Goal: Task Accomplishment & Management: Manage account settings

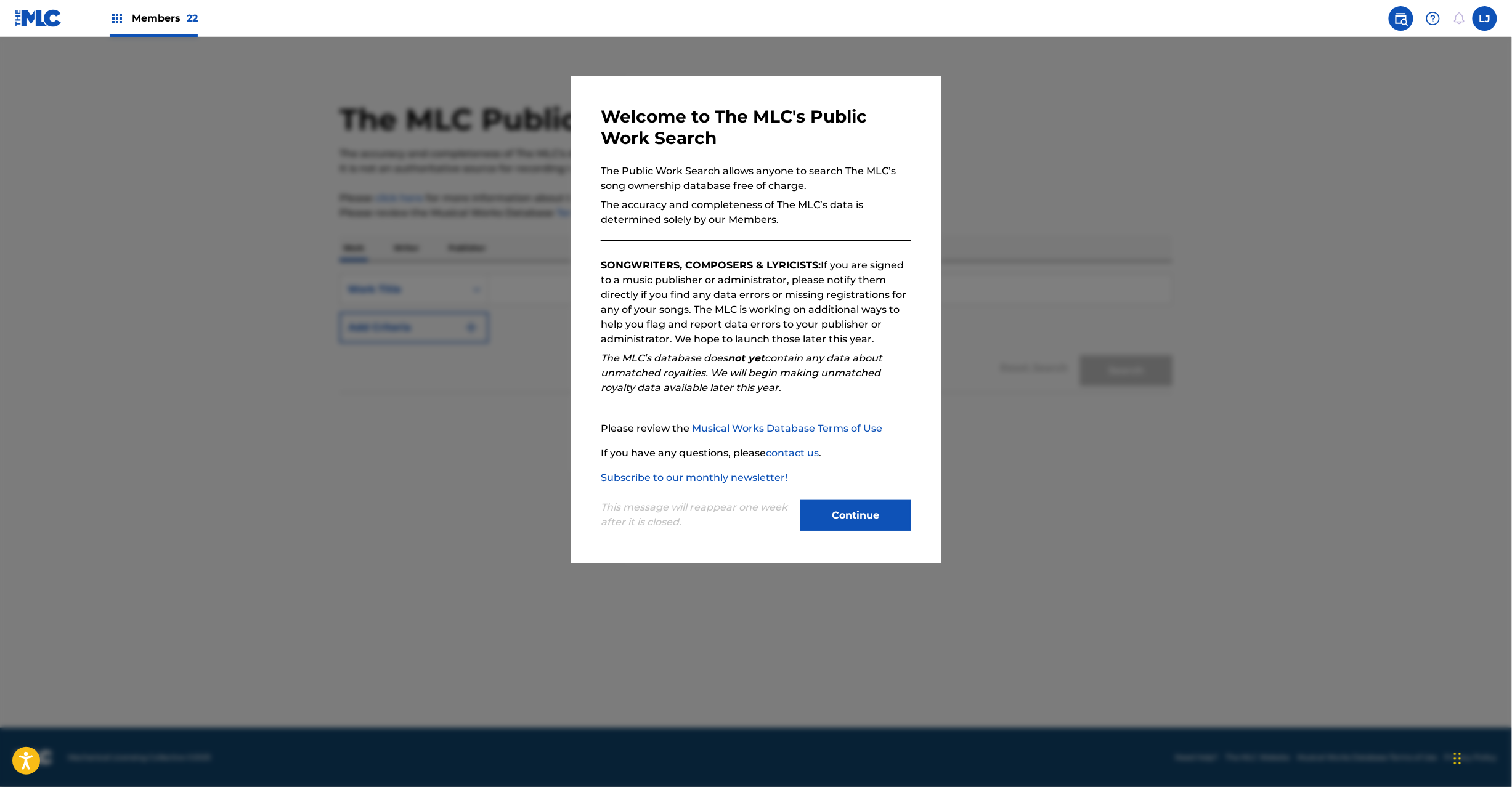
click at [829, 523] on button "Continue" at bounding box center [855, 515] width 111 height 31
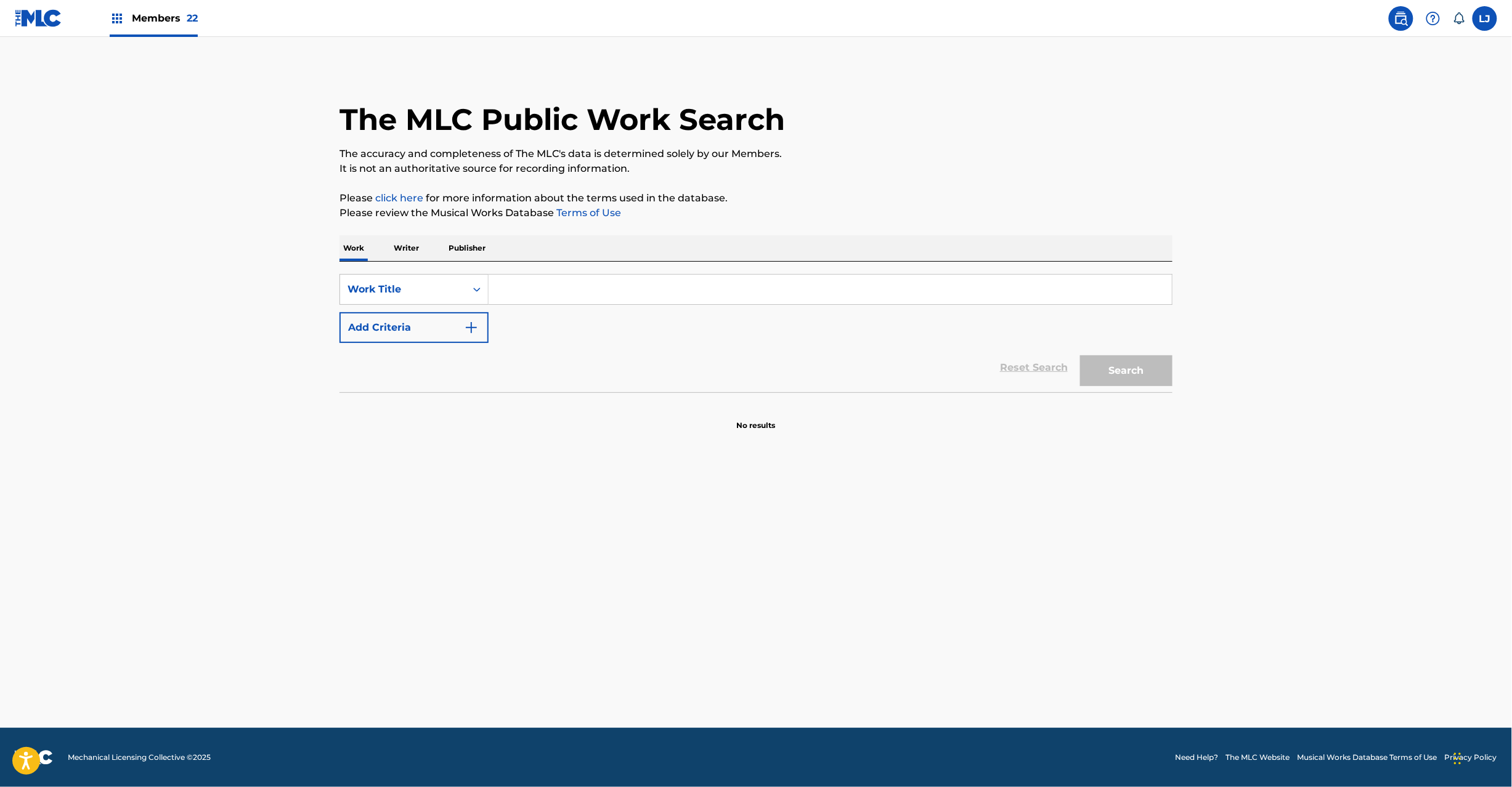
click at [32, 21] on img at bounding box center [39, 18] width 48 height 18
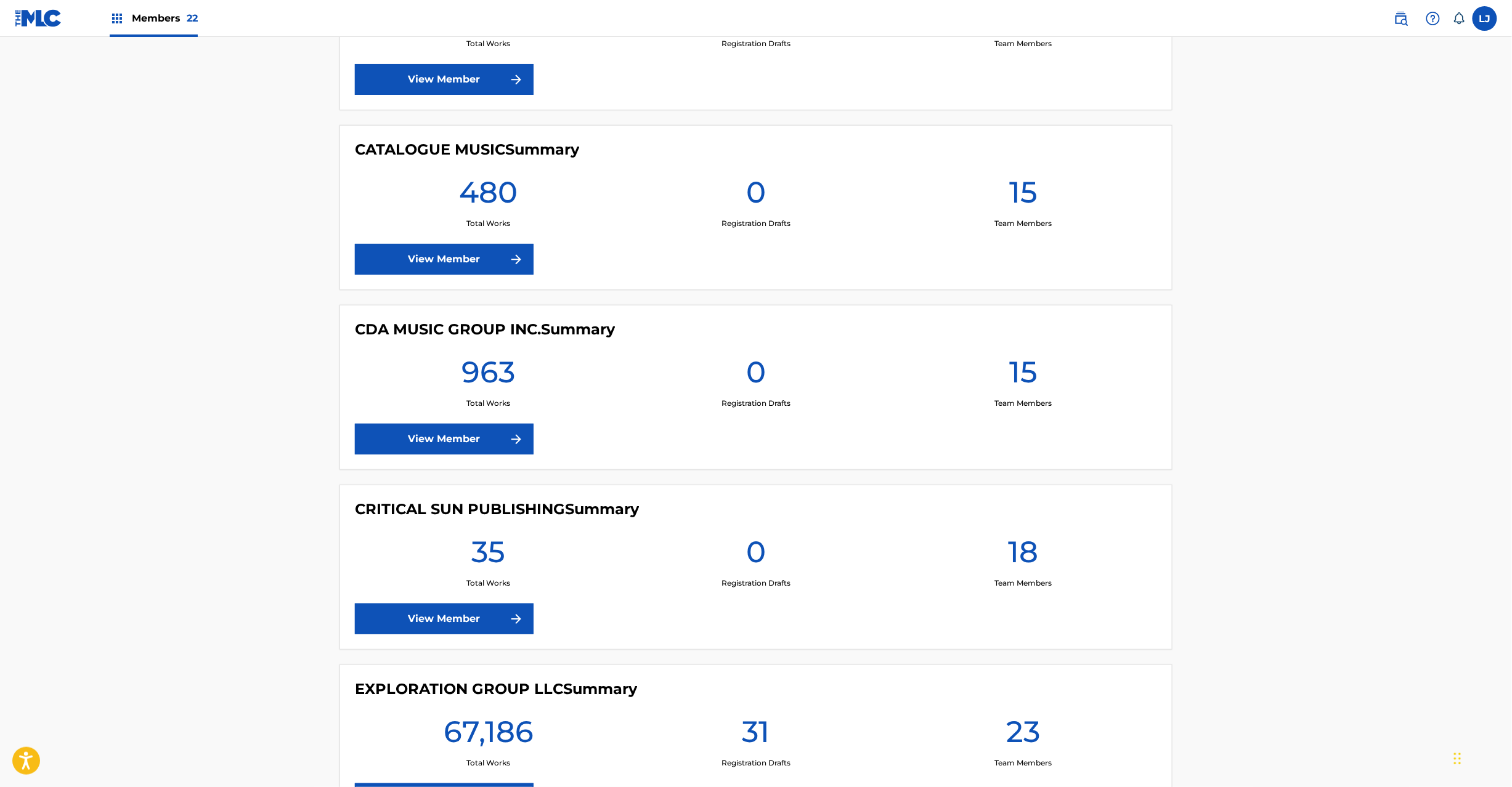
scroll to position [1971, 0]
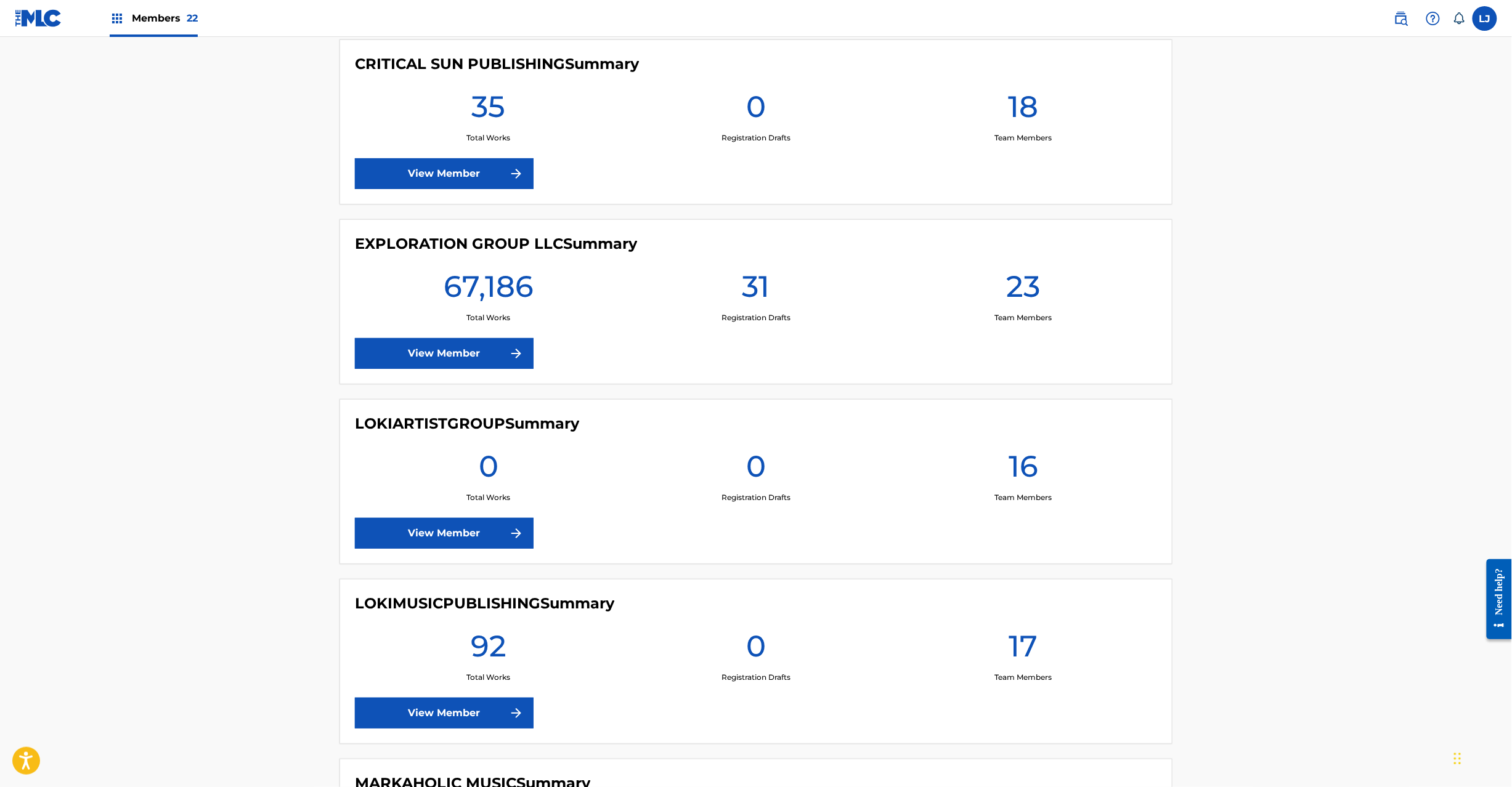
click at [419, 356] on link "View Member" at bounding box center [443, 354] width 179 height 31
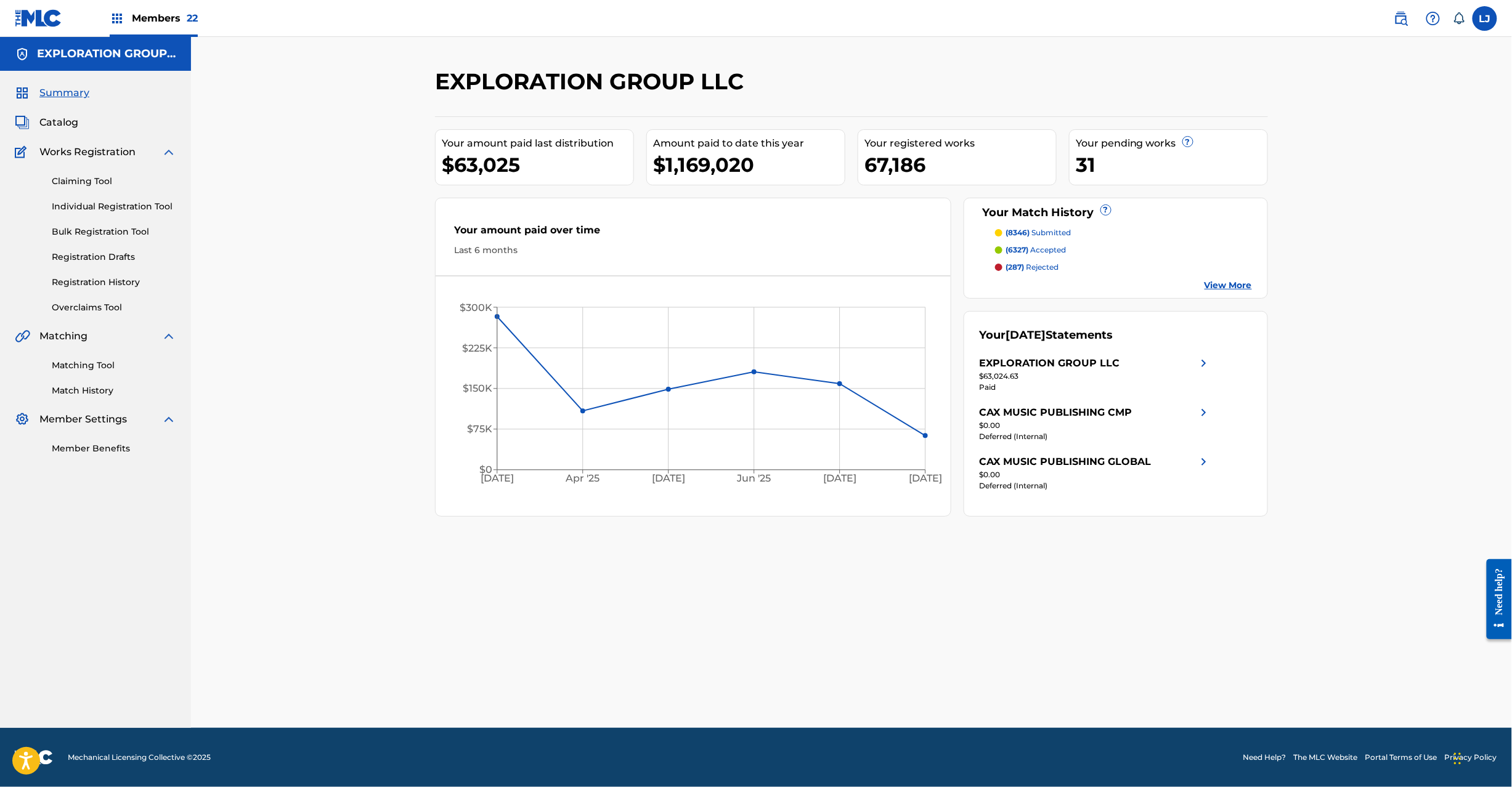
click at [52, 119] on span "Catalog" at bounding box center [58, 122] width 39 height 15
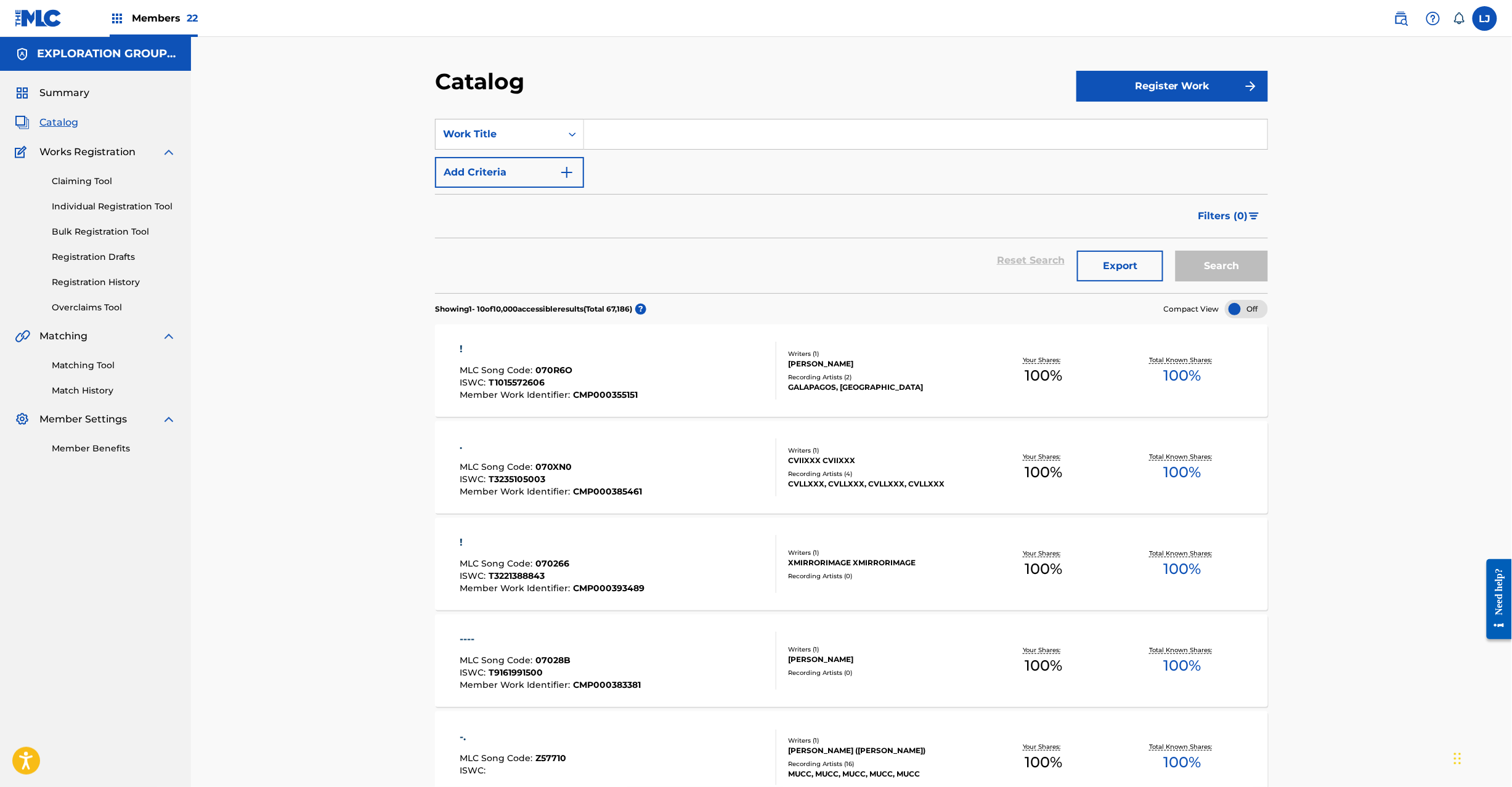
click at [109, 232] on link "Bulk Registration Tool" at bounding box center [114, 232] width 125 height 13
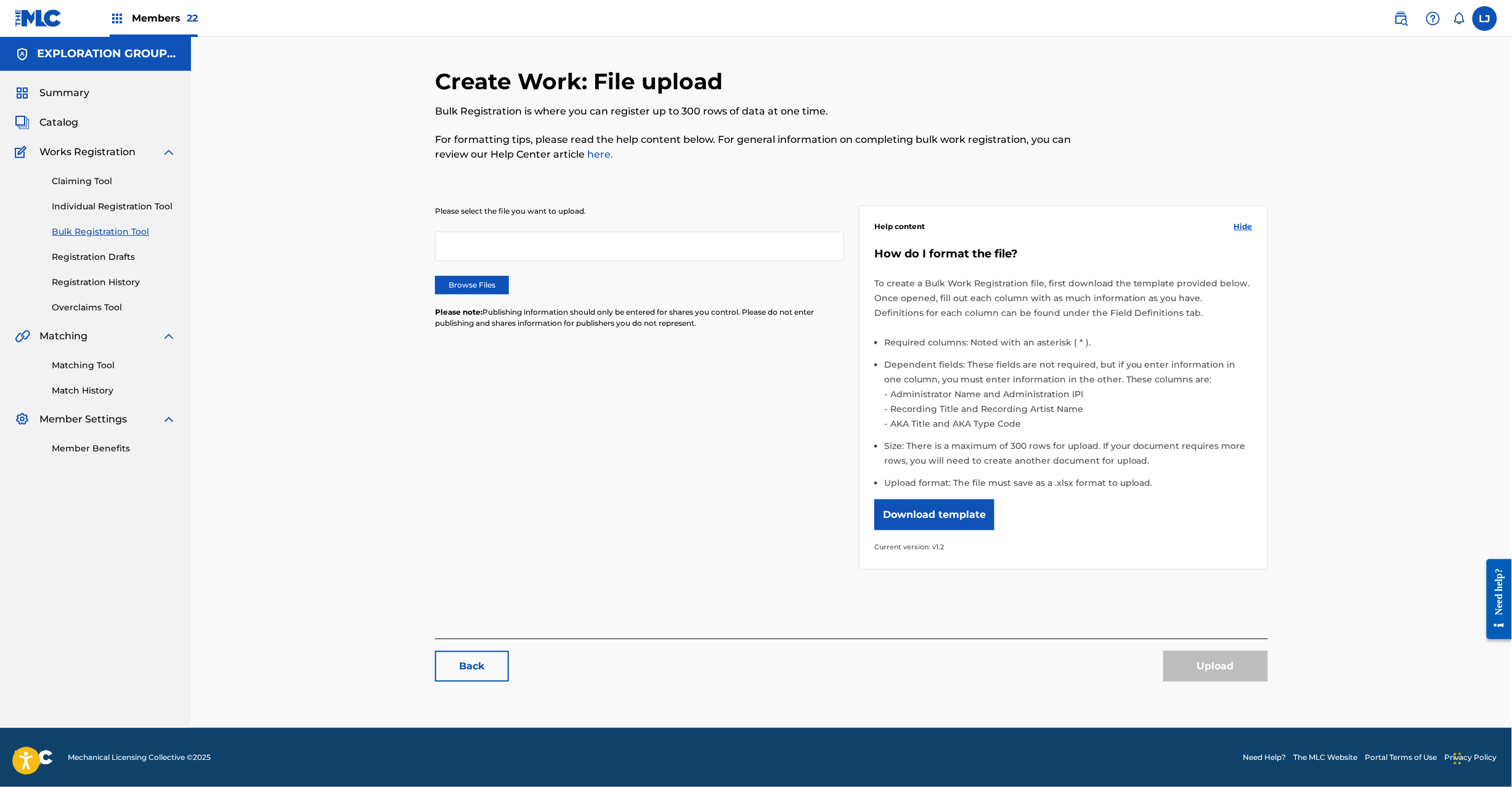
click at [465, 283] on label "Browse Files" at bounding box center [472, 285] width 74 height 19
click at [0, 0] on input "Browse Files" at bounding box center [0, 0] width 0 height 0
click at [1268, 678] on div "Back Upload" at bounding box center [852, 660] width 833 height 43
click at [1247, 670] on button "Upload" at bounding box center [1215, 666] width 105 height 31
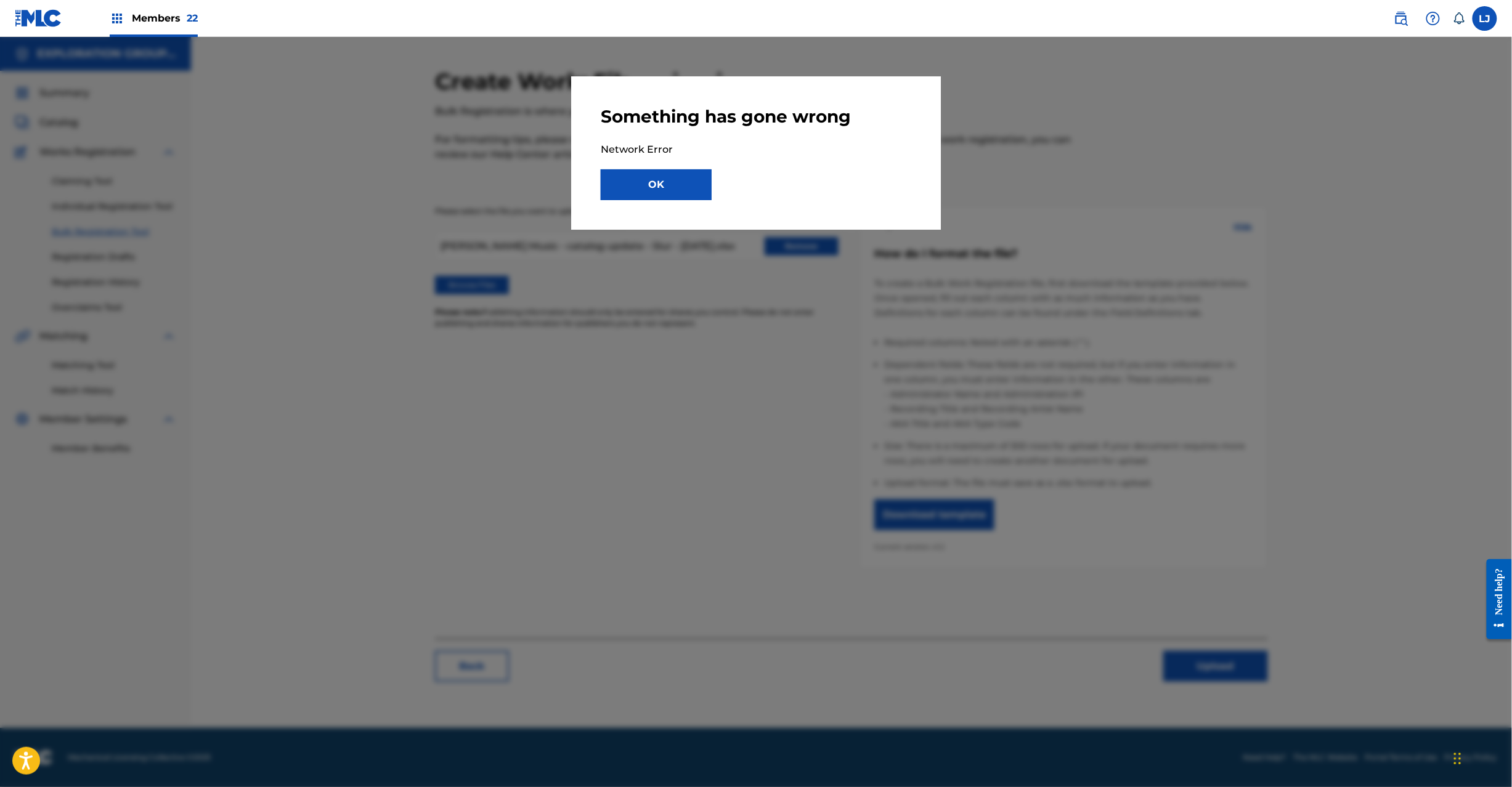
click at [688, 191] on button "OK" at bounding box center [655, 185] width 111 height 31
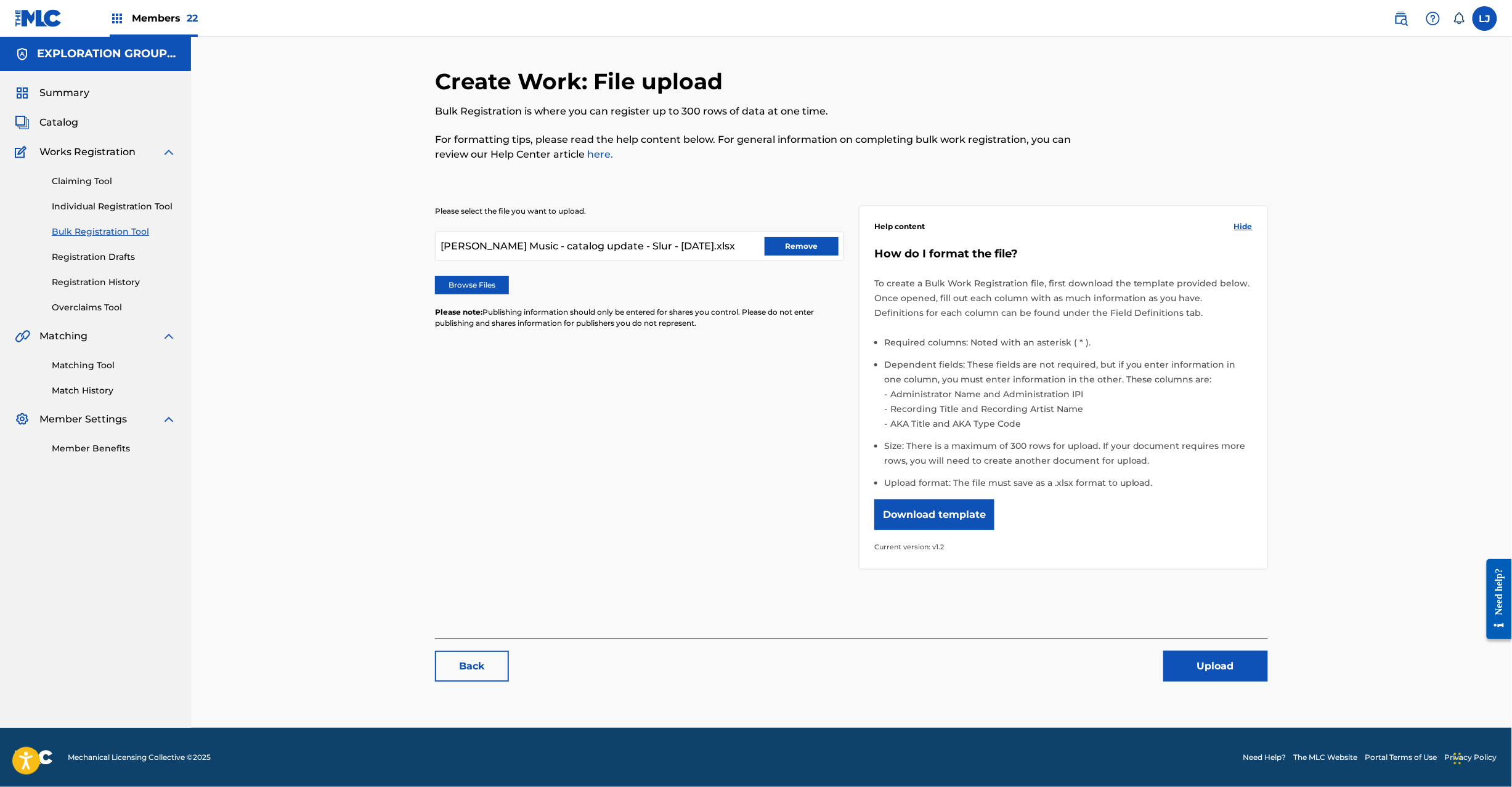
click at [52, 27] on link at bounding box center [39, 18] width 48 height 36
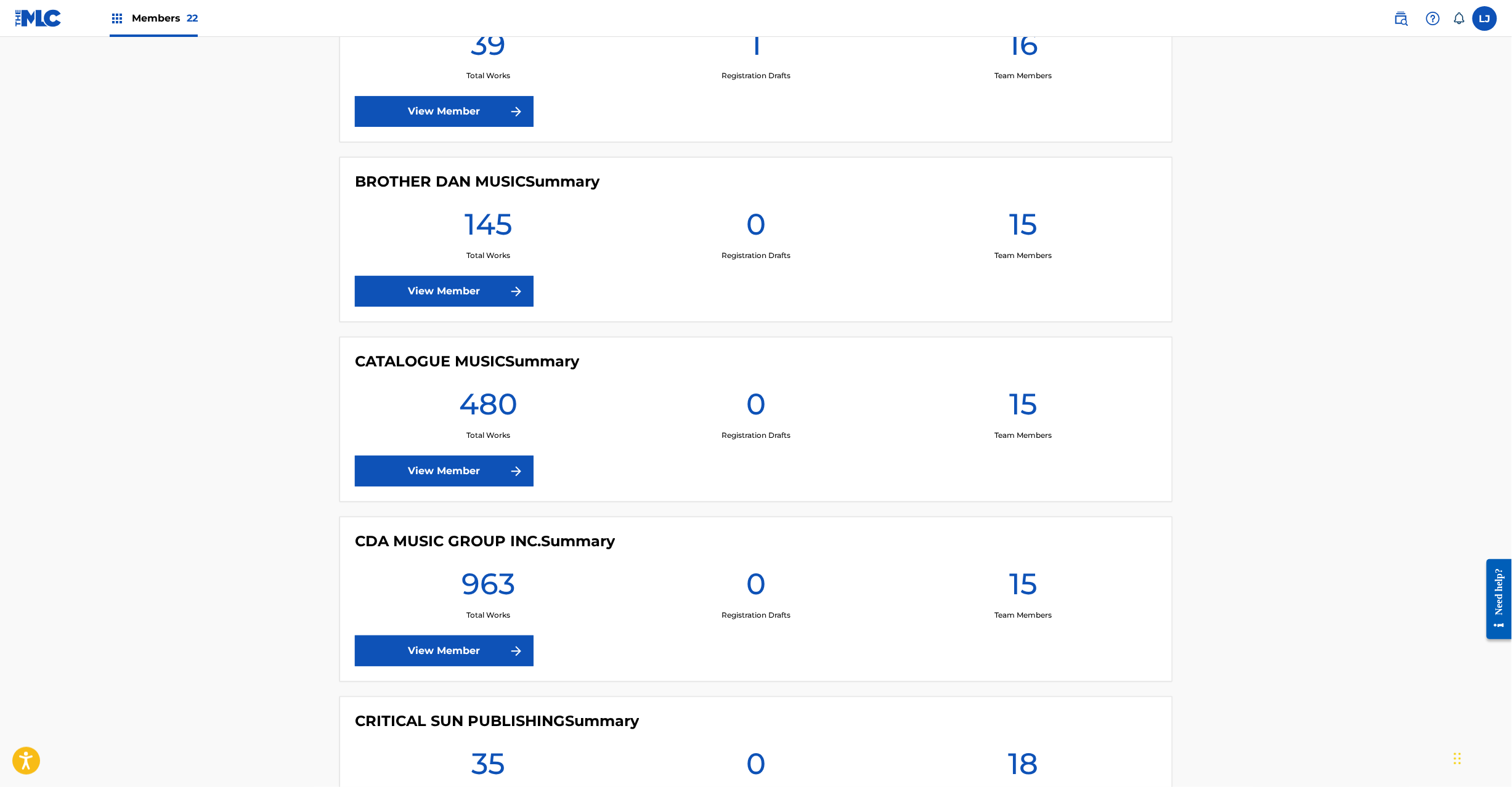
scroll to position [1971, 0]
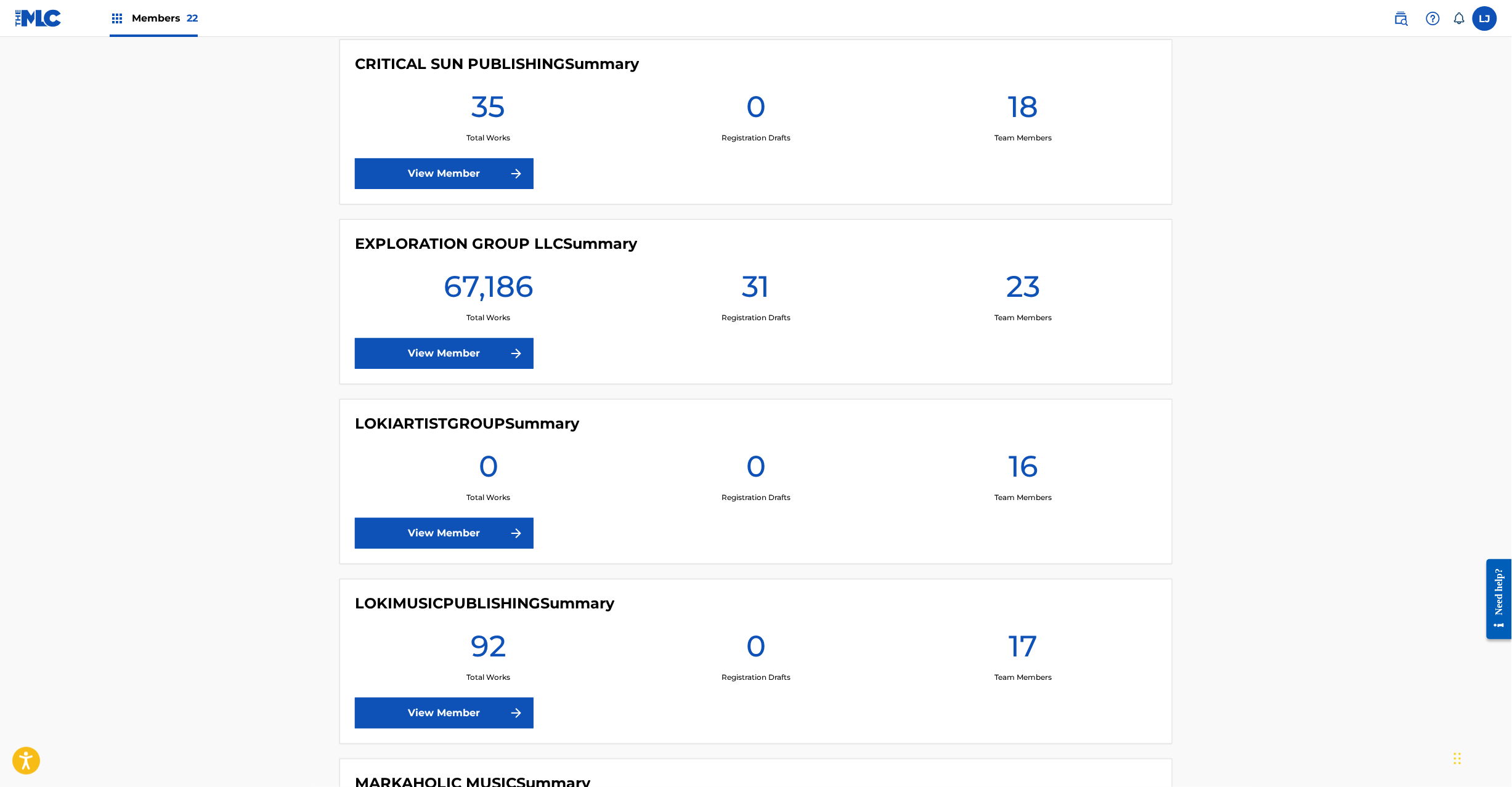
click at [439, 354] on link "View Member" at bounding box center [443, 354] width 179 height 31
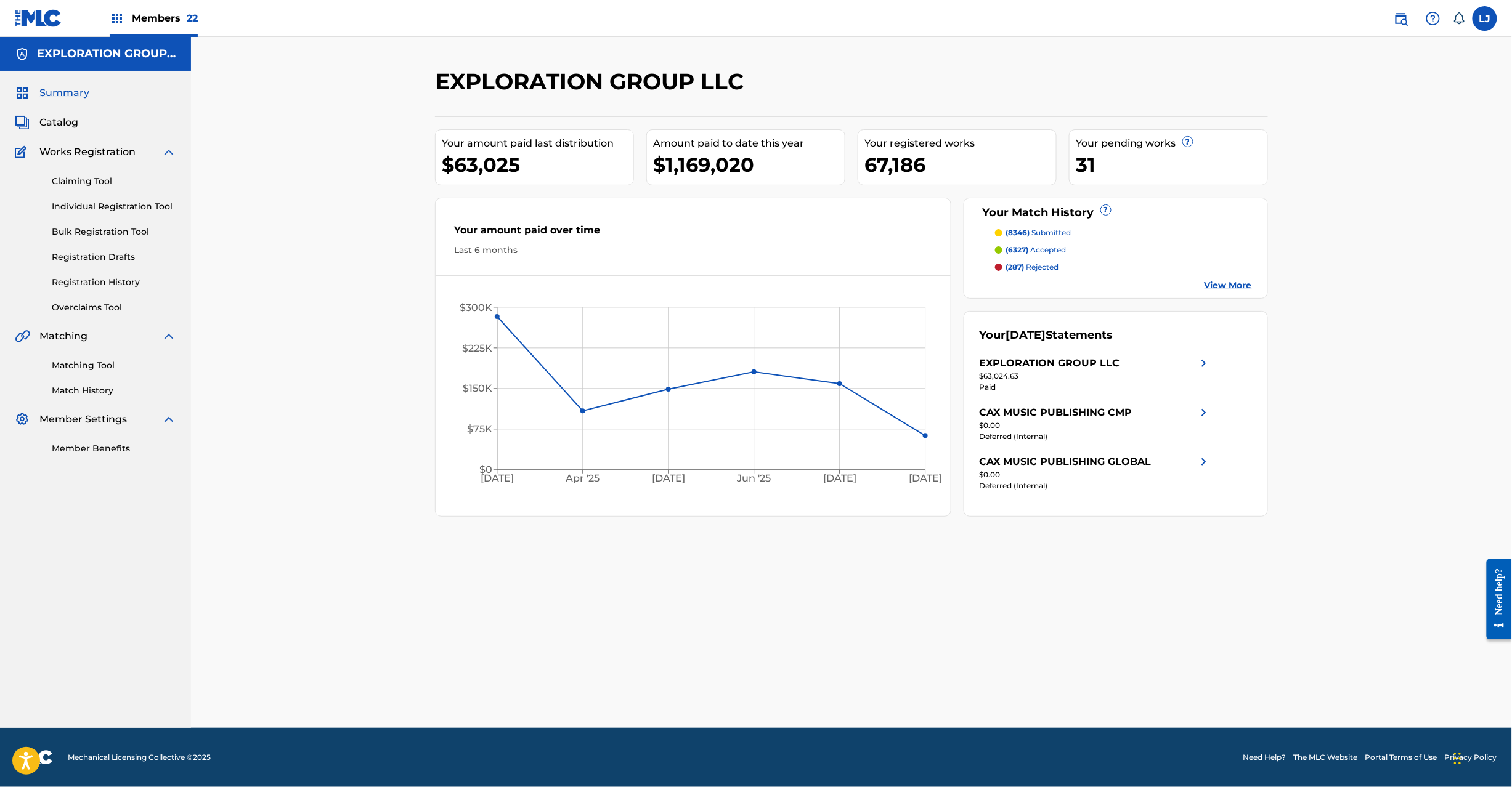
click at [97, 242] on div "Claiming Tool Individual Registration Tool Bulk Registration Tool Registration …" at bounding box center [96, 237] width 162 height 155
click at [97, 232] on link "Bulk Registration Tool" at bounding box center [114, 232] width 125 height 13
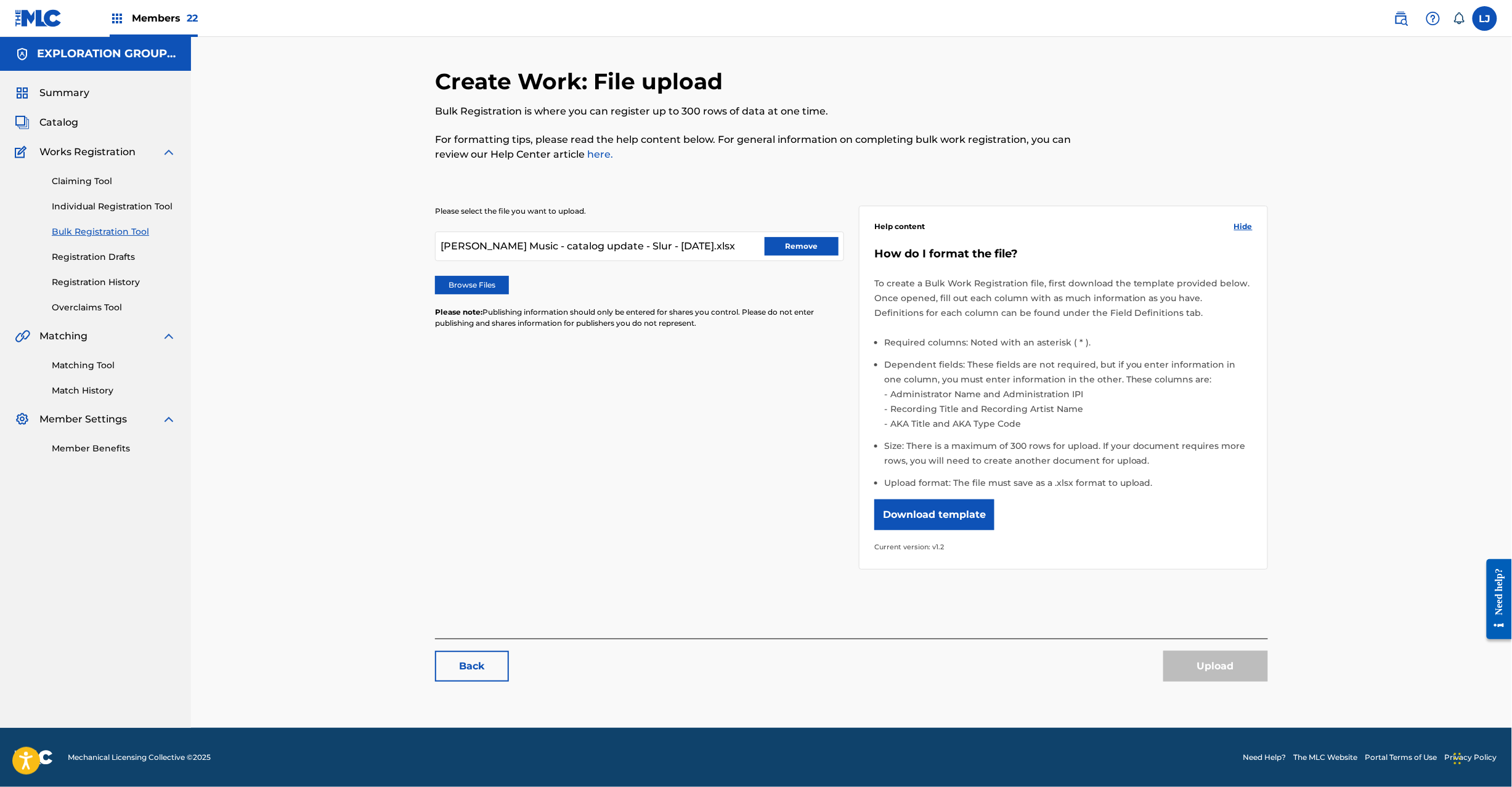
drag, startPoint x: 821, startPoint y: 243, endPoint x: 792, endPoint y: 240, distance: 29.2
click at [822, 243] on button "Remove" at bounding box center [802, 247] width 74 height 19
click at [459, 282] on label "Browse Files" at bounding box center [472, 285] width 74 height 19
click at [0, 0] on input "Browse Files" at bounding box center [0, 0] width 0 height 0
click at [1180, 669] on button "Upload" at bounding box center [1215, 666] width 105 height 31
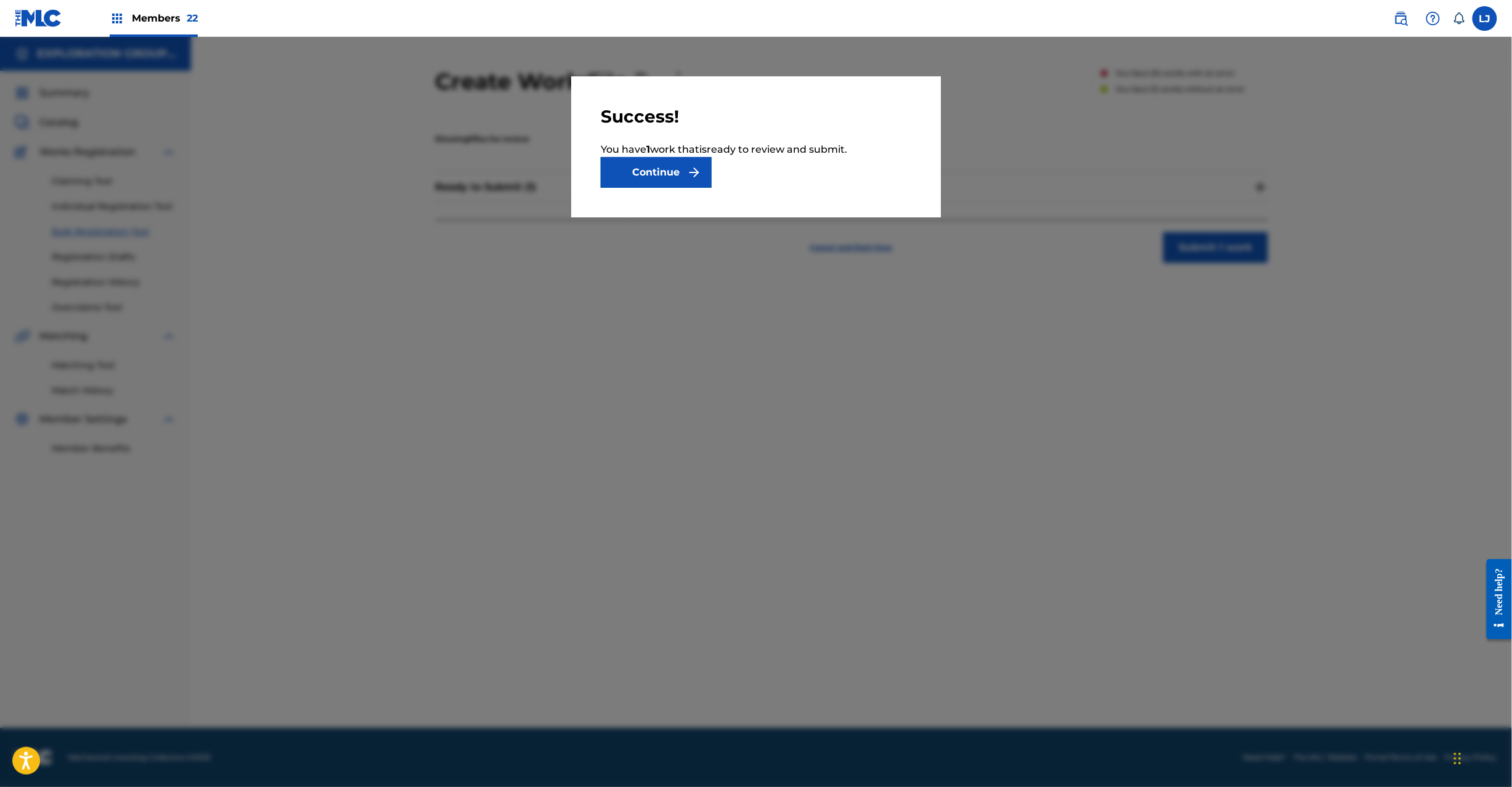
click at [650, 159] on button "Continue" at bounding box center [655, 172] width 111 height 31
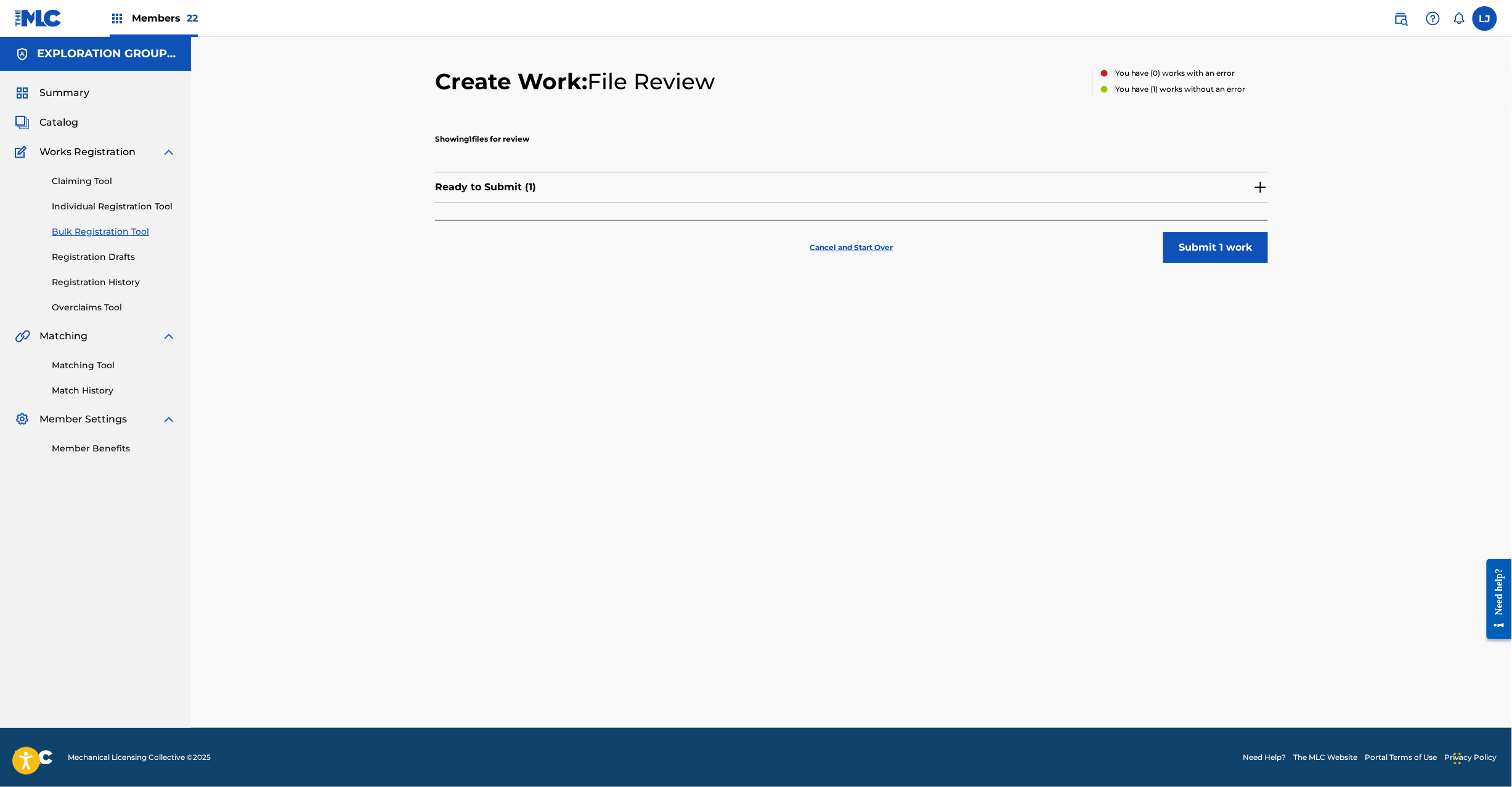
click at [1225, 255] on button "Submit 1 work" at bounding box center [1215, 248] width 105 height 31
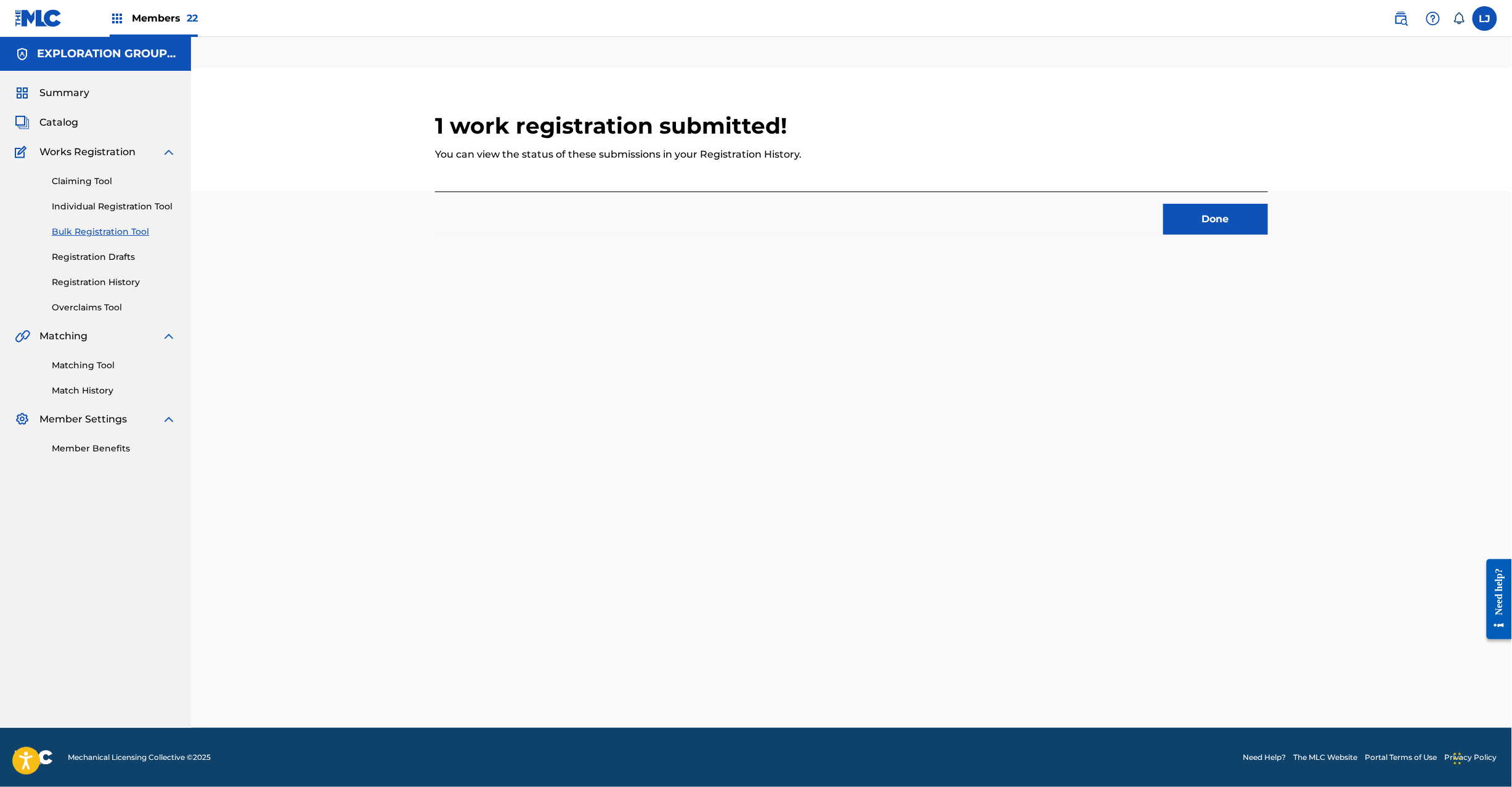
click at [1229, 218] on button "Done" at bounding box center [1215, 219] width 105 height 31
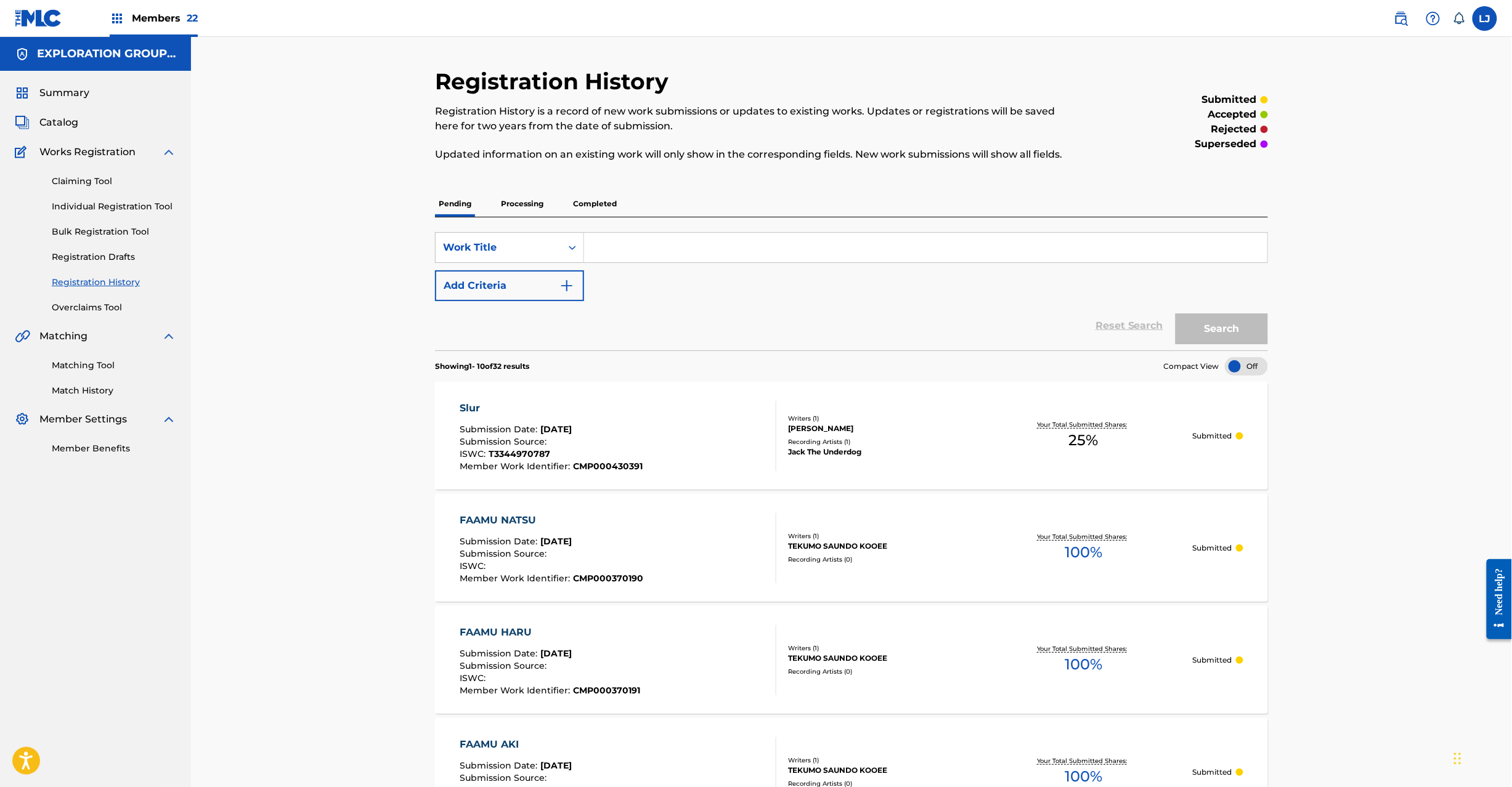
click at [651, 427] on div "Slur Submission Date : Aug 27, 2025 Submission Source : ISWC : T3344970787 Memb…" at bounding box center [618, 436] width 317 height 70
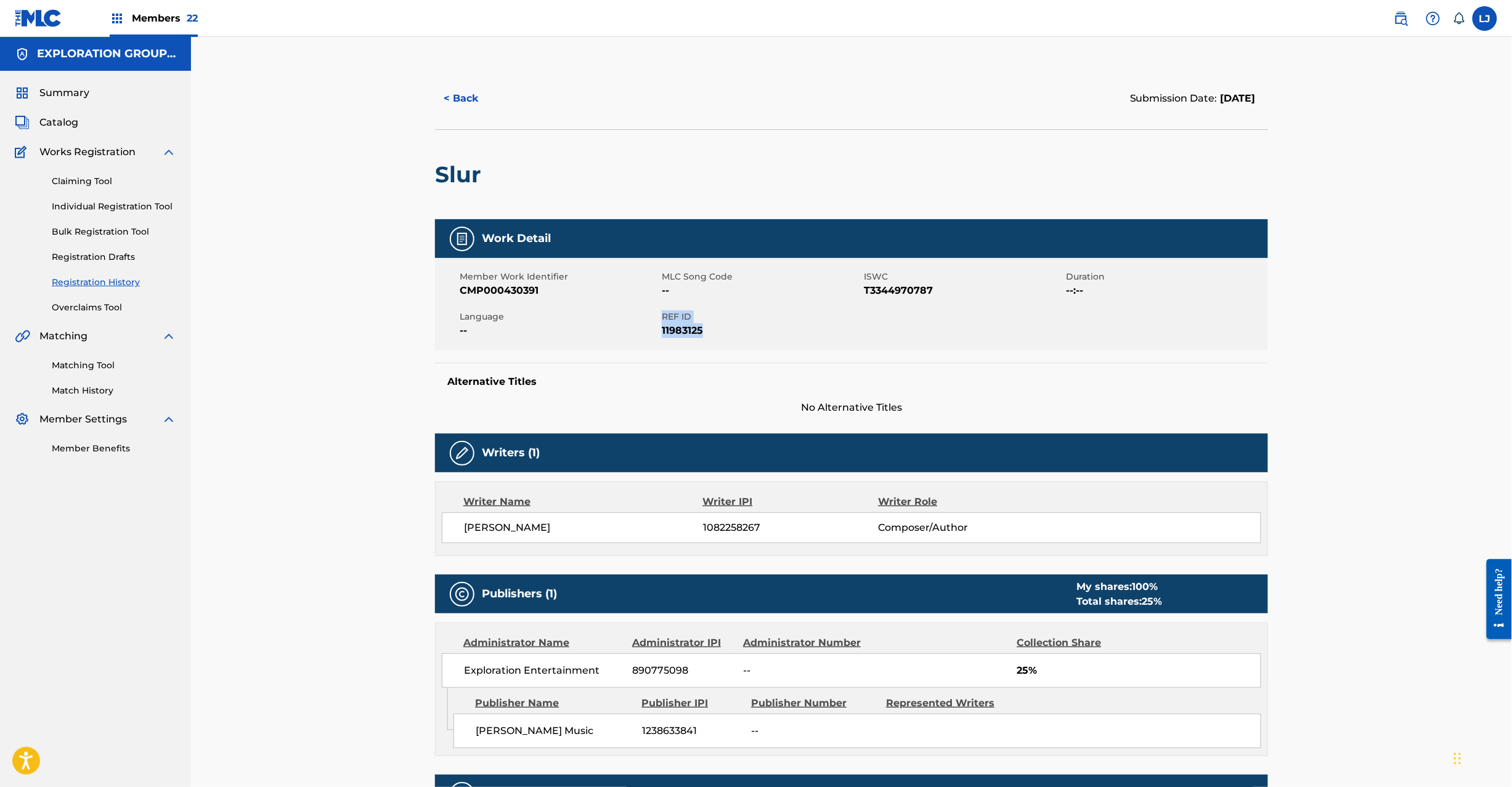
drag, startPoint x: 663, startPoint y: 314, endPoint x: 703, endPoint y: 332, distance: 43.9
click at [703, 332] on div "REF ID 11983125" at bounding box center [763, 325] width 202 height 28
copy div "REF ID 11983125"
click at [35, 17] on img at bounding box center [39, 18] width 48 height 18
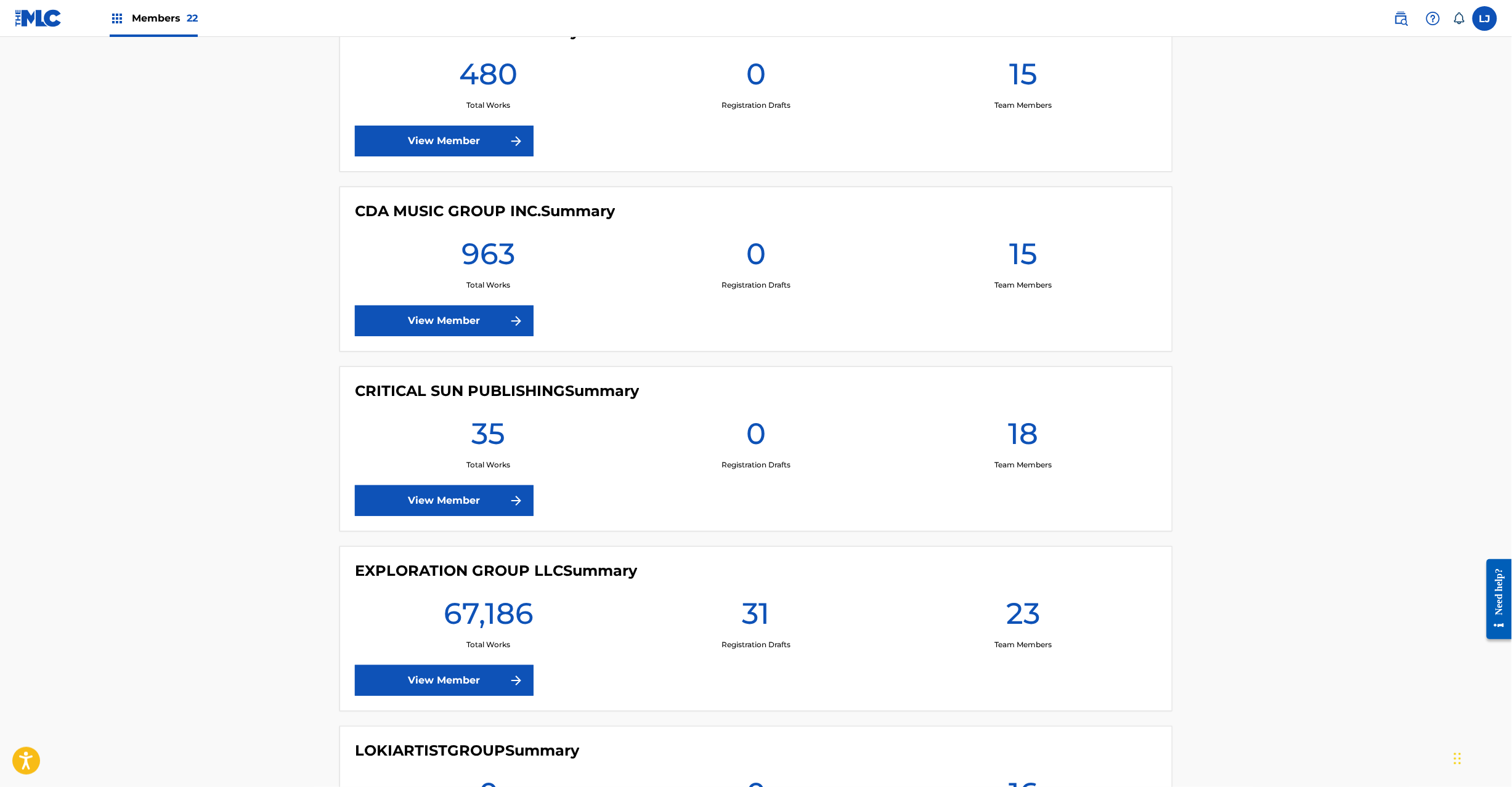
scroll to position [1971, 0]
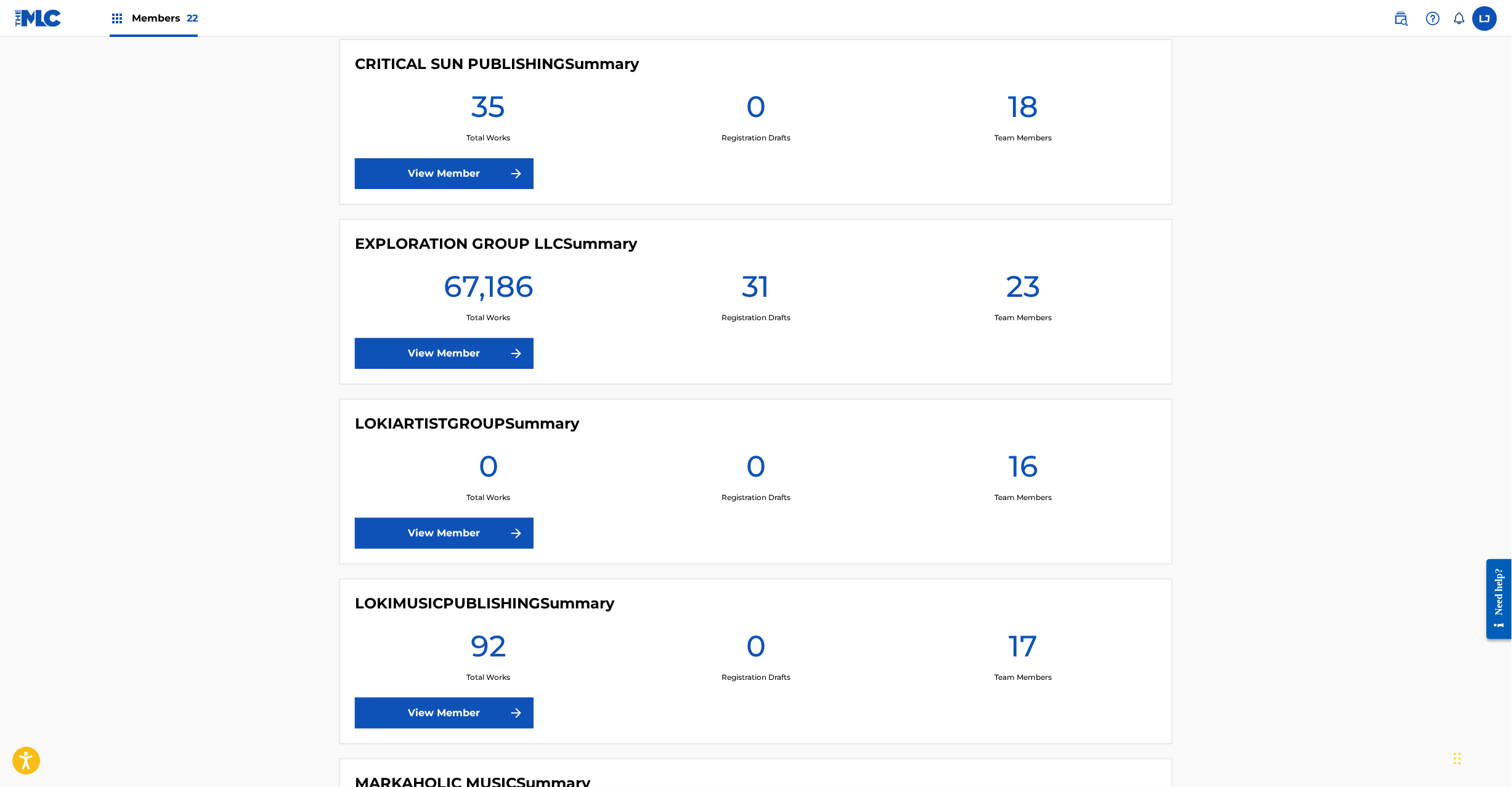
click at [423, 368] on link "View Member" at bounding box center [443, 354] width 179 height 31
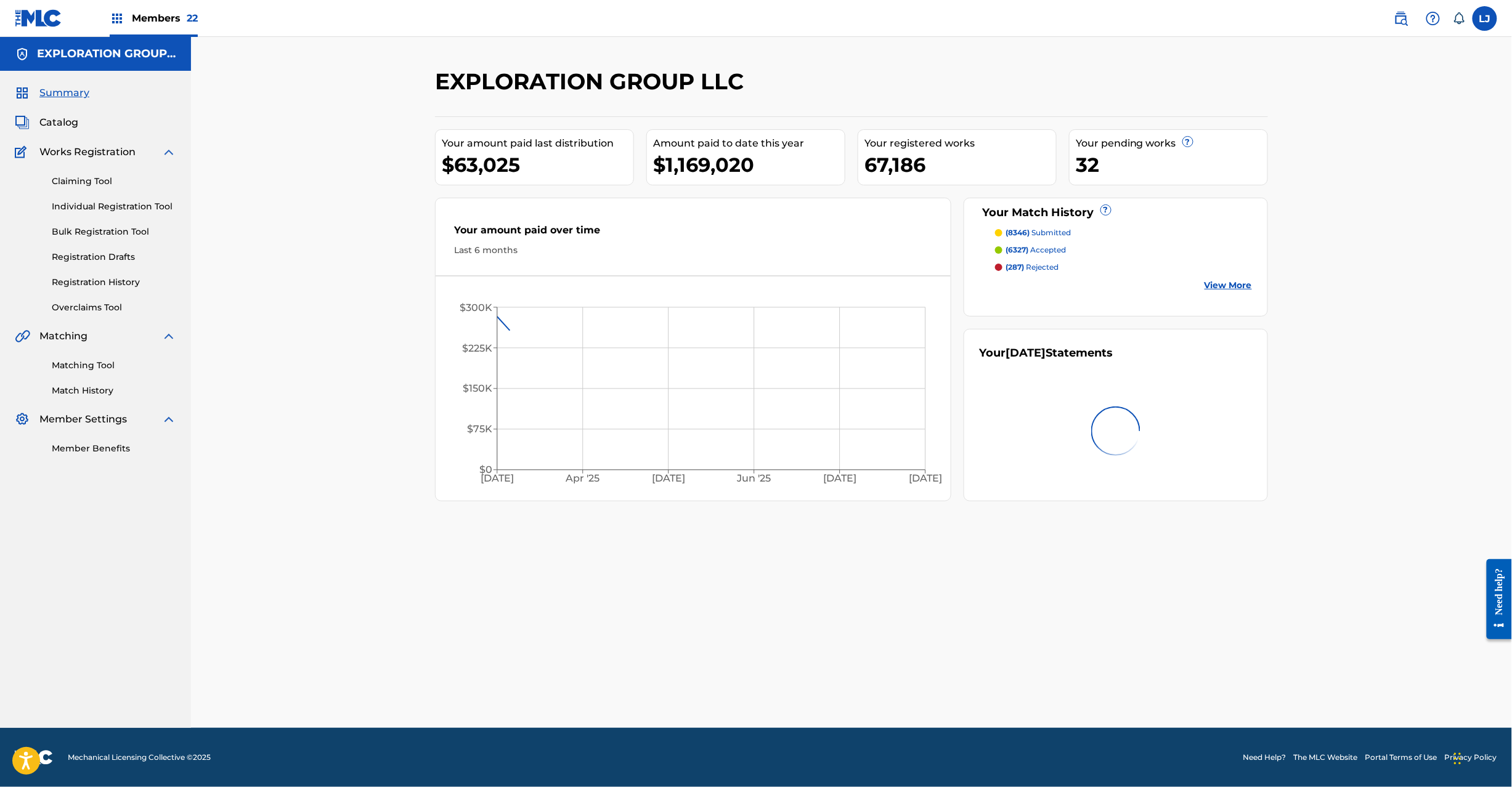
click at [62, 126] on span "Catalog" at bounding box center [58, 122] width 39 height 15
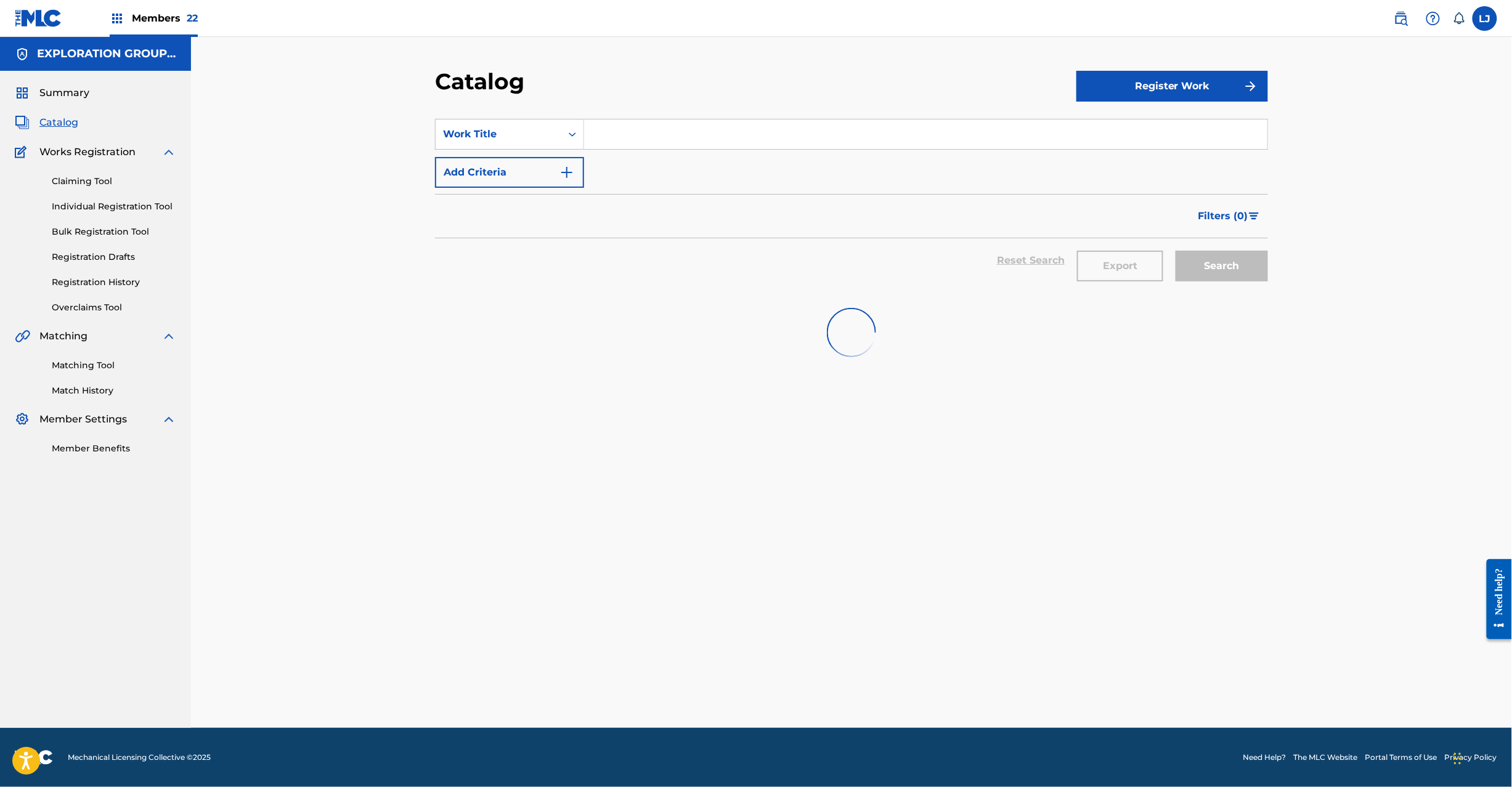
click at [599, 143] on input "Search Form" at bounding box center [926, 135] width 683 height 30
paste input "NG3NOU"
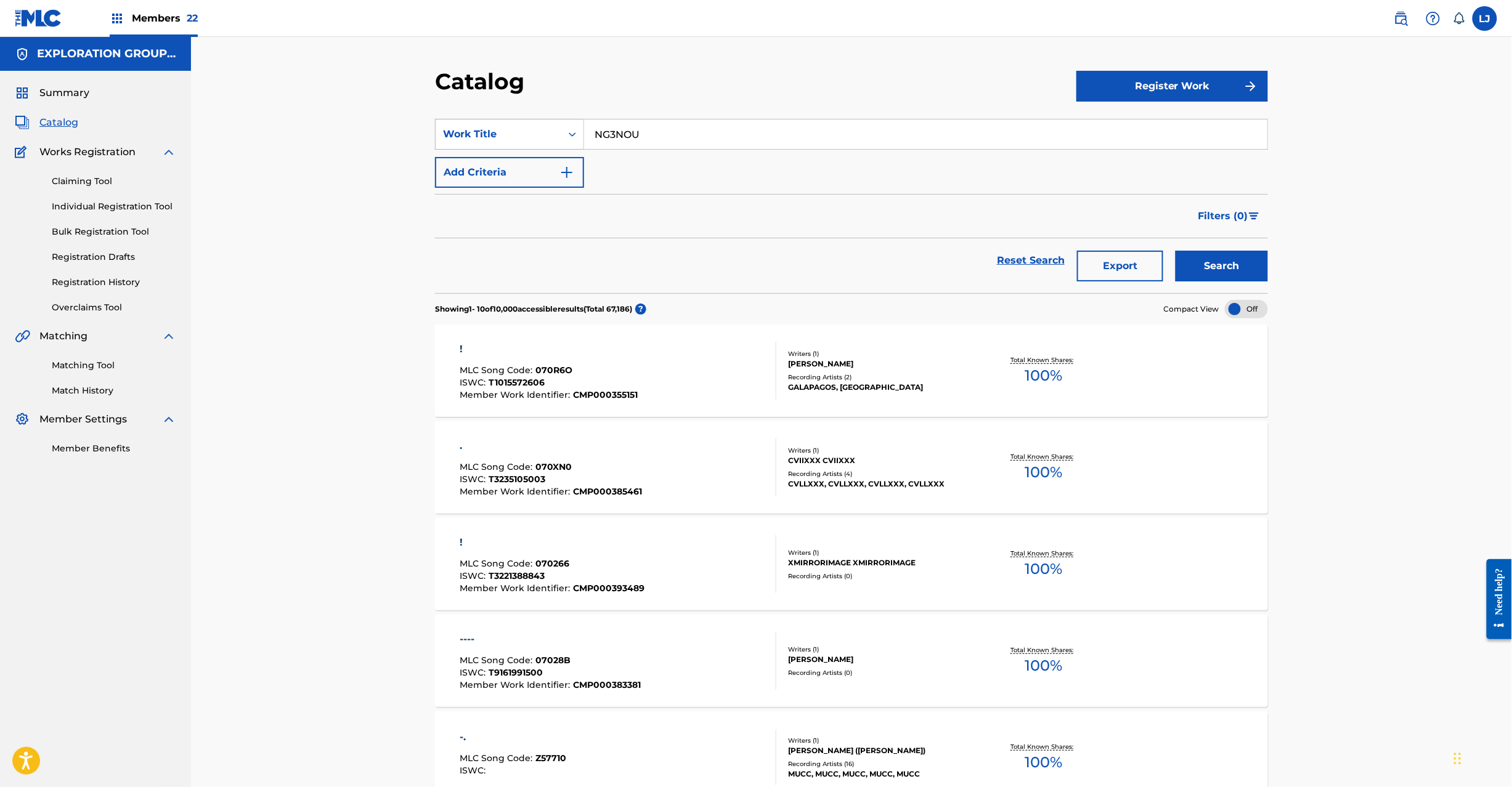
type input "NG3NOU"
click at [547, 141] on div "Work Title" at bounding box center [498, 134] width 111 height 15
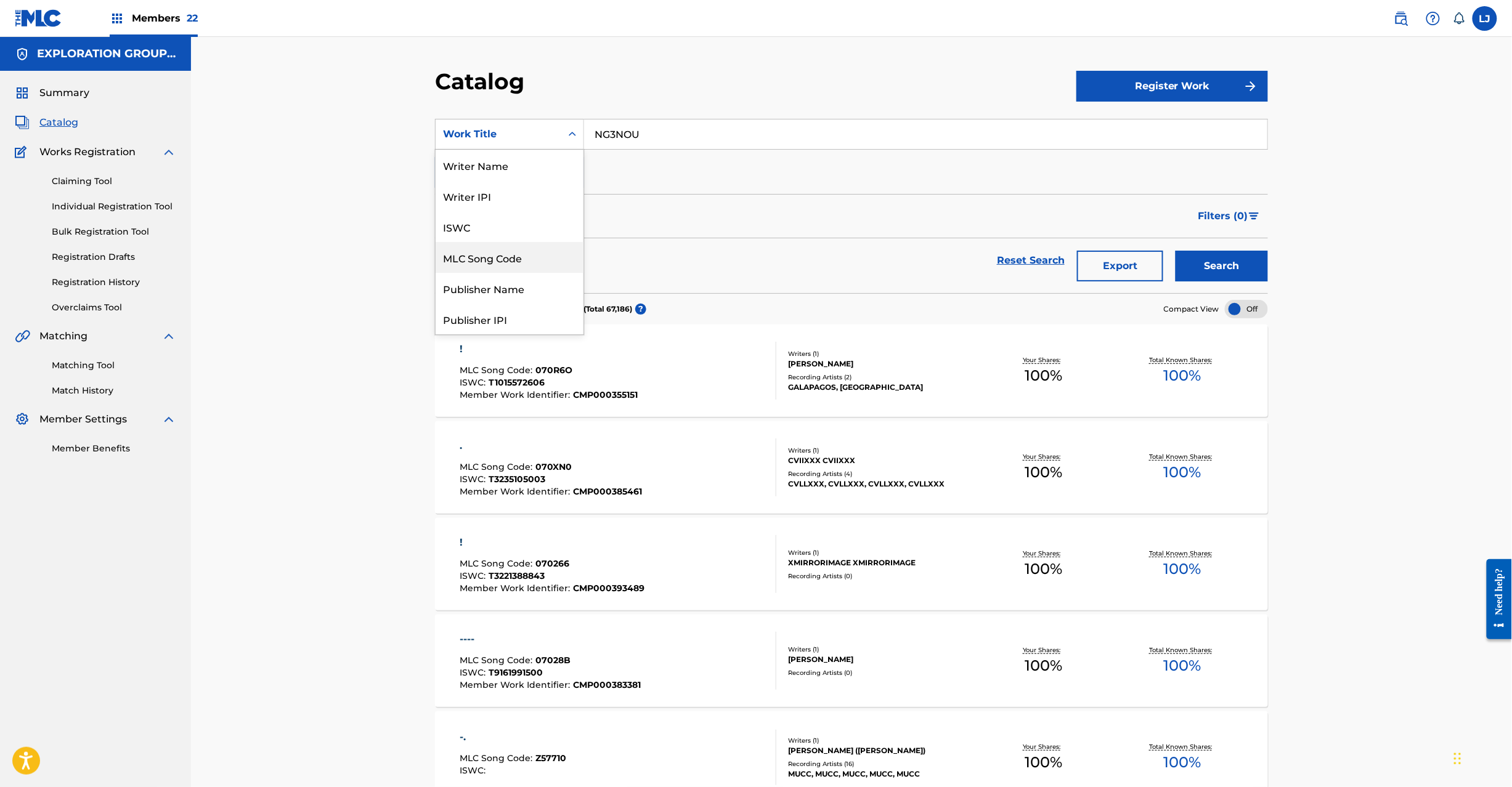
click at [514, 253] on div "MLC Song Code" at bounding box center [509, 257] width 148 height 31
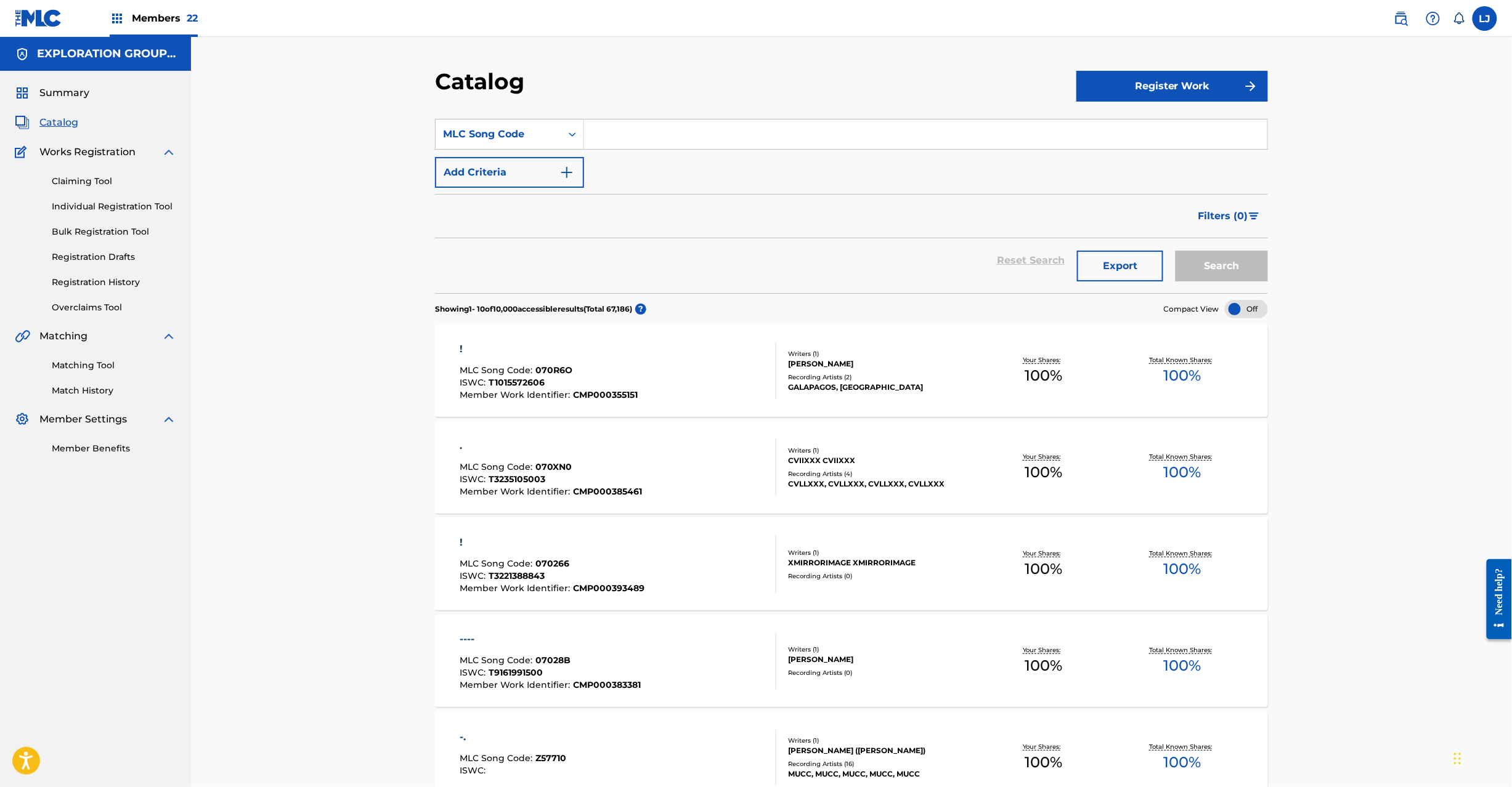
click at [745, 104] on section "SearchWithCriteria33da4d56-6254-44c4-bcfb-ab30847e4ecd MLC Song Code Add Criter…" at bounding box center [852, 198] width 833 height 189
click at [658, 131] on input "Search Form" at bounding box center [926, 135] width 683 height 30
paste input "NG3NOU"
type input "NG3NOU"
click at [1216, 253] on button "Search" at bounding box center [1221, 266] width 93 height 31
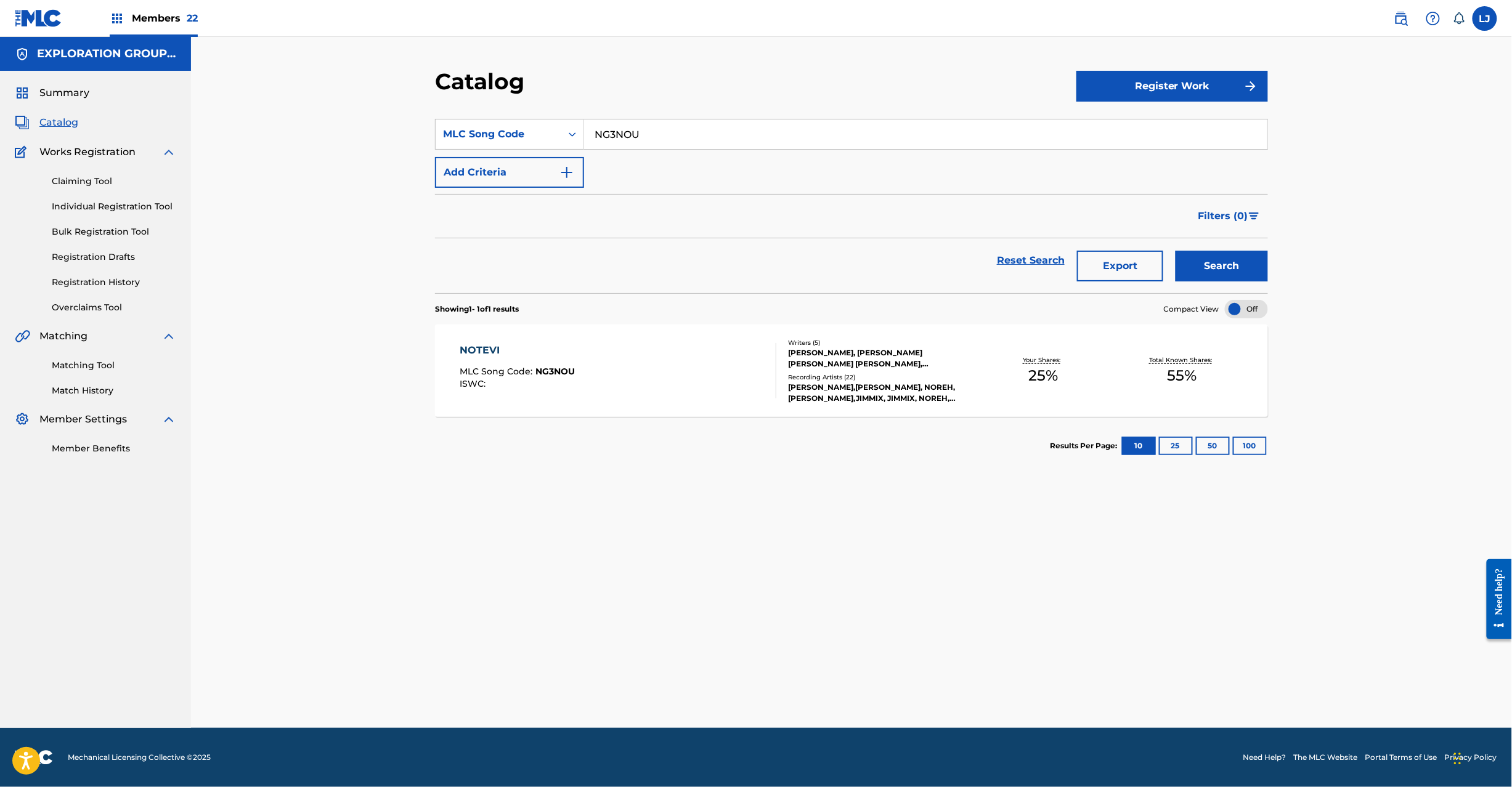
click at [548, 402] on div "NOTEVI MLC Song Code : NG3NOU ISWC : Writers ( 5 ) JIMMY STOYAN ABREU WELFFER, …" at bounding box center [852, 371] width 833 height 93
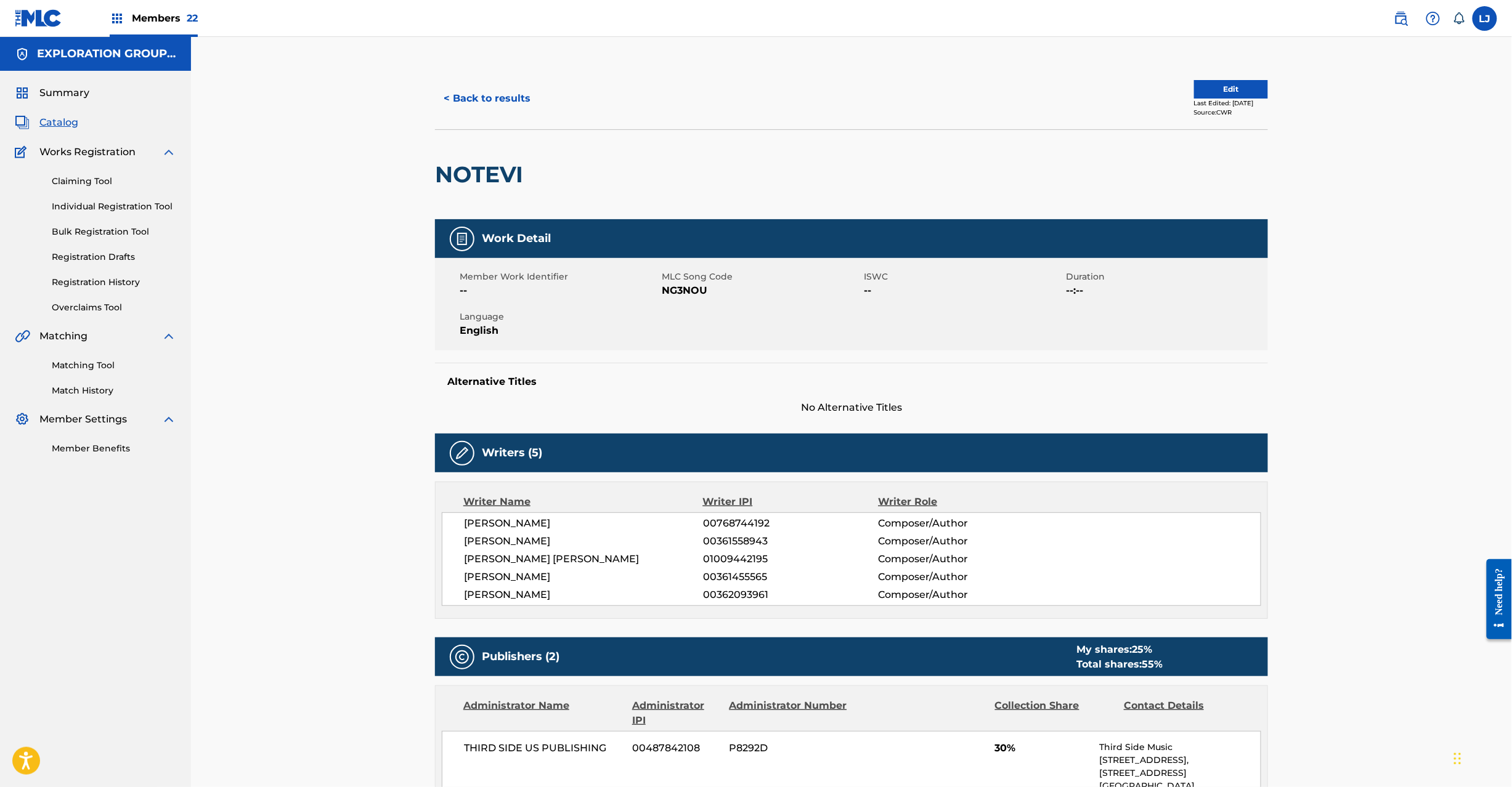
click at [510, 106] on button "< Back to results" at bounding box center [487, 98] width 104 height 31
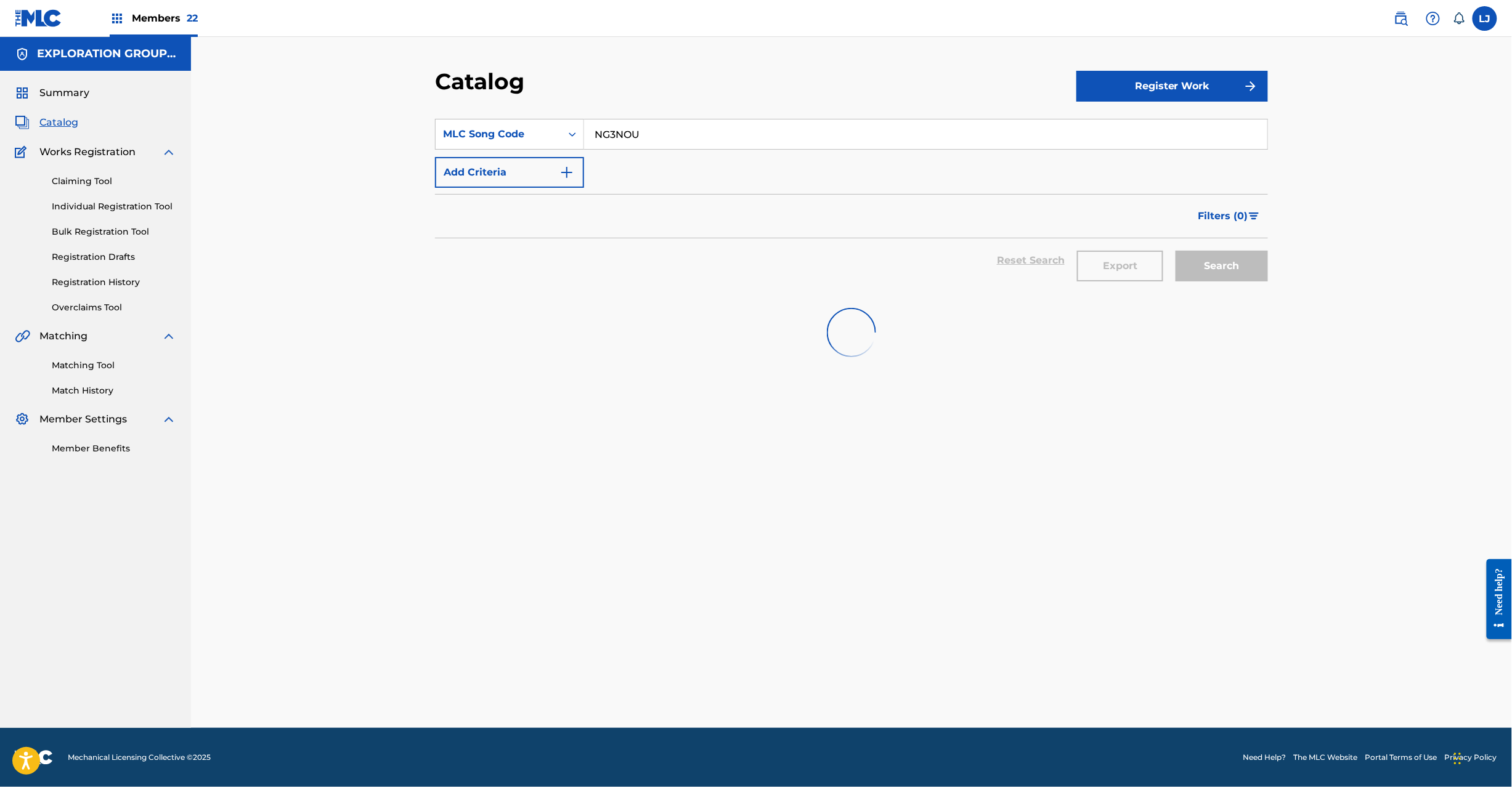
click at [641, 132] on input "NG3NOU" at bounding box center [926, 135] width 683 height 30
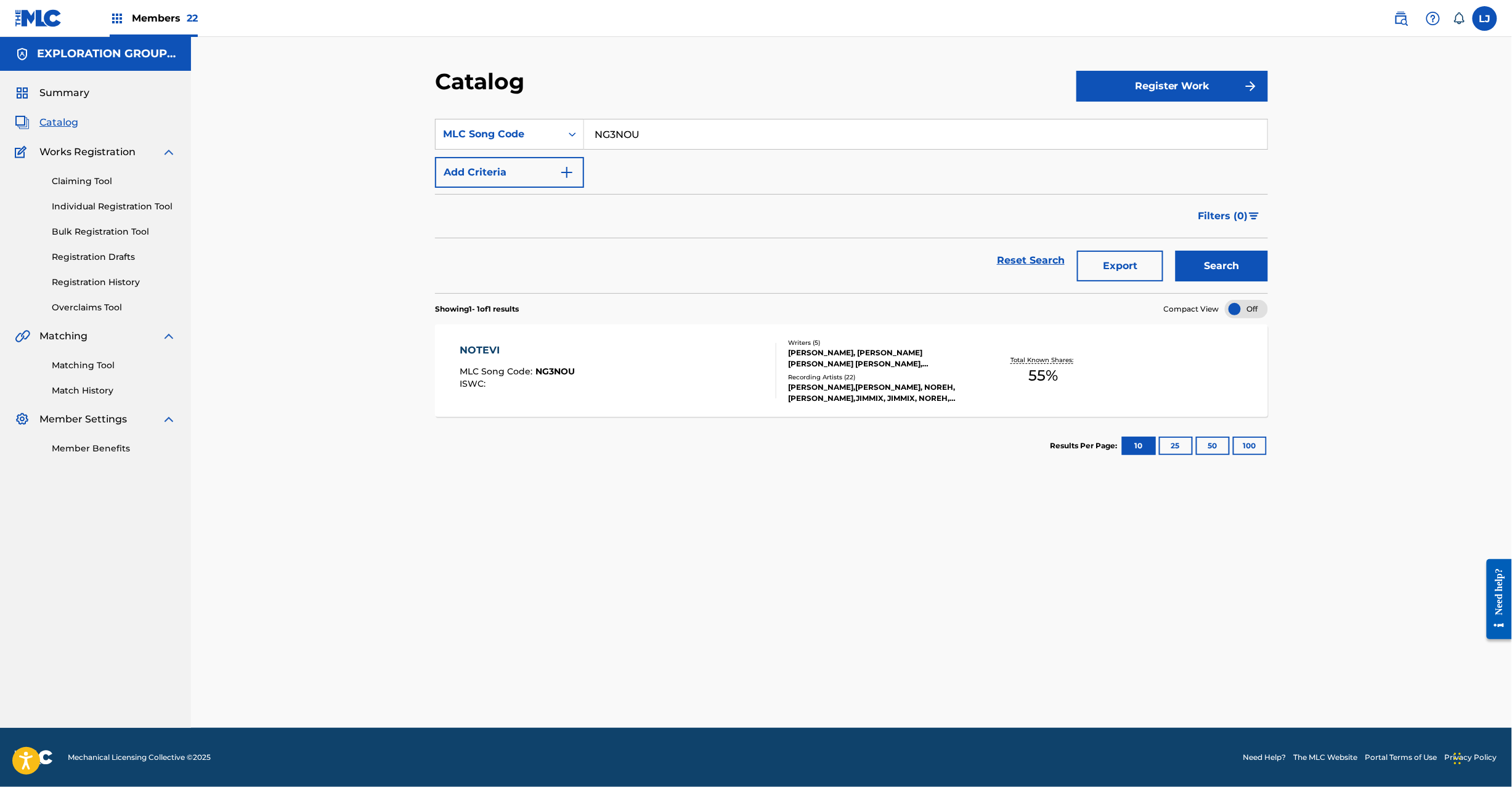
click at [641, 132] on input "NG3NOU" at bounding box center [926, 135] width 683 height 30
paste input "AD18EV"
type input "AD18EV"
click at [1223, 262] on button "Search" at bounding box center [1221, 266] width 93 height 31
click at [700, 380] on div "AFROKING MLC Song Code : AD18EV ISWC : Member Work Identifier : CMP000224461" at bounding box center [618, 371] width 317 height 58
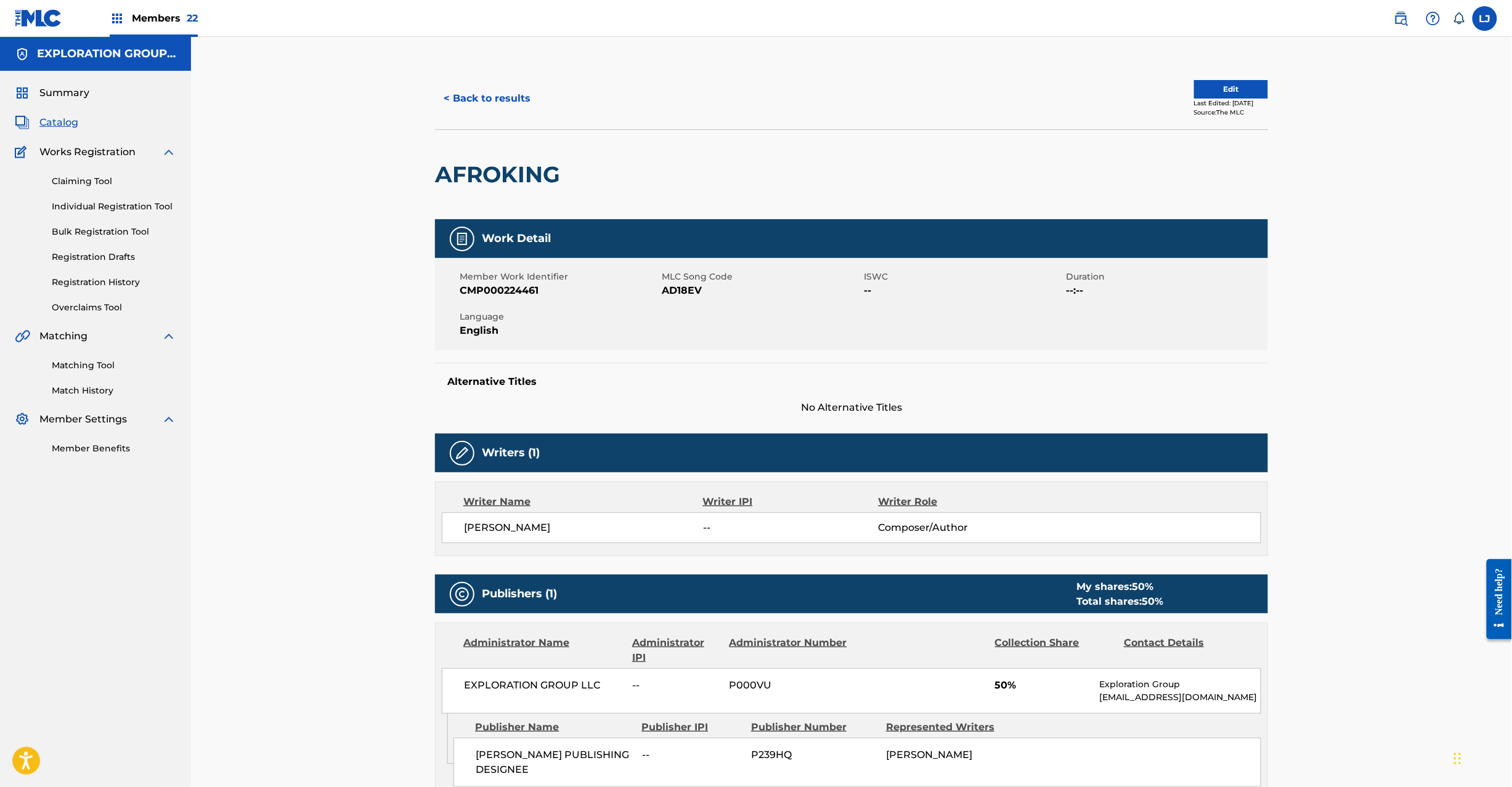
click at [483, 86] on button "< Back to results" at bounding box center [487, 98] width 104 height 31
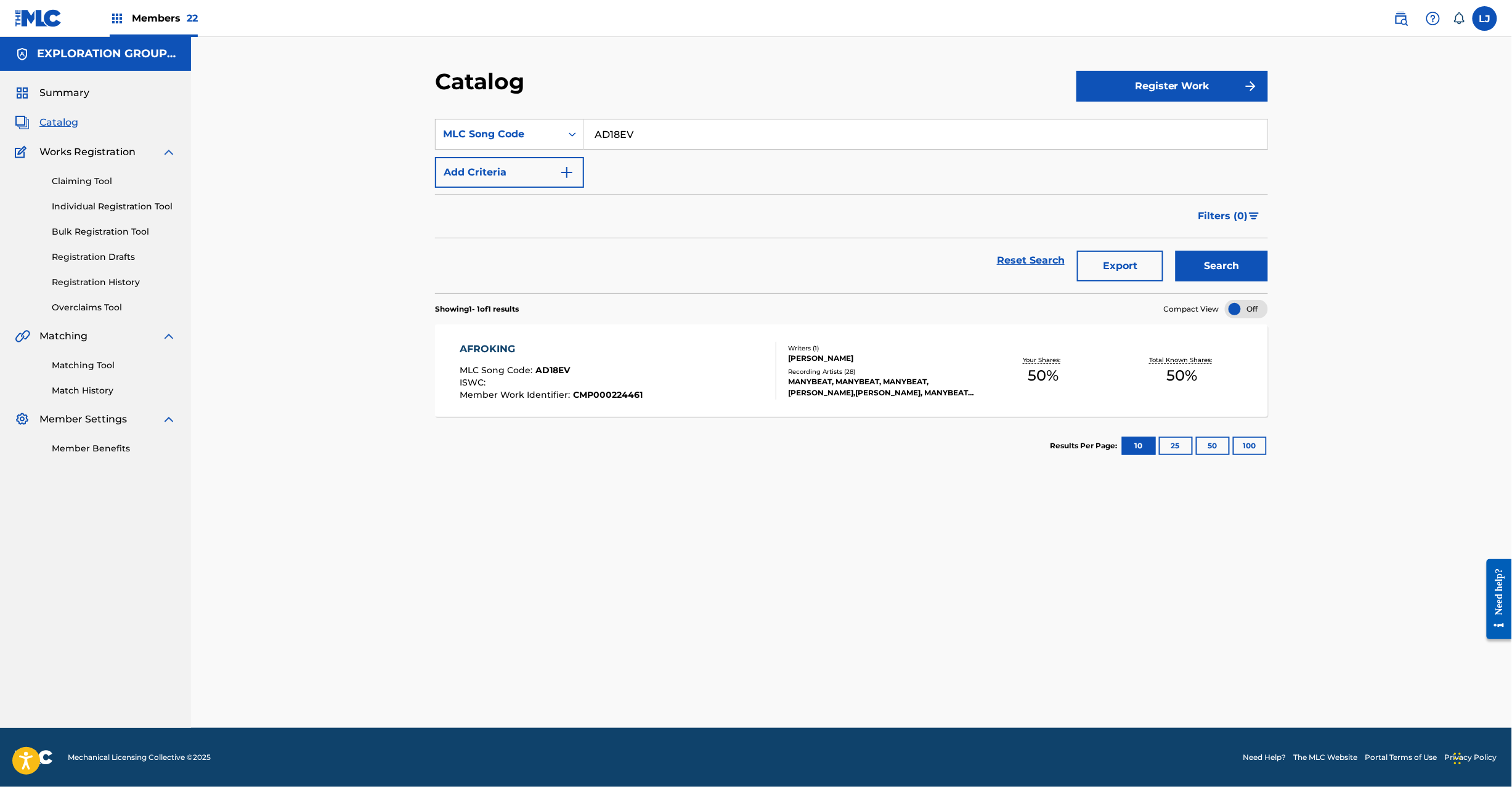
click at [613, 134] on input "AD18EV" at bounding box center [926, 135] width 683 height 30
paste input "MN7G5R"
type input "MN7G5R"
click at [1221, 269] on button "Search" at bounding box center [1221, 266] width 93 height 31
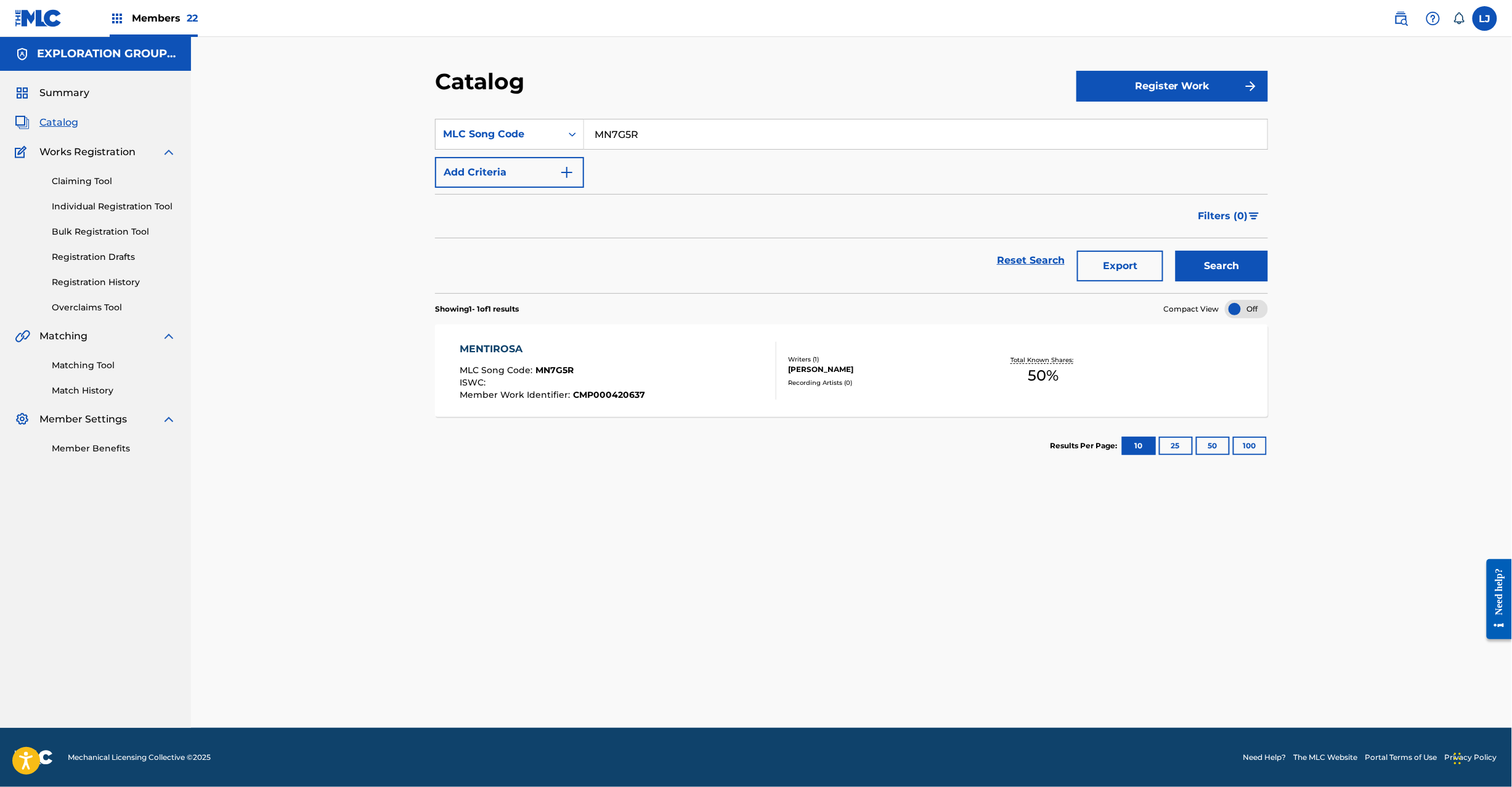
click at [703, 374] on div "MENTIROSA MLC Song Code : MN7G5R ISWC : Member Work Identifier : CMP000420637" at bounding box center [618, 371] width 317 height 58
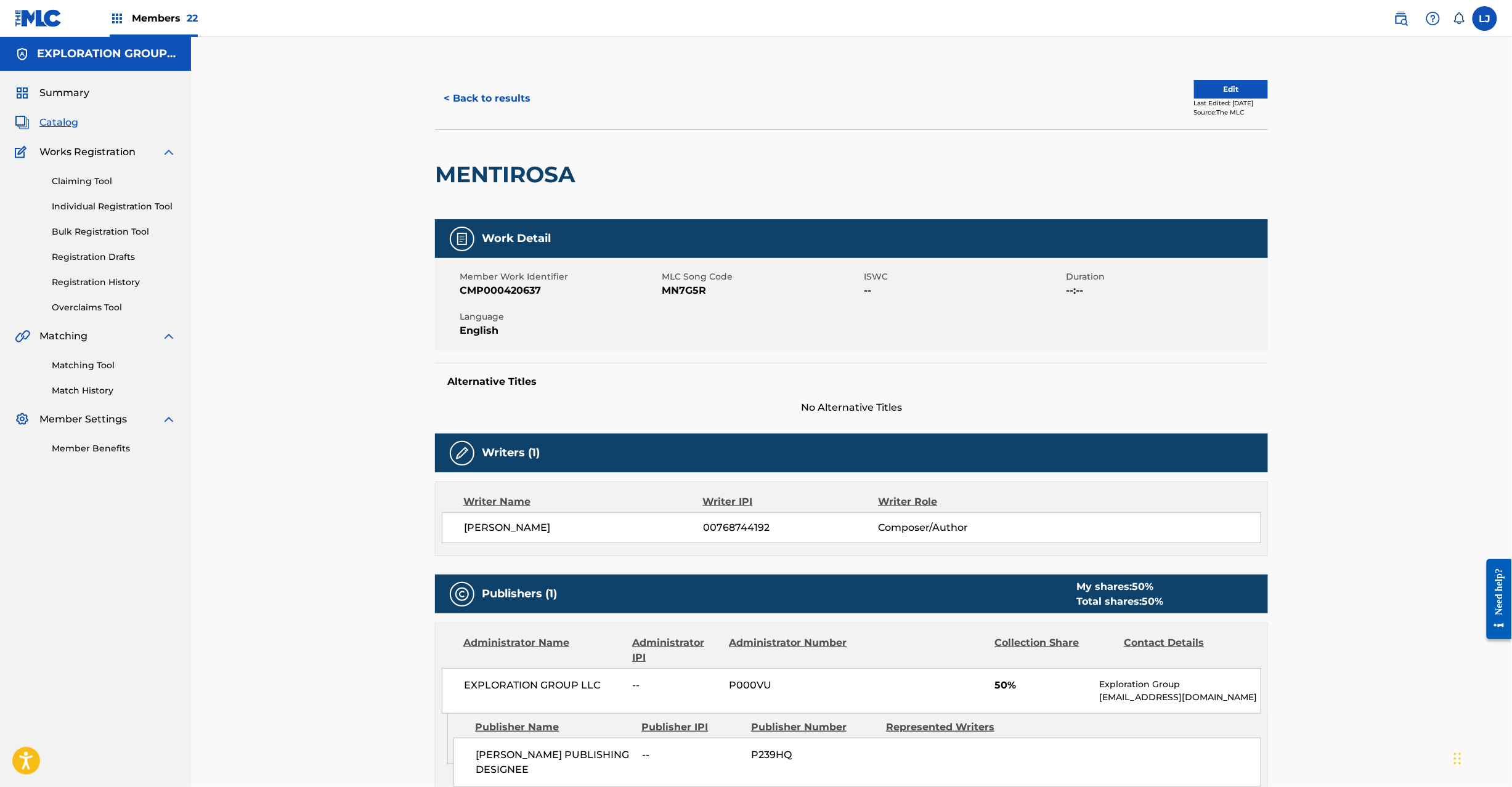
click at [476, 94] on button "< Back to results" at bounding box center [487, 98] width 104 height 31
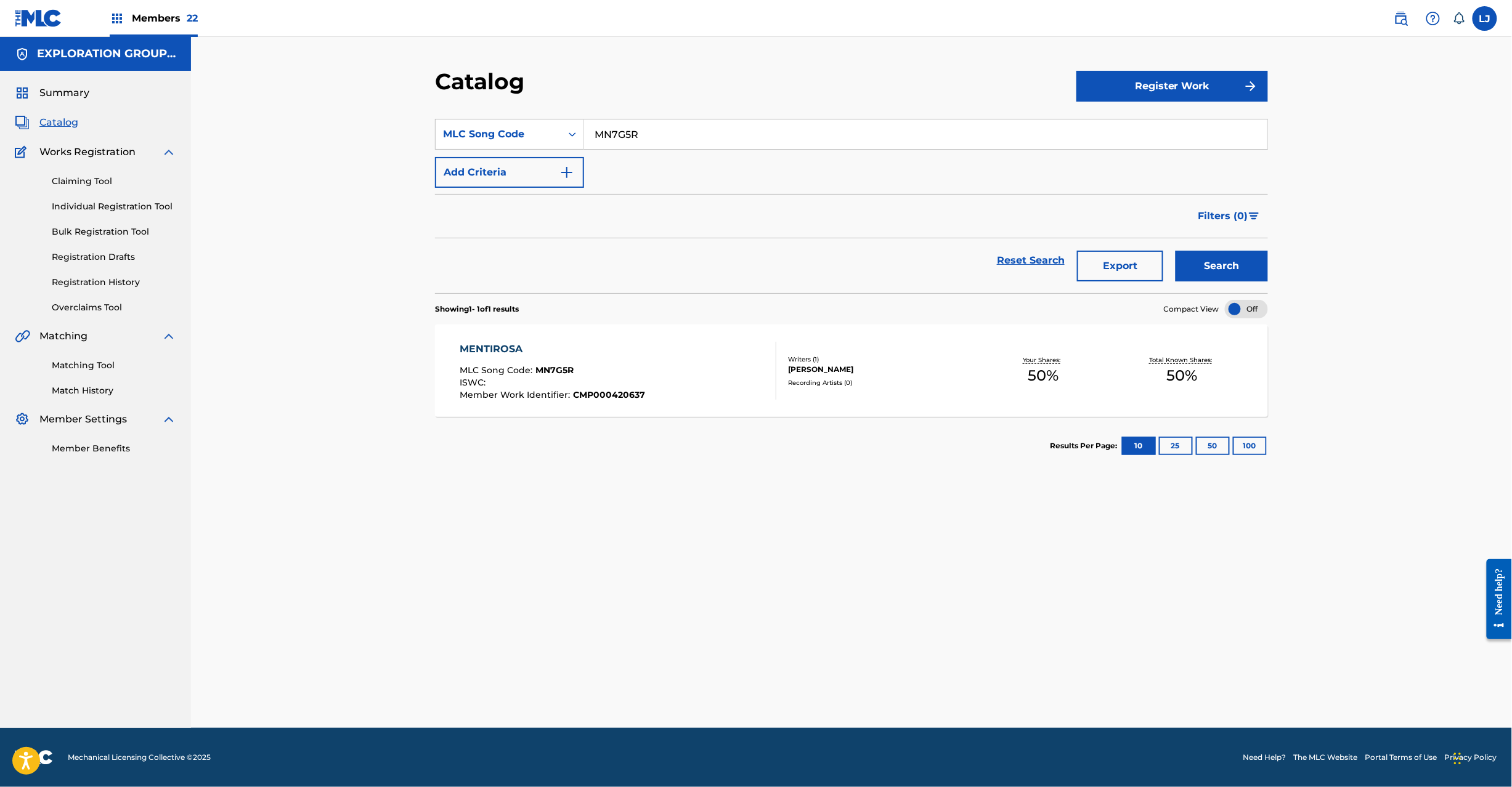
click at [1395, 23] on img at bounding box center [1400, 18] width 15 height 15
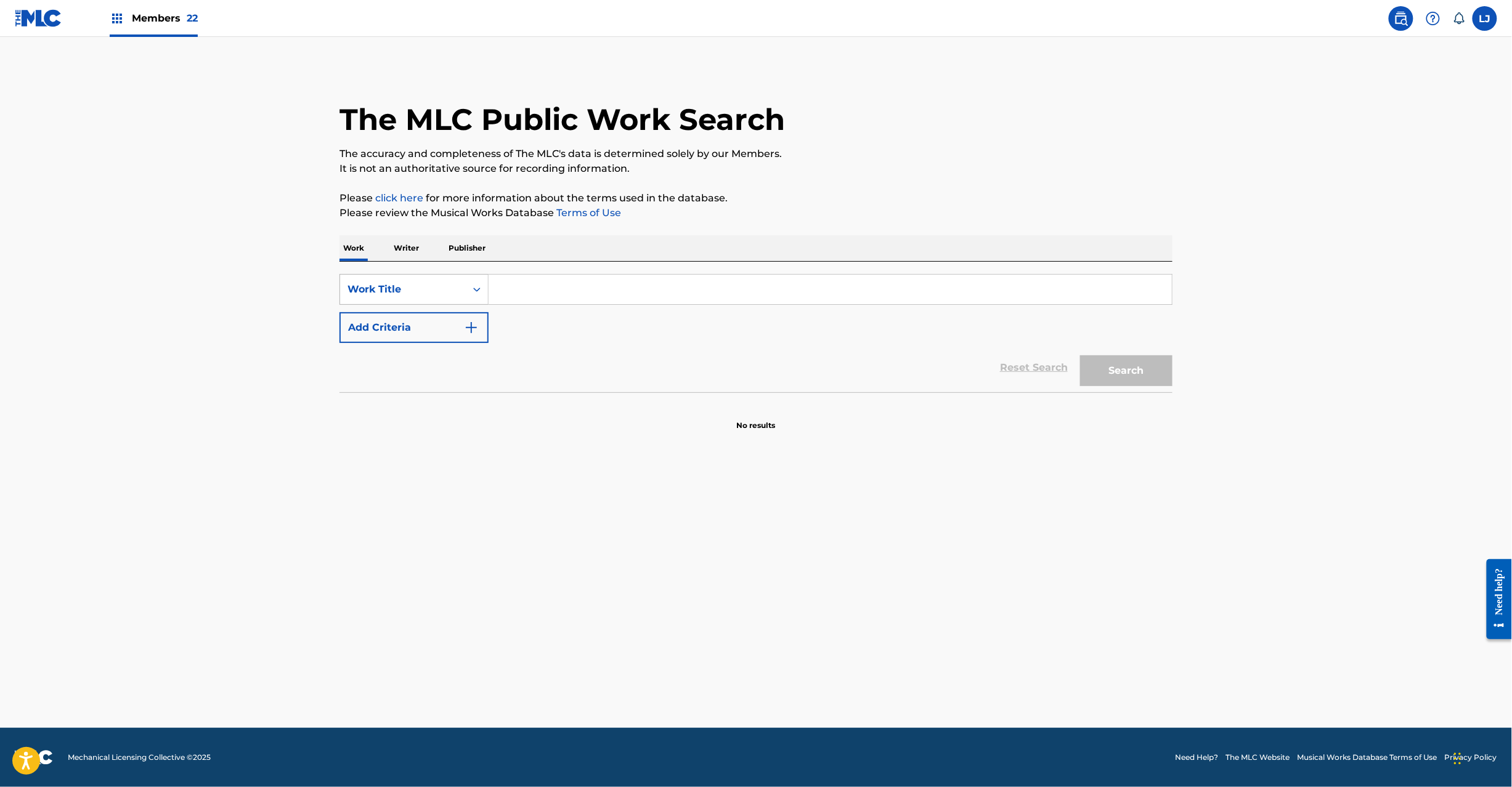
click at [451, 284] on div "Work Title" at bounding box center [402, 290] width 111 height 15
click at [442, 332] on div "MLC Song Code" at bounding box center [414, 320] width 148 height 31
click at [533, 286] on input "Search Form" at bounding box center [830, 290] width 683 height 30
paste input "RB7KEK"
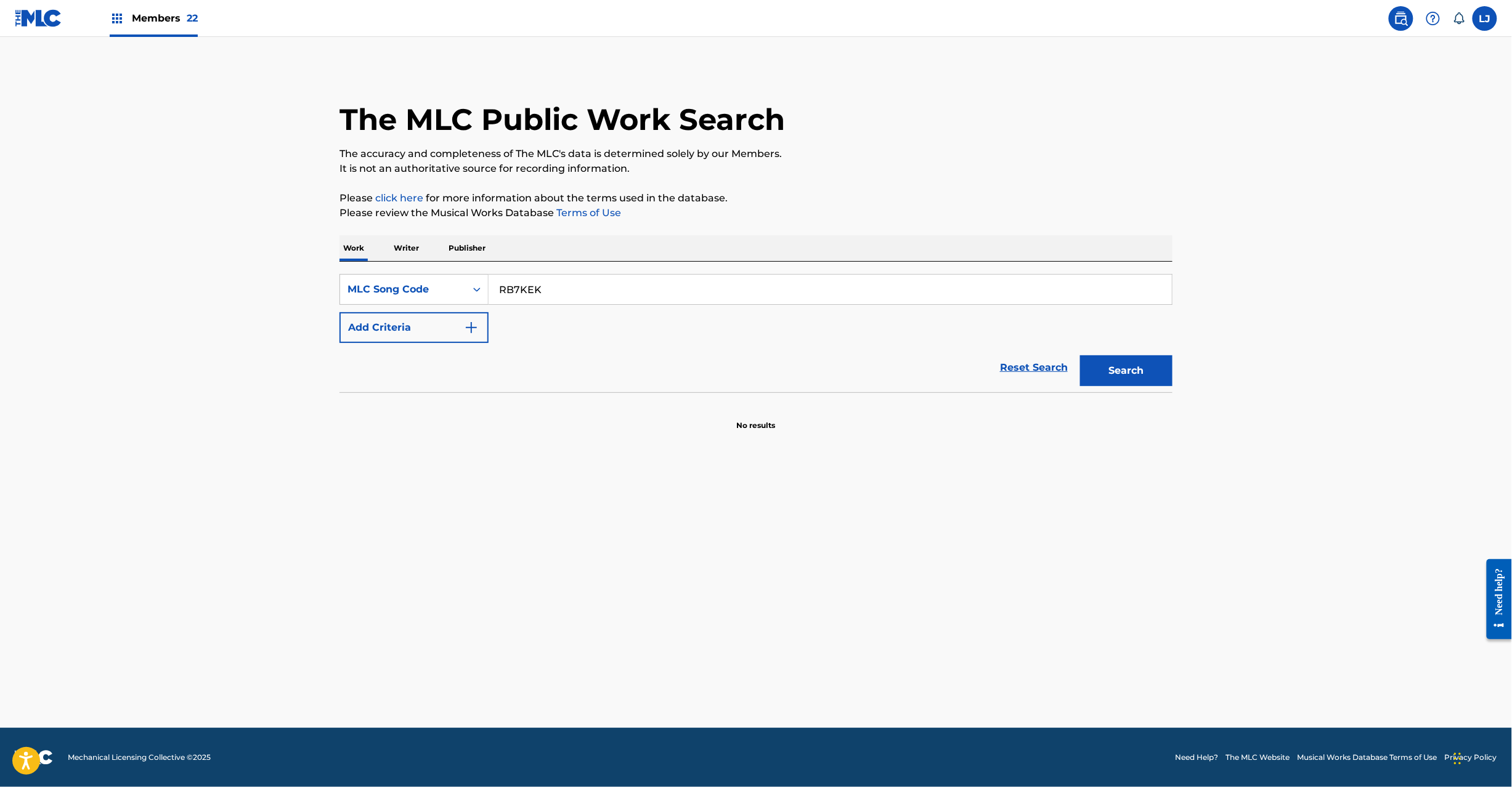
type input "RB7KEK"
click at [1107, 390] on div "Search" at bounding box center [1123, 368] width 99 height 49
click at [1112, 378] on button "Search" at bounding box center [1126, 371] width 93 height 31
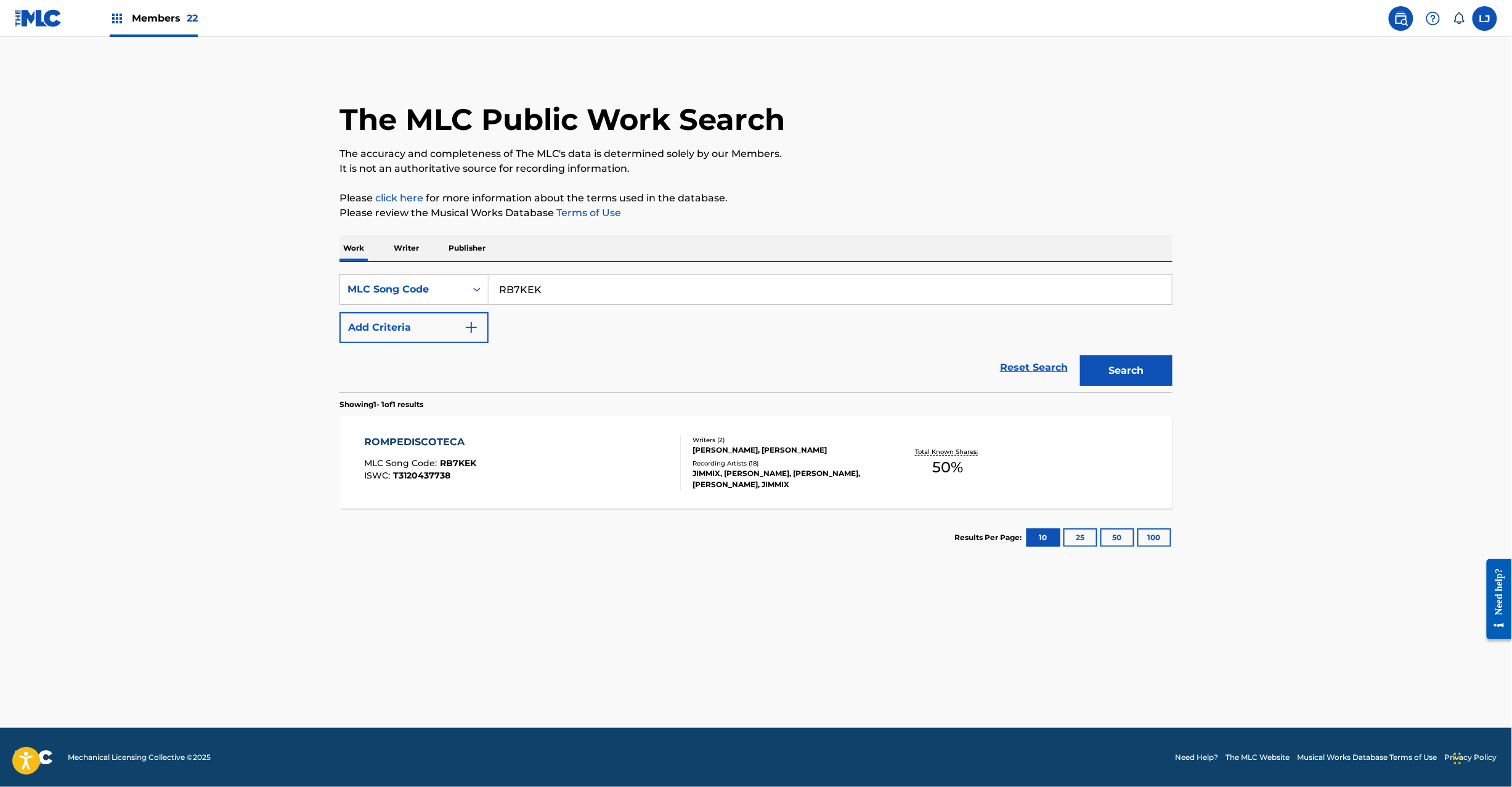
click at [522, 473] on div "ROMPEDISCOTECA MLC Song Code : RB7KEK ISWC : T3120437738" at bounding box center [522, 463] width 317 height 56
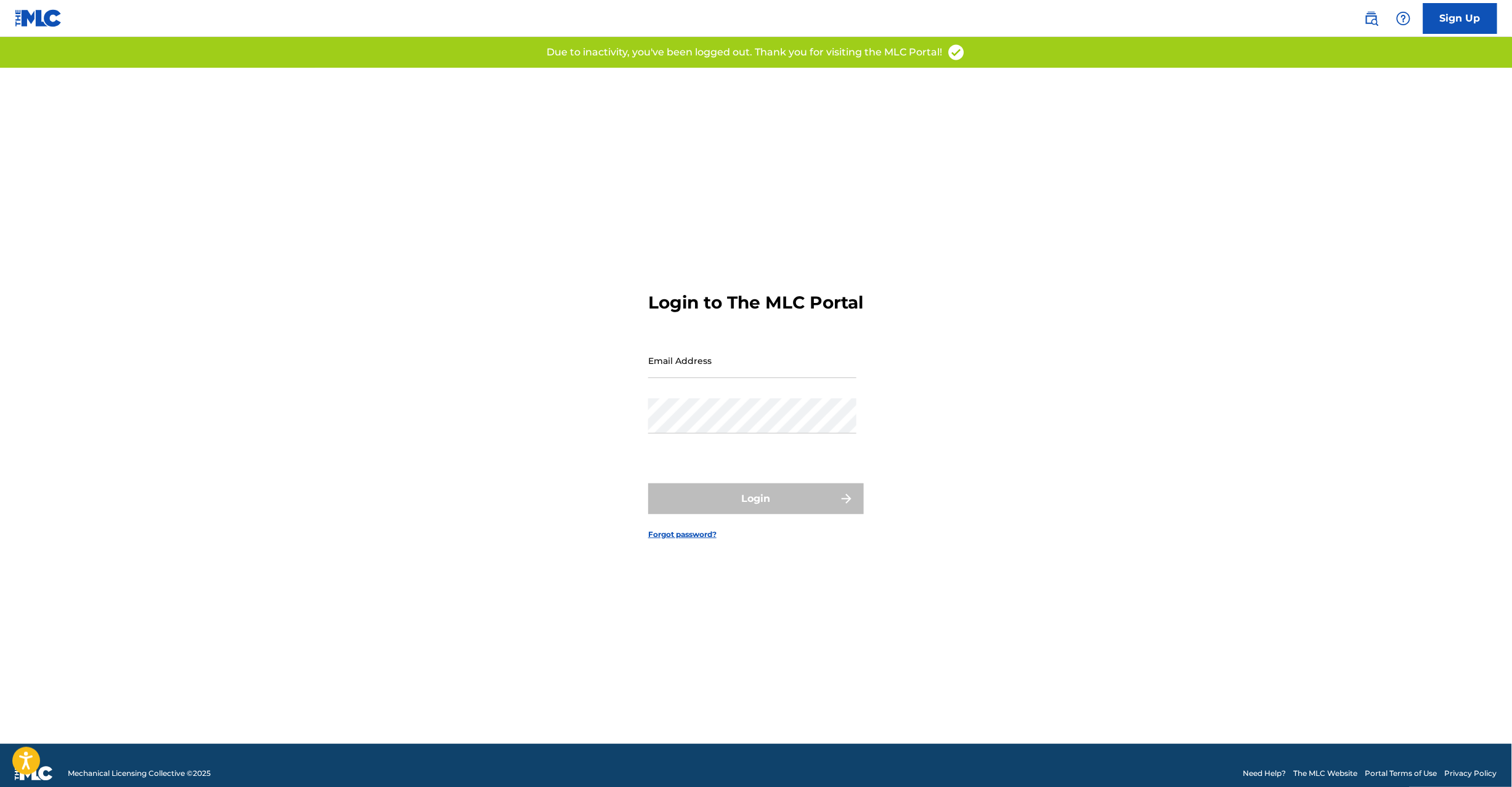
click at [690, 379] on input "Email Address" at bounding box center [752, 361] width 209 height 35
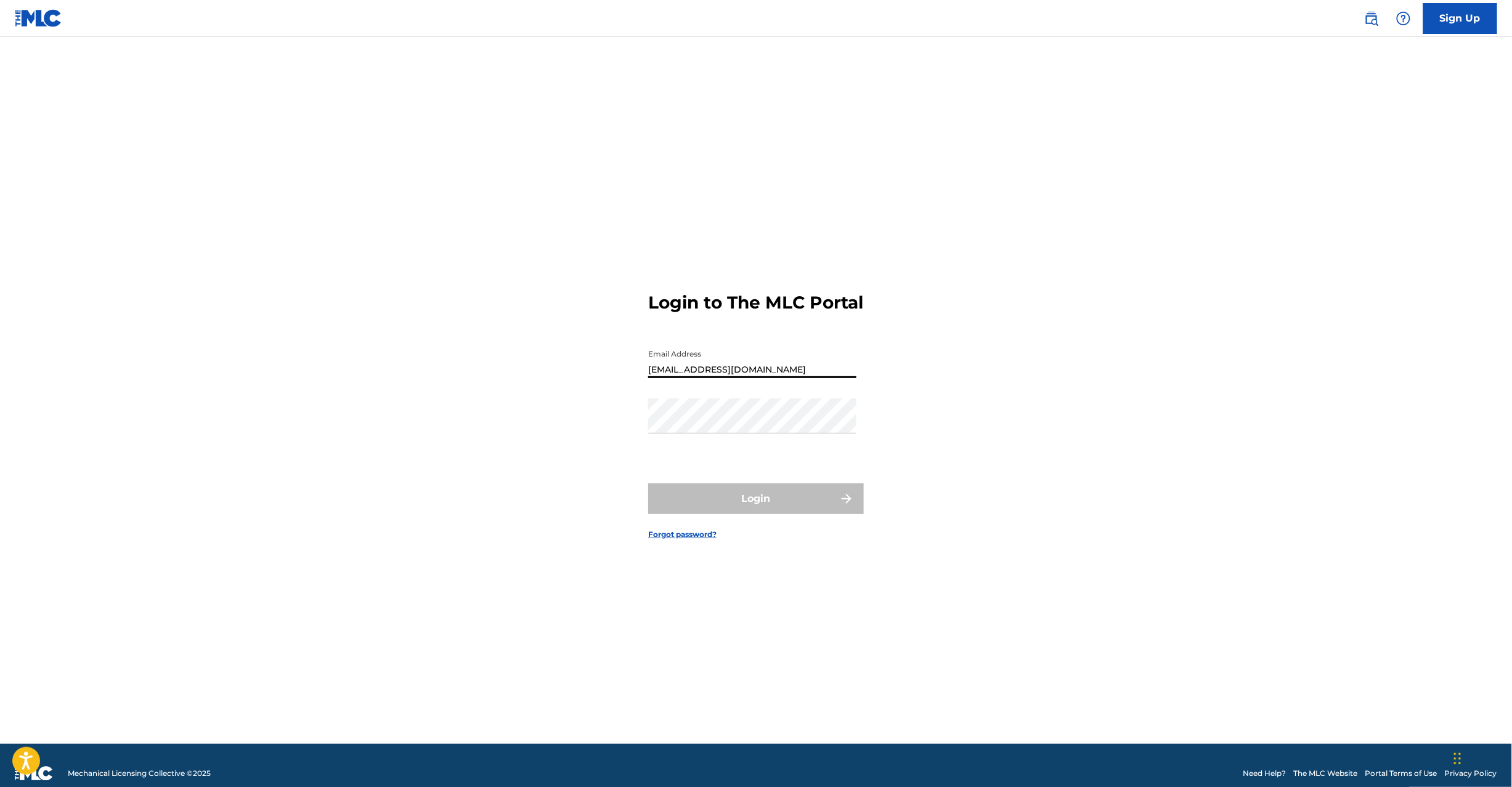
type input "[EMAIL_ADDRESS][DOMAIN_NAME]"
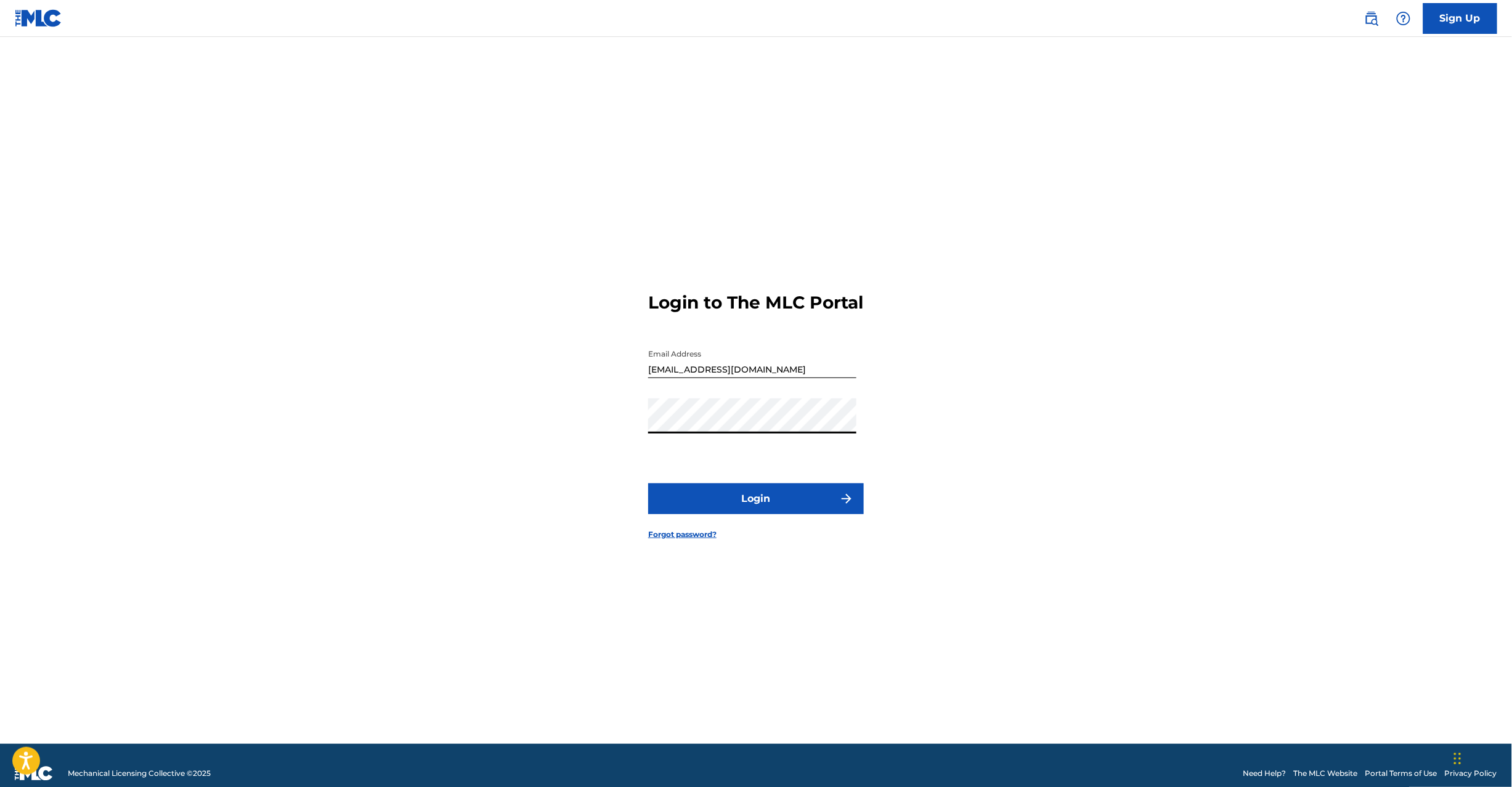
click at [748, 502] on button "Login" at bounding box center [756, 498] width 216 height 31
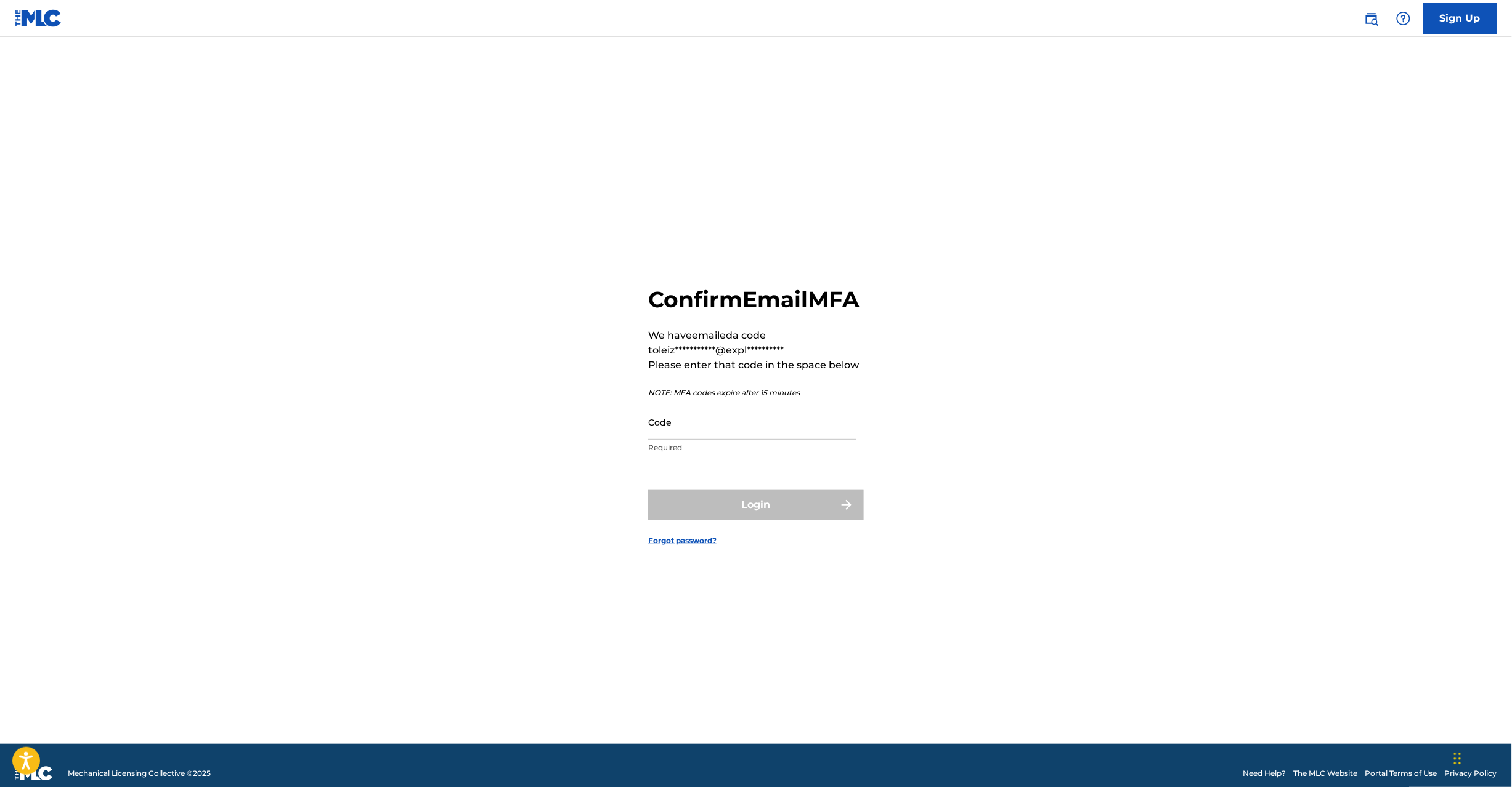
drag, startPoint x: 680, startPoint y: 425, endPoint x: 678, endPoint y: 437, distance: 12.2
click at [680, 434] on input "Code" at bounding box center [752, 421] width 209 height 35
paste input "593422"
type input "593422"
click at [703, 535] on form "**********" at bounding box center [756, 405] width 216 height 676
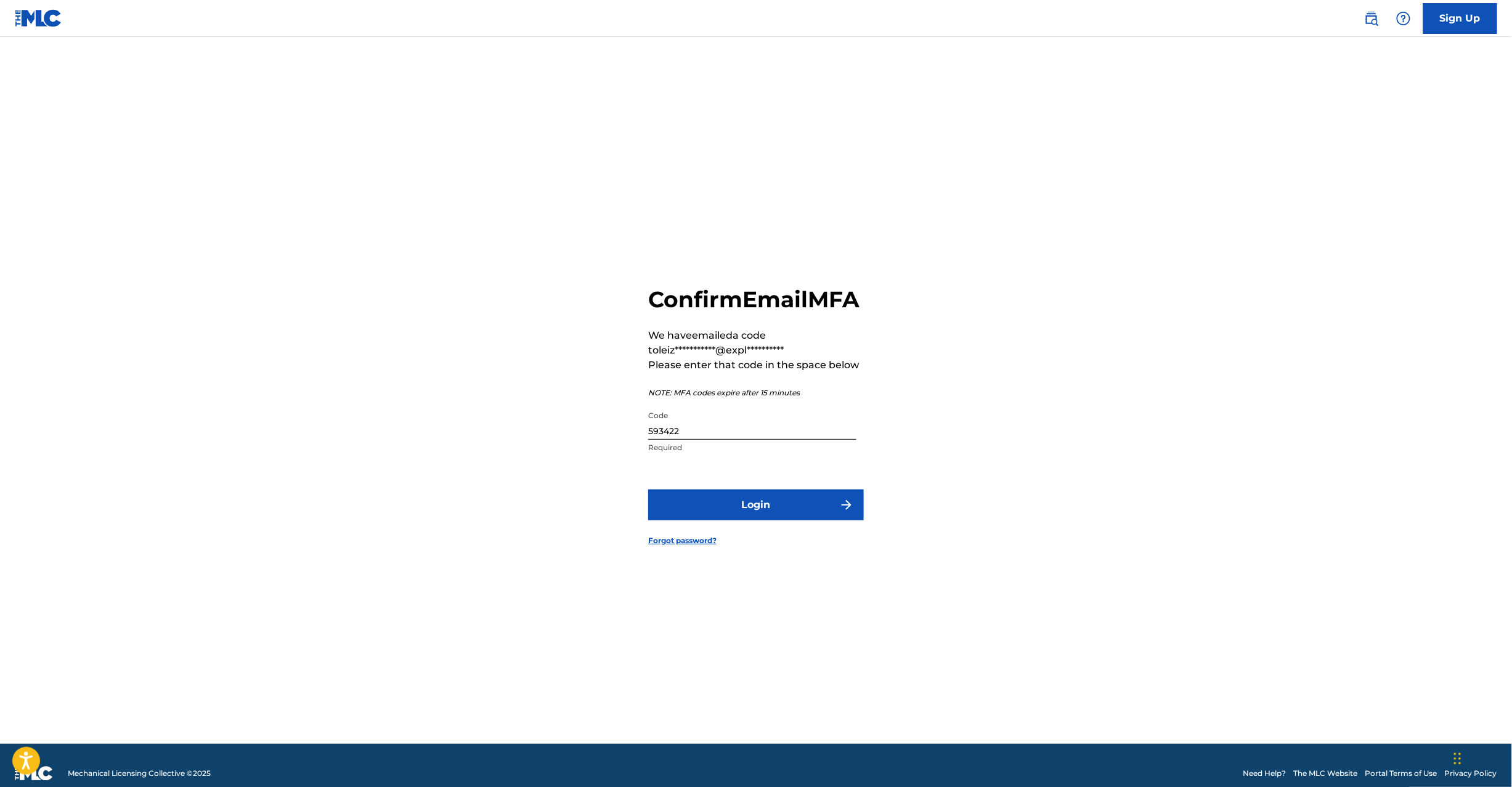
click at [710, 518] on button "Login" at bounding box center [756, 504] width 216 height 31
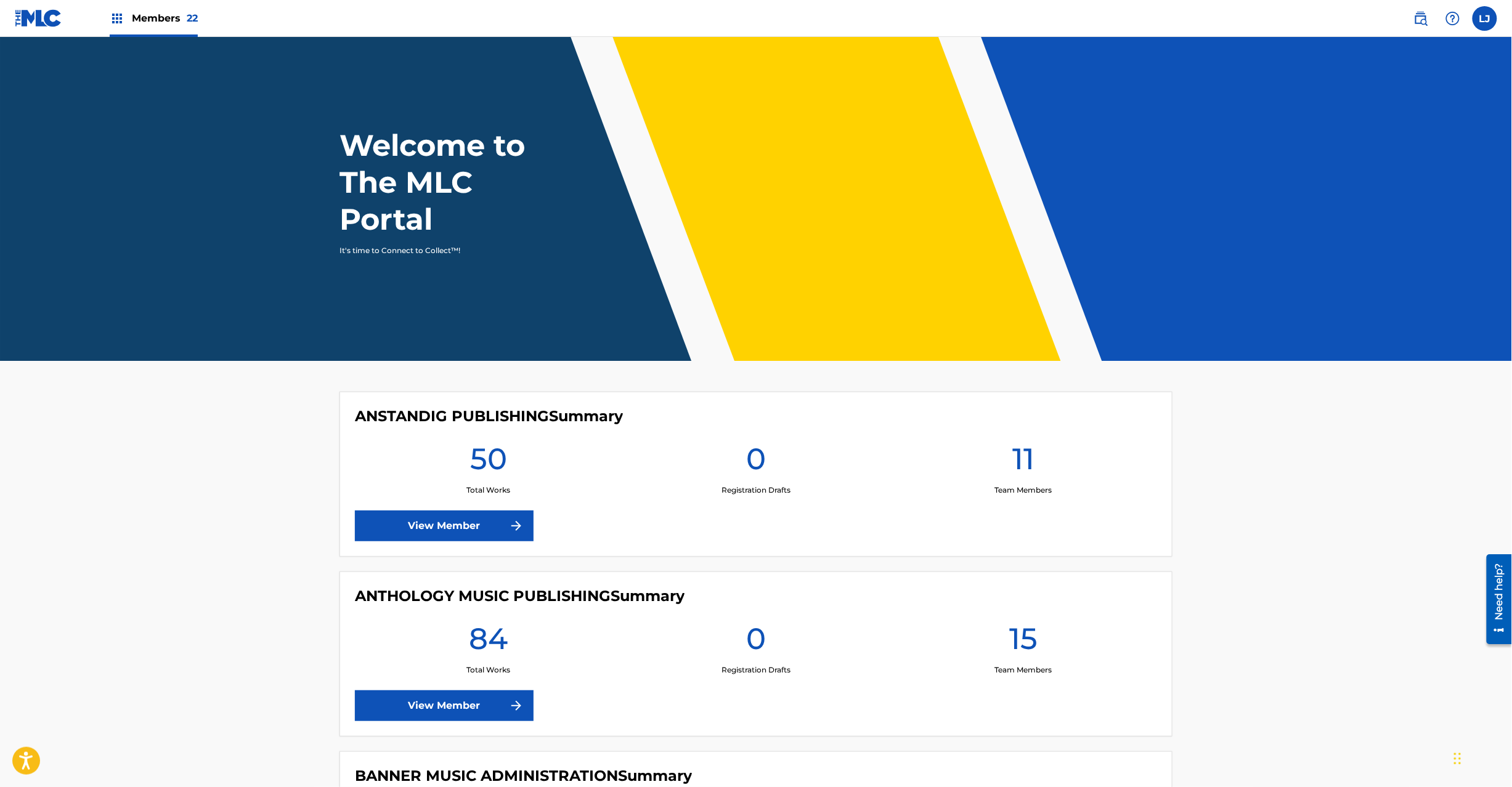
click at [1419, 18] on img at bounding box center [1420, 18] width 15 height 15
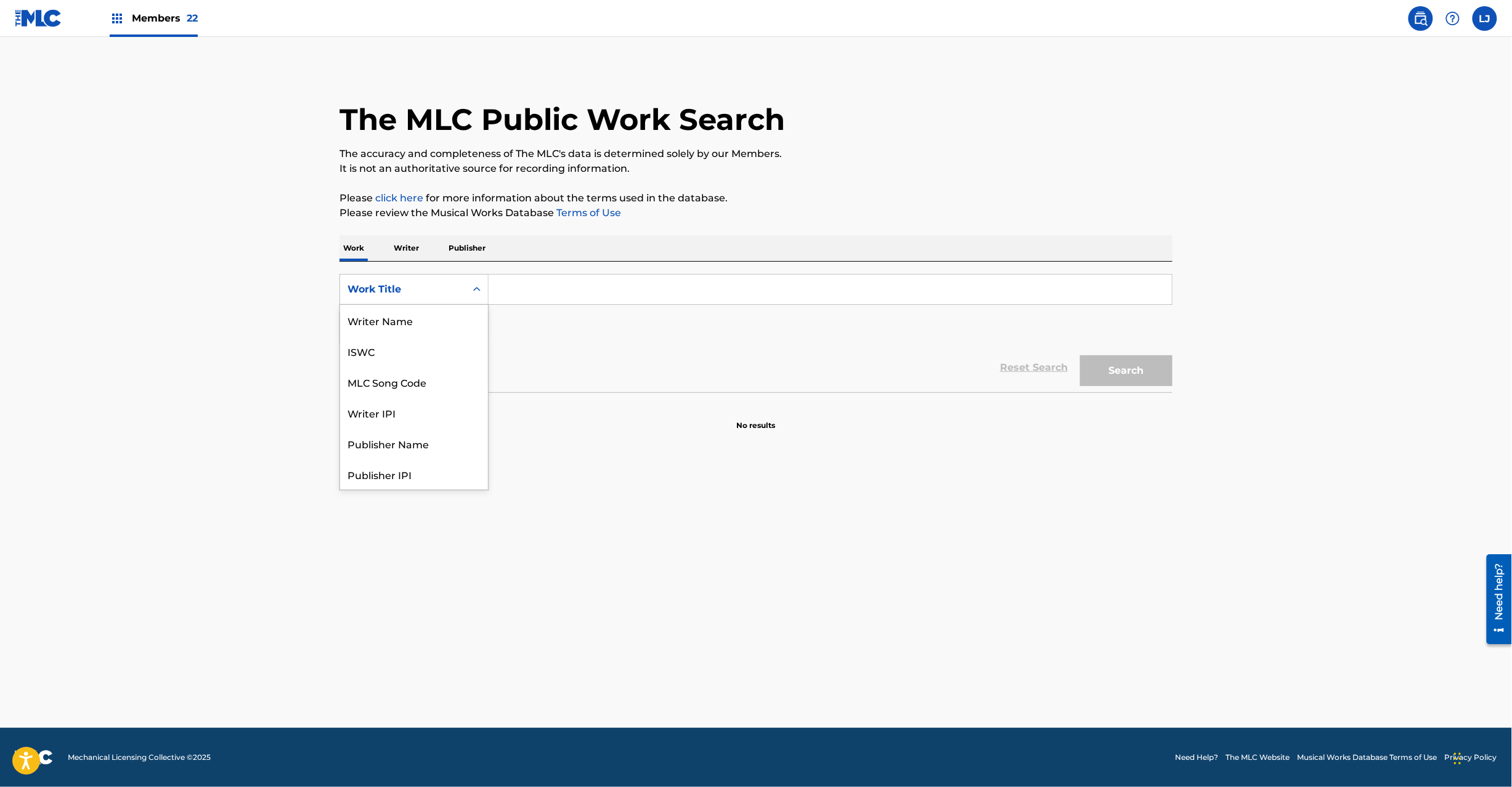
click at [417, 284] on div "Work Title" at bounding box center [402, 290] width 111 height 15
click at [444, 323] on div "MLC Song Code" at bounding box center [414, 320] width 148 height 31
click at [532, 297] on input "Search Form" at bounding box center [830, 290] width 683 height 30
paste input "RB7KEK"
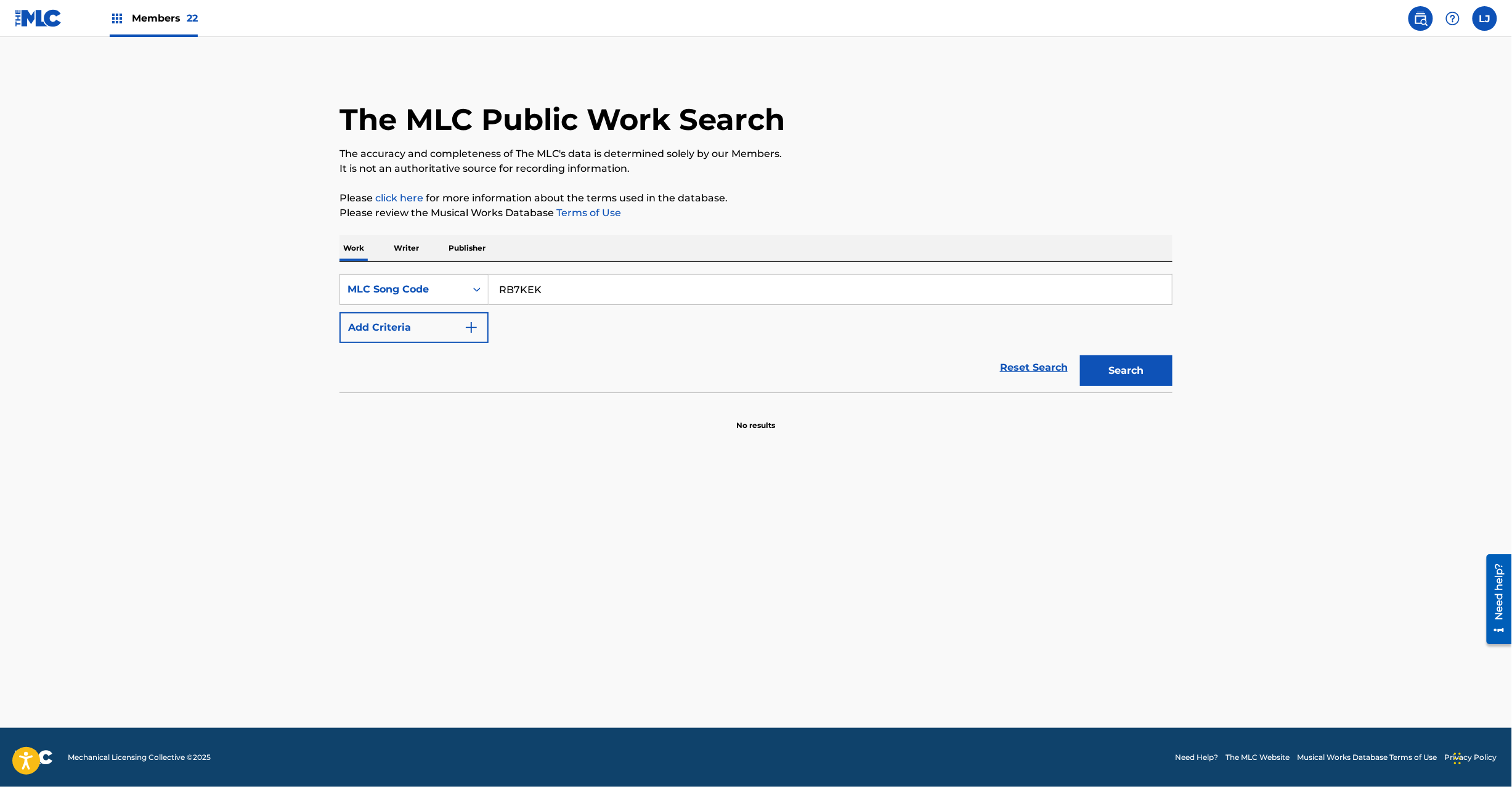
type input "RB7KEK"
click at [1129, 371] on button "Search" at bounding box center [1126, 371] width 93 height 31
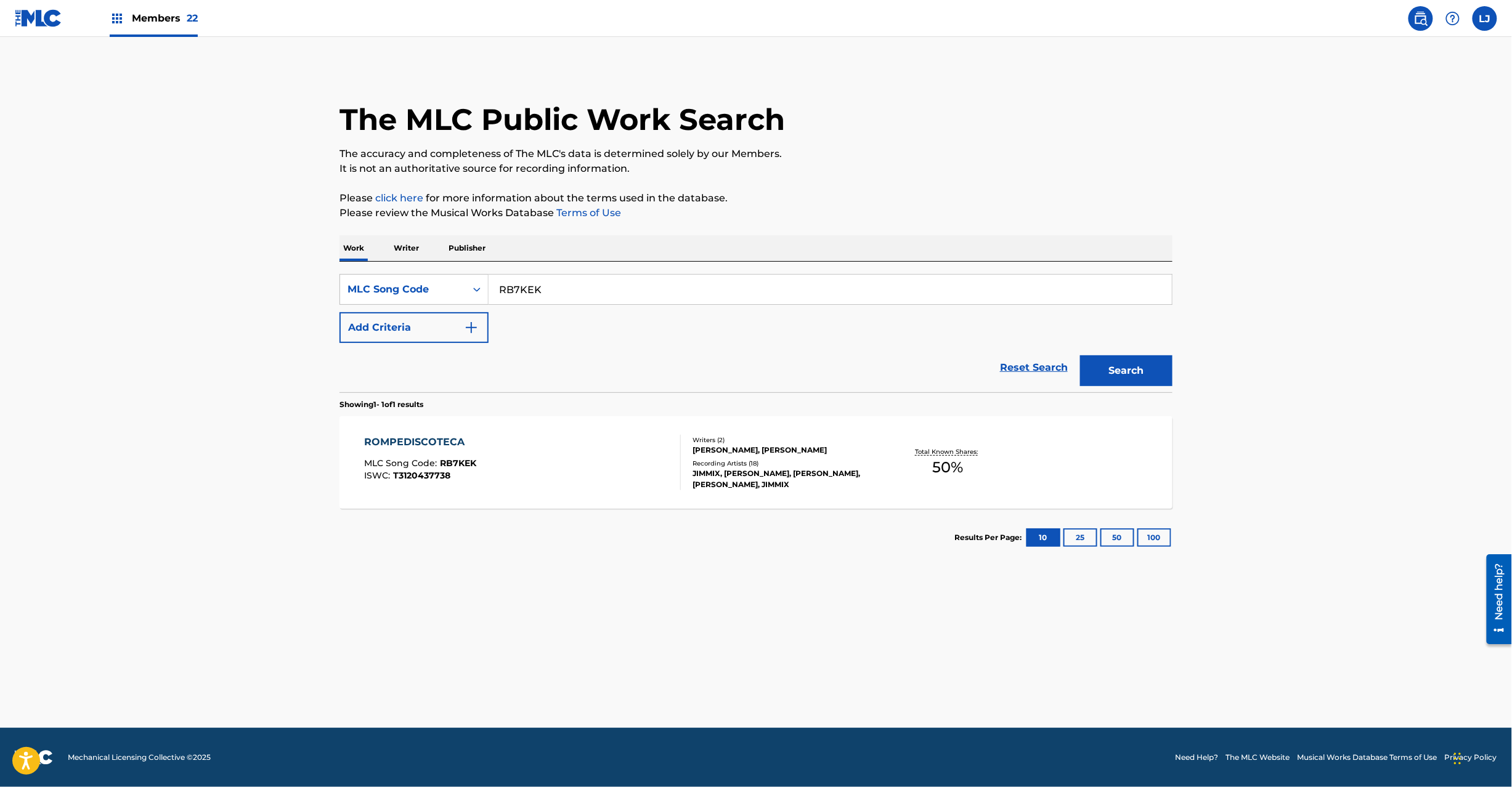
click at [589, 449] on div "ROMPEDISCOTECA MLC Song Code : RB7KEK ISWC : T3120437738" at bounding box center [522, 463] width 317 height 56
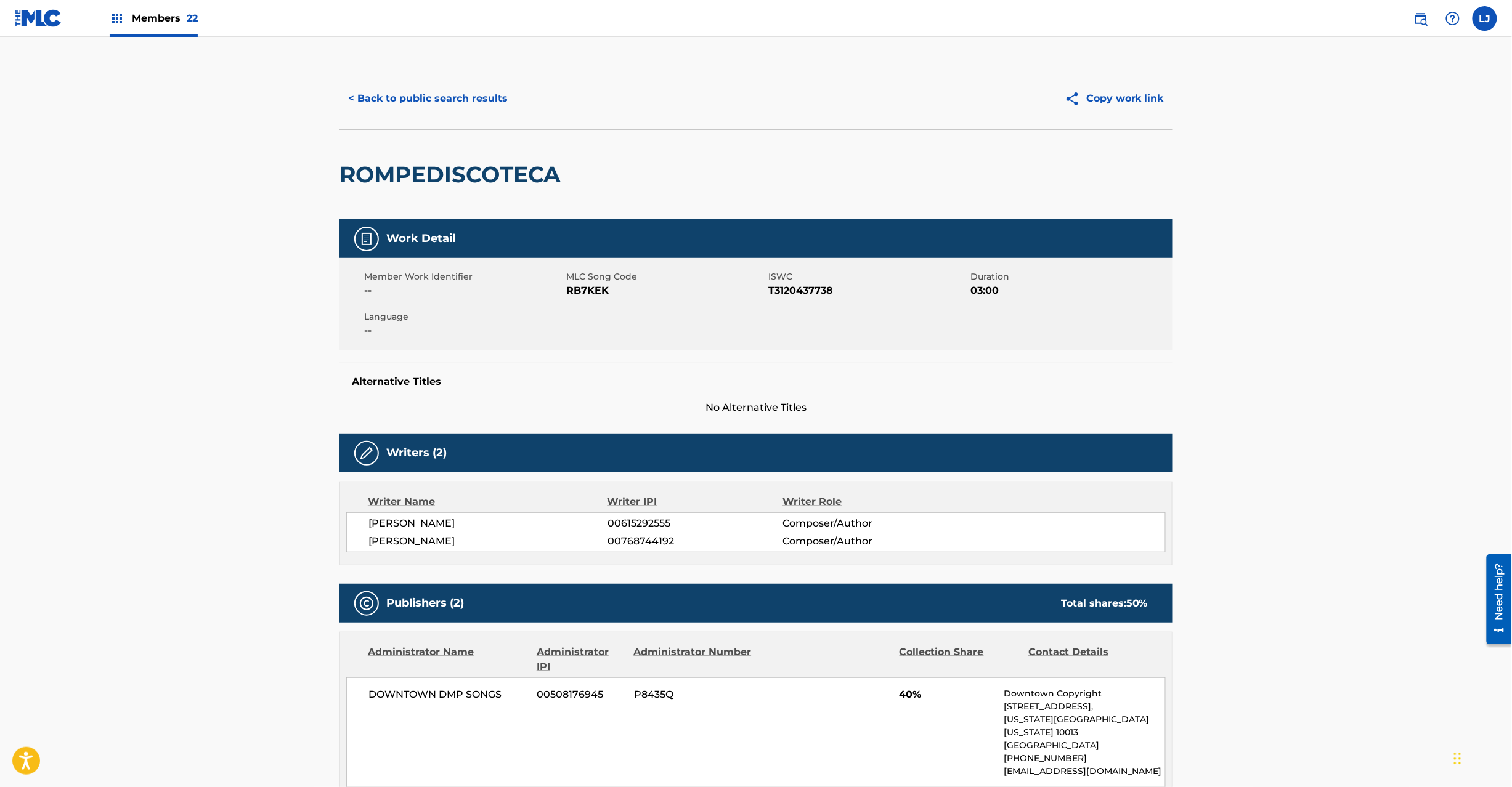
click at [420, 112] on button "< Back to public search results" at bounding box center [427, 98] width 177 height 31
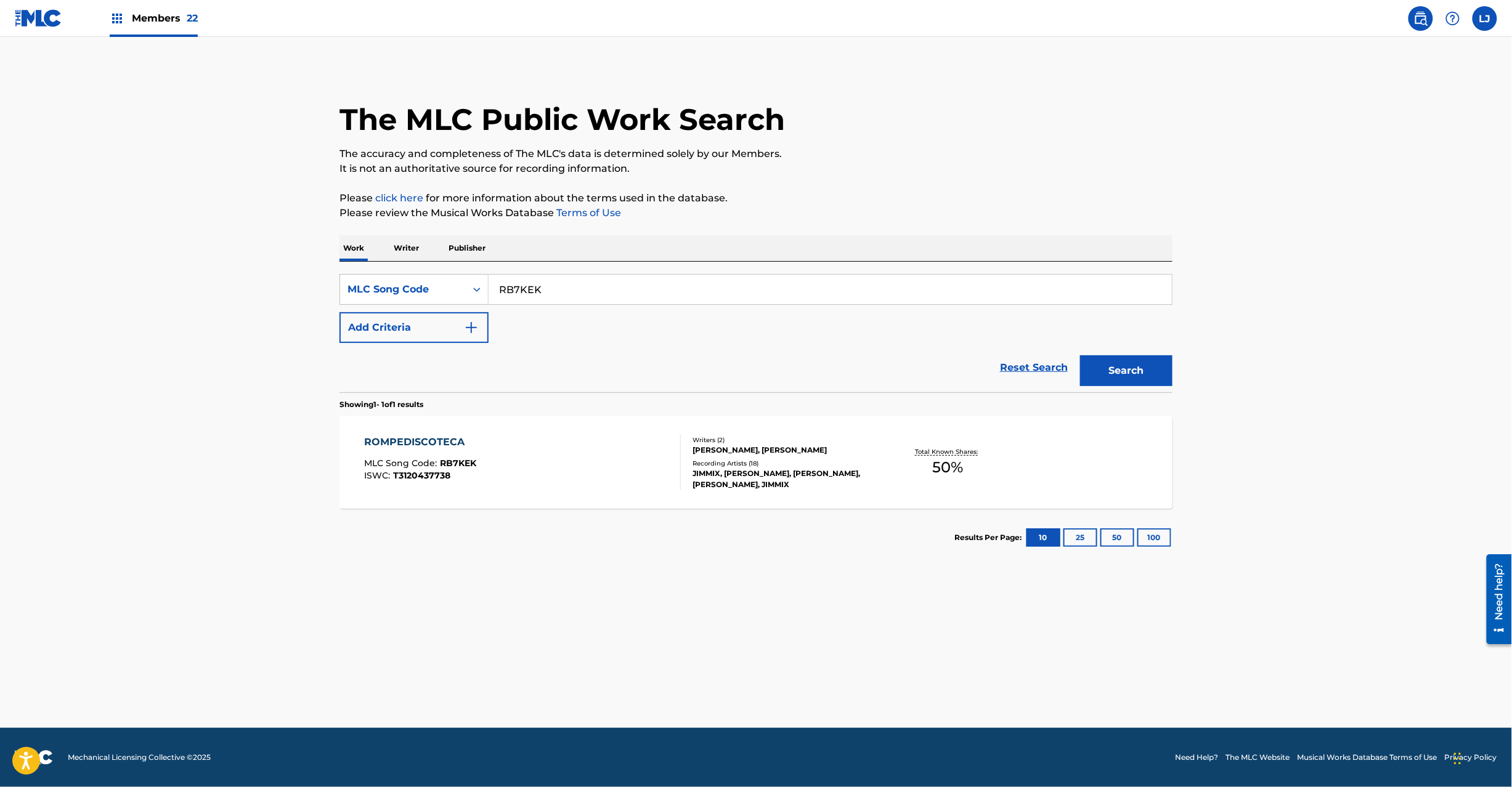
click at [27, 13] on img at bounding box center [39, 18] width 48 height 18
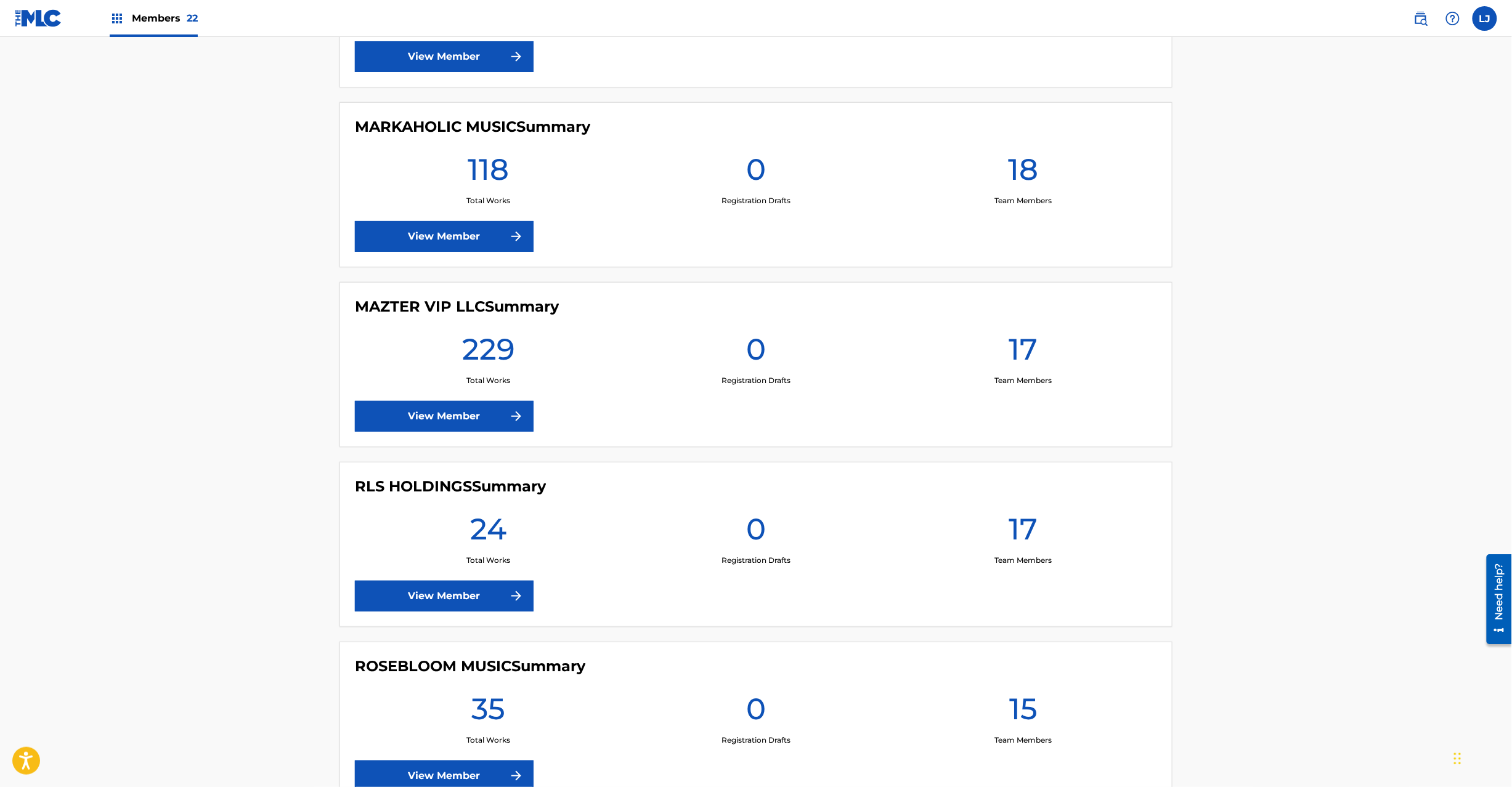
scroll to position [1971, 0]
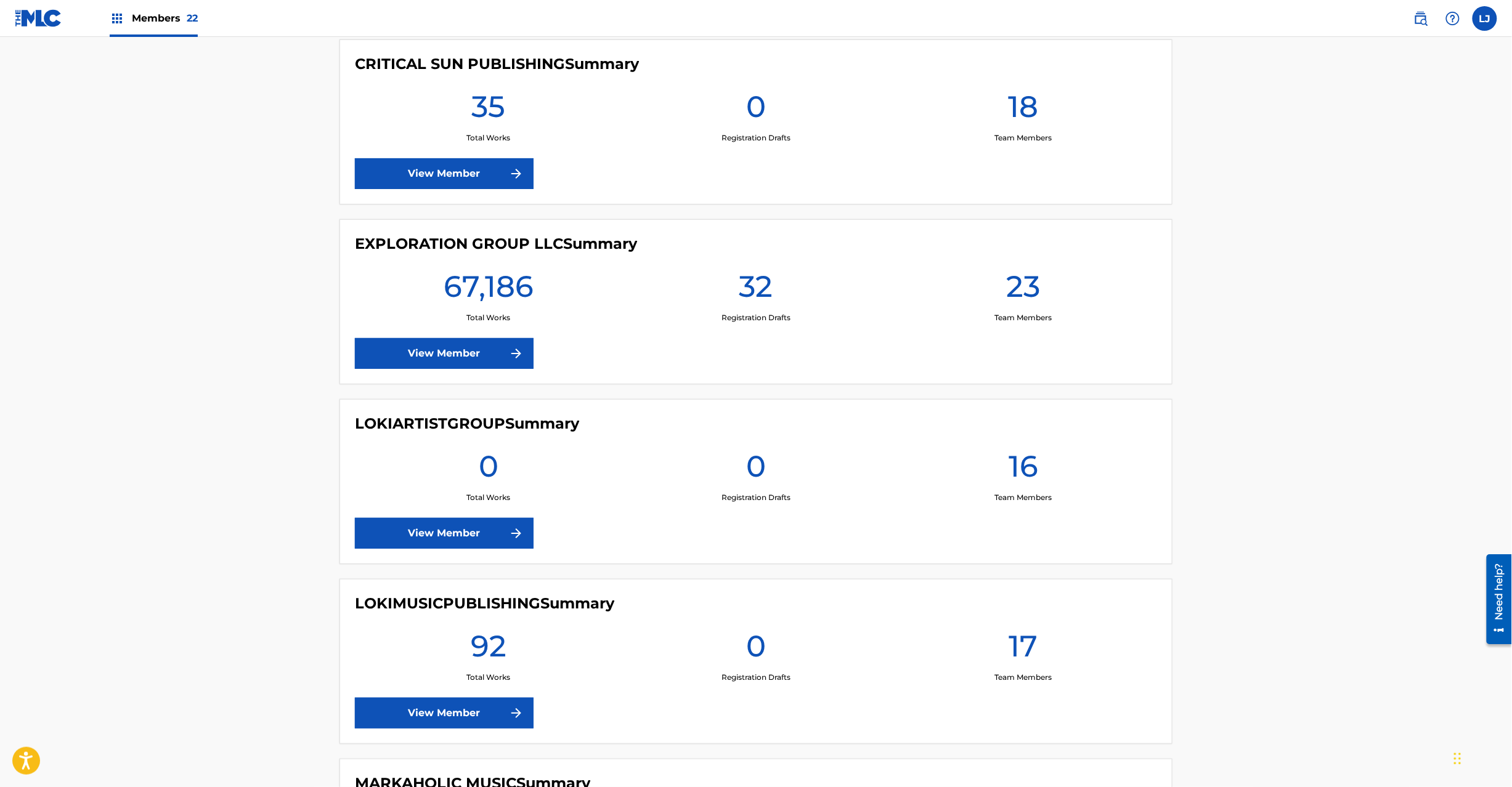
click at [431, 366] on link "View Member" at bounding box center [443, 354] width 179 height 31
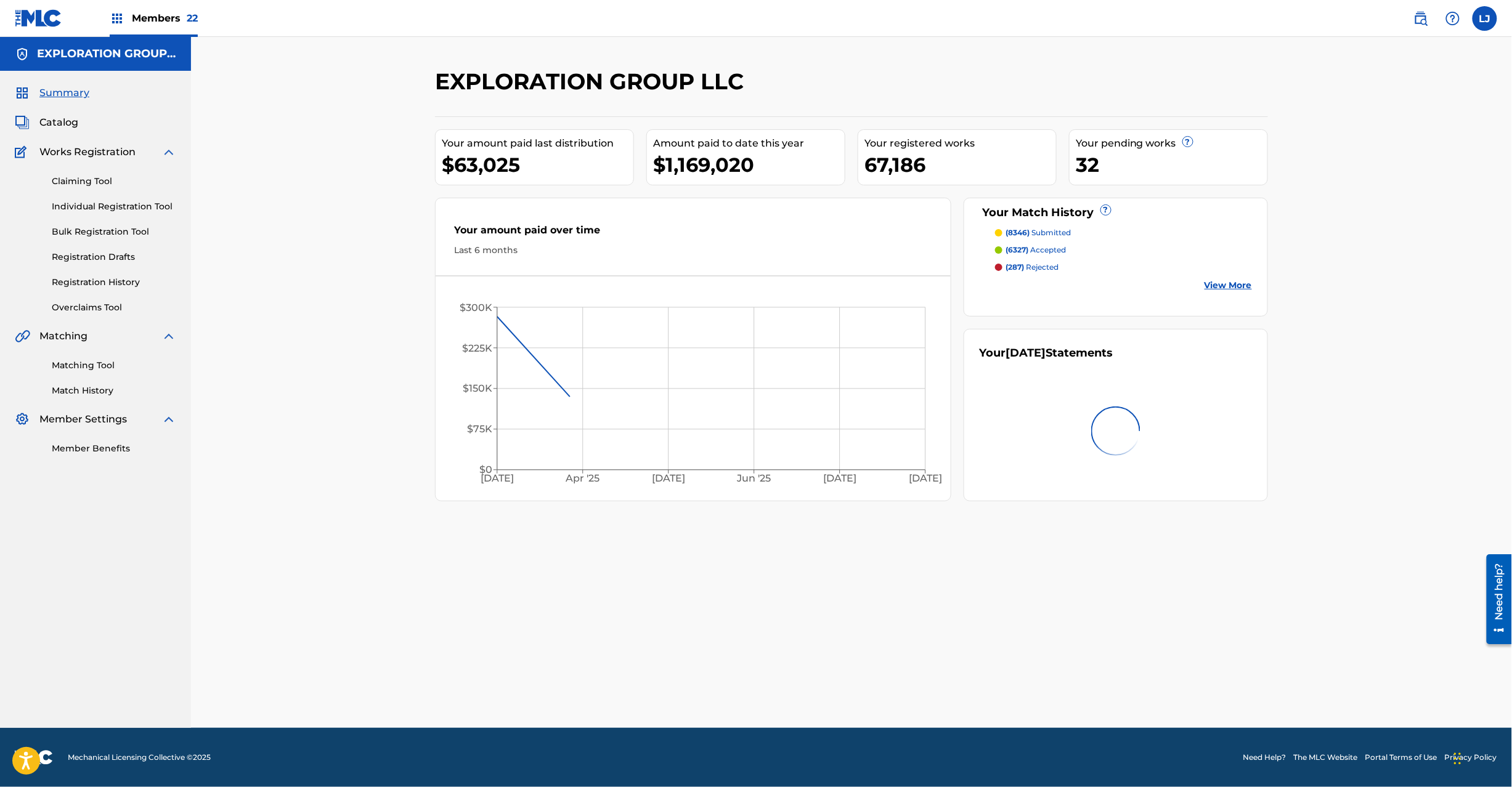
click at [62, 115] on span "Catalog" at bounding box center [58, 122] width 39 height 15
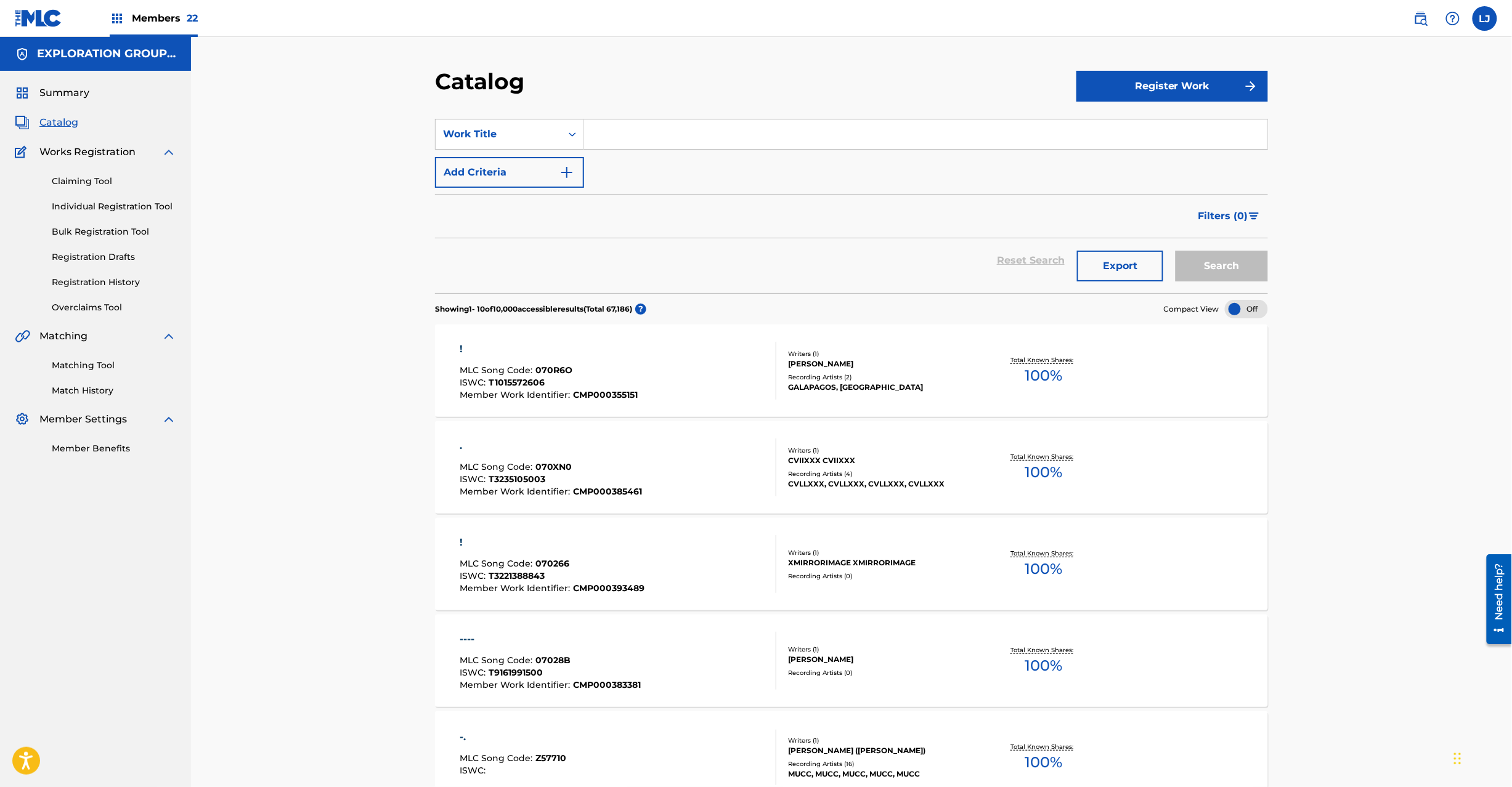
click at [102, 233] on link "Bulk Registration Tool" at bounding box center [114, 232] width 125 height 13
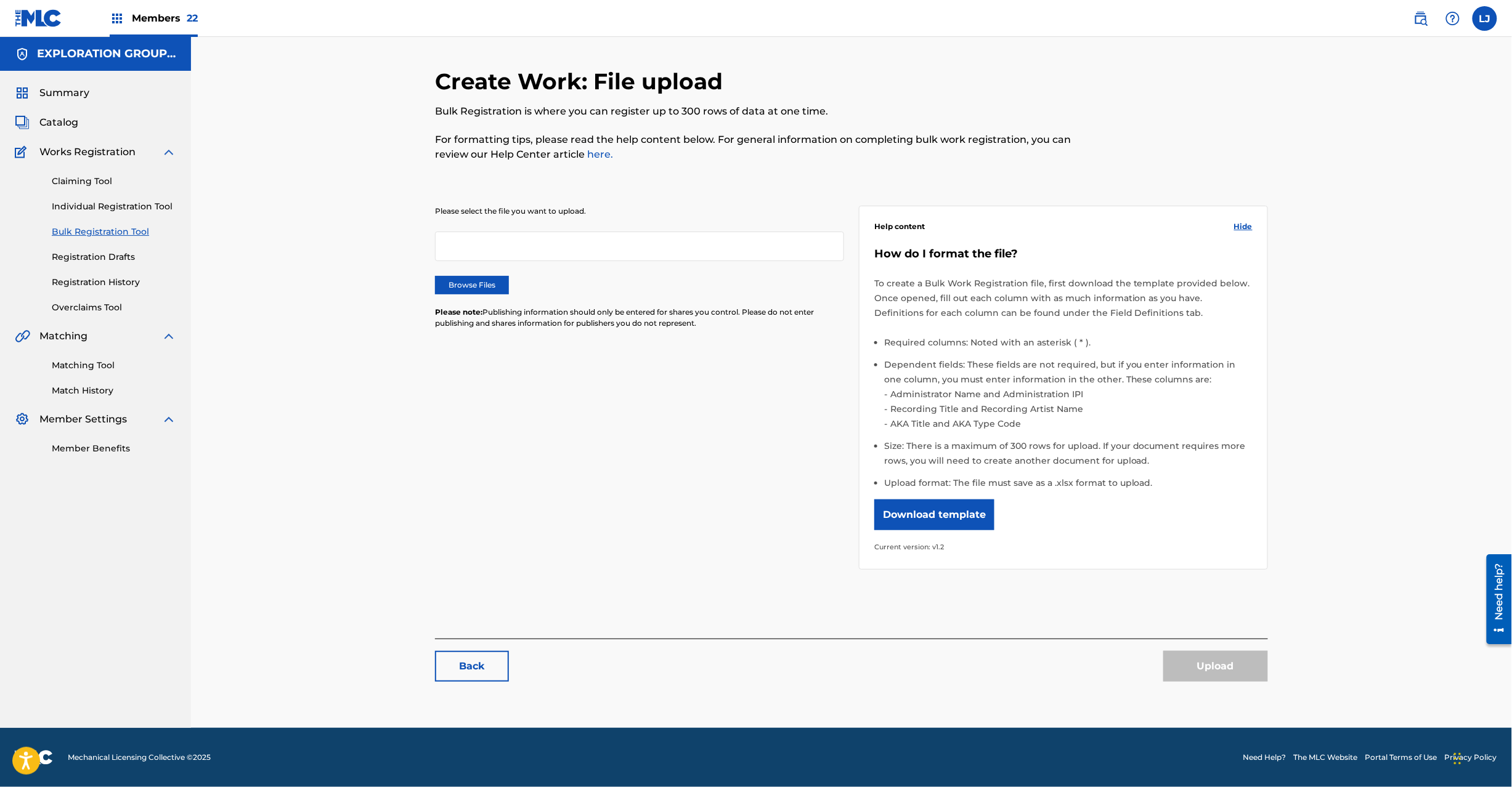
click at [451, 282] on label "Browse Files" at bounding box center [472, 285] width 74 height 19
click at [0, 0] on input "Browse Files" at bounding box center [0, 0] width 0 height 0
click at [1188, 676] on button "Upload" at bounding box center [1215, 666] width 105 height 31
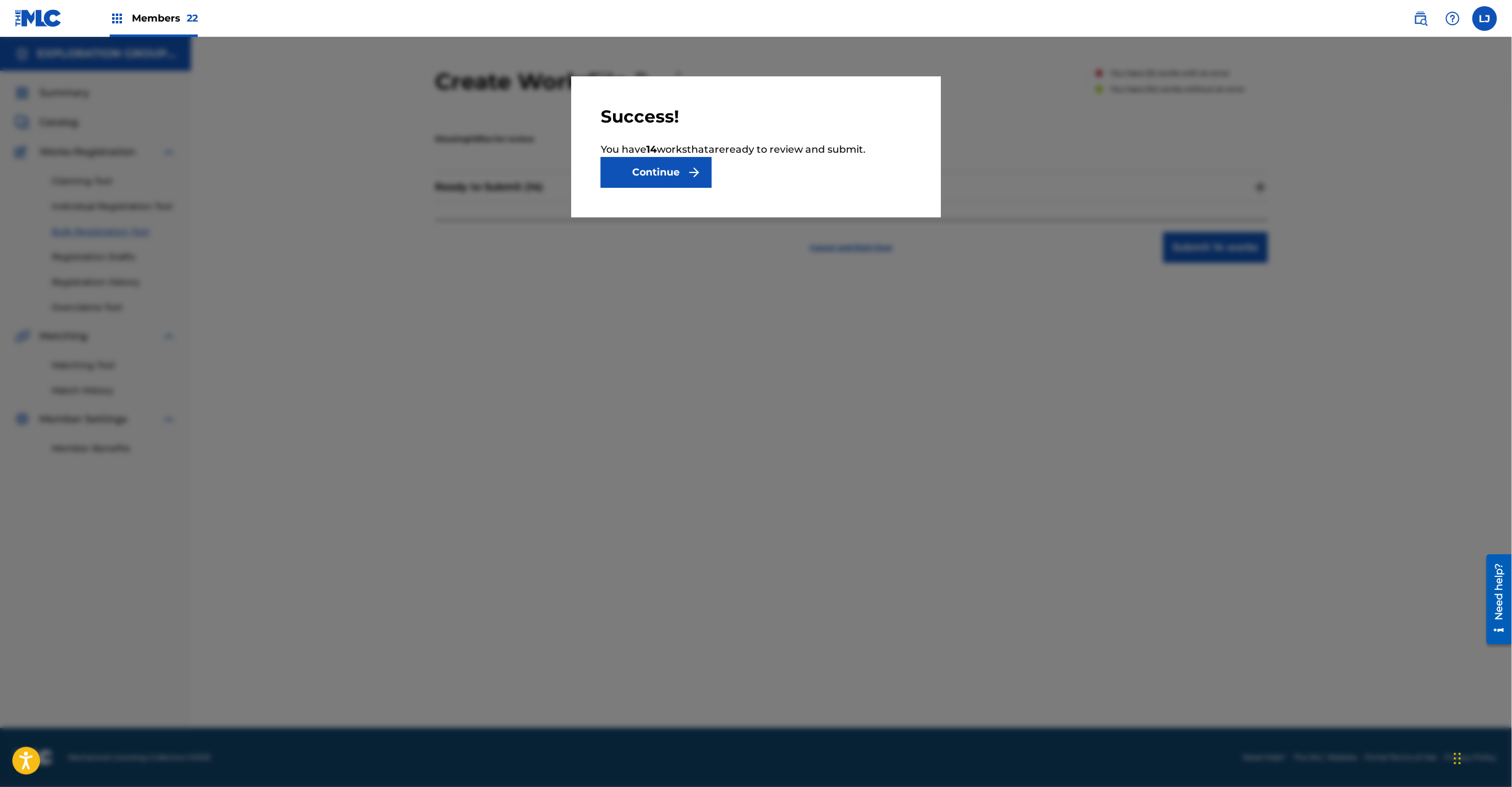
drag, startPoint x: 676, startPoint y: 178, endPoint x: 1076, endPoint y: 204, distance: 400.8
click at [676, 180] on button "Continue" at bounding box center [655, 172] width 111 height 31
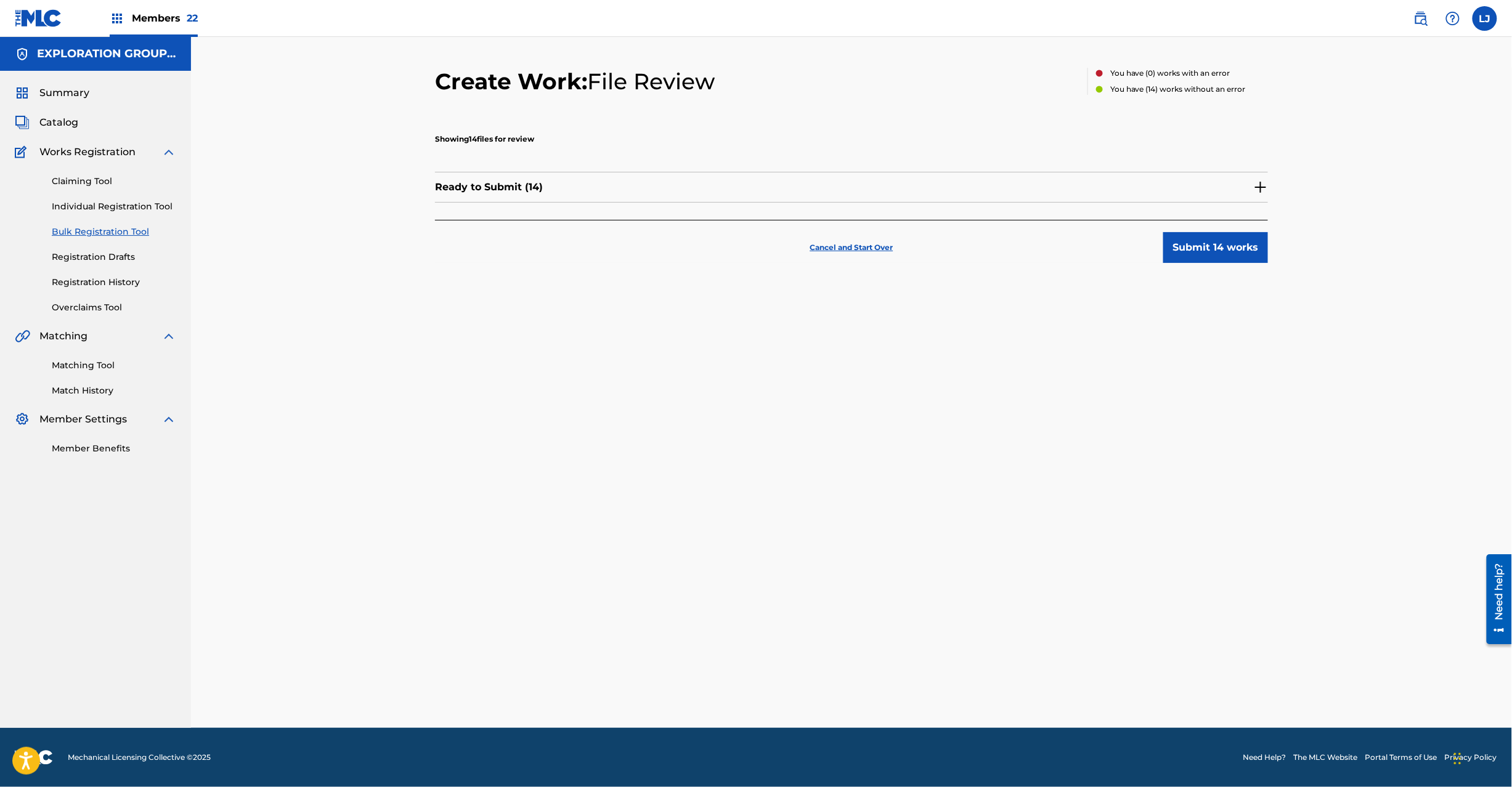
drag, startPoint x: 1190, startPoint y: 234, endPoint x: 1191, endPoint y: 242, distance: 8.1
click at [1191, 242] on div "Cancel and Start Over Submit 14 works" at bounding box center [852, 241] width 833 height 43
click at [1191, 242] on button "Submit 14 works" at bounding box center [1215, 248] width 105 height 31
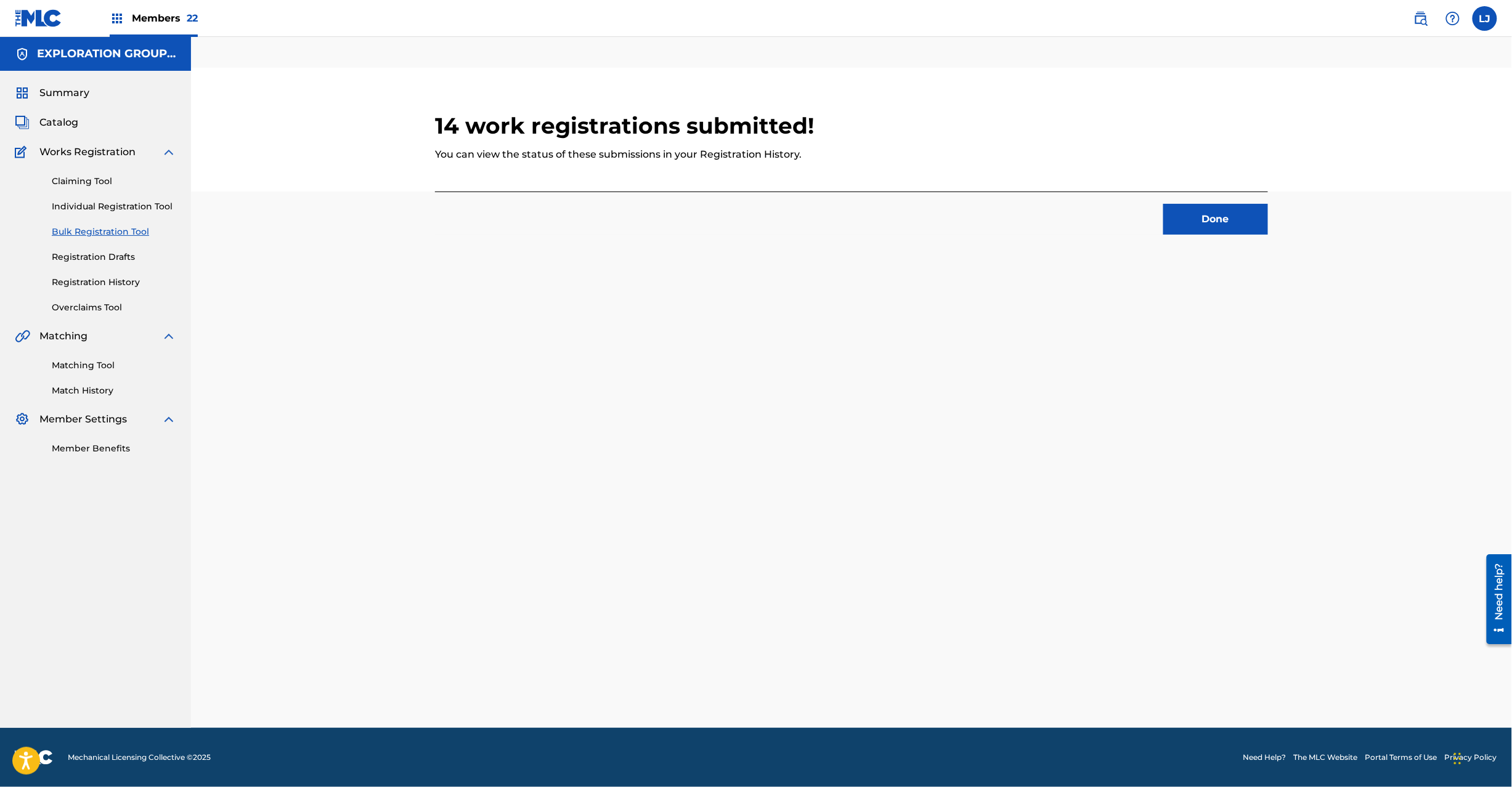
click at [1203, 217] on button "Done" at bounding box center [1215, 219] width 105 height 31
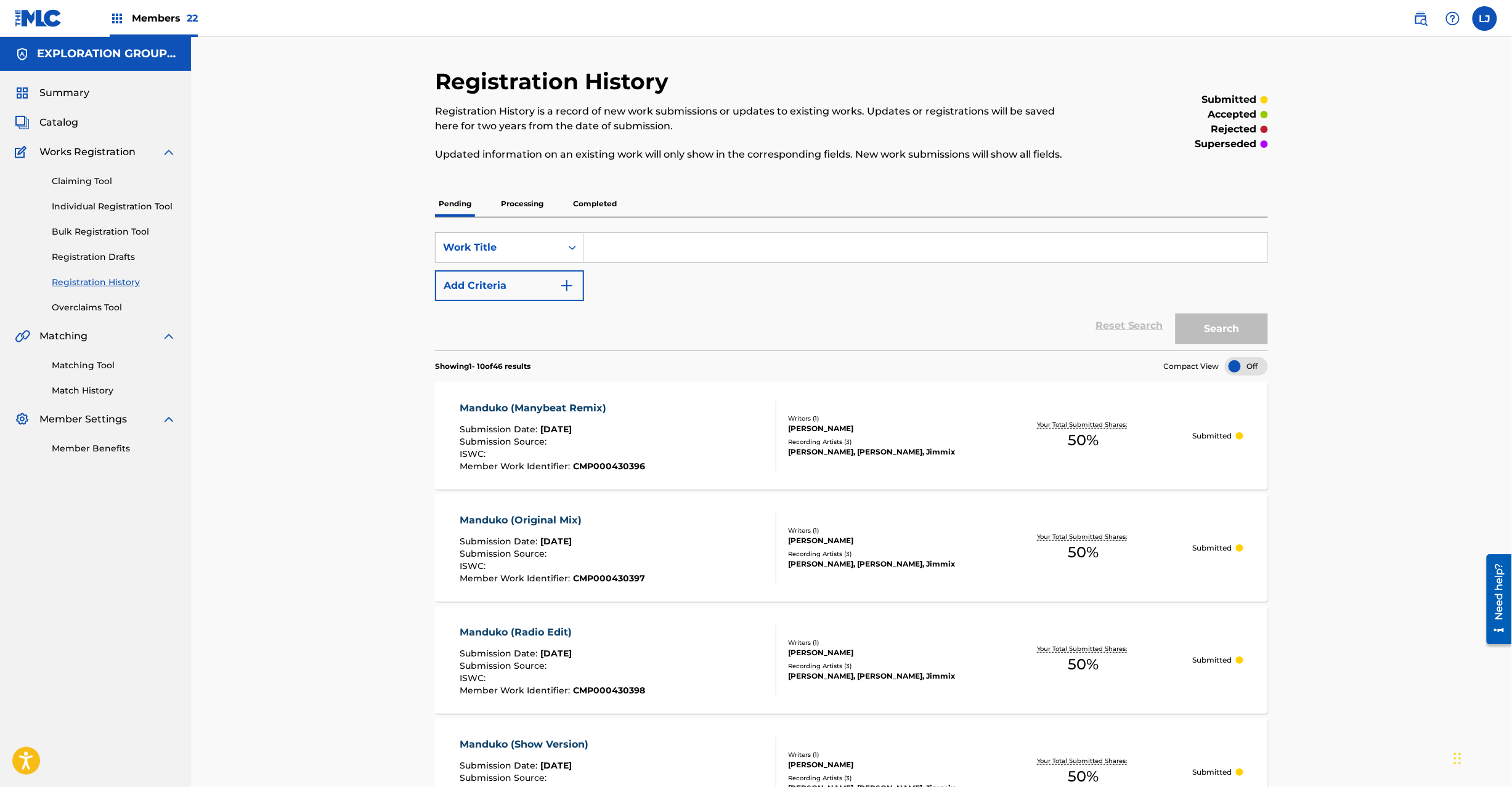
click at [79, 205] on link "Individual Registration Tool" at bounding box center [114, 206] width 125 height 13
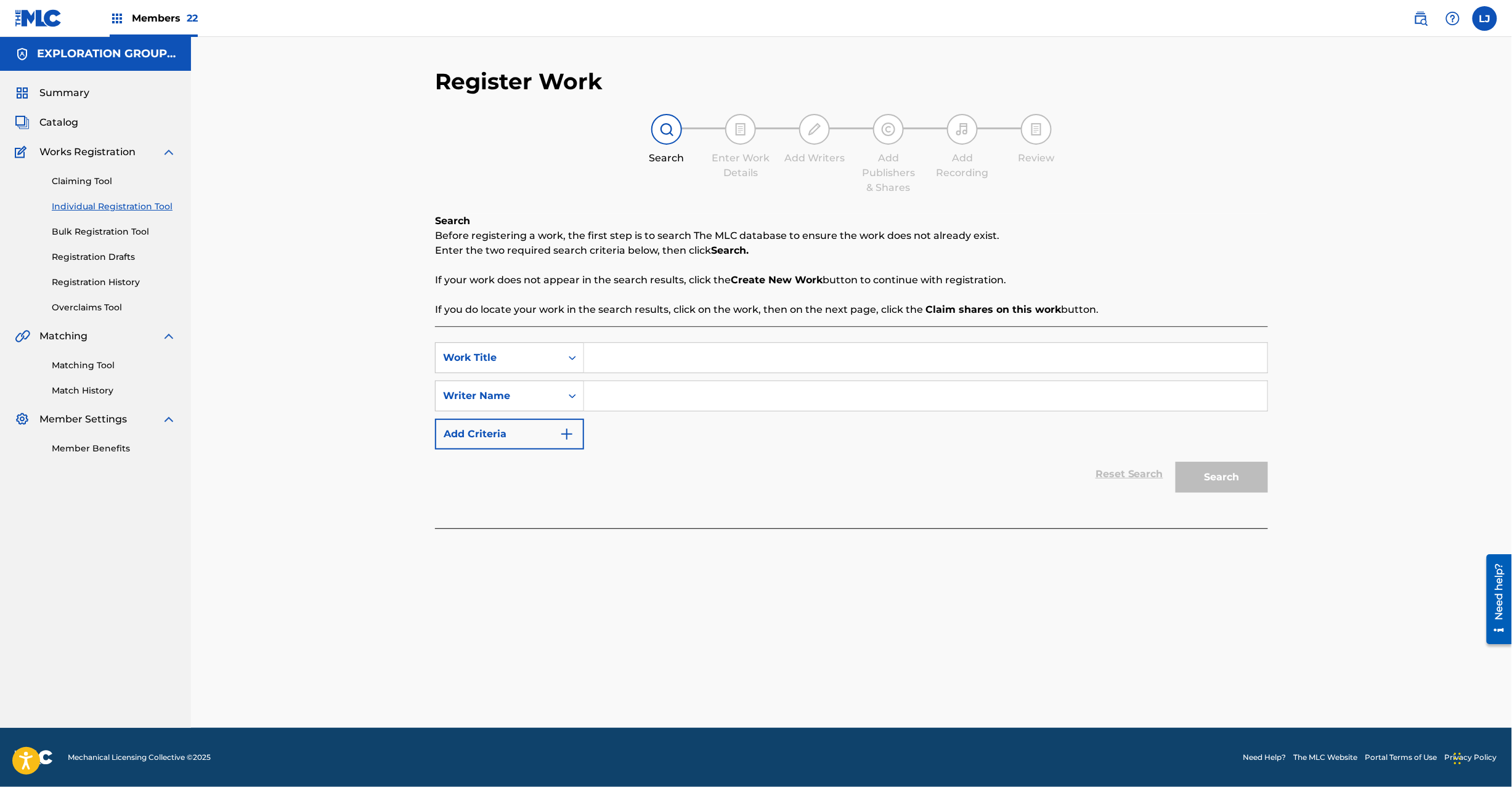
click at [678, 350] on input "Search Form" at bounding box center [926, 359] width 683 height 30
paste input "[PERSON_NAME]"
click at [708, 361] on input "[PERSON_NAME]" at bounding box center [926, 359] width 683 height 30
type input "Rompediscoteca"
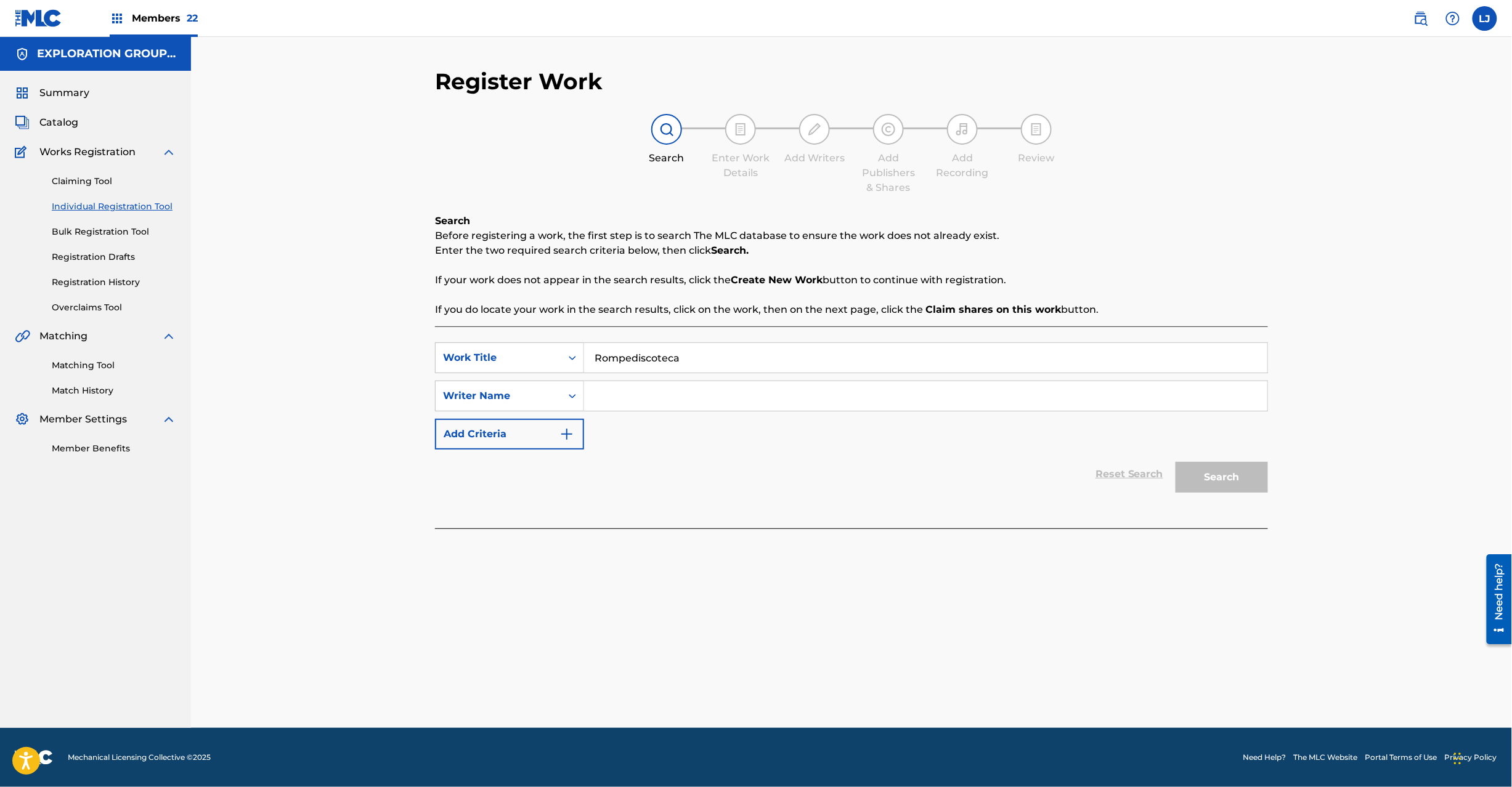
click at [811, 390] on input "Search Form" at bounding box center [926, 396] width 683 height 30
paste input "Welffer"
type input "Welffer"
click at [1223, 481] on button "Search" at bounding box center [1221, 477] width 93 height 31
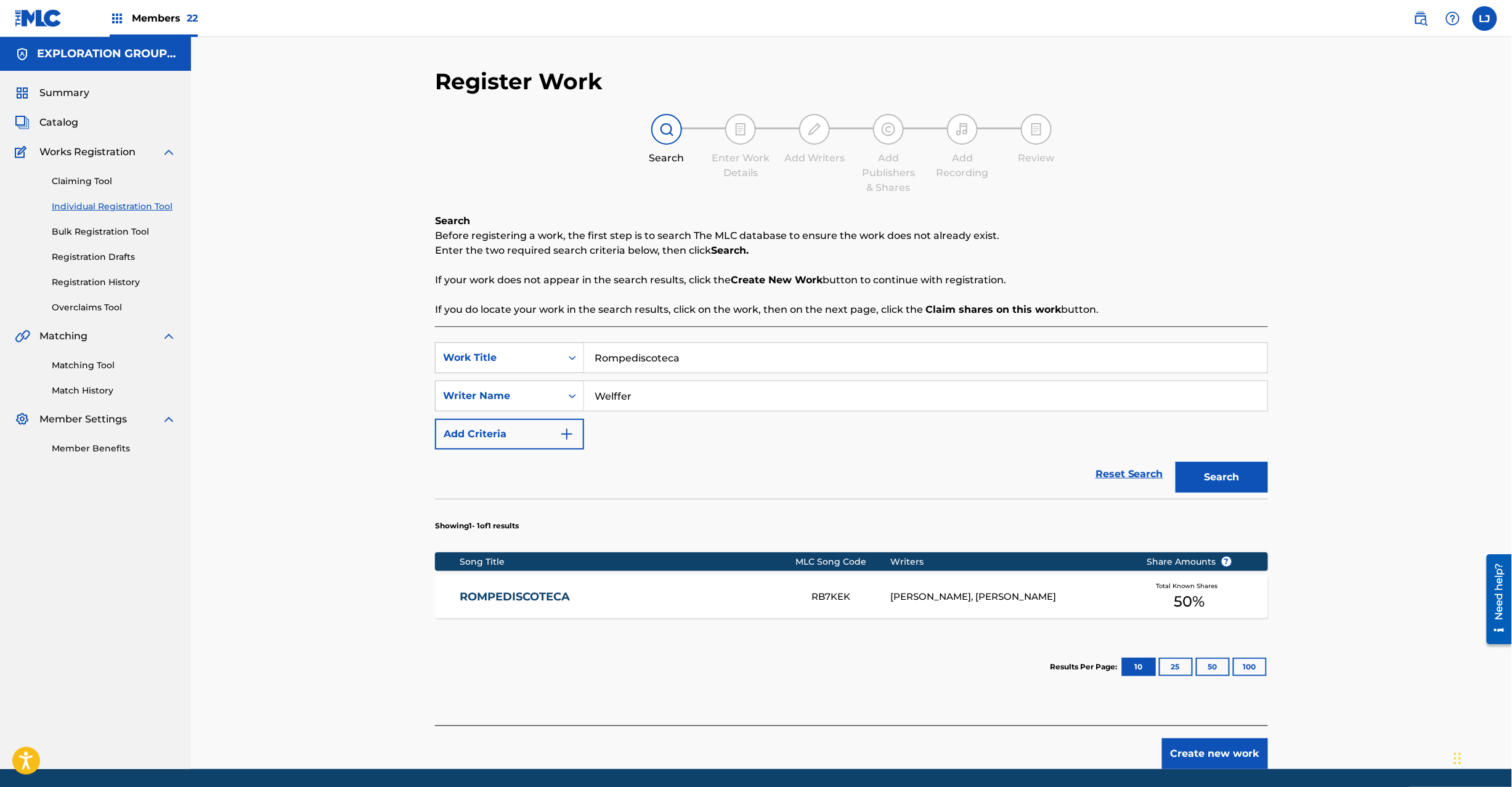
click at [607, 590] on link "ROMPEDISCOTECA" at bounding box center [628, 597] width 336 height 14
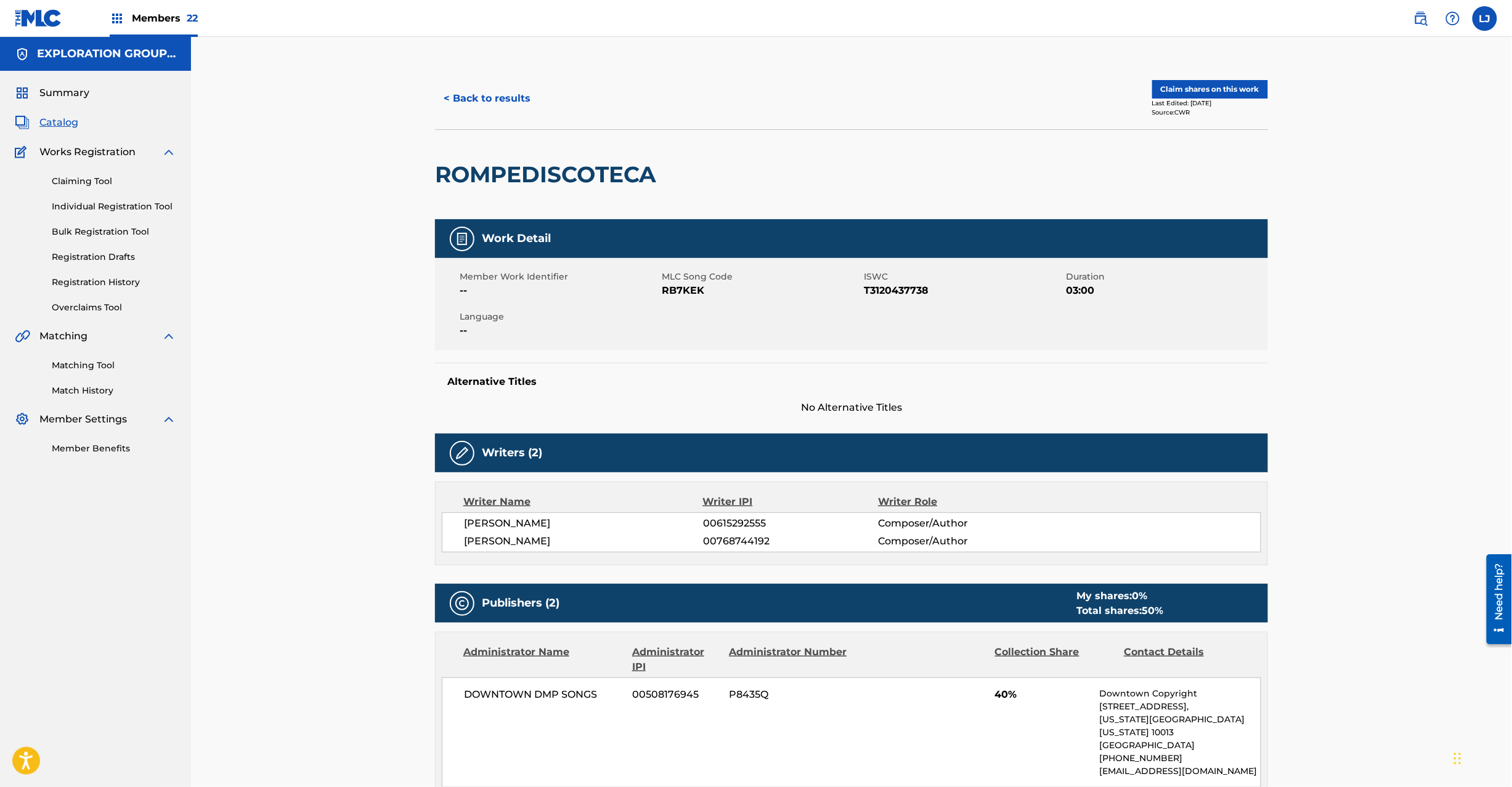
click at [1183, 85] on button "Claim shares on this work" at bounding box center [1210, 89] width 116 height 19
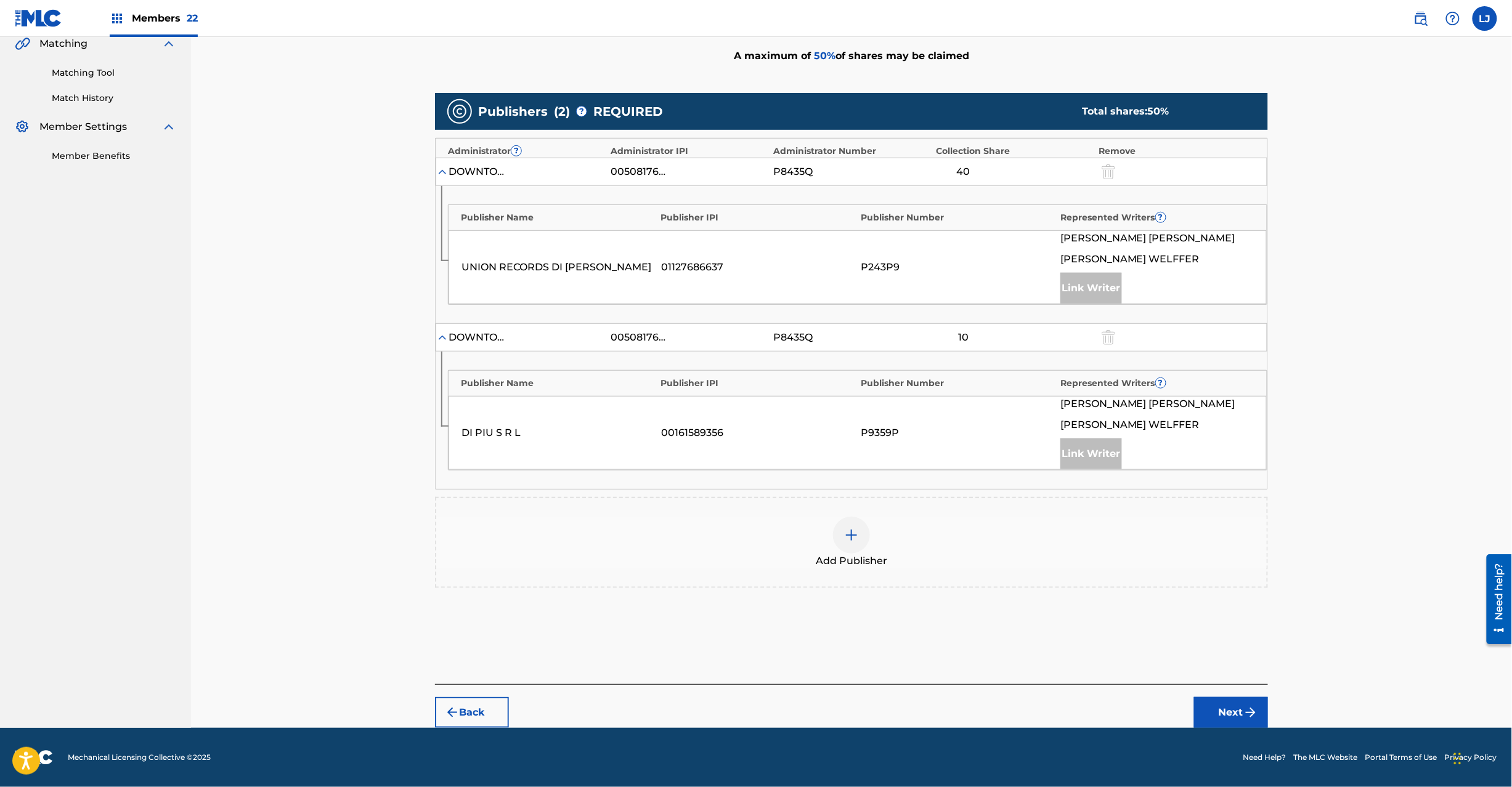
scroll to position [295, 0]
click at [839, 514] on div "Add Publisher" at bounding box center [852, 542] width 833 height 91
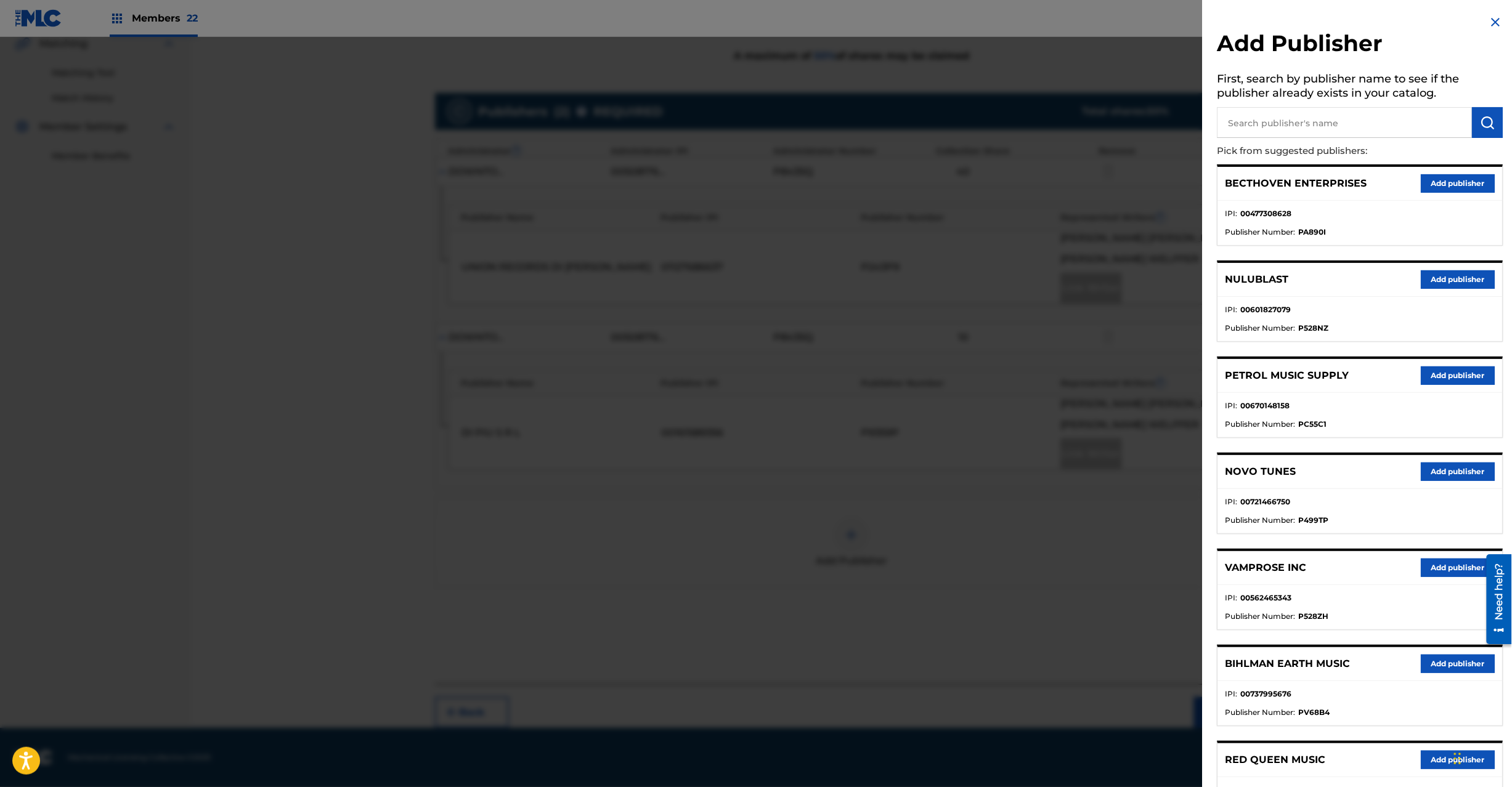
click at [1421, 132] on input "text" at bounding box center [1344, 122] width 255 height 31
paste input "[PERSON_NAME] Welffer Publishing Designee"
type input "[PERSON_NAME] Welffer Publishing Designee"
click at [1480, 117] on img "submit" at bounding box center [1487, 122] width 15 height 15
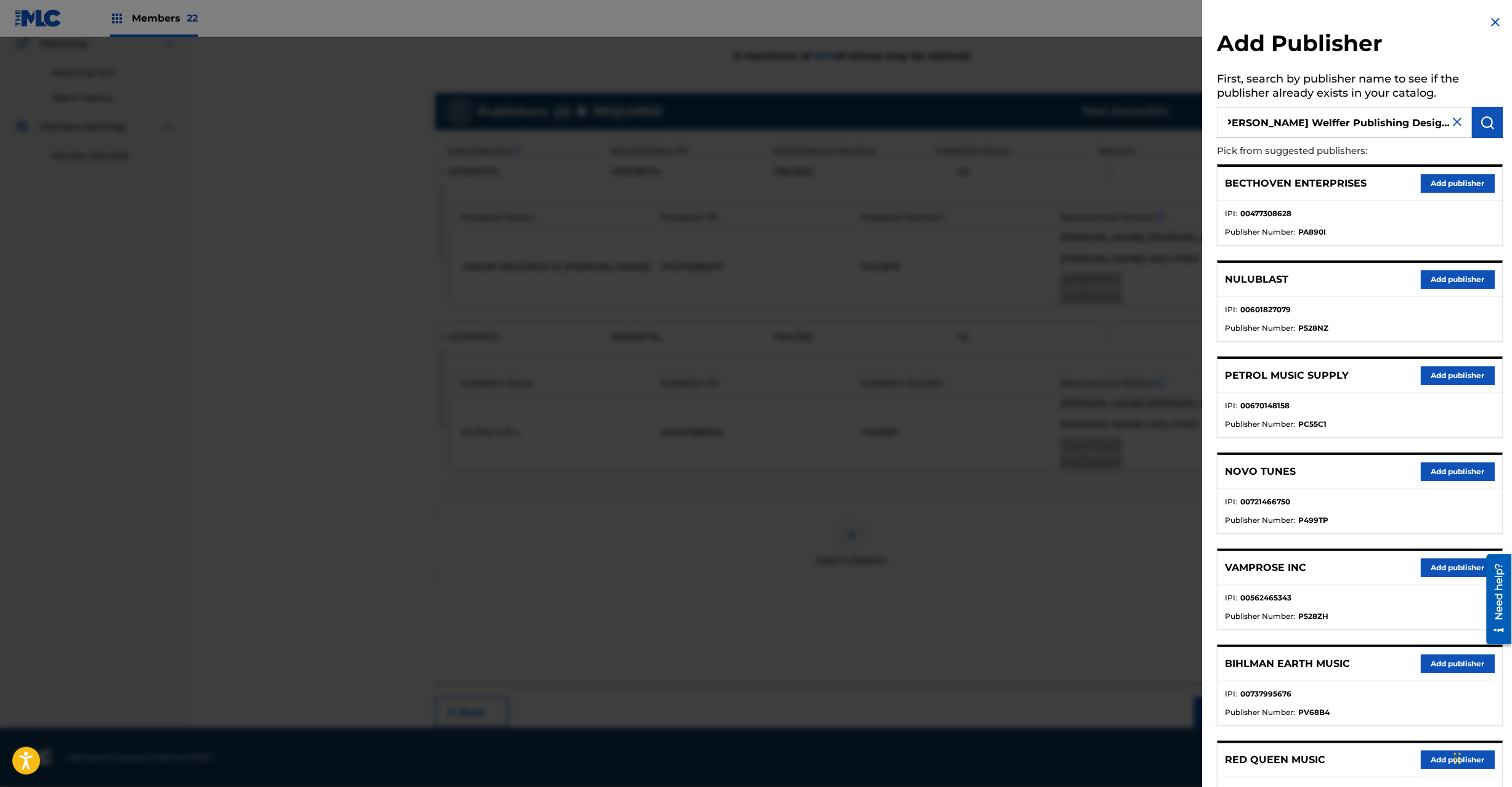
scroll to position [0, 0]
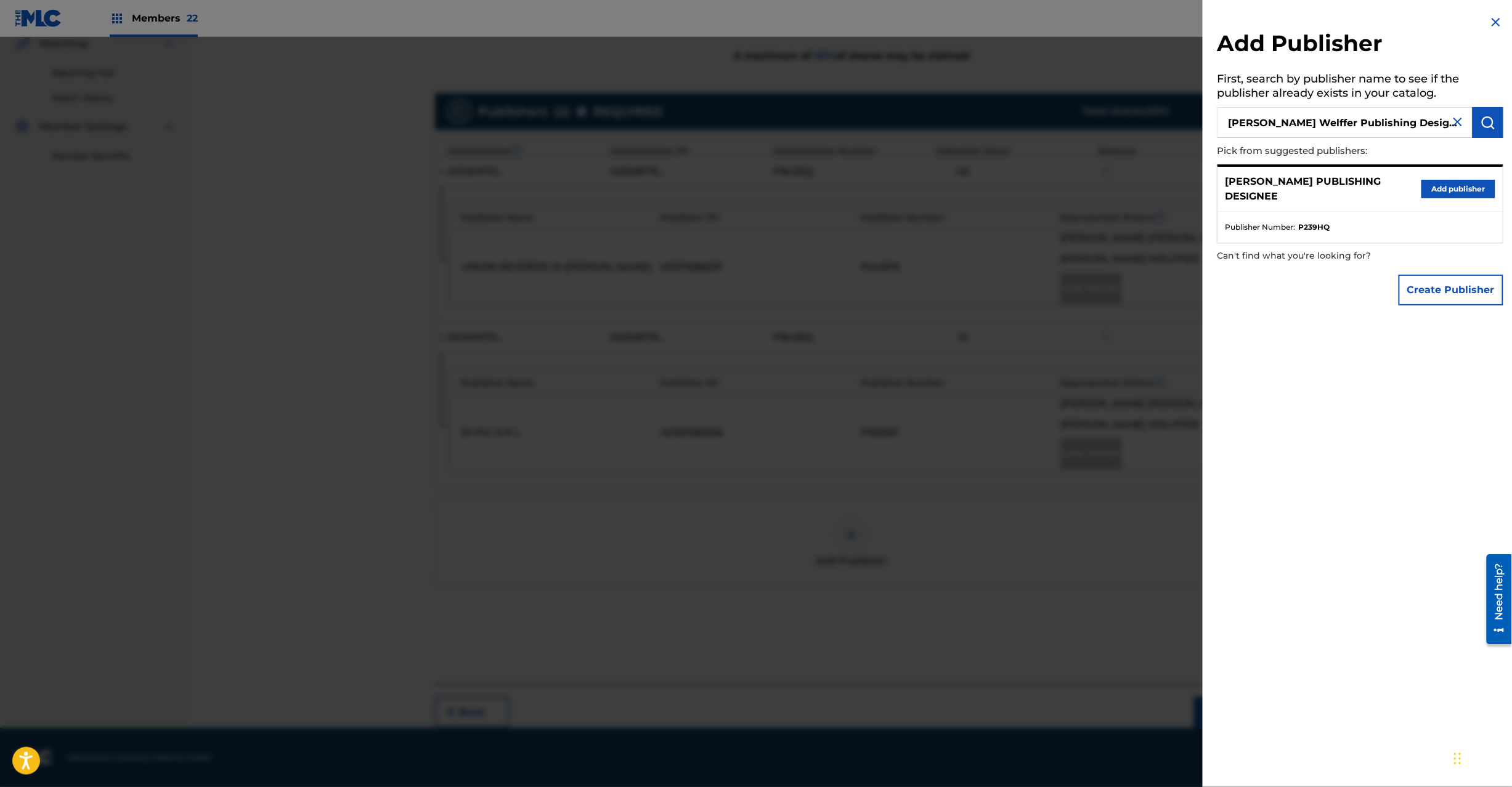
click at [1466, 186] on button "Add publisher" at bounding box center [1458, 189] width 74 height 19
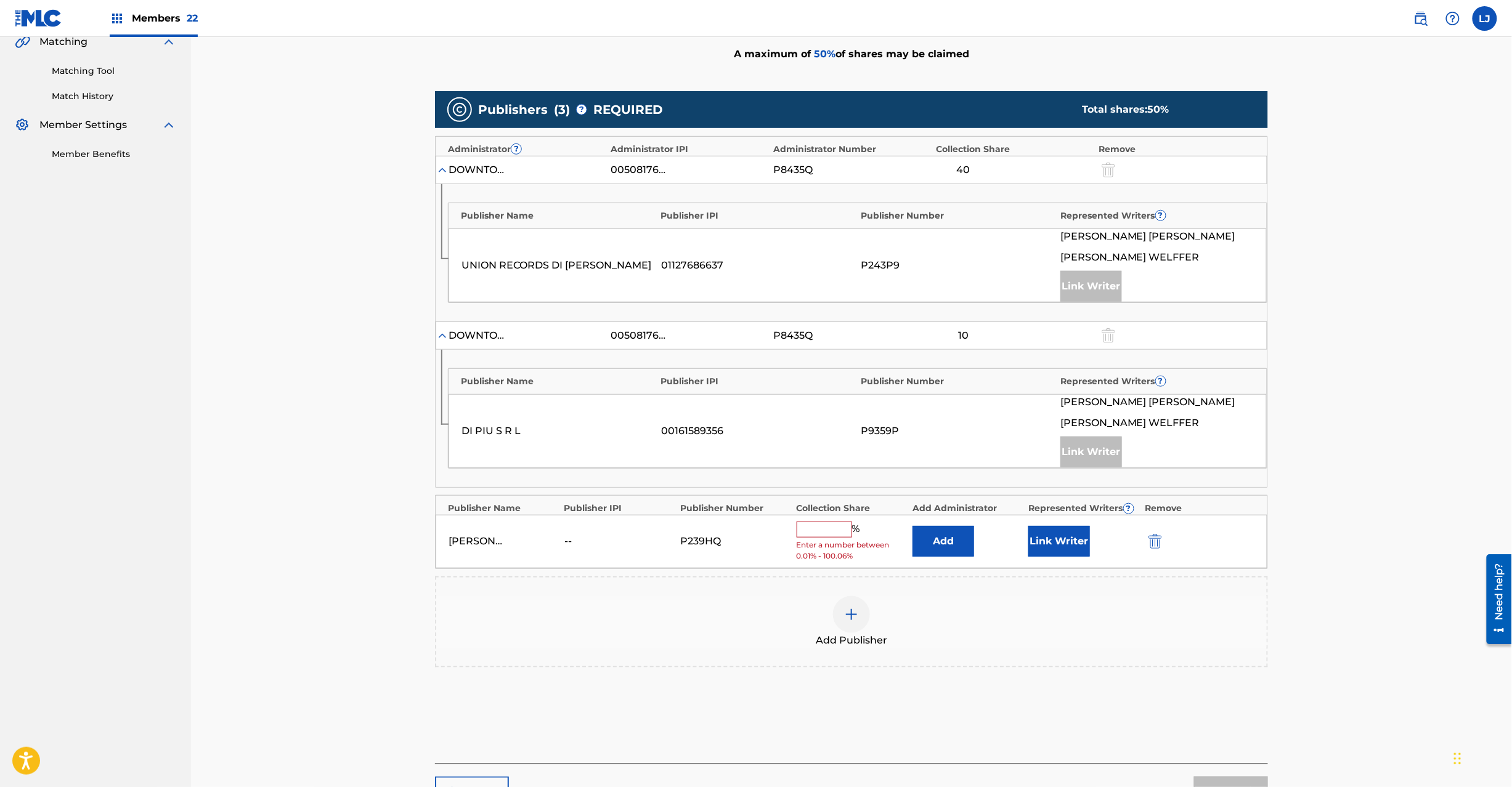
click at [939, 548] on button "Add" at bounding box center [944, 541] width 62 height 31
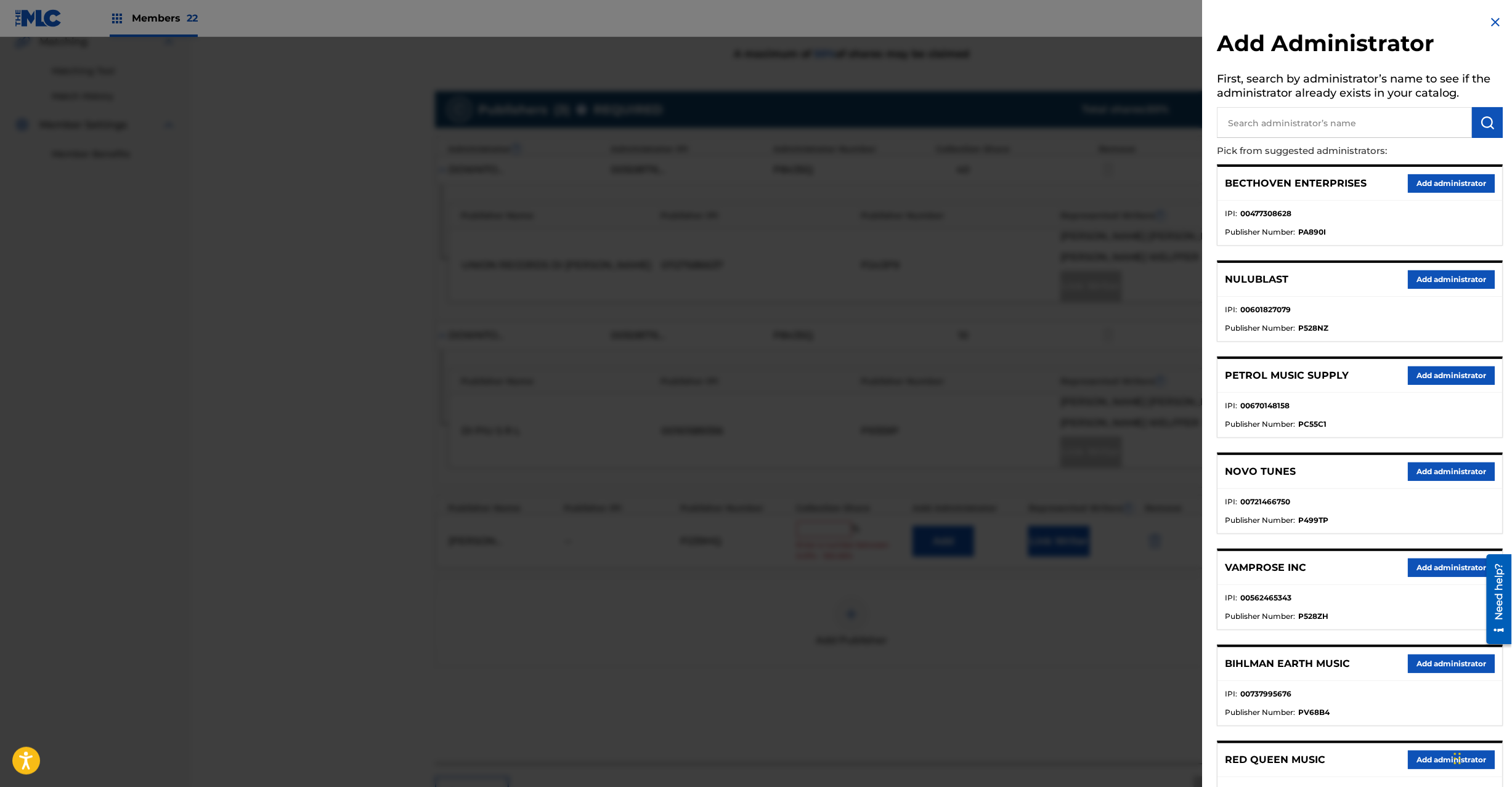
click at [1337, 116] on input "text" at bounding box center [1344, 122] width 255 height 31
paste input "Exploration Entertainment"
type input "Exploration Entertainment"
click at [1487, 125] on img "submit" at bounding box center [1487, 122] width 15 height 15
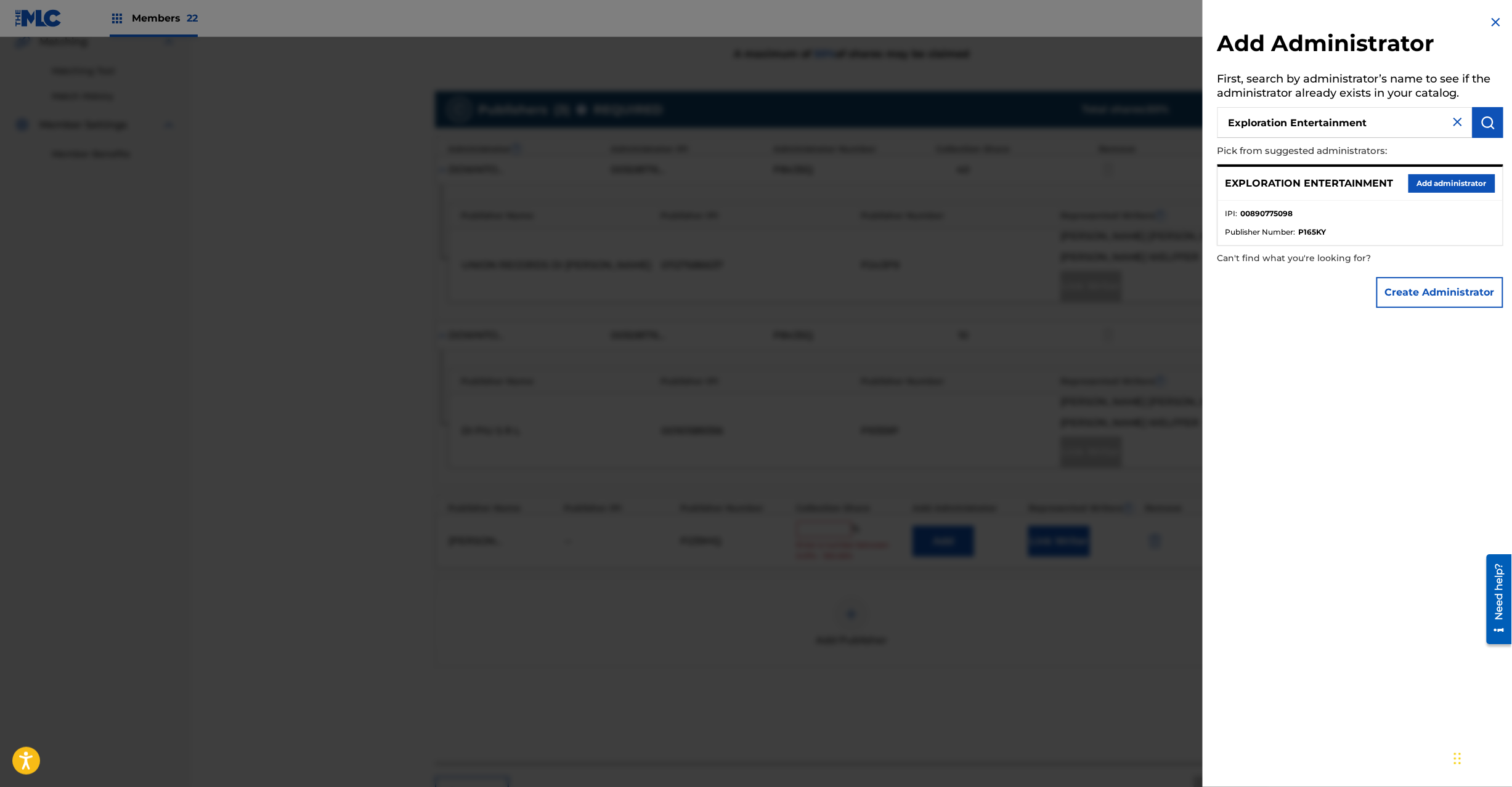
click at [1445, 191] on button "Add administrator" at bounding box center [1451, 184] width 87 height 19
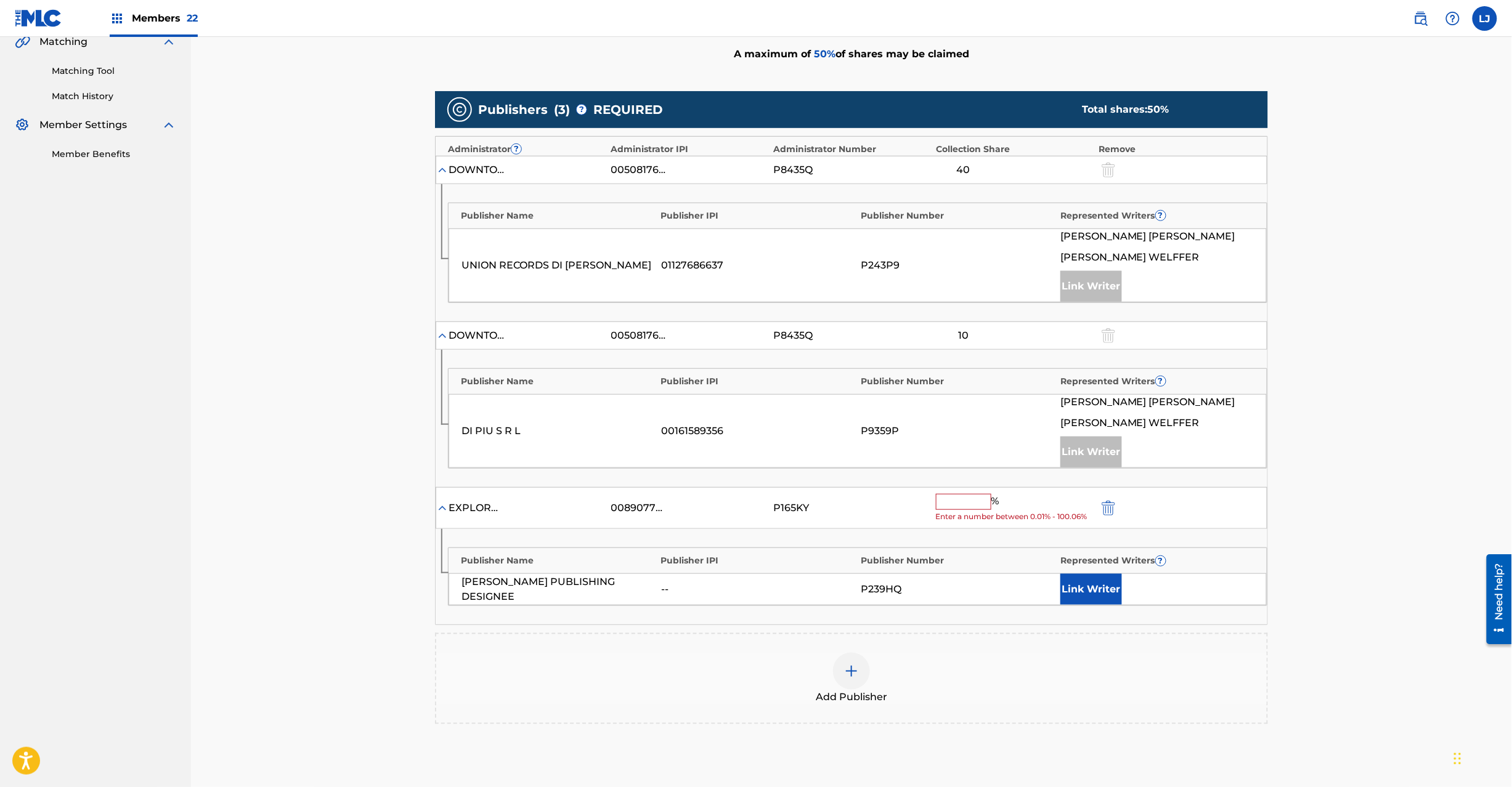
click at [969, 510] on input "text" at bounding box center [964, 502] width 56 height 16
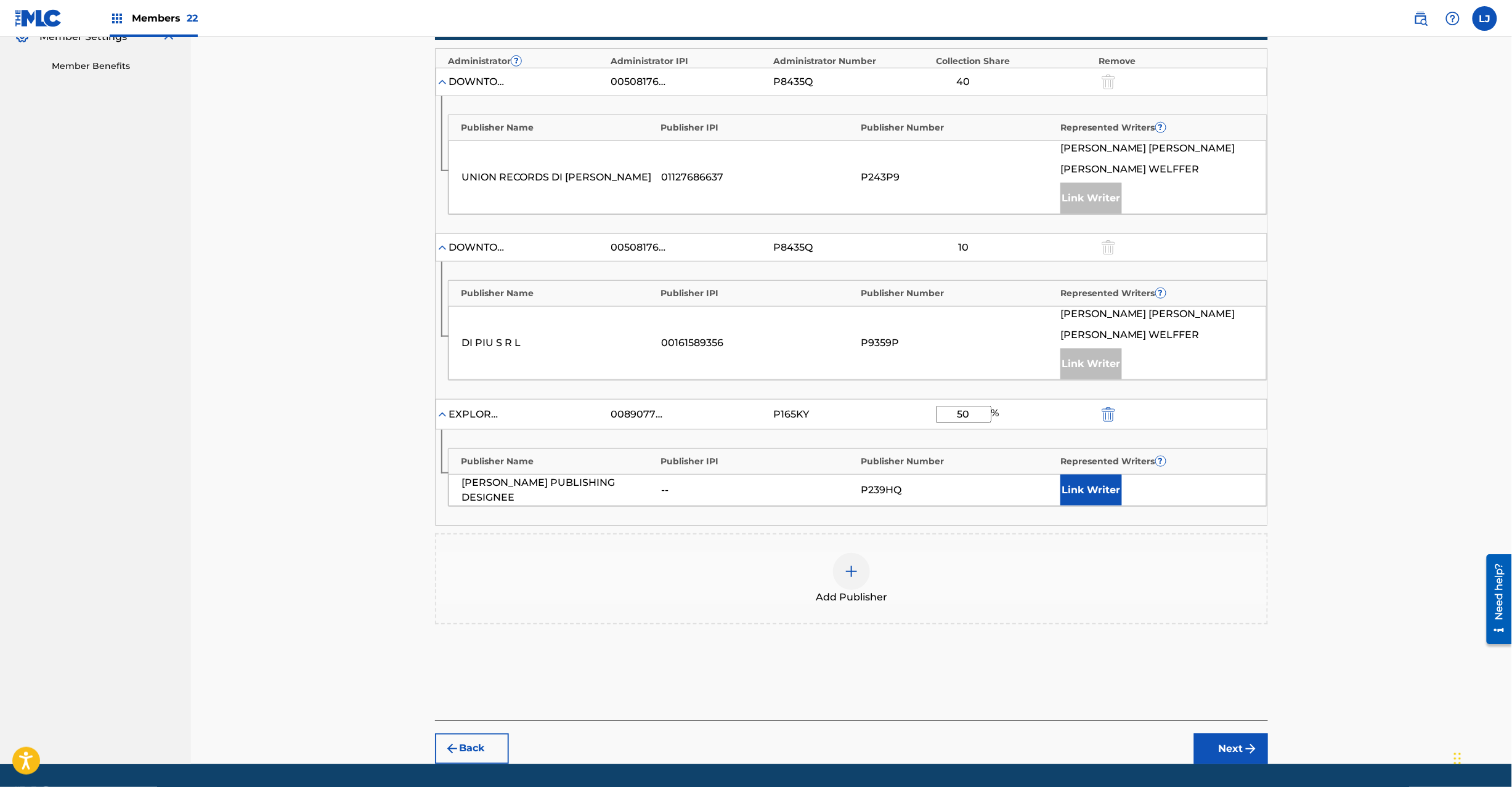
scroll to position [421, 0]
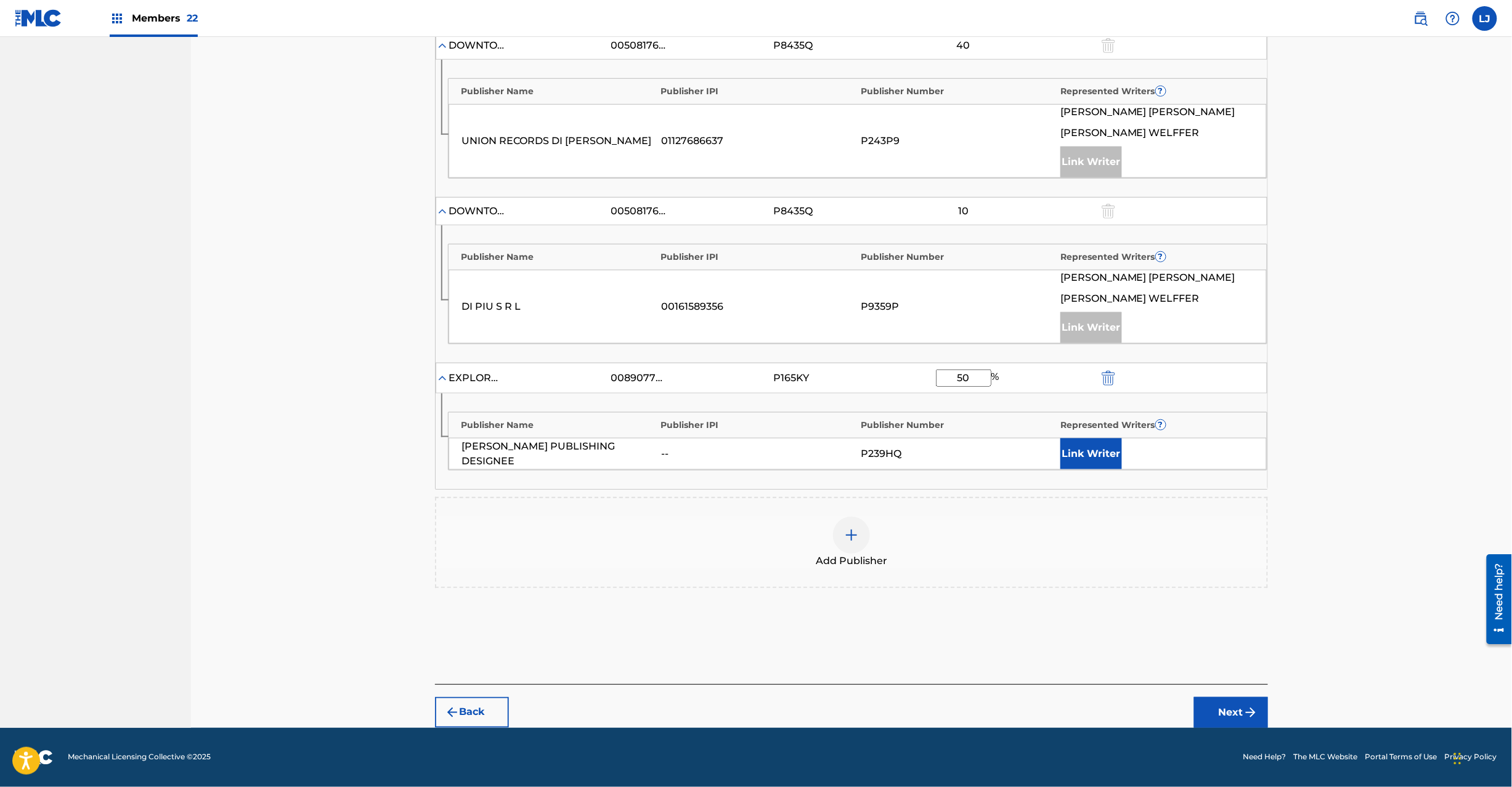
type input "50"
drag, startPoint x: 1221, startPoint y: 706, endPoint x: 1095, endPoint y: 628, distance: 148.2
click at [1095, 628] on div "Claiming Tool Search Add Publishers & Shares Review Submit Add Publishers & Sha…" at bounding box center [852, 188] width 833 height 1080
click at [1080, 462] on button "Link Writer" at bounding box center [1092, 453] width 62 height 31
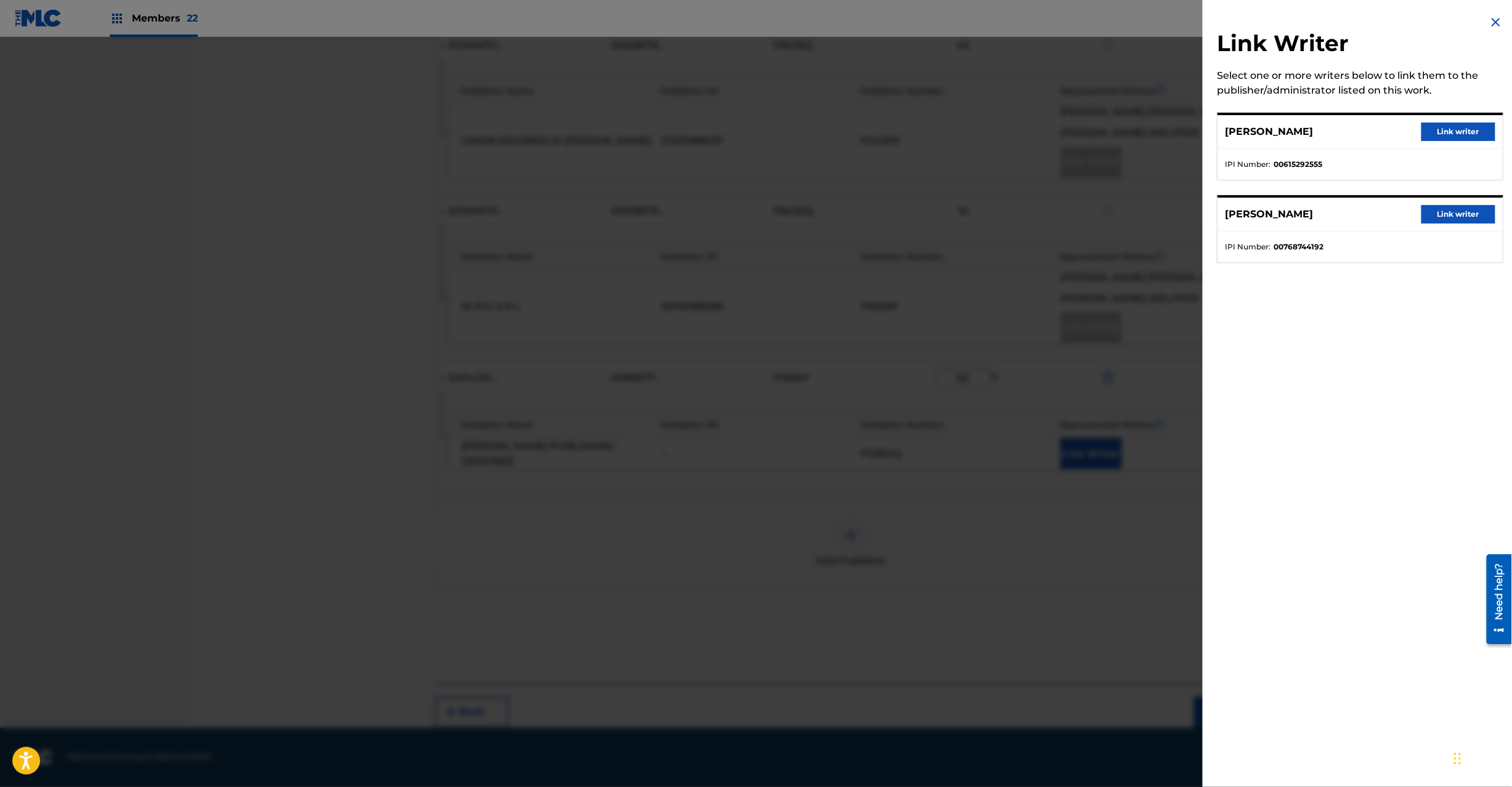
click at [1451, 221] on button "Link writer" at bounding box center [1458, 214] width 74 height 19
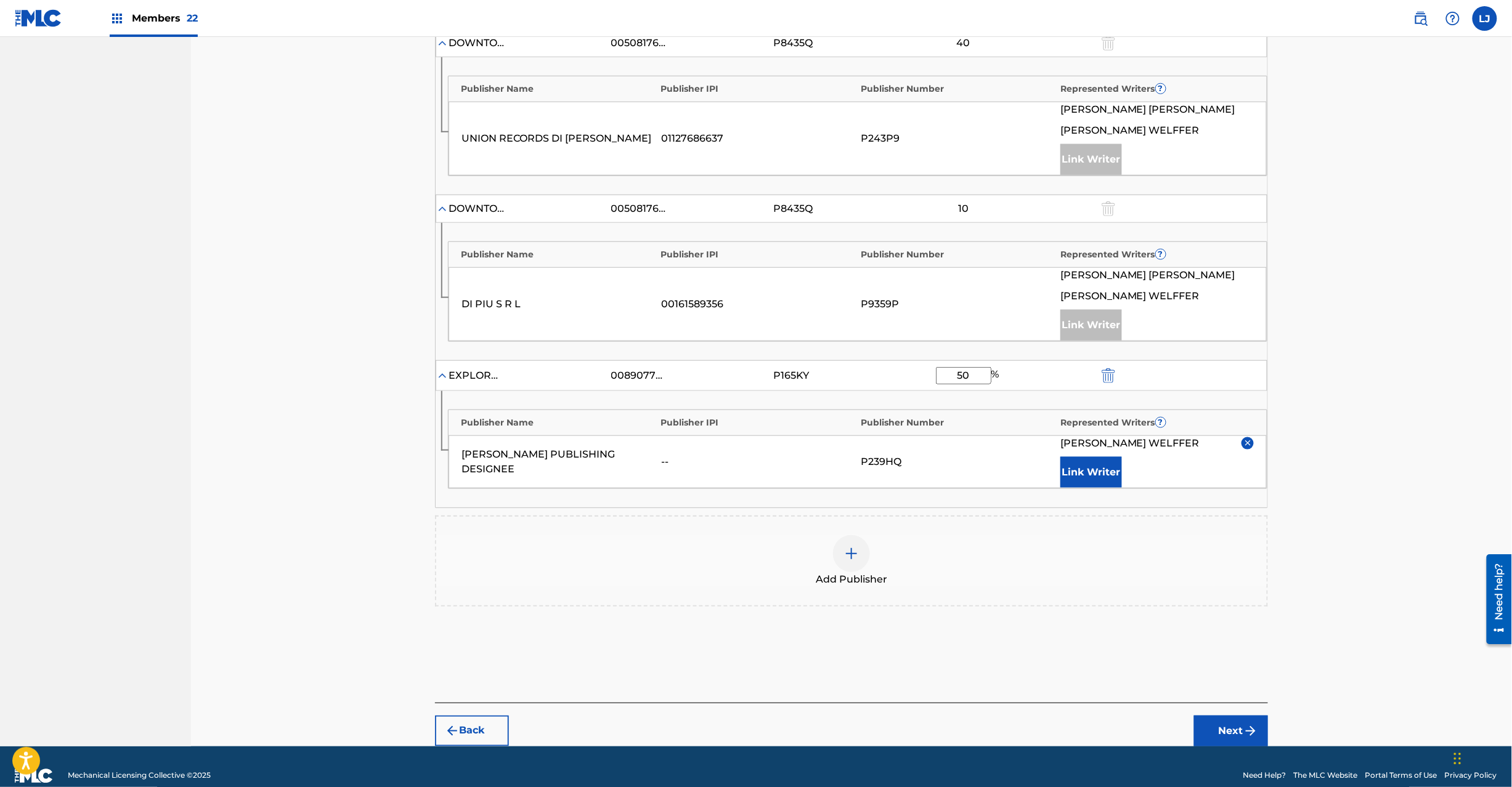
click at [1219, 731] on button "Next" at bounding box center [1231, 731] width 74 height 31
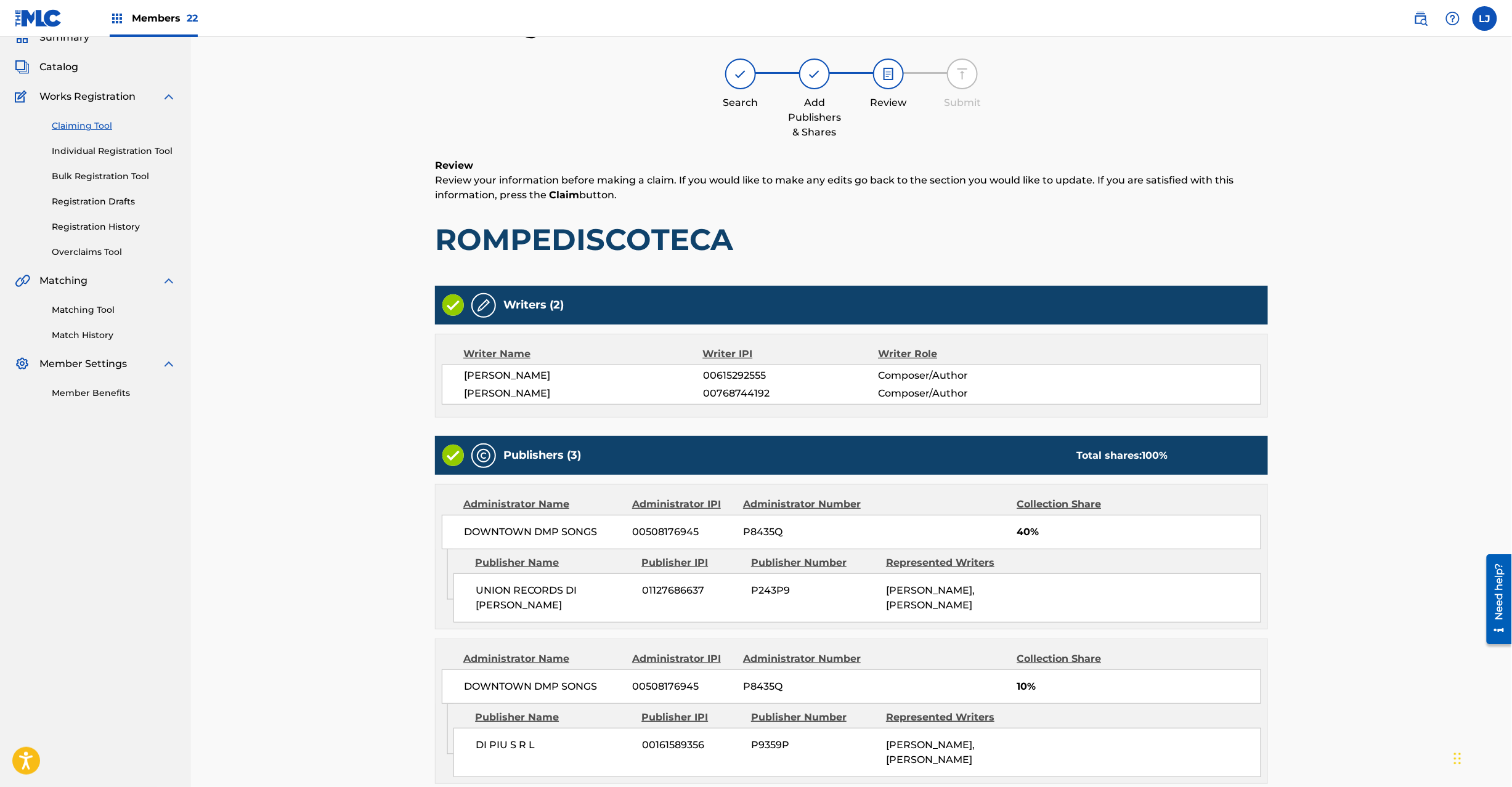
scroll to position [392, 0]
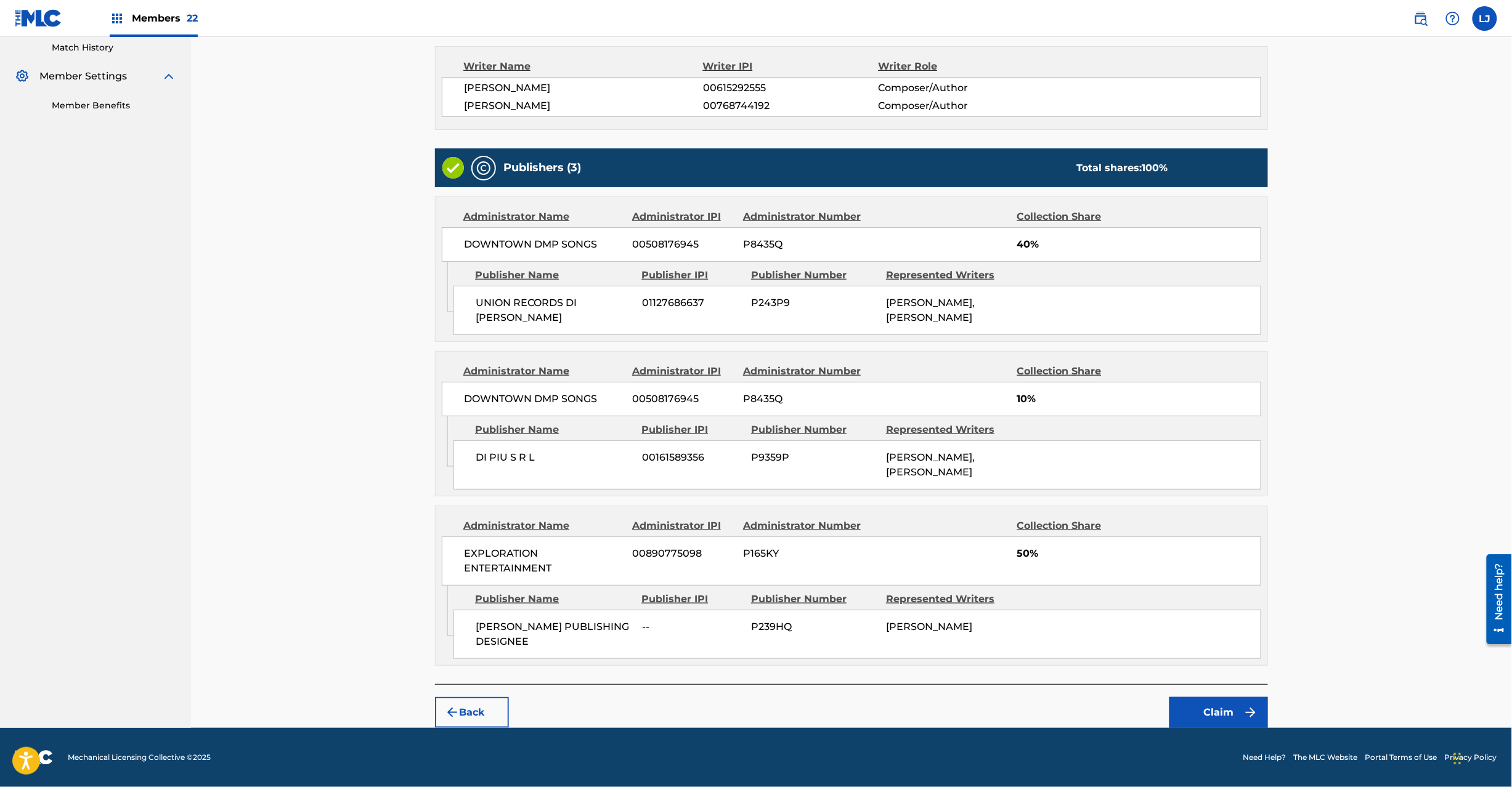
click at [1200, 699] on button "Claim" at bounding box center [1218, 712] width 99 height 31
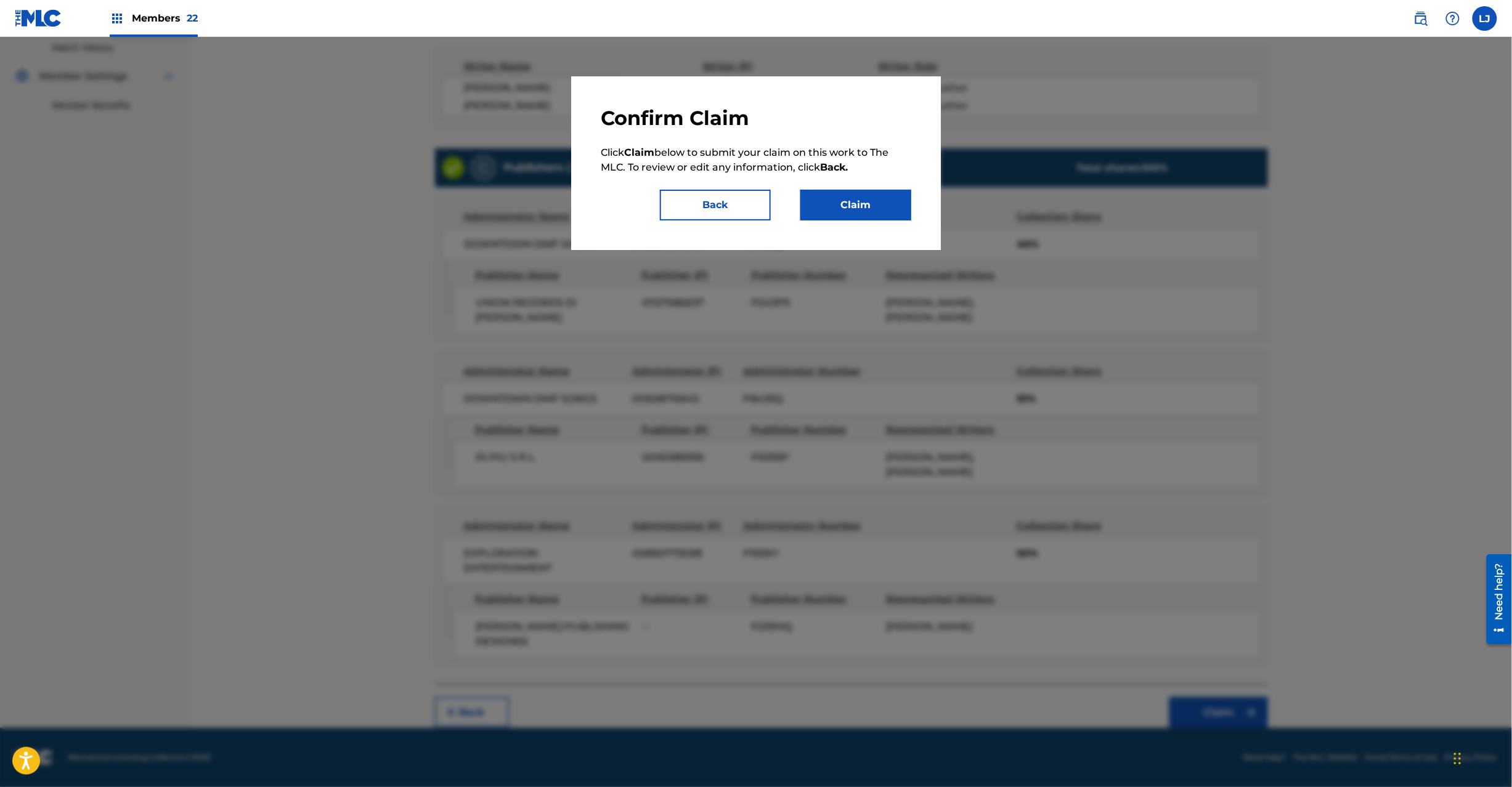
click at [858, 185] on div "Confirm Claim Click Claim below to submit your claim on this work to The MLC. T…" at bounding box center [755, 163] width 311 height 115
click at [857, 199] on button "Claim" at bounding box center [855, 205] width 111 height 31
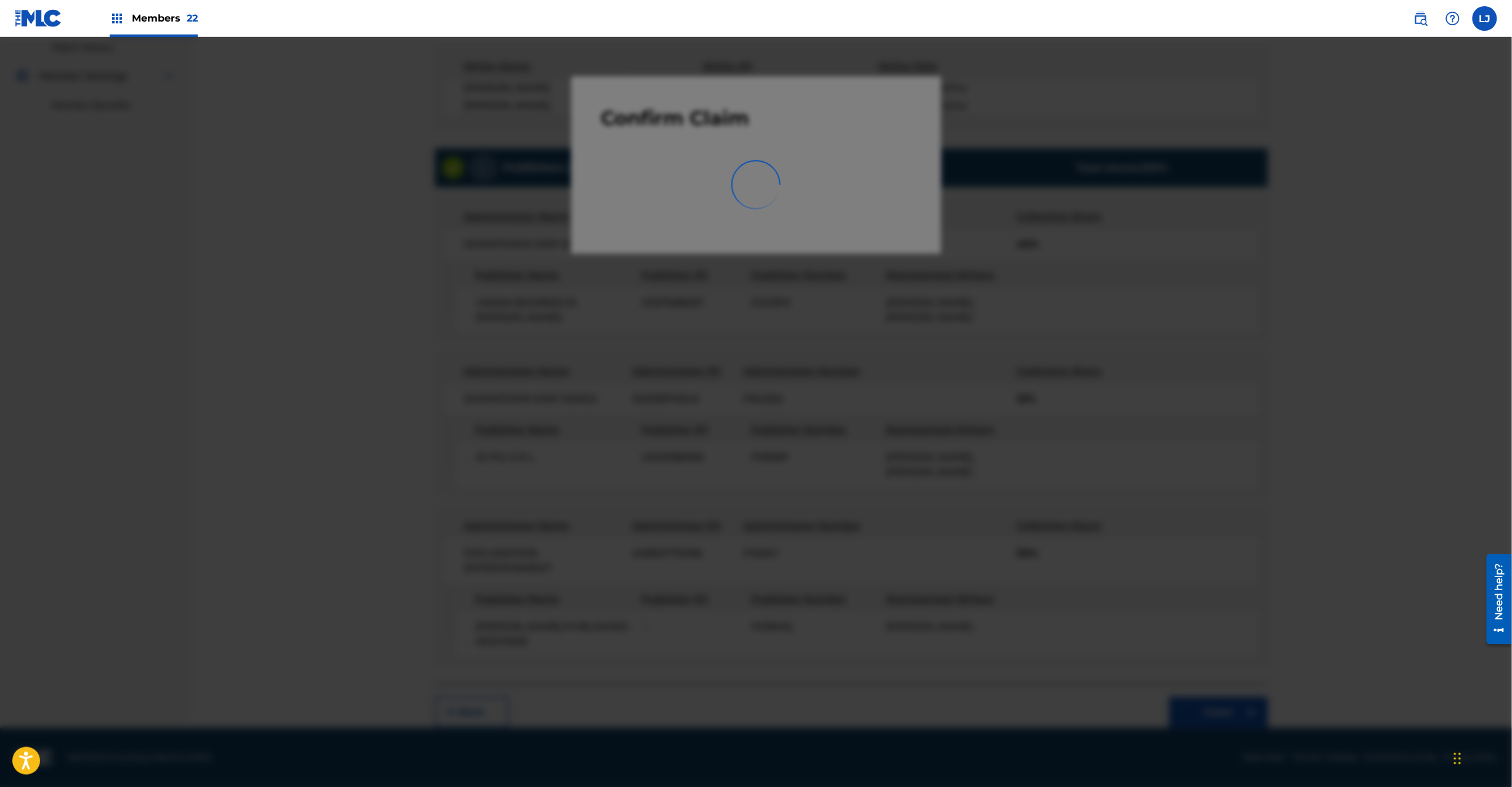
scroll to position [0, 0]
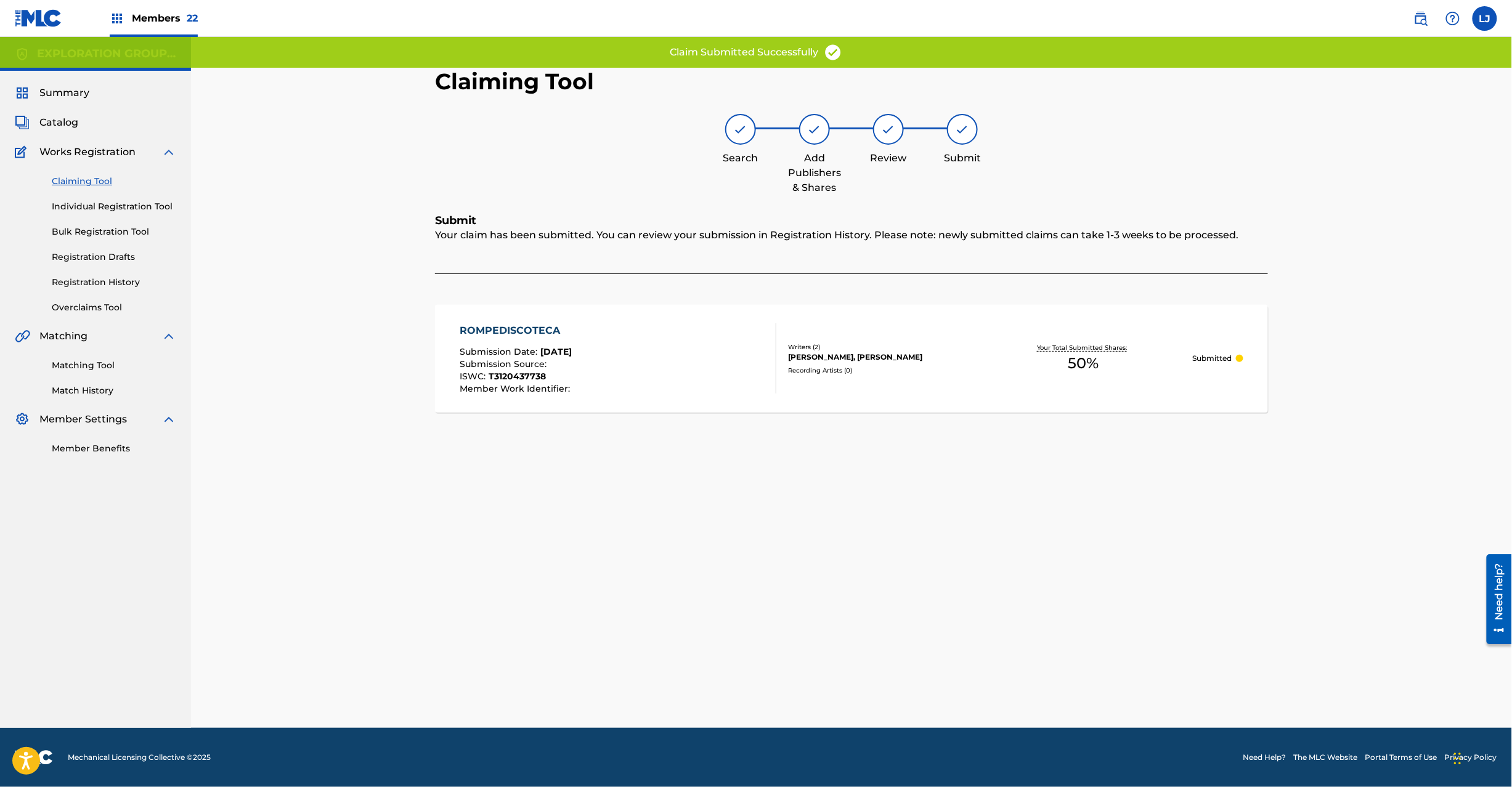
click at [649, 348] on div "ROMPEDISCOTECA Submission Date : [DATE] Submission Source : ISWC : T3120437738 …" at bounding box center [618, 359] width 317 height 70
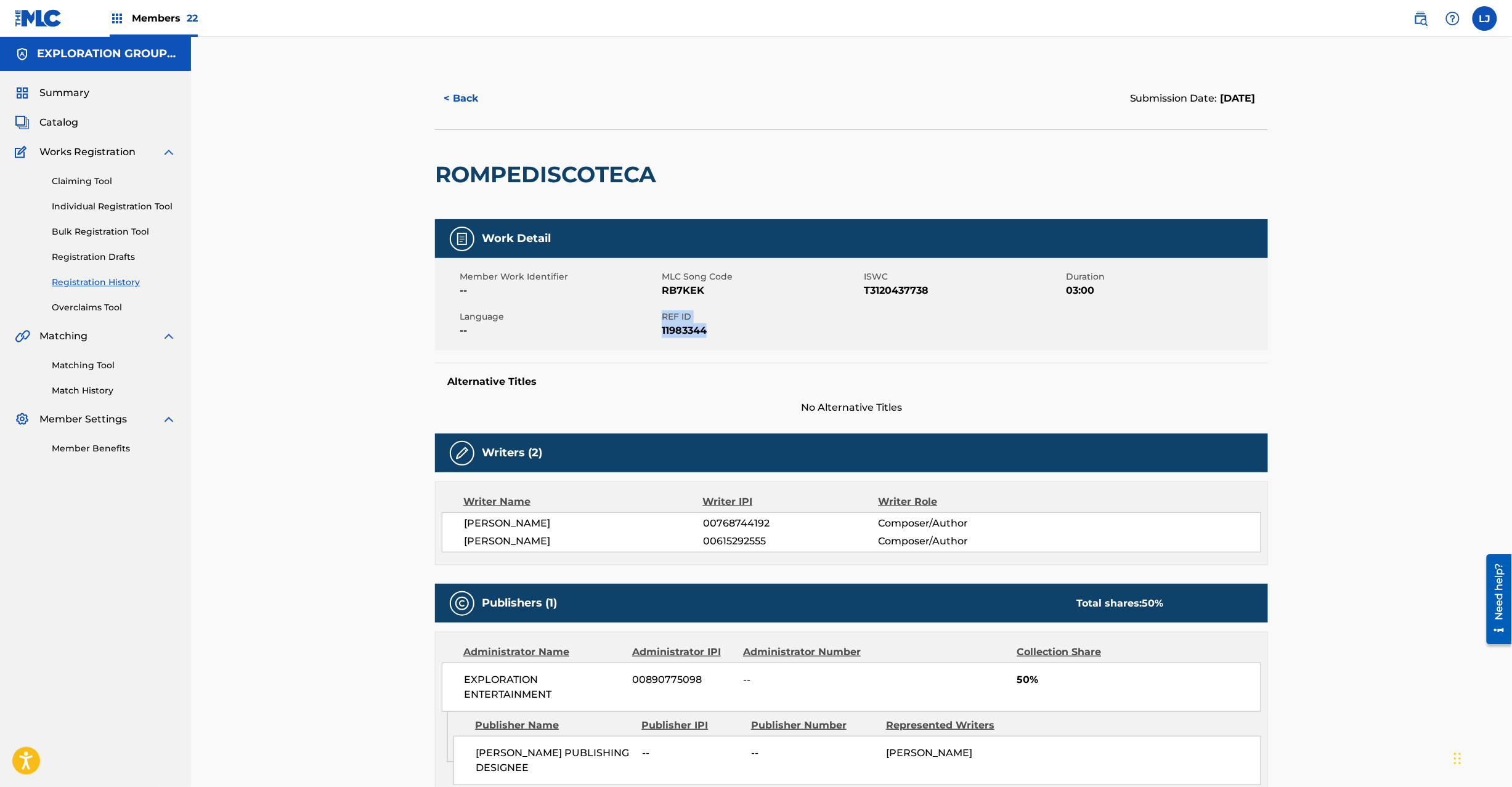
drag, startPoint x: 664, startPoint y: 314, endPoint x: 724, endPoint y: 326, distance: 61.2
click at [724, 326] on div "REF ID 11983344" at bounding box center [763, 325] width 202 height 28
copy div "REF ID 11983344"
click at [1418, 23] on img at bounding box center [1420, 18] width 15 height 15
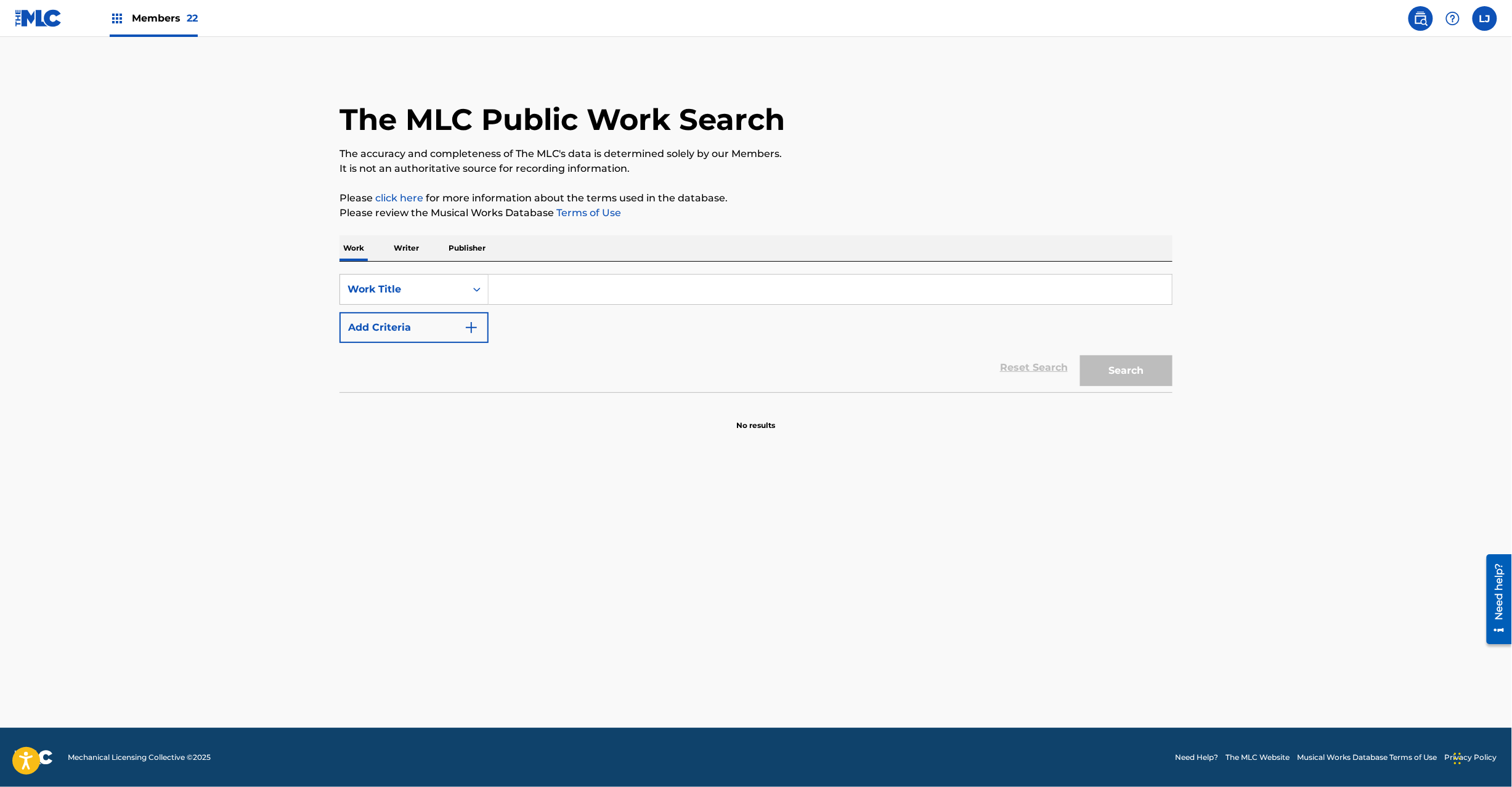
click at [533, 297] on input "Search Form" at bounding box center [830, 290] width 683 height 30
click at [448, 277] on div "Work Title" at bounding box center [413, 290] width 149 height 31
click at [425, 327] on div "MLC Song Code" at bounding box center [414, 320] width 148 height 31
click at [562, 279] on input "Search Form" at bounding box center [830, 290] width 683 height 30
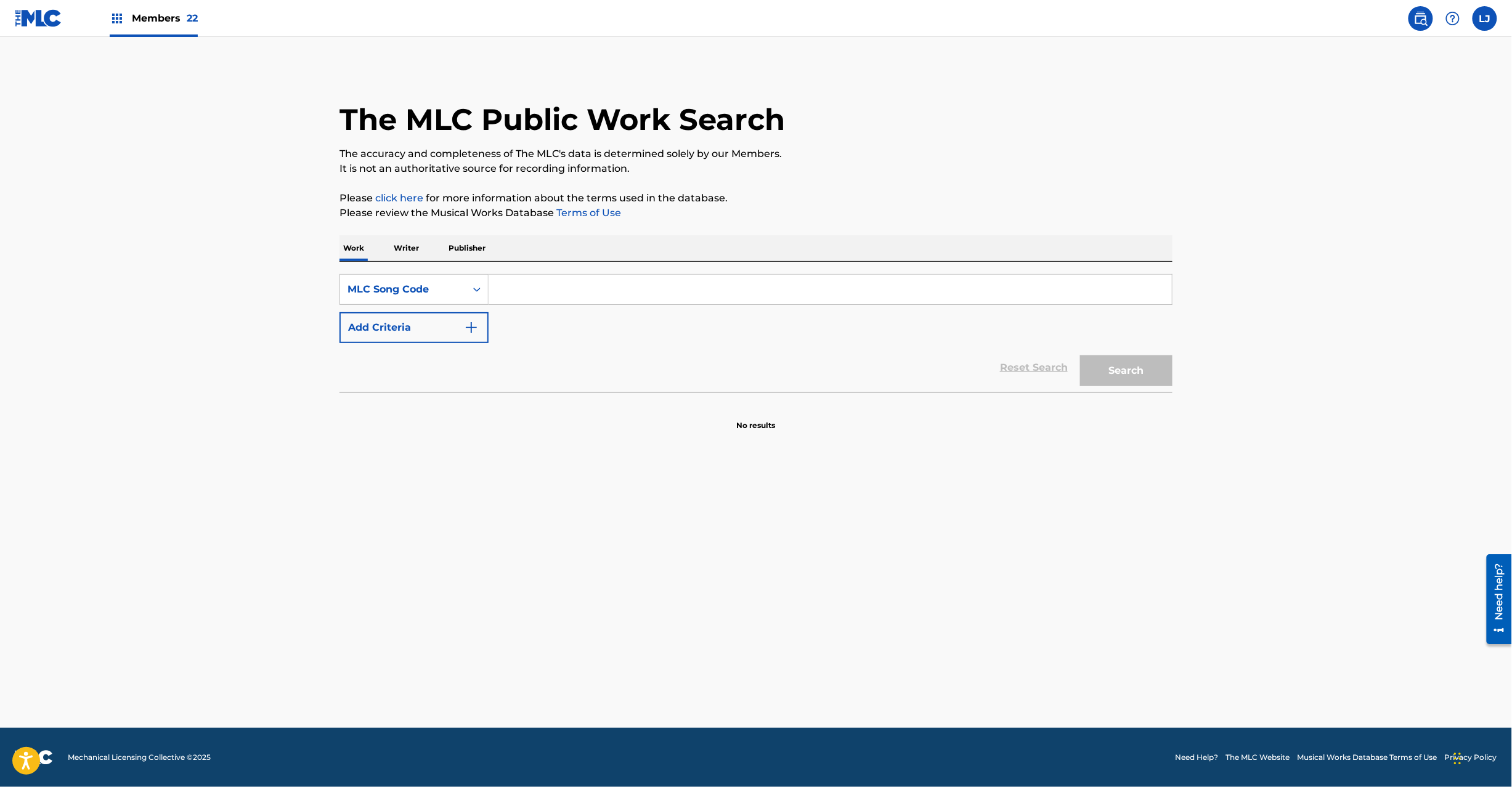
paste input "BB3AQ0"
type input "BB3AQ0"
click at [1098, 358] on button "Search" at bounding box center [1126, 371] width 93 height 31
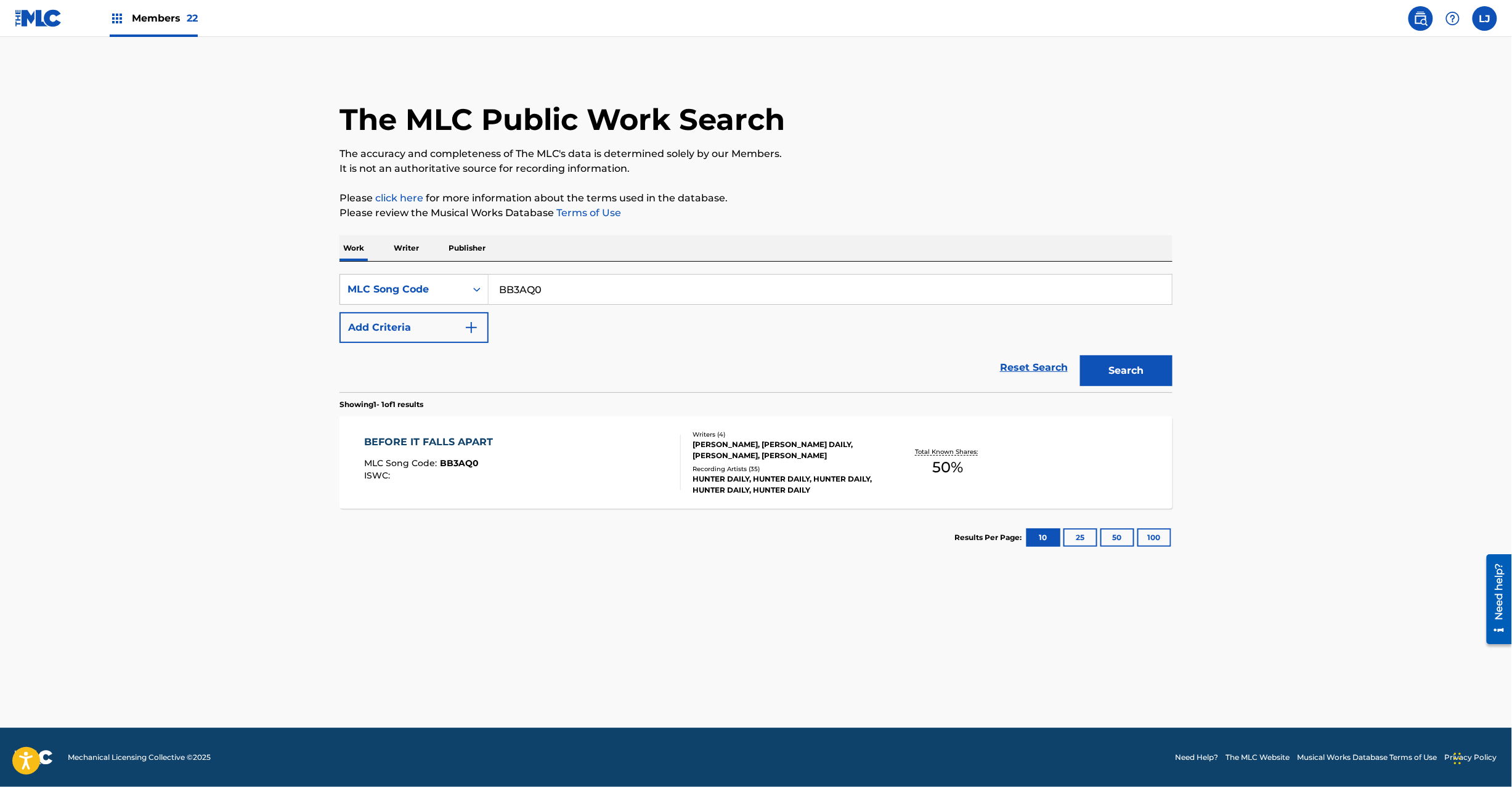
click at [551, 473] on div "BEFORE IT FALLS APART MLC Song Code : BB3AQ0 ISWC :" at bounding box center [522, 463] width 317 height 56
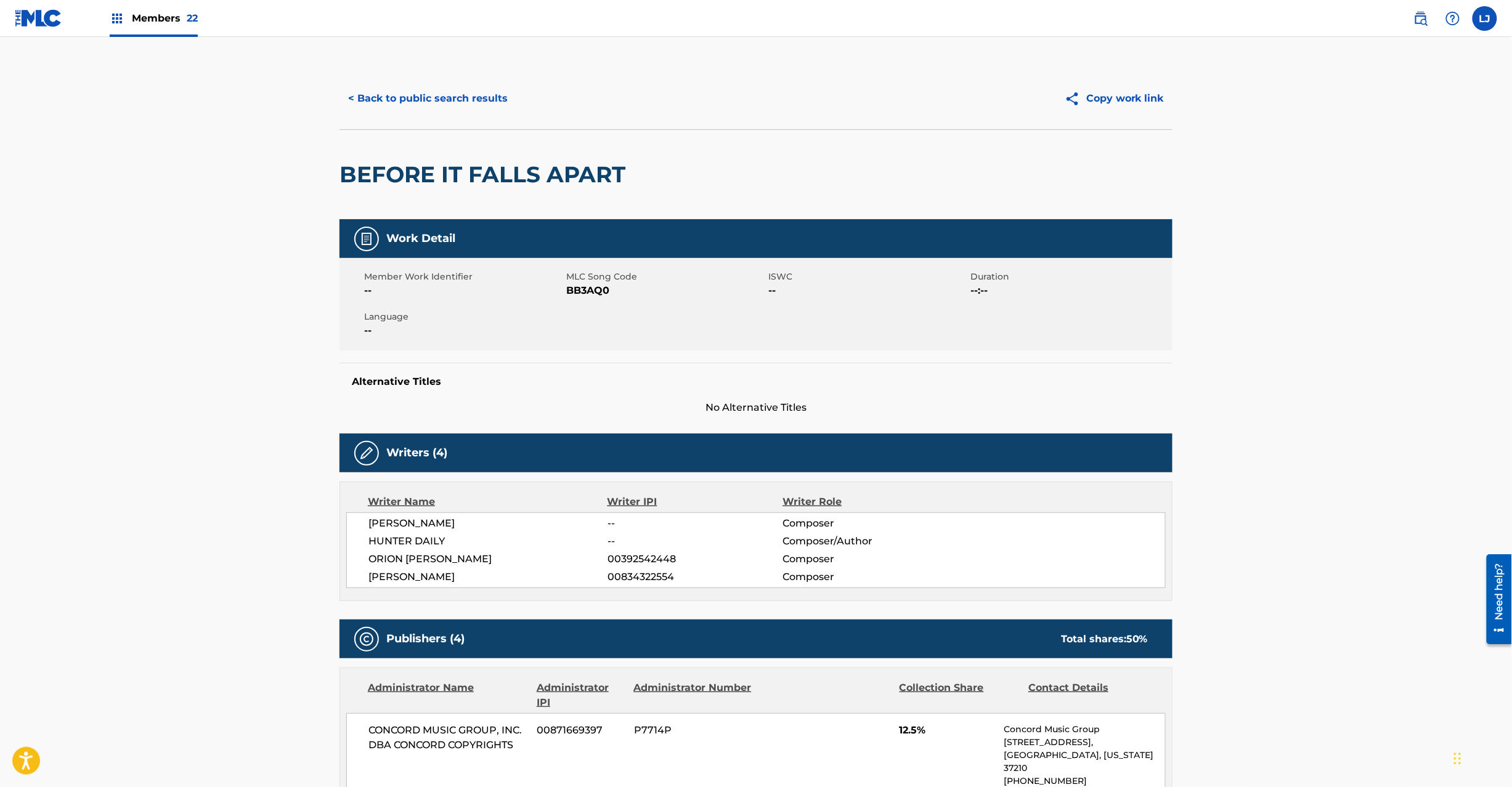
click at [365, 83] on button "< Back to public search results" at bounding box center [427, 98] width 177 height 31
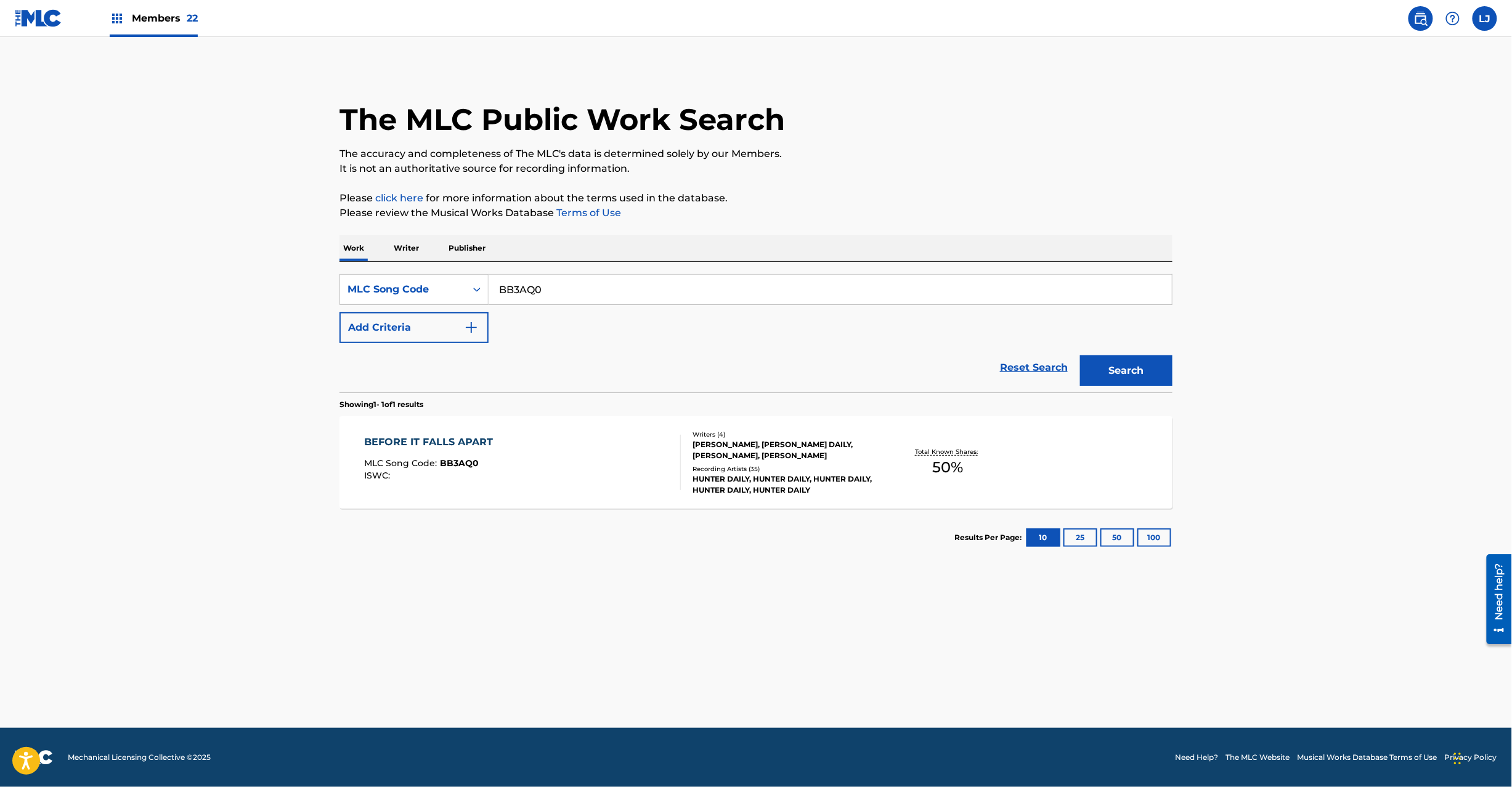
click at [541, 290] on input "BB3AQ0" at bounding box center [830, 290] width 683 height 30
paste input "SC22VM"
click at [541, 290] on input "SC22VM" at bounding box center [830, 290] width 683 height 30
type input "SC22VM"
click at [1098, 384] on button "Search" at bounding box center [1126, 371] width 93 height 31
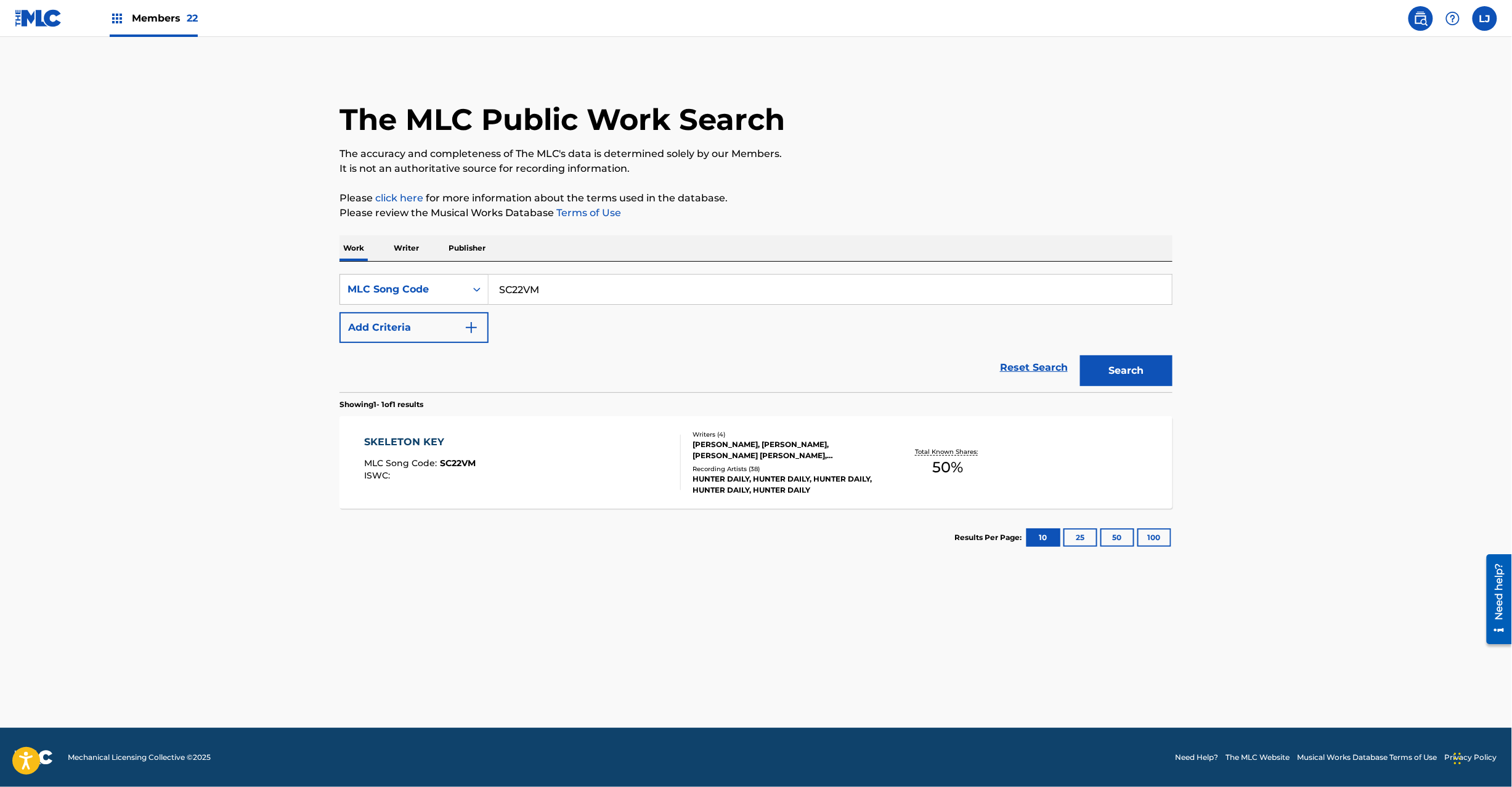
click at [500, 473] on div "SKELETON KEY MLC Song Code : SC22VM ISWC :" at bounding box center [522, 463] width 317 height 56
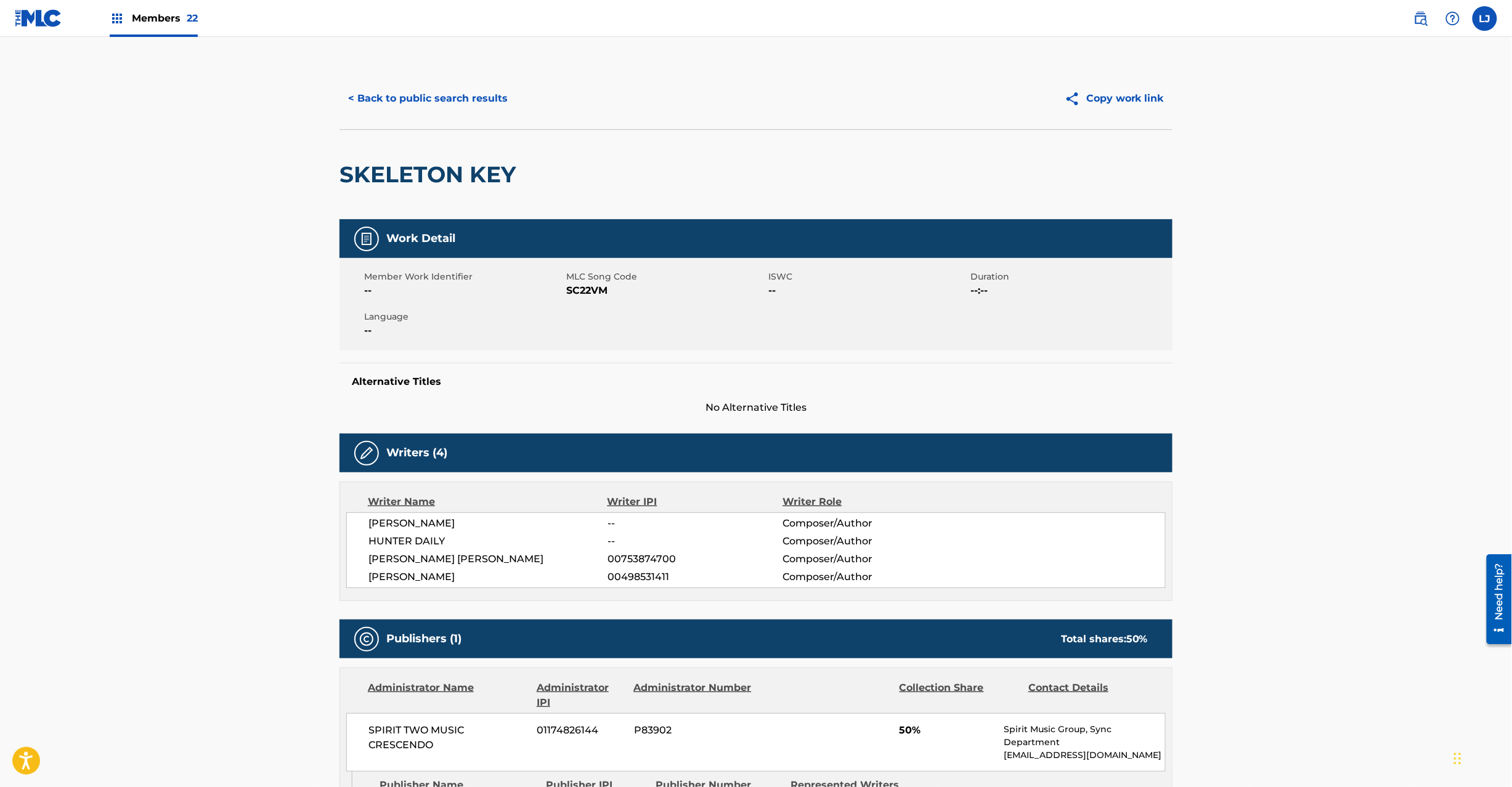
click at [387, 91] on button "< Back to public search results" at bounding box center [427, 98] width 177 height 31
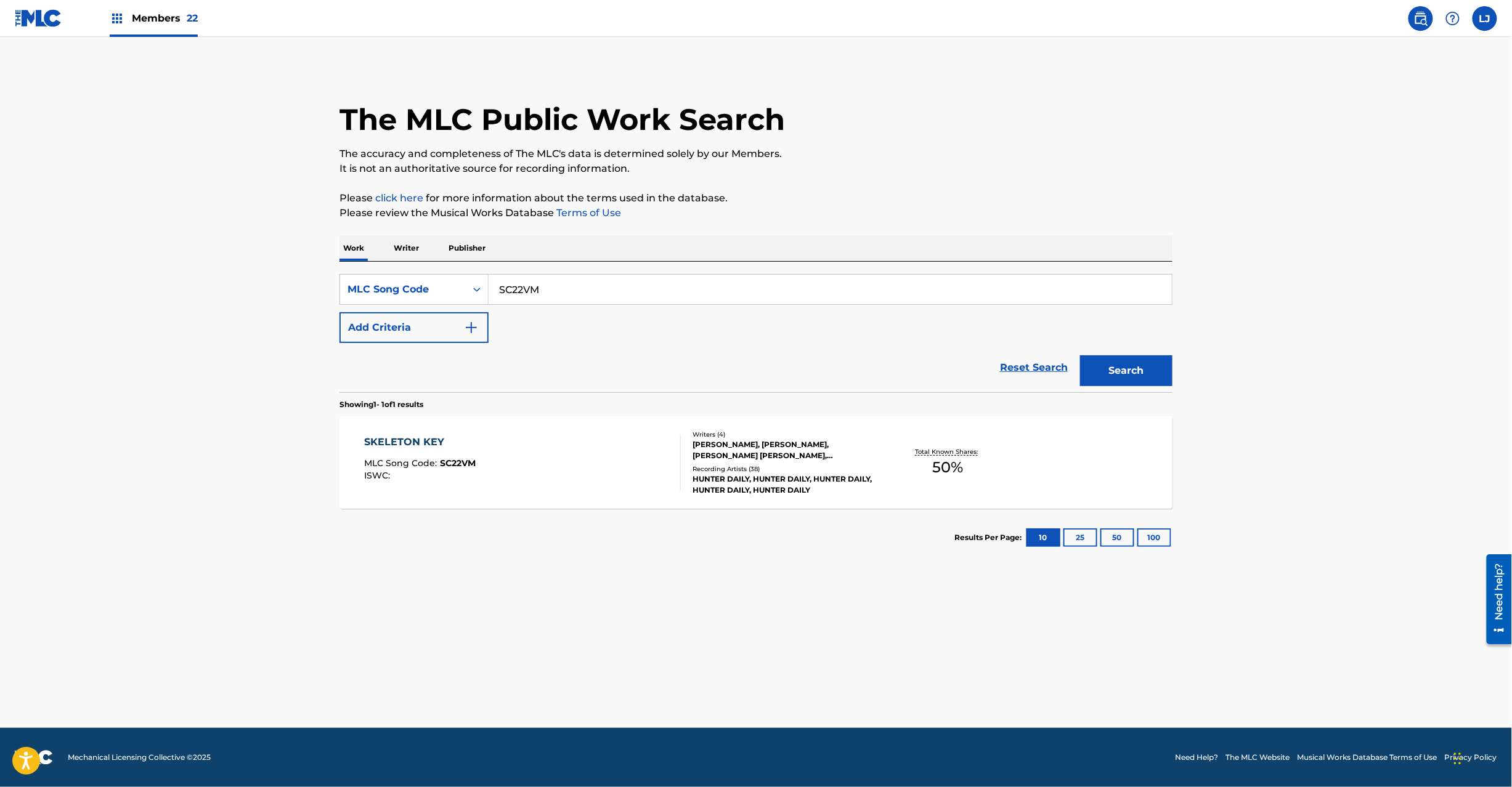
click at [513, 287] on input "SC22VM" at bounding box center [830, 290] width 683 height 30
paste input "DC9W2Q"
click at [513, 287] on input "DC9W2Q" at bounding box center [830, 290] width 683 height 30
type input "DC9W2Q"
click at [1095, 378] on button "Search" at bounding box center [1126, 371] width 93 height 31
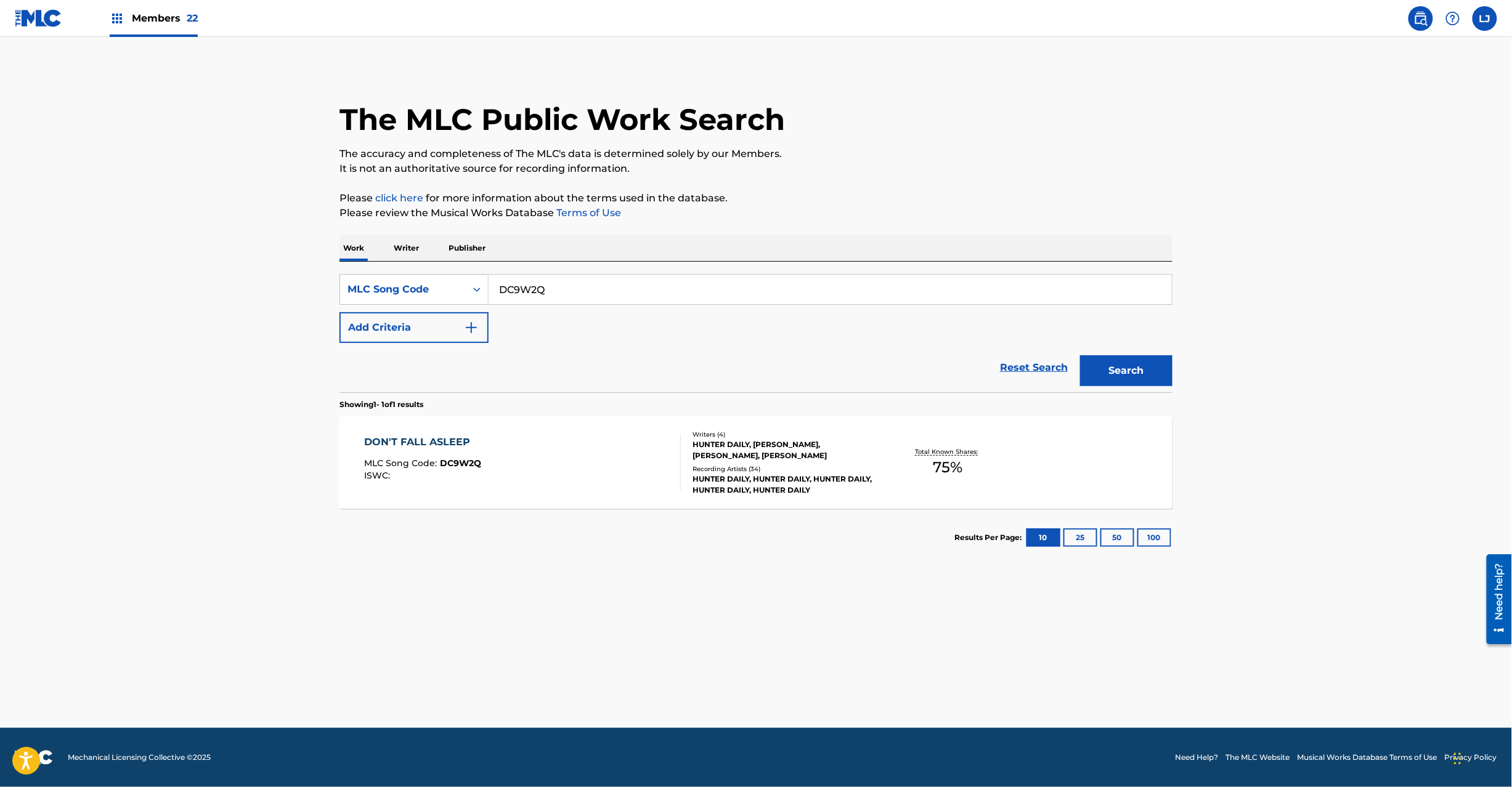
click at [521, 479] on div "DON'T FALL ASLEEP MLC Song Code : DC9W2Q ISWC :" at bounding box center [522, 463] width 317 height 56
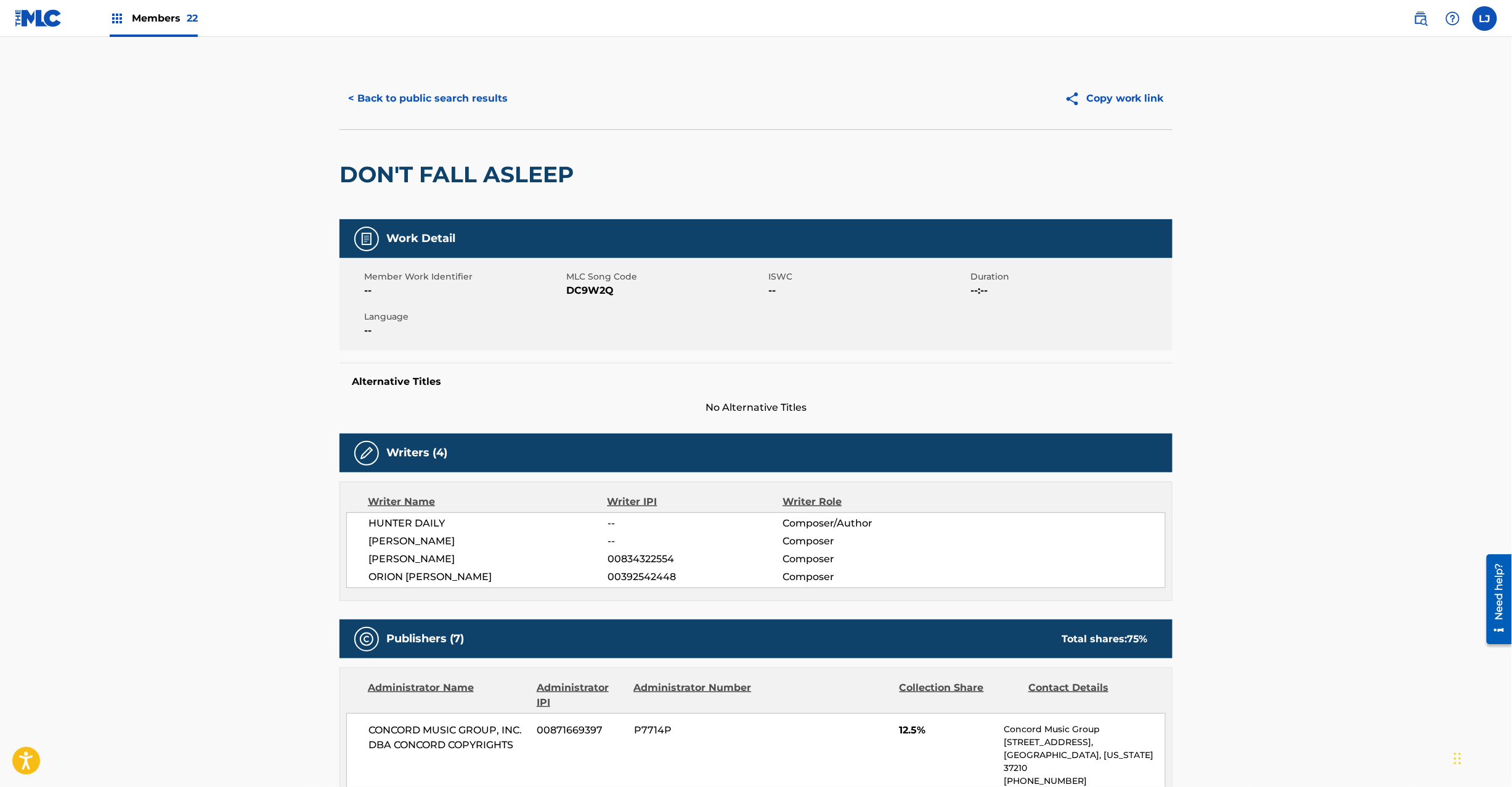
click at [378, 104] on button "< Back to public search results" at bounding box center [427, 98] width 177 height 31
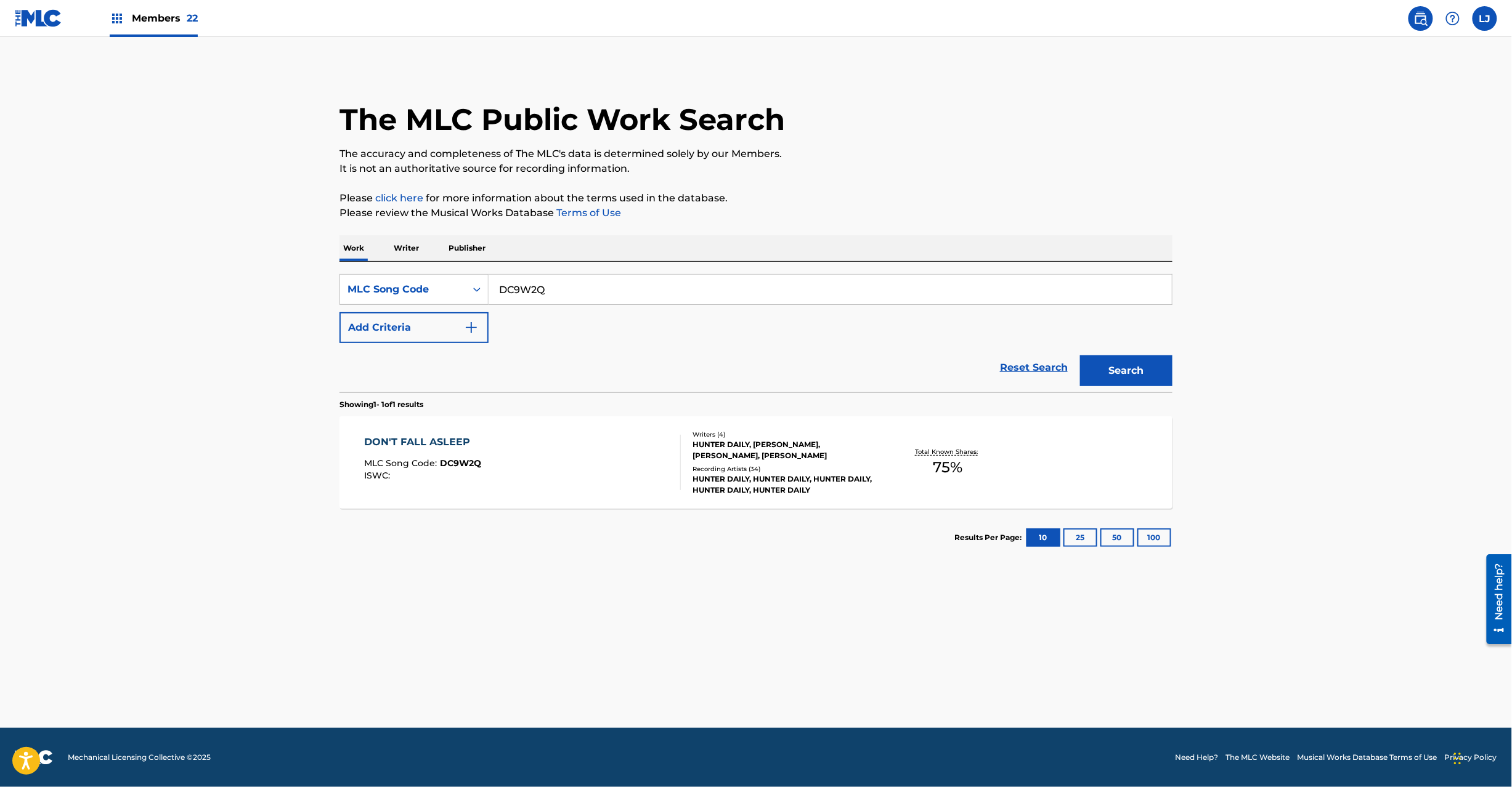
click at [534, 304] on input "DC9W2Q" at bounding box center [830, 290] width 683 height 30
paste input "AC9T90"
type input "AC9T90"
click at [1128, 365] on button "Search" at bounding box center [1126, 371] width 93 height 31
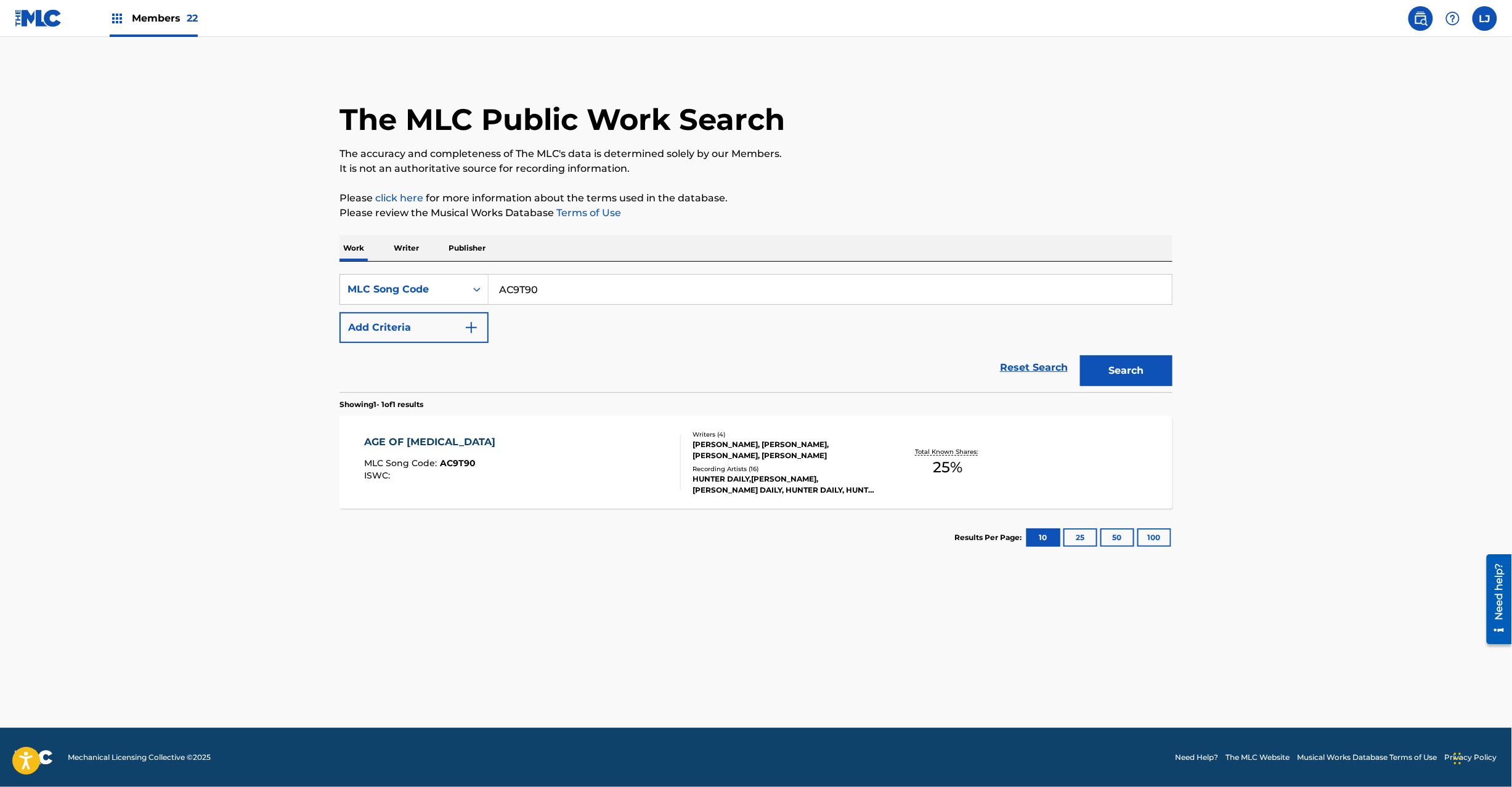
click at [569, 466] on div "AGE OF [MEDICAL_DATA] MLC Song Code : AC9T90 ISWC :" at bounding box center [522, 463] width 317 height 56
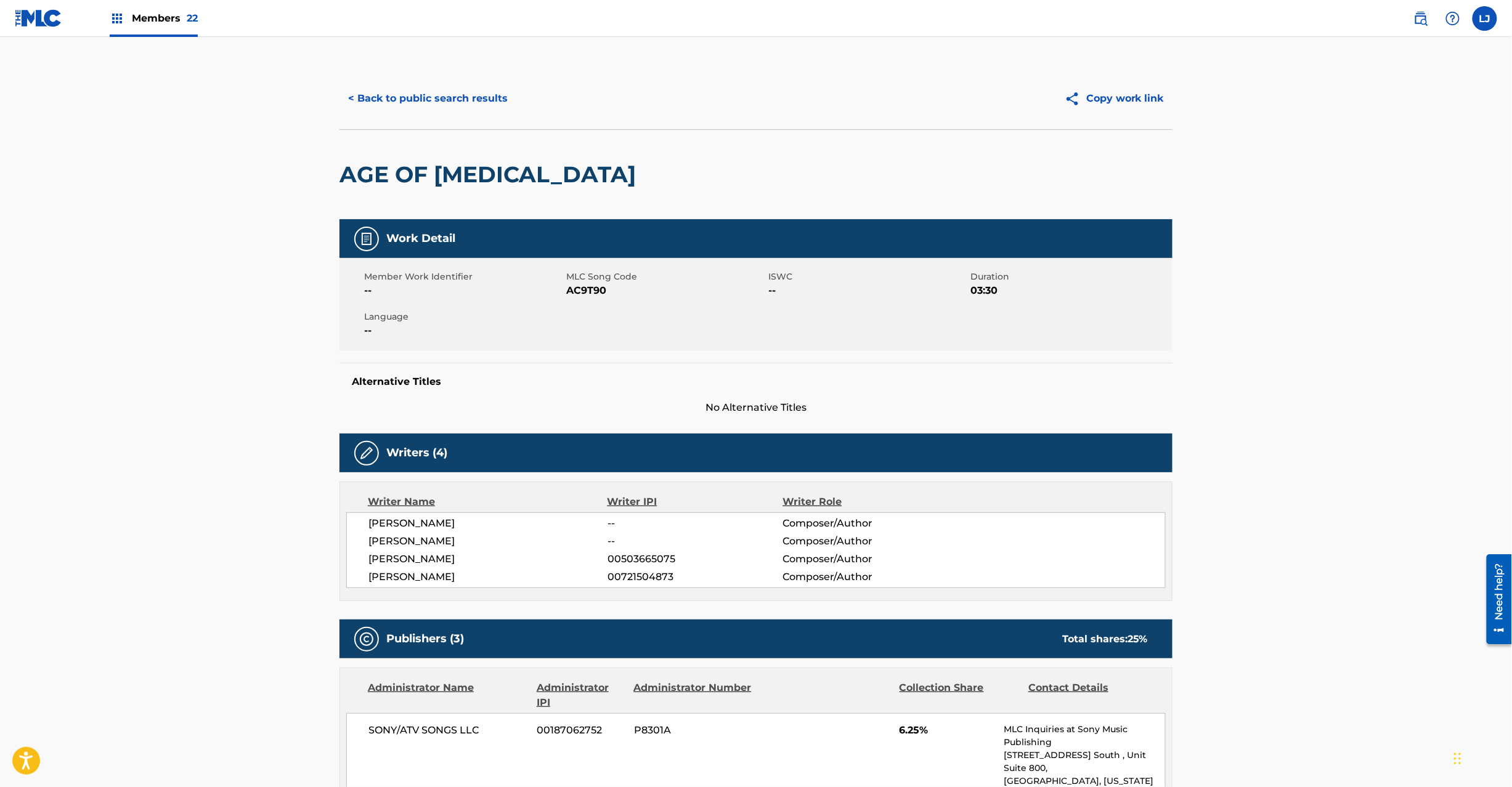
click at [439, 101] on button "< Back to public search results" at bounding box center [427, 98] width 177 height 31
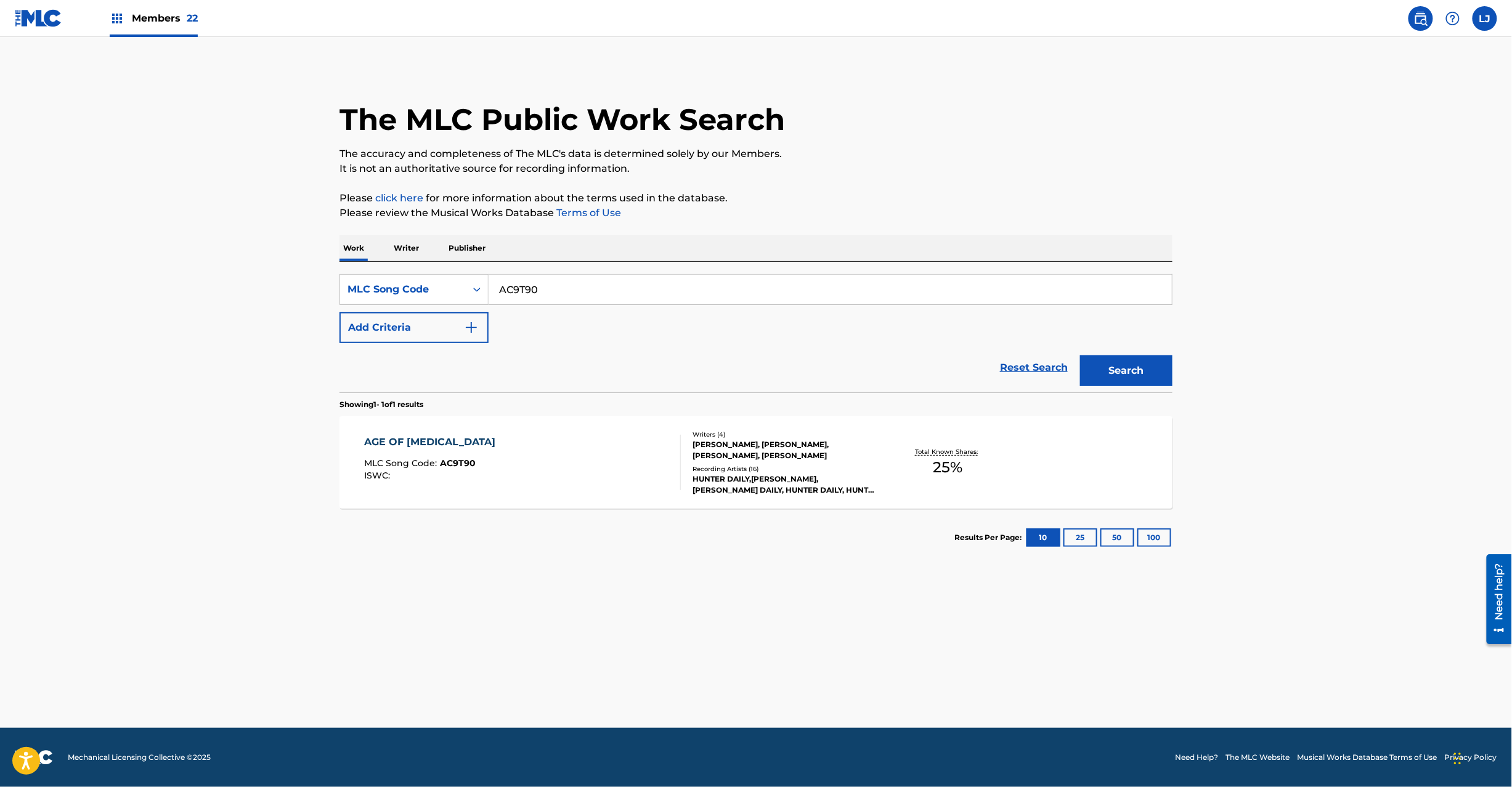
click at [531, 287] on input "AC9T90" at bounding box center [830, 290] width 683 height 30
click at [503, 464] on div "AGE OF [MEDICAL_DATA] MLC Song Code : AC9T90 ISWC :" at bounding box center [522, 463] width 317 height 56
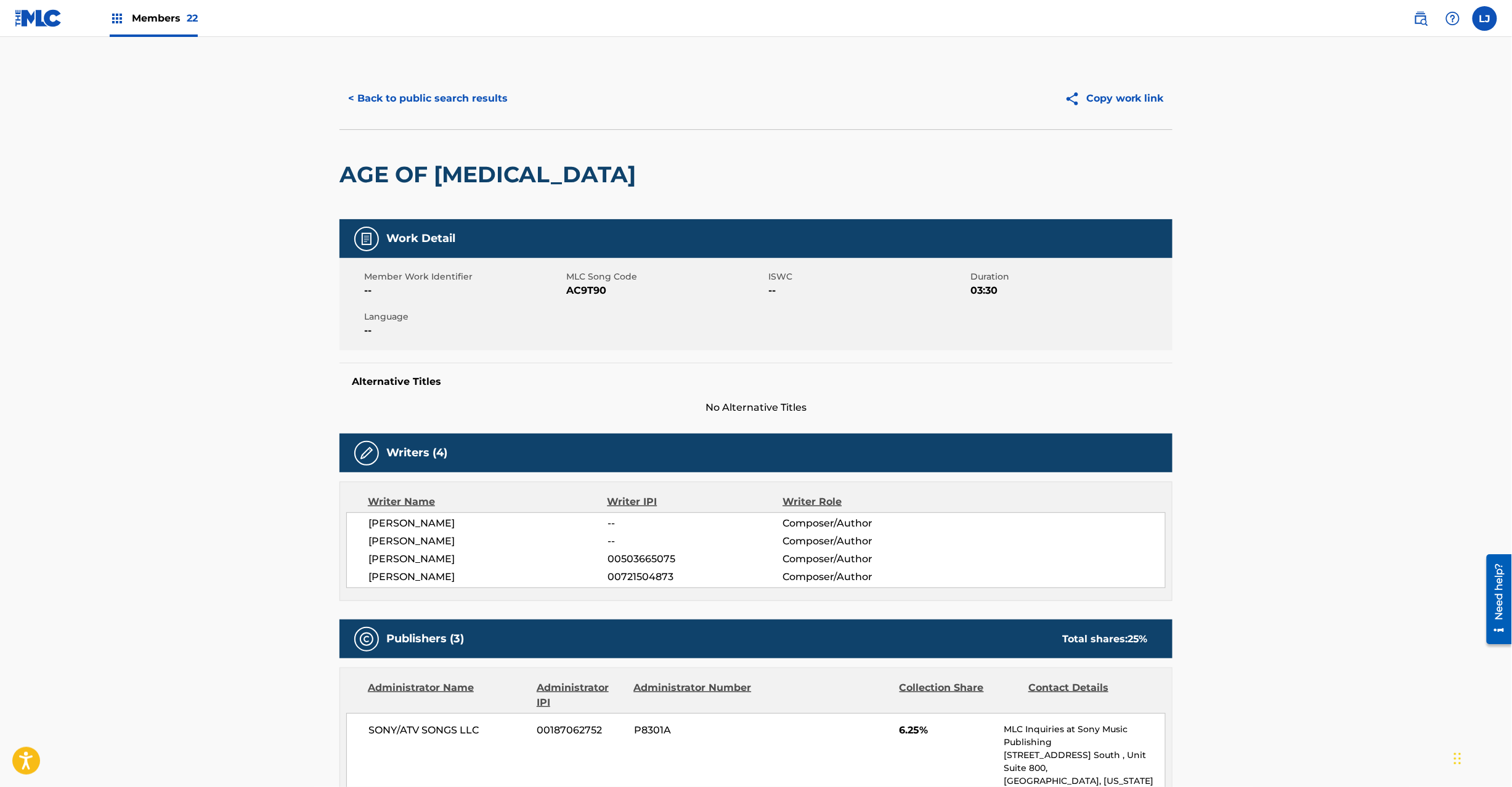
click at [424, 110] on button "< Back to public search results" at bounding box center [427, 98] width 177 height 31
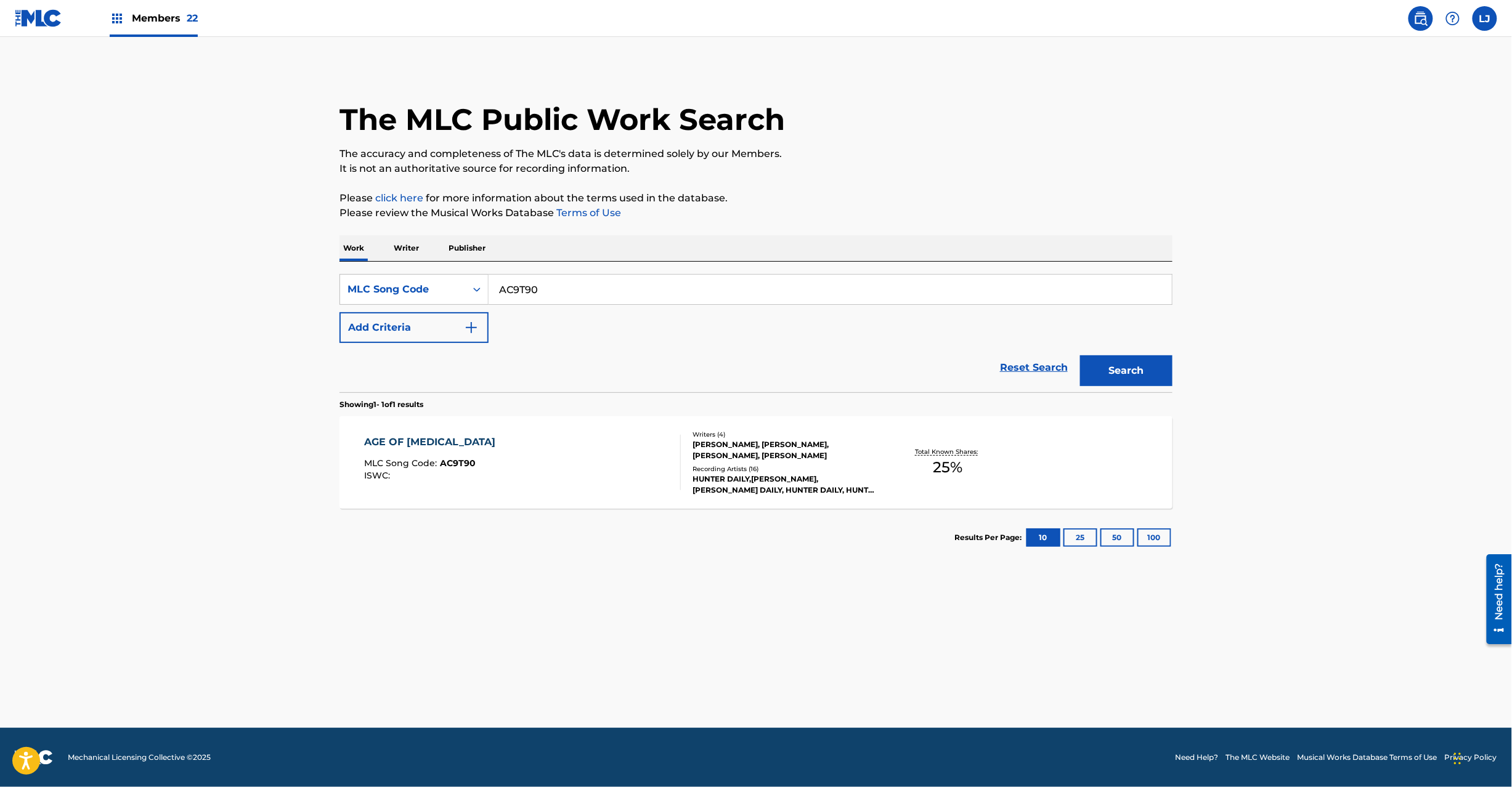
click at [514, 282] on input "AC9T90" at bounding box center [830, 290] width 683 height 30
paste input "GE16QH"
type input "GE16QH"
click at [1118, 376] on button "Search" at bounding box center [1126, 371] width 93 height 31
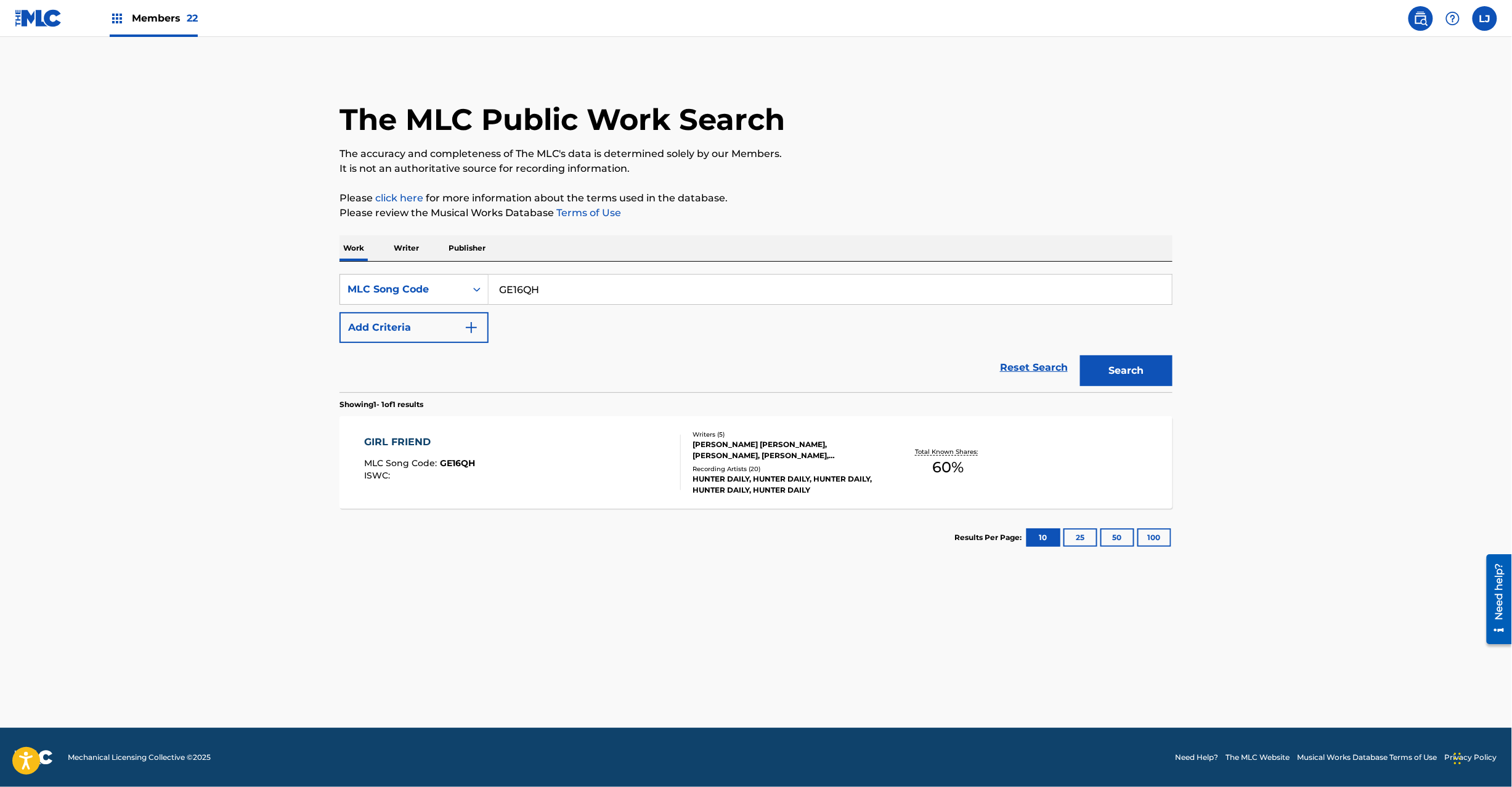
click at [594, 469] on div "GIRL FRIEND MLC Song Code : GE16QH ISWC :" at bounding box center [522, 463] width 317 height 56
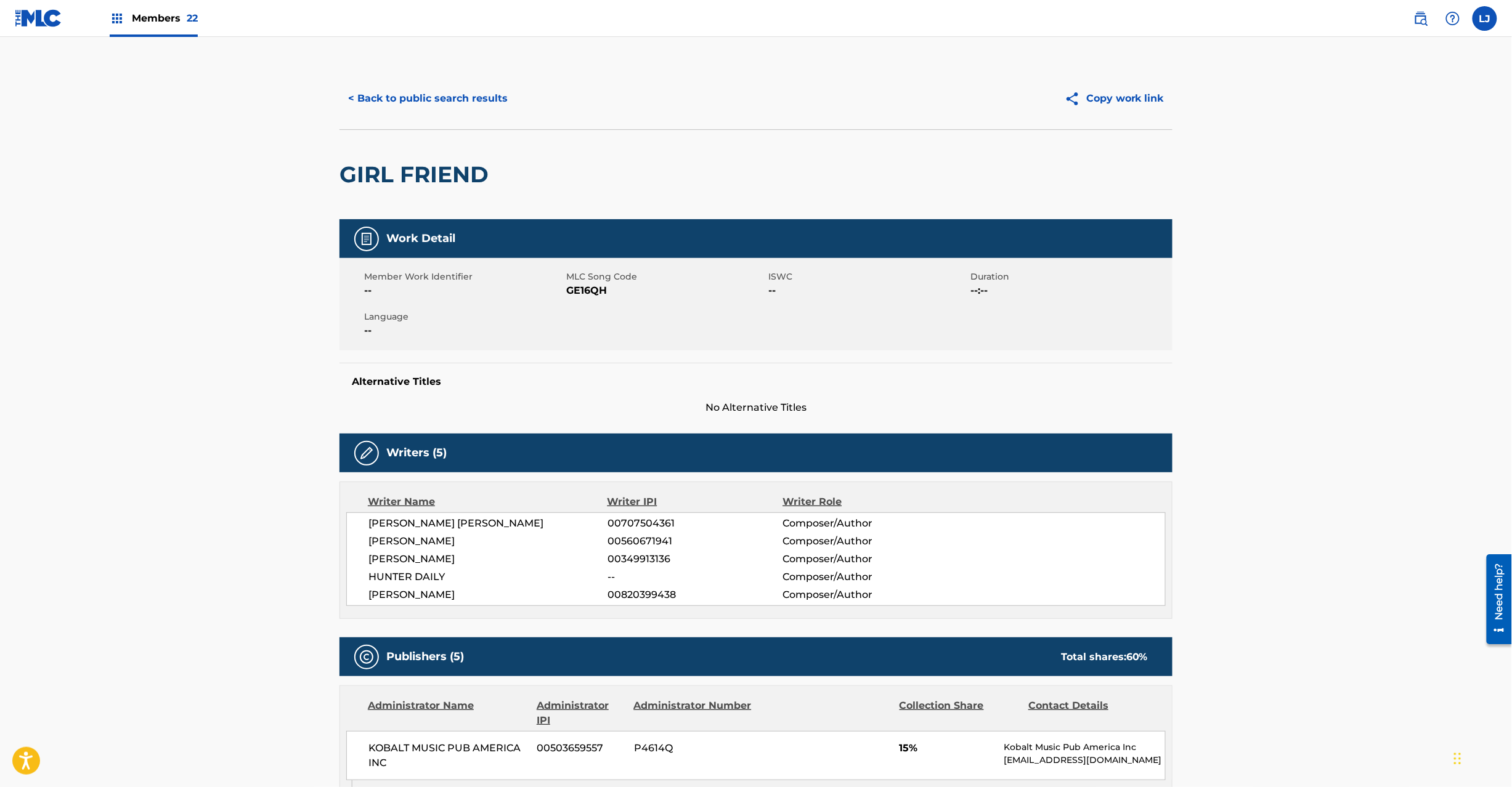
click at [410, 92] on button "< Back to public search results" at bounding box center [427, 98] width 177 height 31
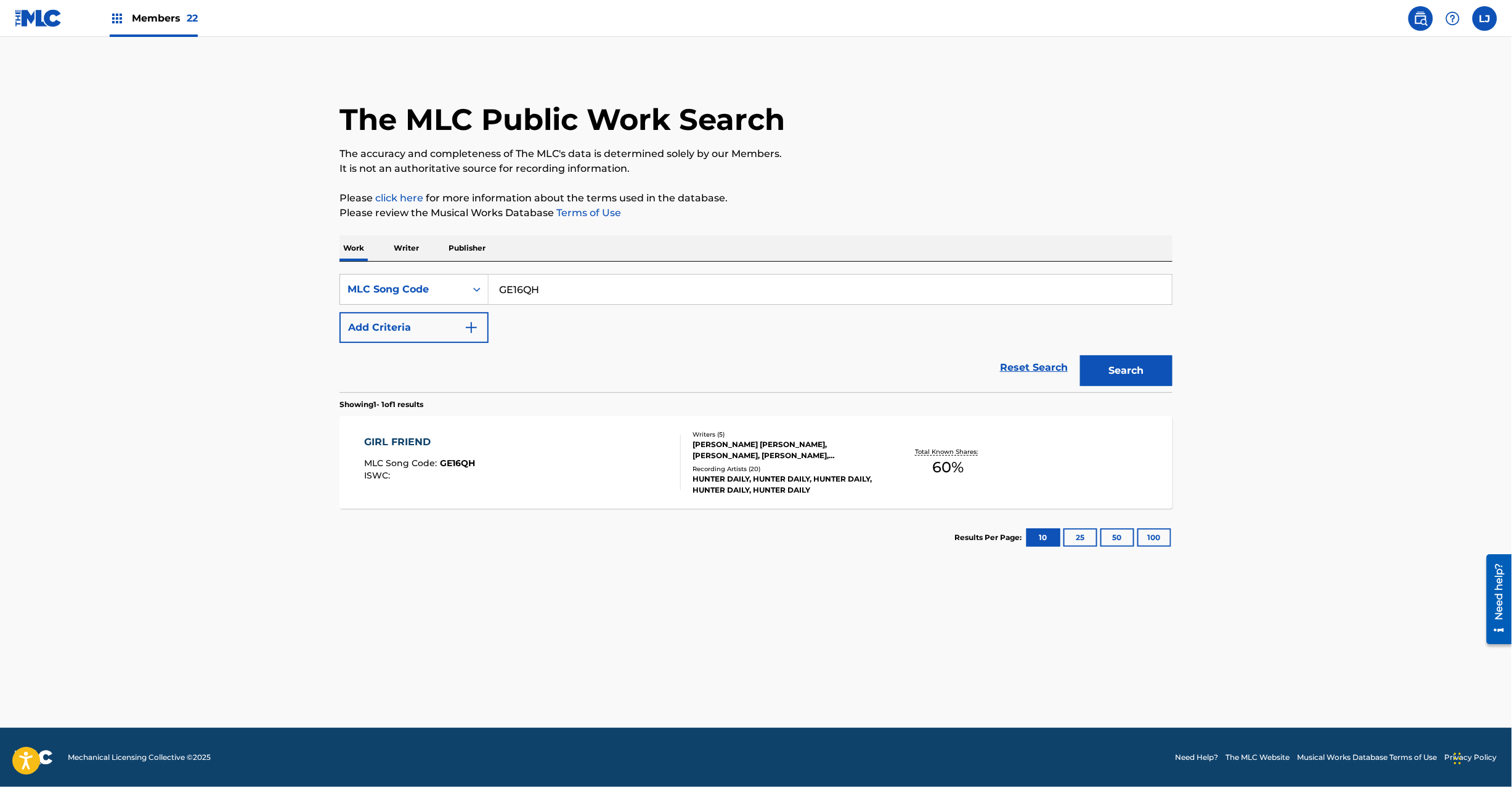
click at [43, 6] on link at bounding box center [39, 18] width 48 height 36
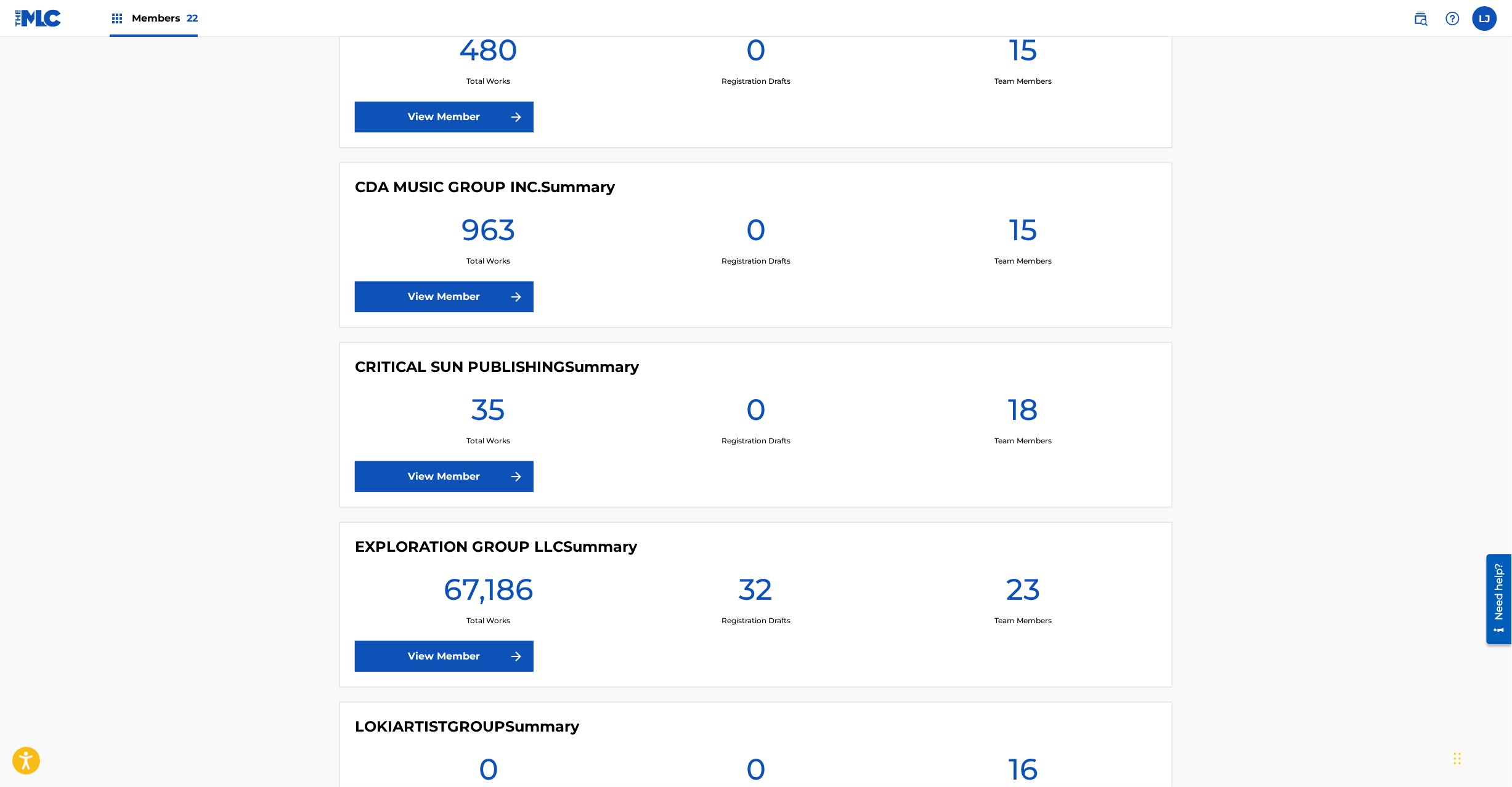
scroll to position [1971, 0]
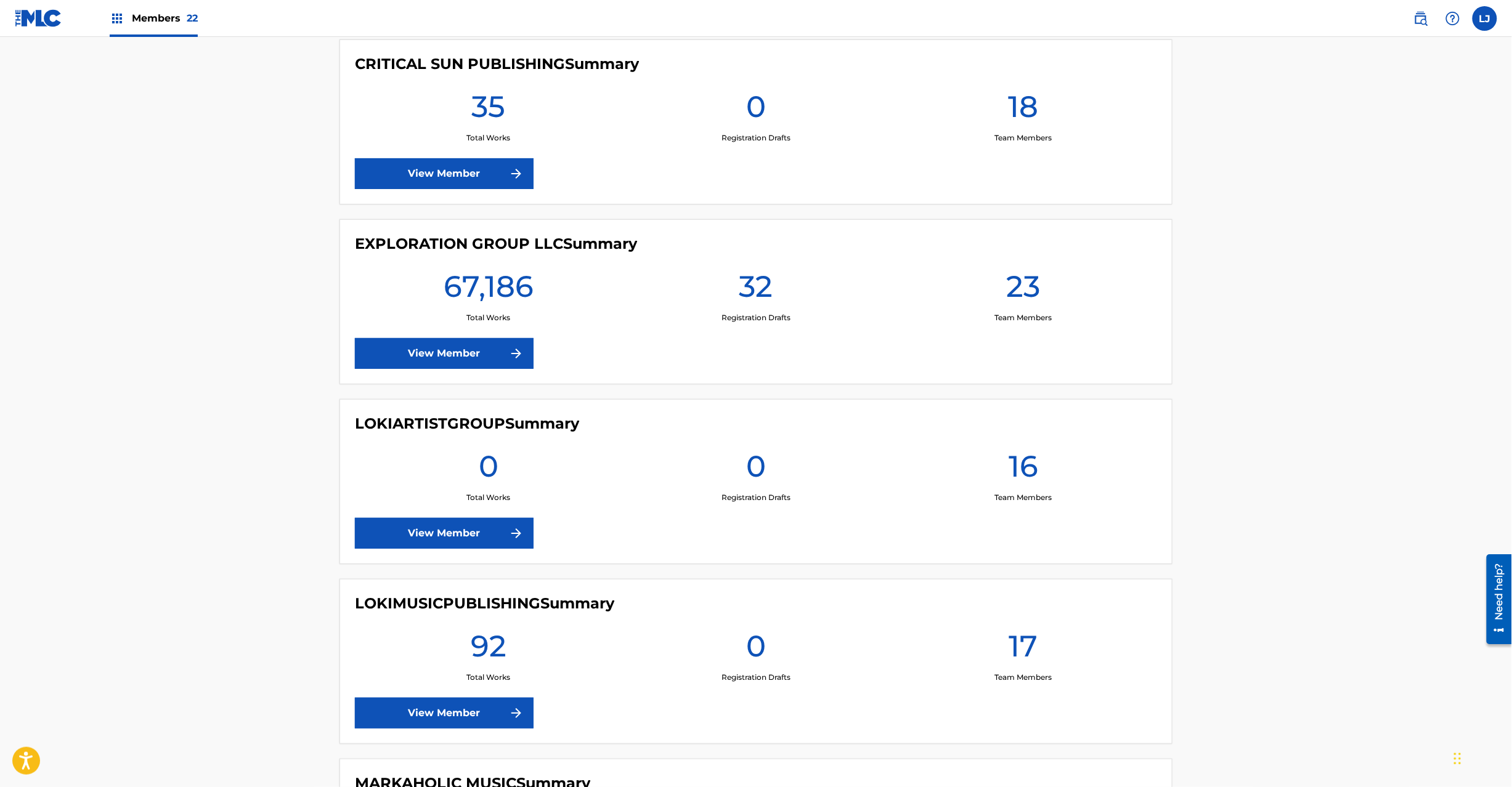
click at [456, 347] on link "View Member" at bounding box center [443, 354] width 179 height 31
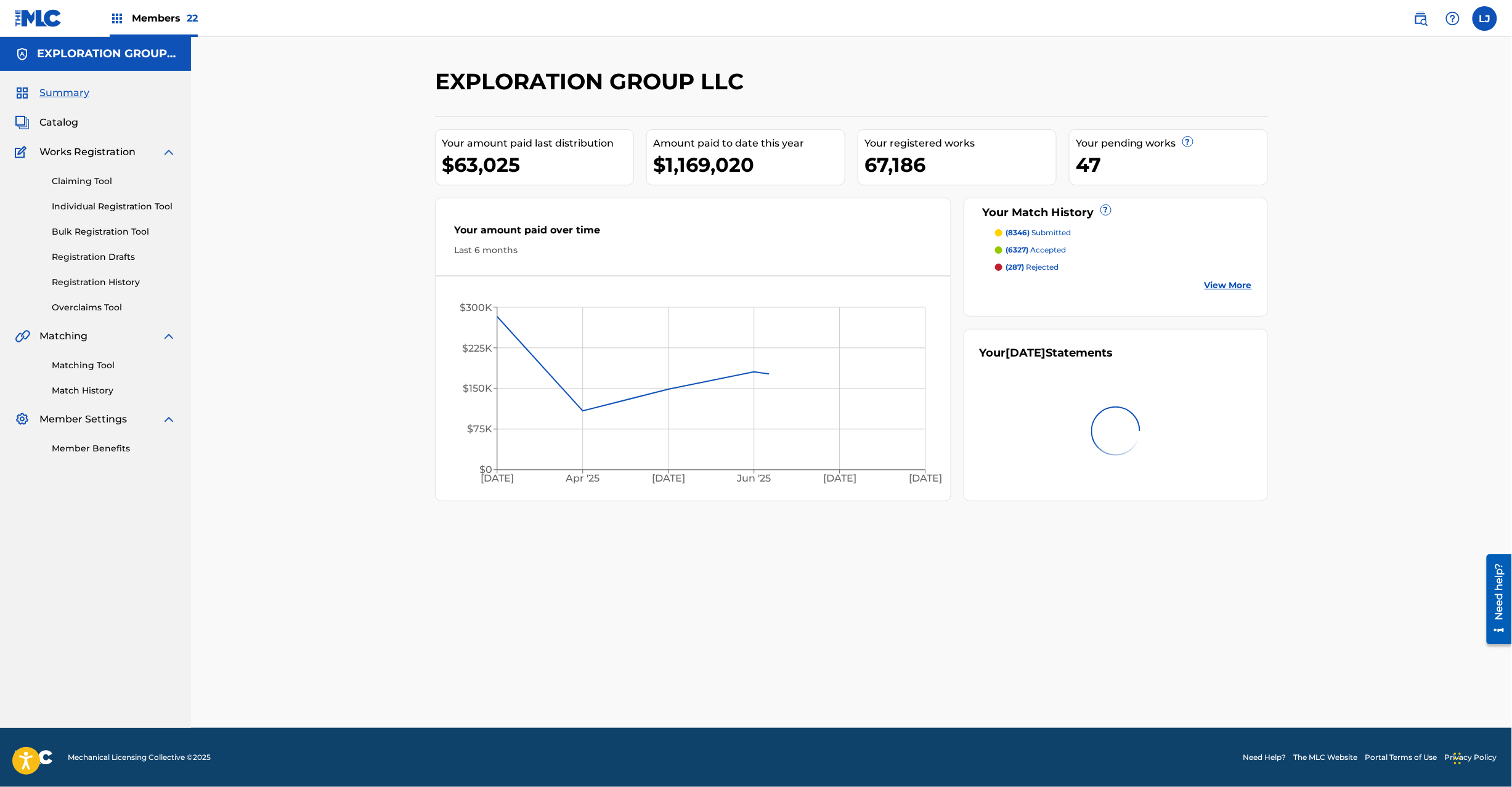
click at [64, 117] on span "Catalog" at bounding box center [58, 122] width 39 height 15
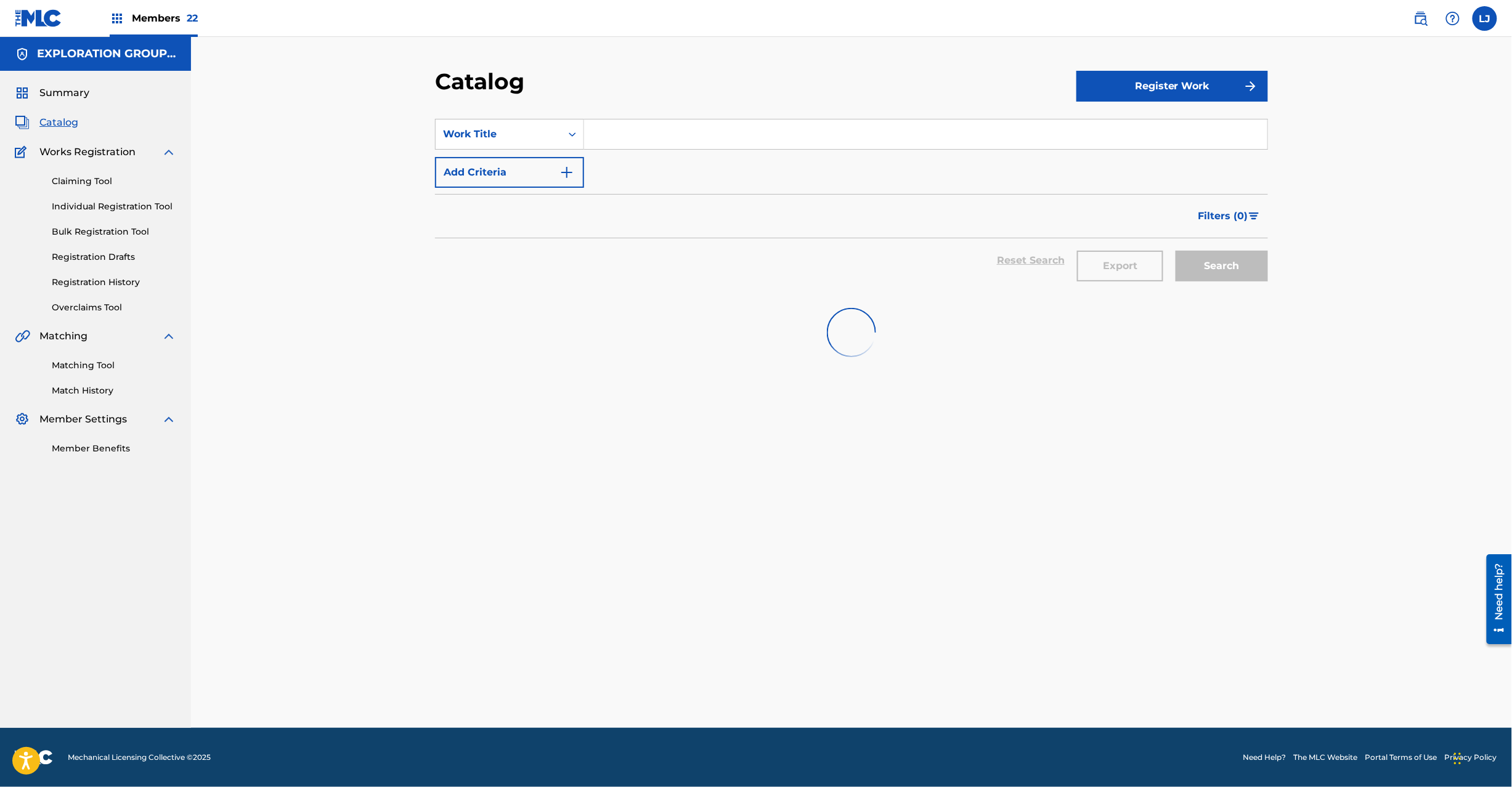
click at [97, 203] on link "Individual Registration Tool" at bounding box center [114, 206] width 125 height 13
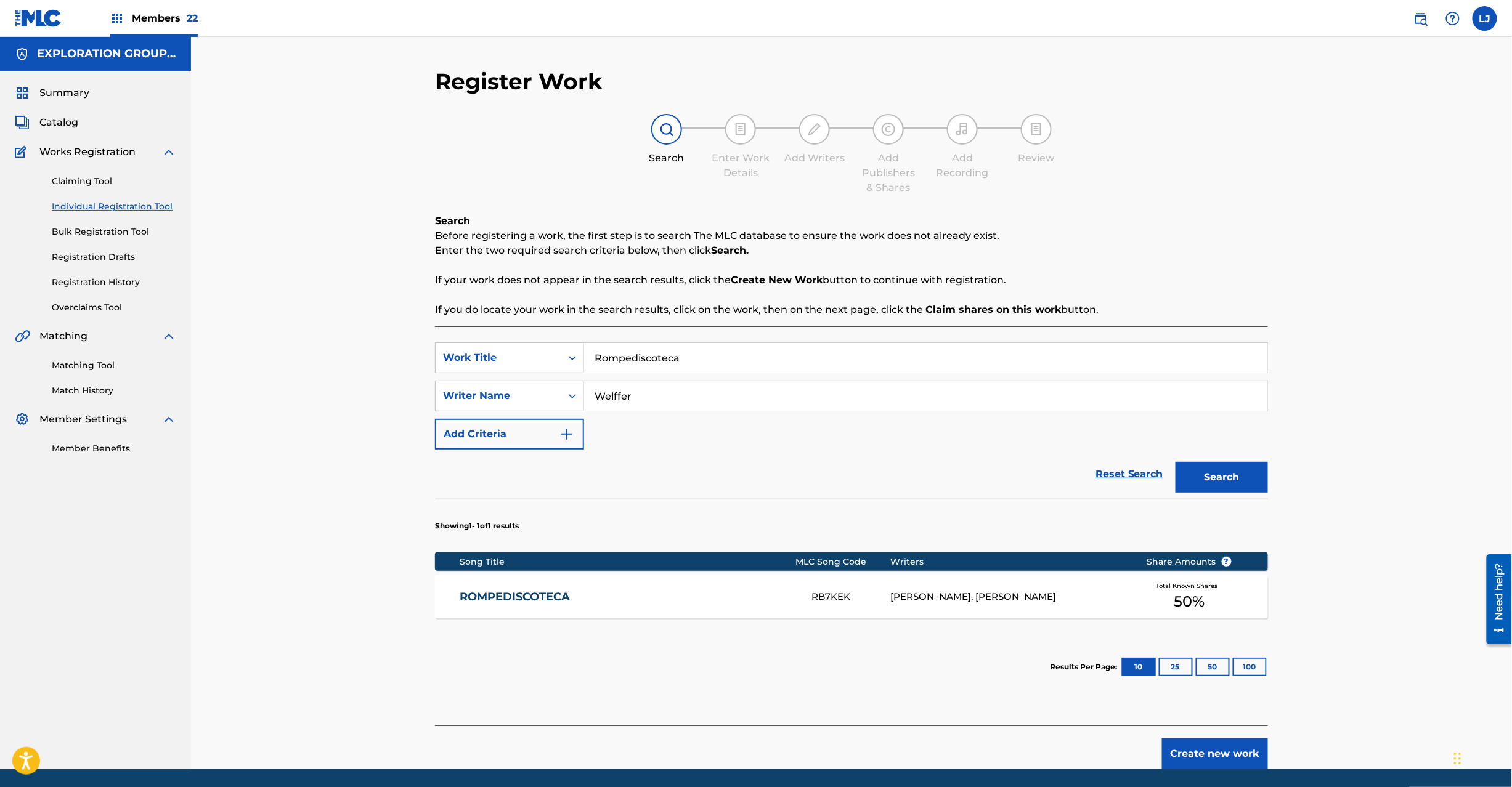
click at [641, 354] on input "Rompediscoteca" at bounding box center [926, 359] width 683 height 30
paste input "Before It Falls Apart [PERSON_NAME]"
click at [641, 354] on input "Before It Falls Apart [PERSON_NAME]" at bounding box center [926, 359] width 683 height 30
click at [789, 364] on input "Before It Falls Apart [PERSON_NAME]" at bounding box center [926, 359] width 683 height 30
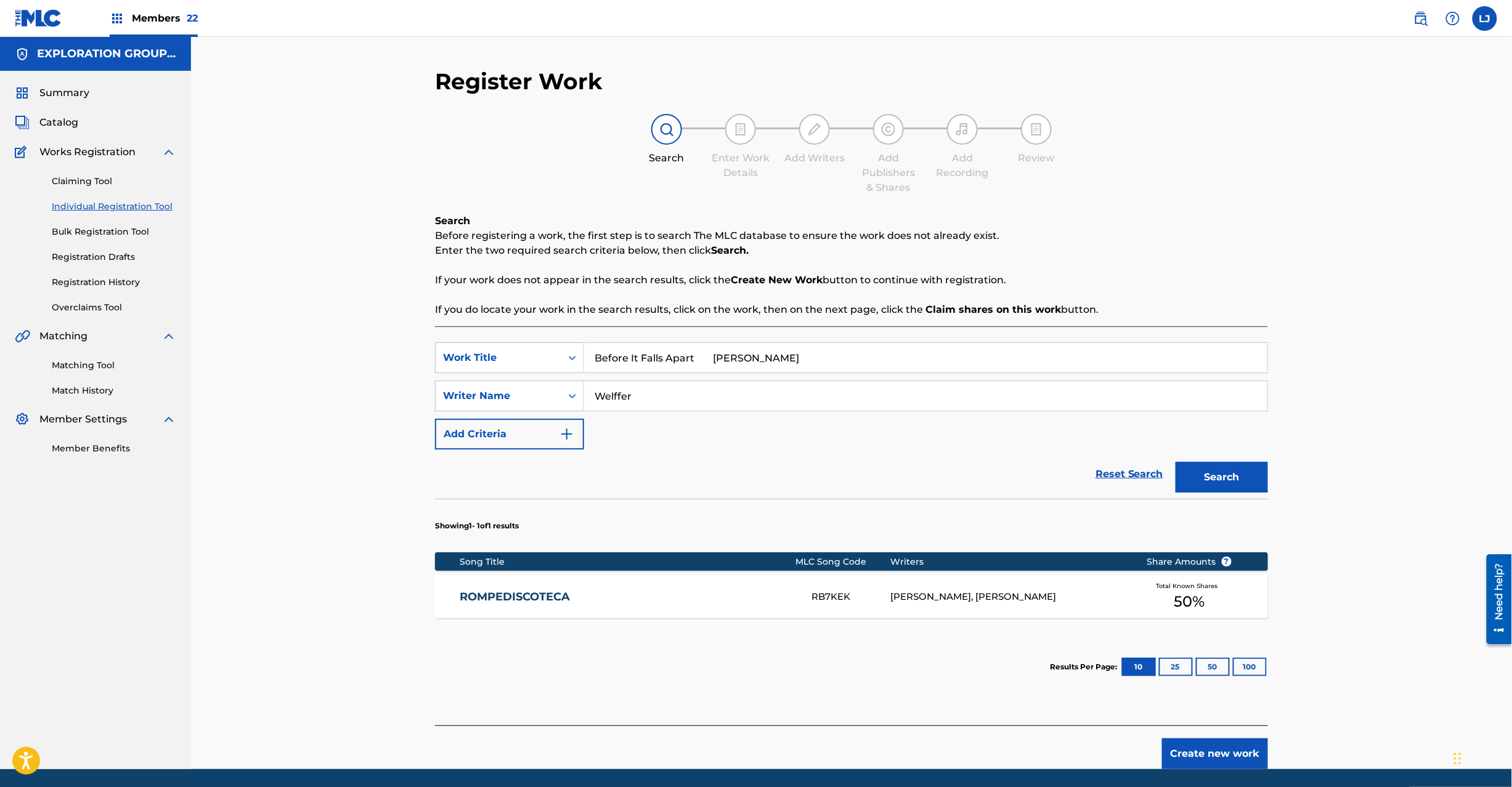
click at [789, 364] on input "Before It Falls Apart [PERSON_NAME]" at bounding box center [926, 359] width 683 height 30
type input "Before It Falls Apart"
click at [722, 394] on input "Welffer" at bounding box center [926, 396] width 683 height 30
paste input "[PERSON_NAME]"
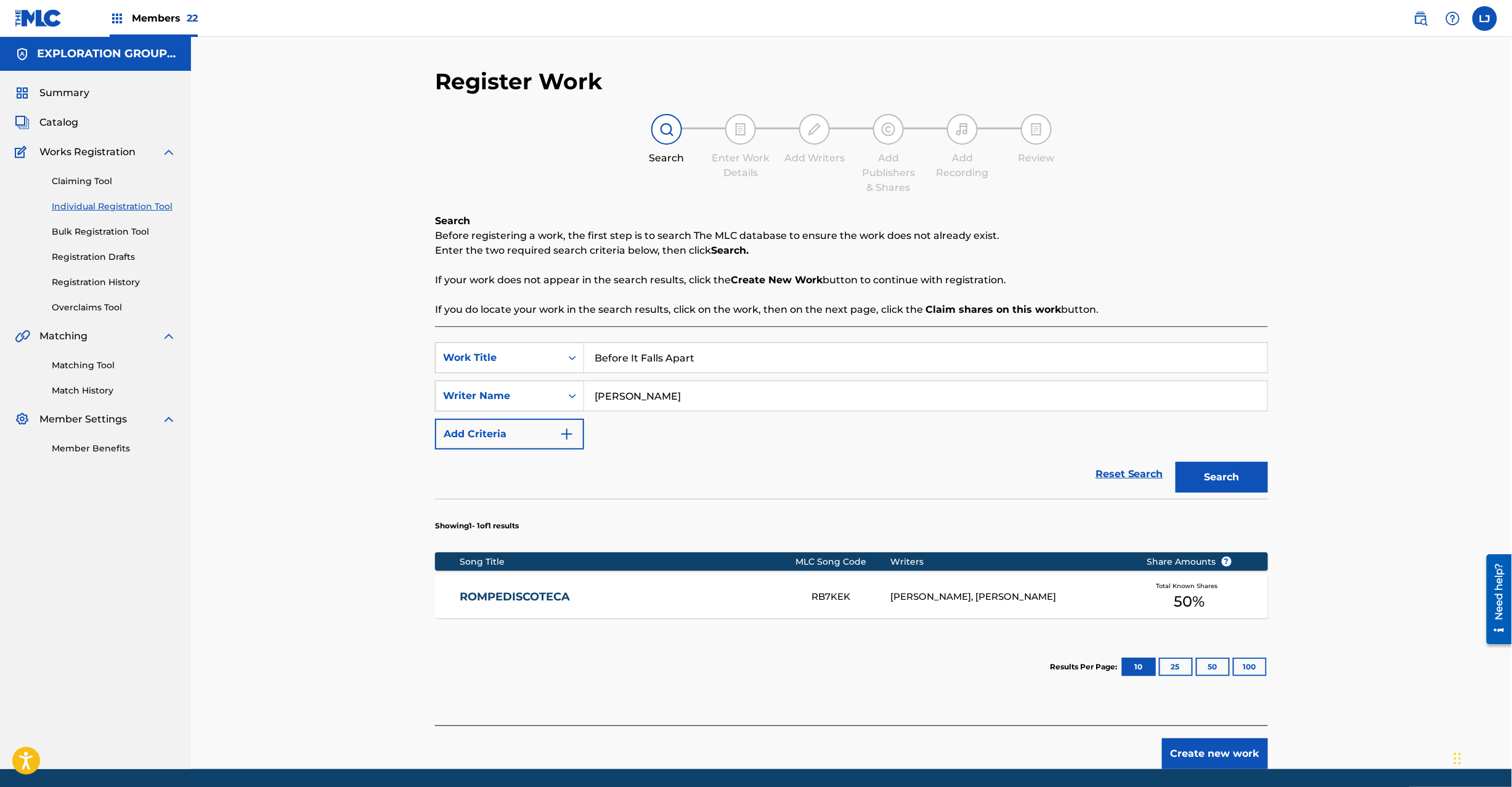
type input "[PERSON_NAME]"
click at [1215, 456] on div "Search" at bounding box center [1218, 473] width 99 height 49
click at [1215, 465] on button "Search" at bounding box center [1221, 477] width 93 height 31
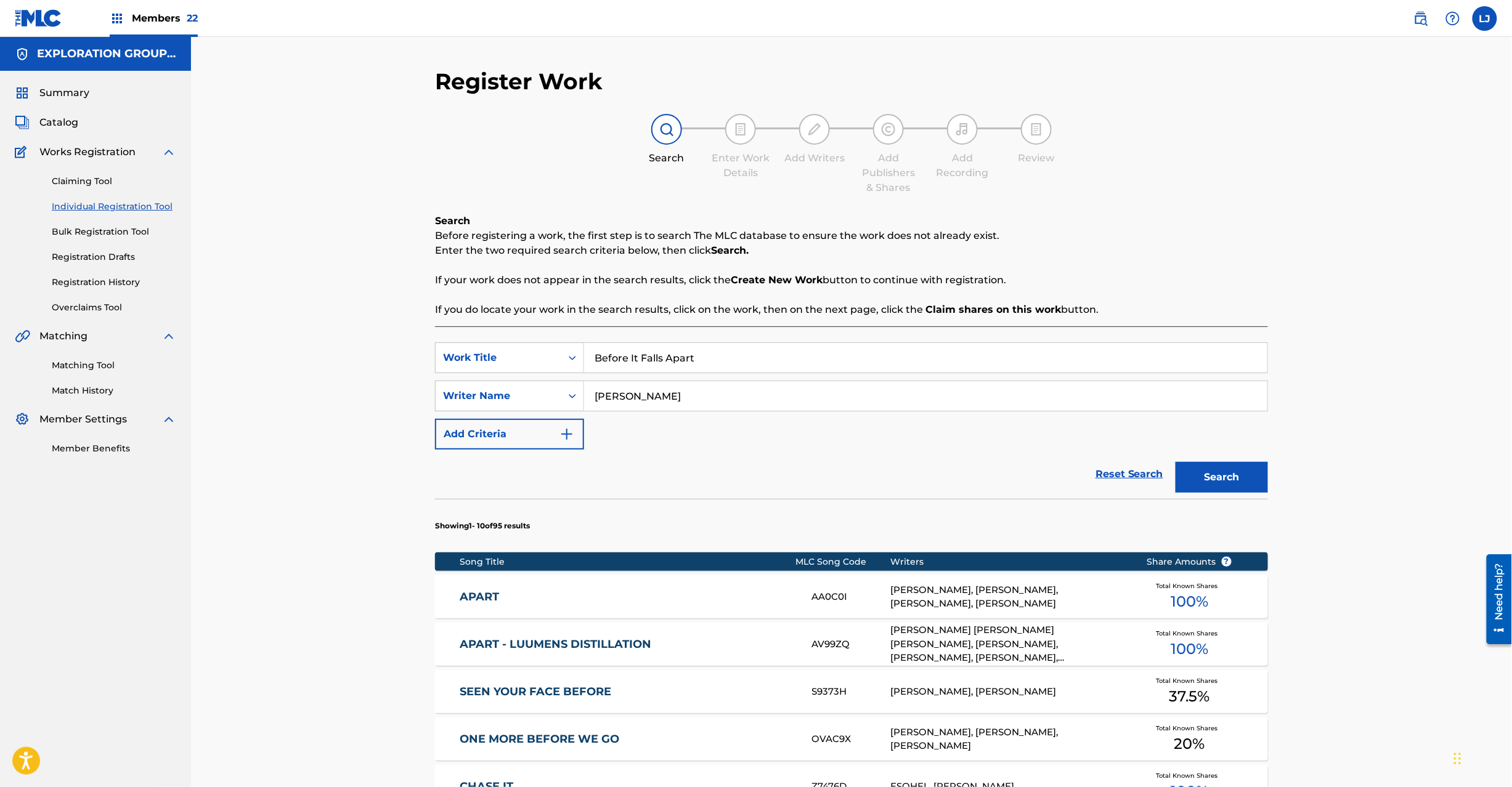
click at [1427, 21] on img at bounding box center [1420, 18] width 15 height 15
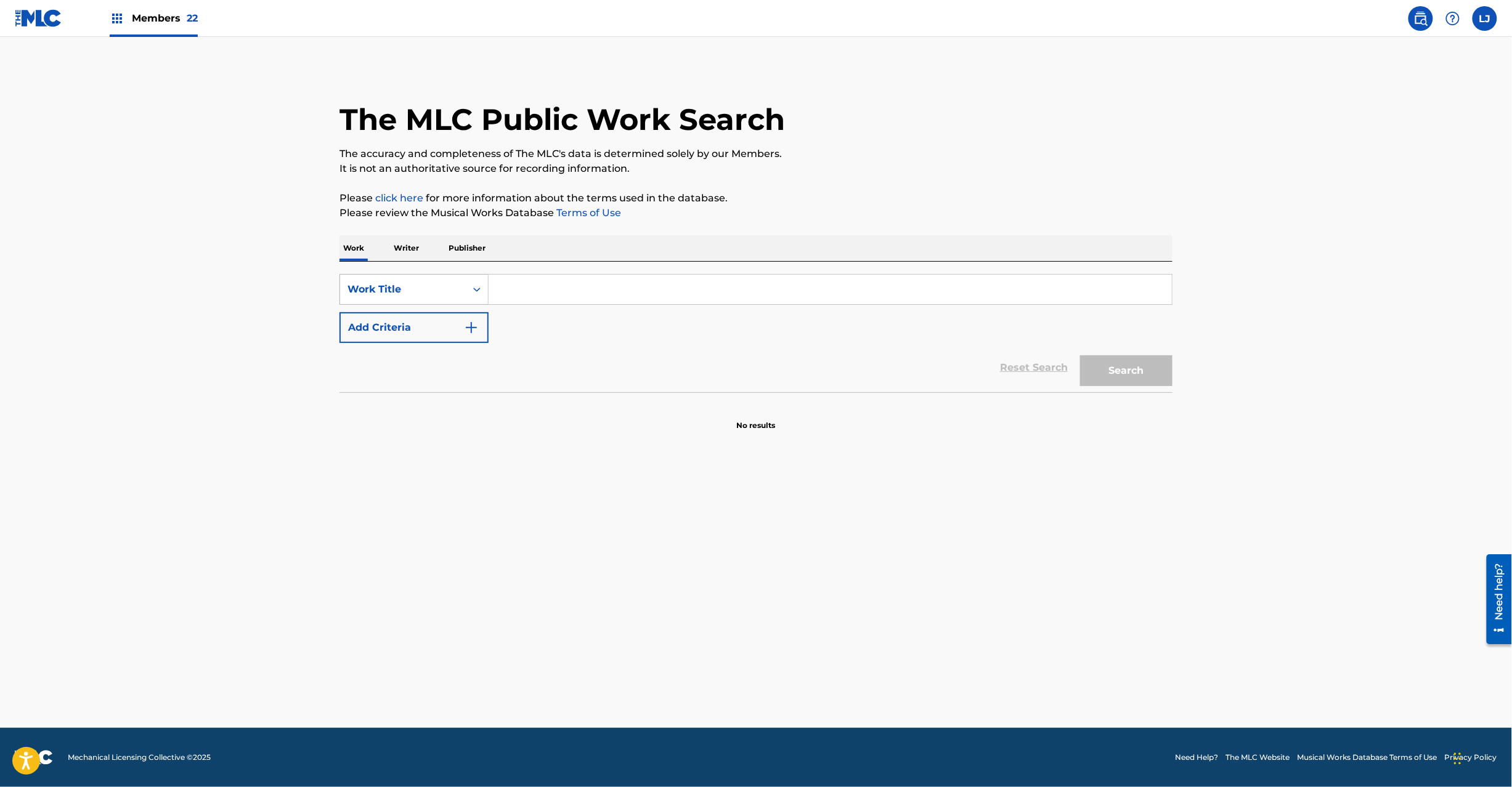
click at [456, 280] on div "Work Title" at bounding box center [403, 289] width 126 height 23
drag, startPoint x: 465, startPoint y: 316, endPoint x: 525, endPoint y: 296, distance: 63.2
click at [481, 315] on div "Writer Name ISWC MLC Song Code Writer IPI Publisher Name Publisher IPI MLC Publ…" at bounding box center [414, 396] width 148 height 185
click at [525, 296] on input "Search Form" at bounding box center [830, 290] width 683 height 30
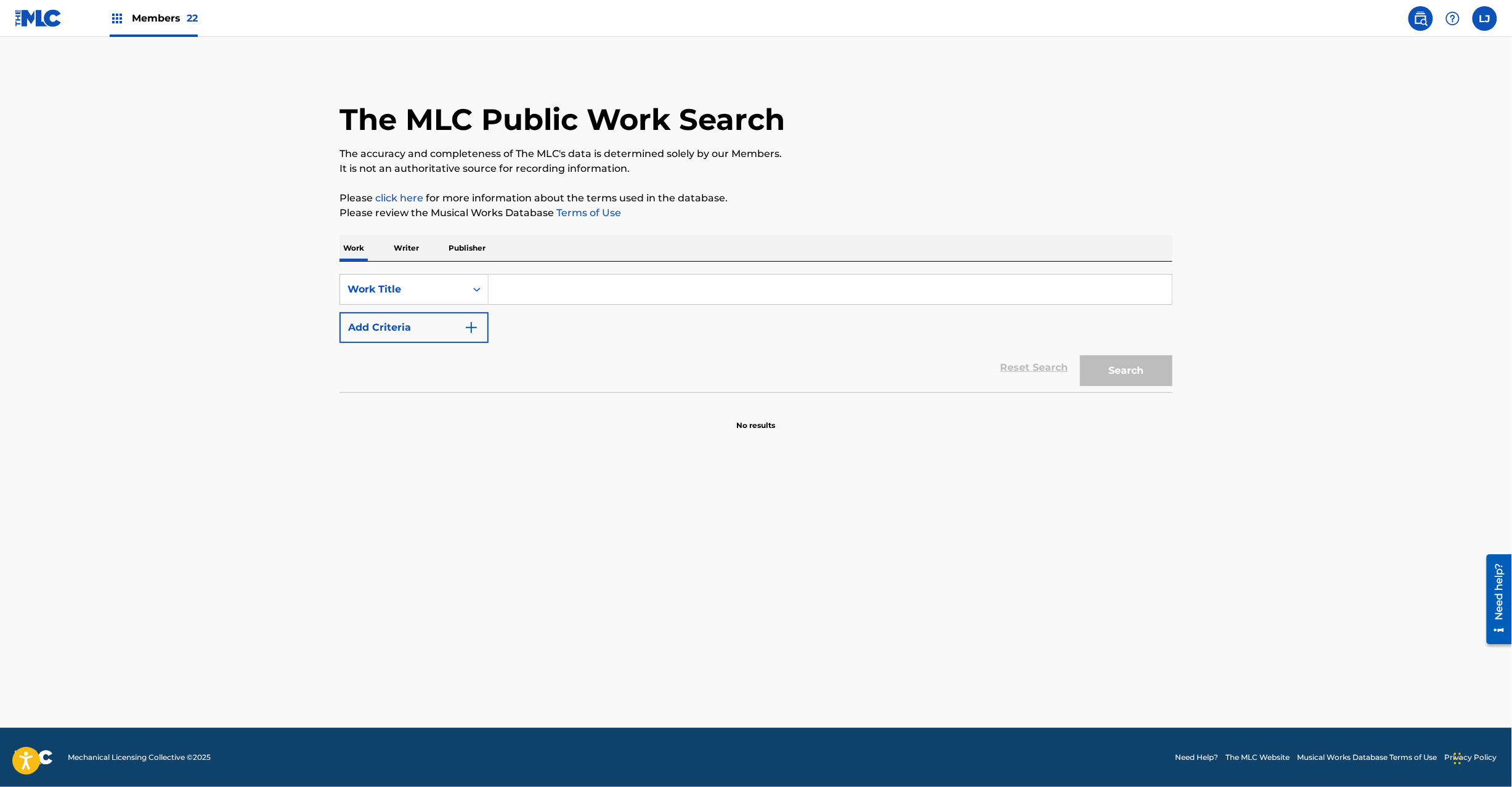
paste input "BB3AQ0"
type input "BB3AQ0"
click at [1106, 373] on button "Search" at bounding box center [1126, 371] width 93 height 31
click at [442, 270] on div "SearchWithCriteria9c41a94d-6efa-40fc-8d40-9feaeca3141f Work Title BB3AQ0 Add Cr…" at bounding box center [756, 327] width 833 height 131
click at [436, 289] on div "Work Title" at bounding box center [402, 290] width 111 height 15
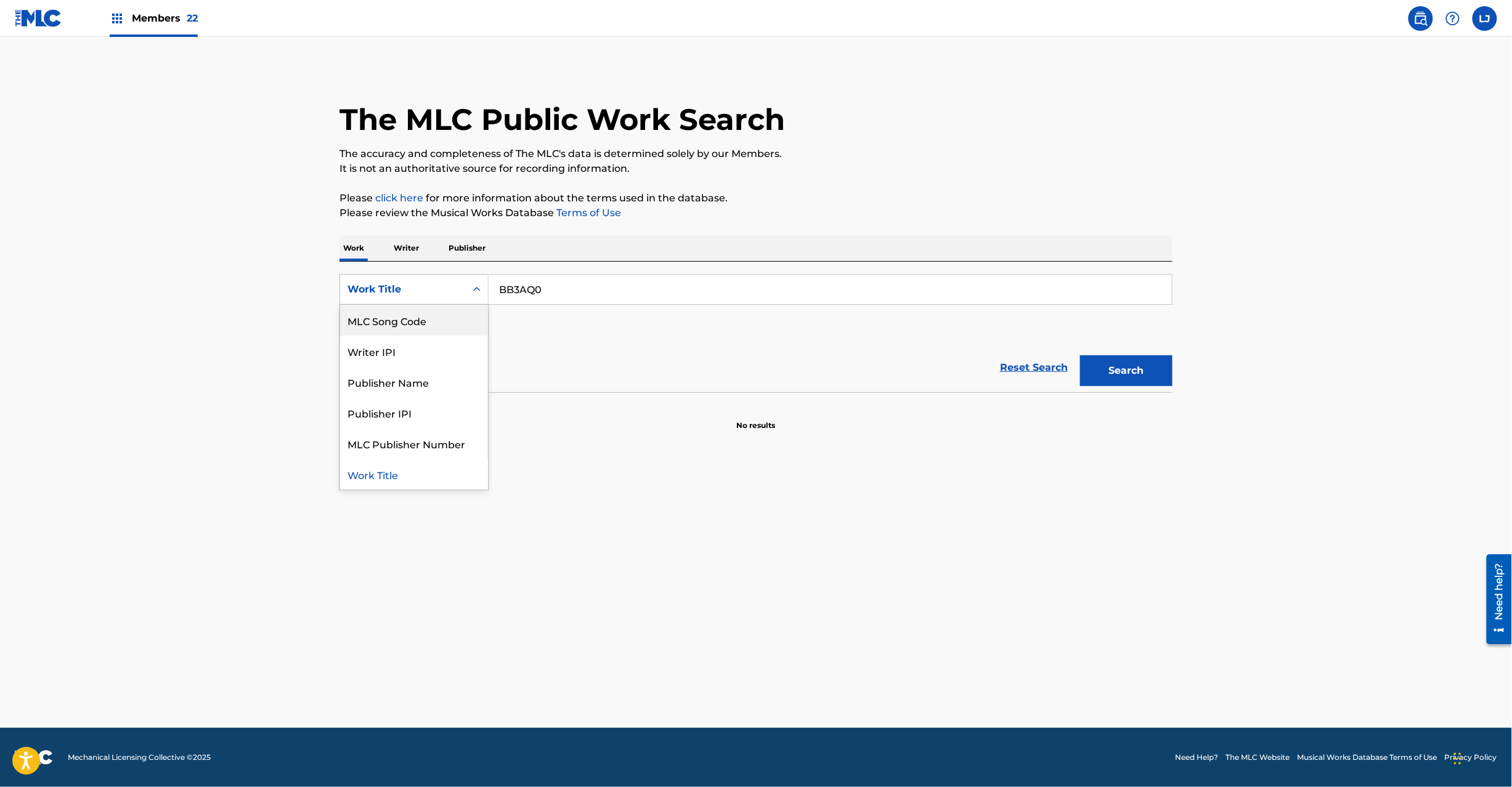
click at [446, 310] on div "MLC Song Code" at bounding box center [414, 320] width 148 height 31
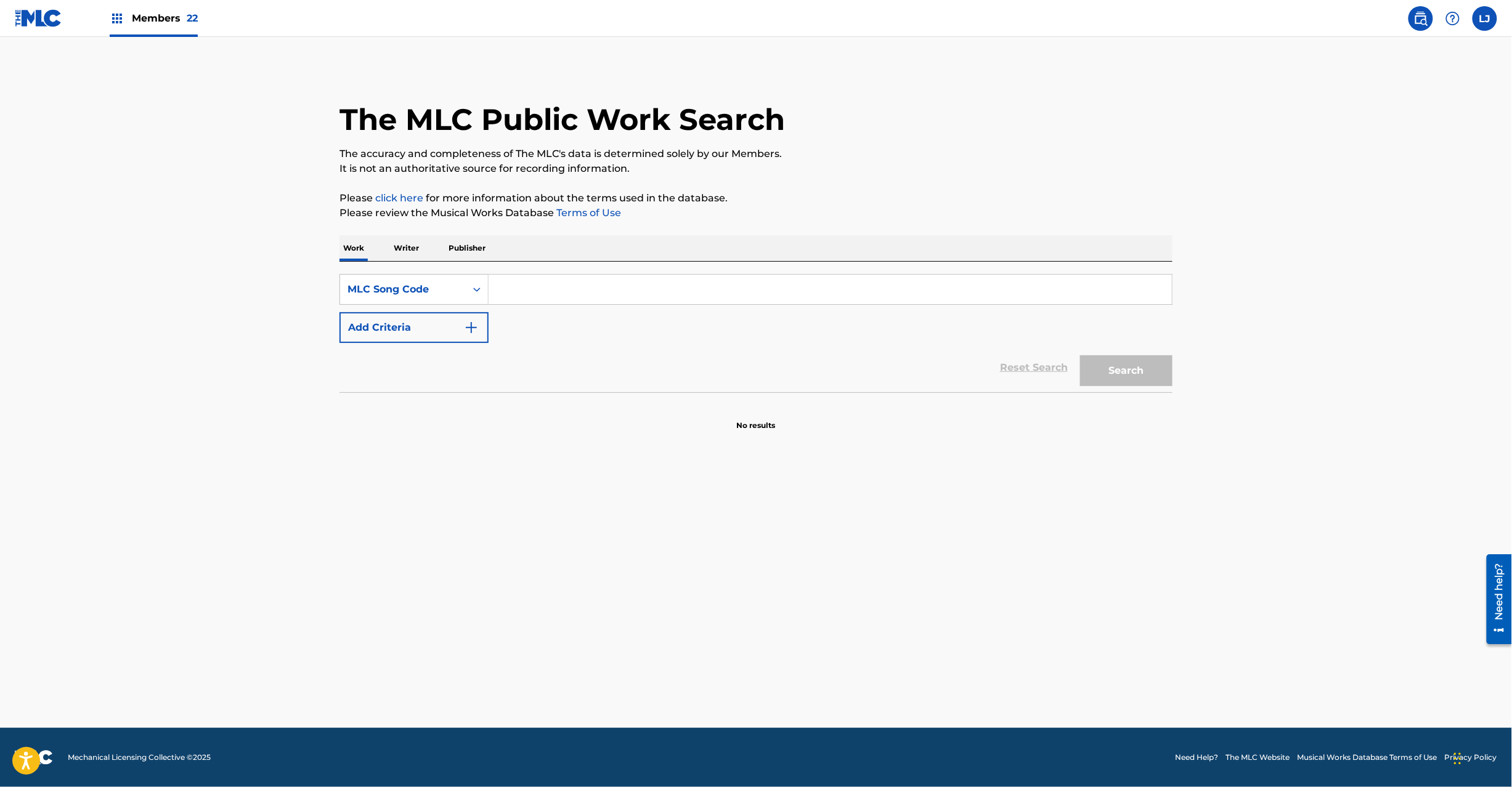
click at [769, 290] on input "Search Form" at bounding box center [830, 290] width 683 height 30
paste input "BB3AQ0"
type input "BB3AQ0"
drag, startPoint x: 1063, startPoint y: 387, endPoint x: 1088, endPoint y: 374, distance: 28.2
click at [1064, 387] on div "Reset Search Search" at bounding box center [756, 368] width 833 height 49
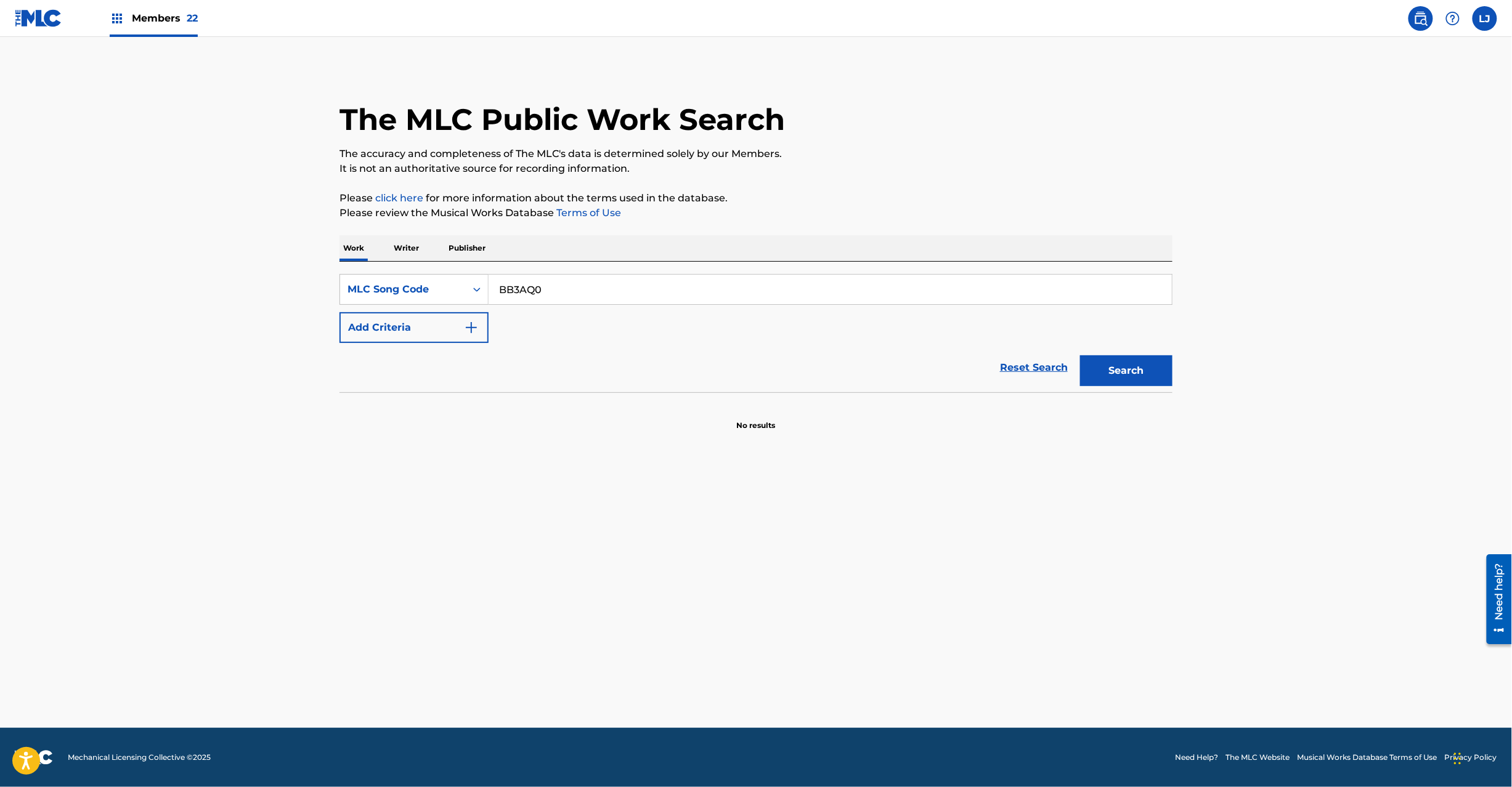
click at [1103, 366] on button "Search" at bounding box center [1126, 371] width 93 height 31
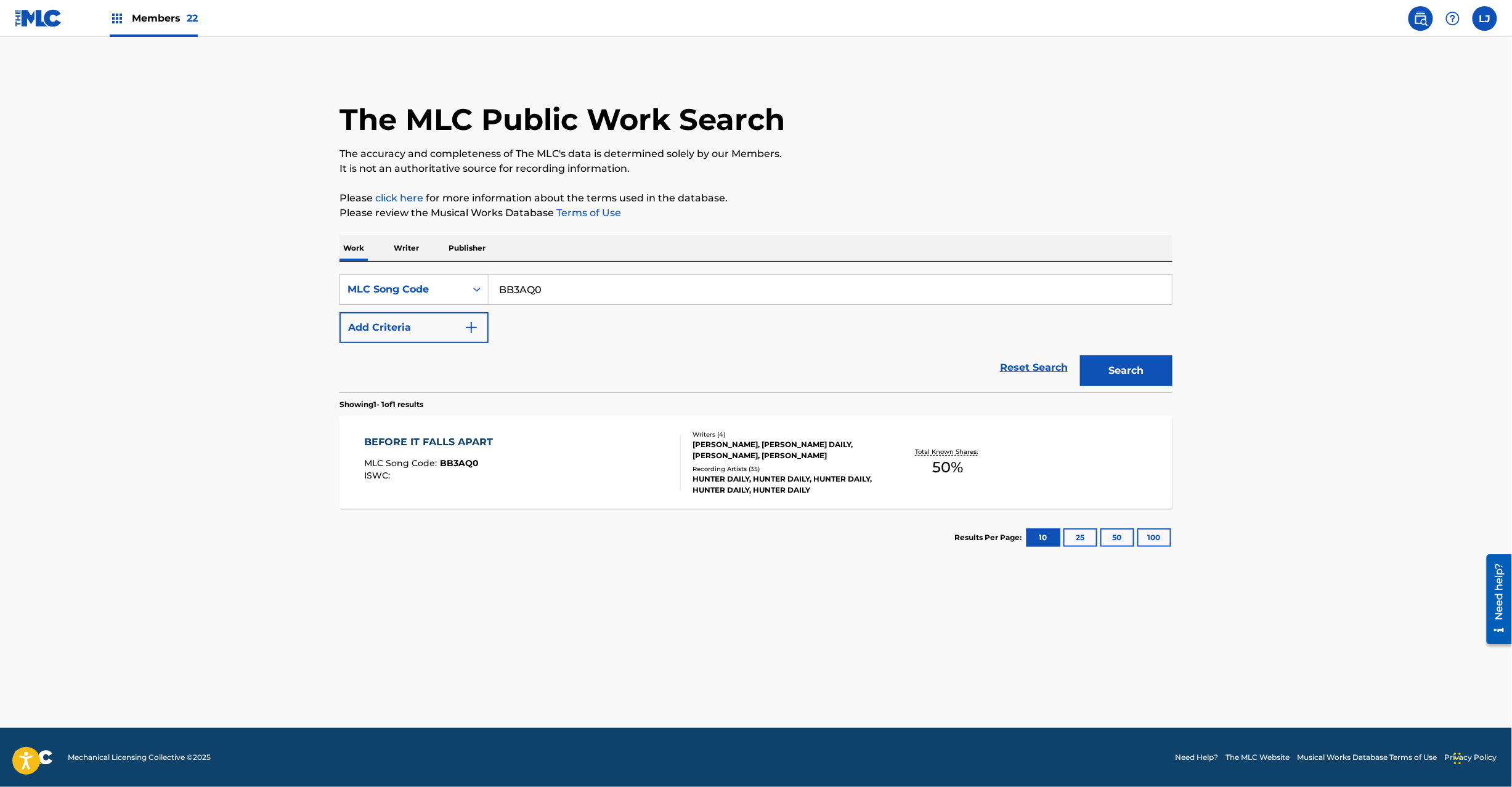
click at [620, 456] on div "BEFORE IT FALLS APART MLC Song Code : BB3AQ0 ISWC :" at bounding box center [522, 463] width 317 height 56
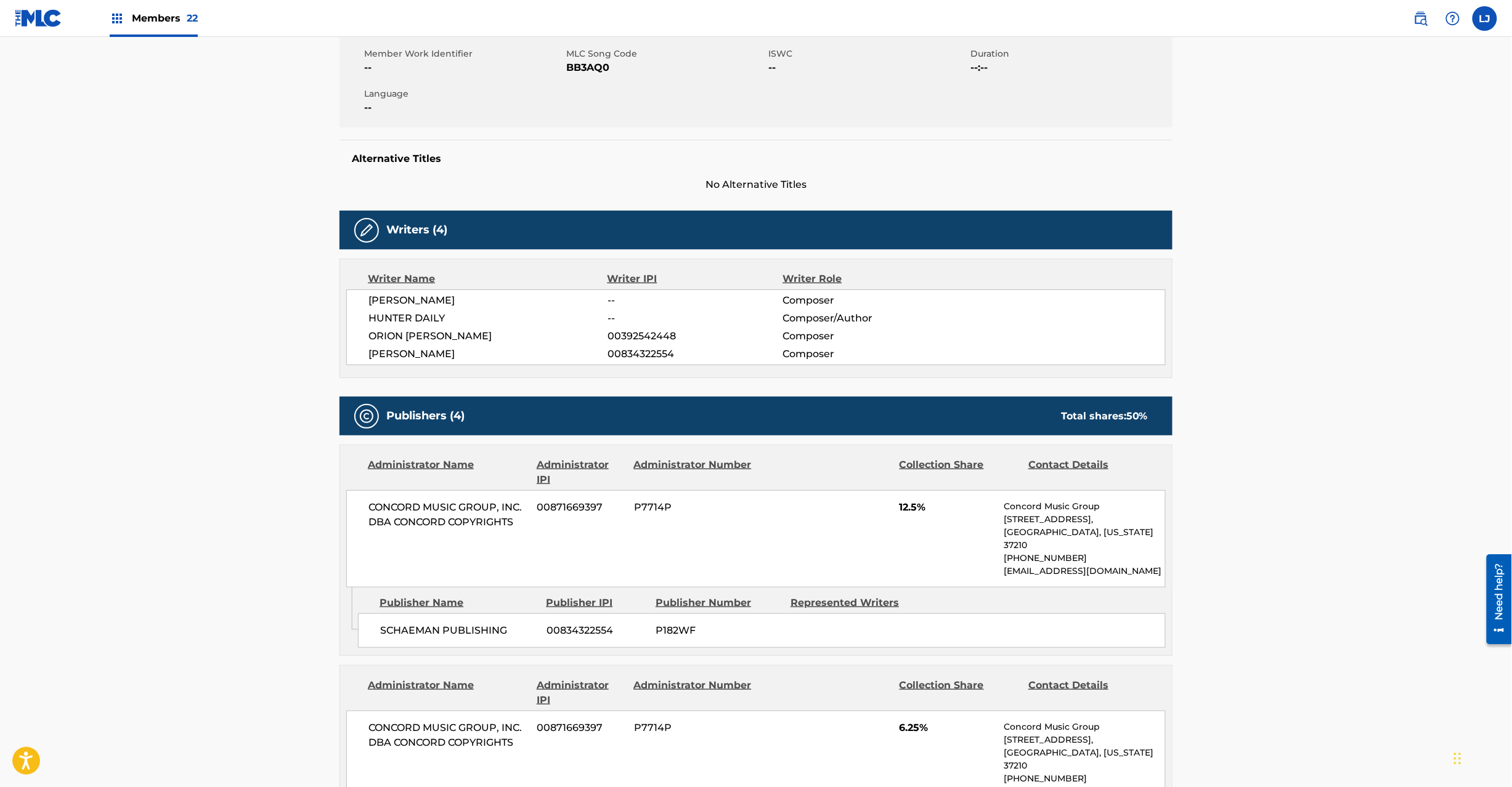
scroll to position [225, 0]
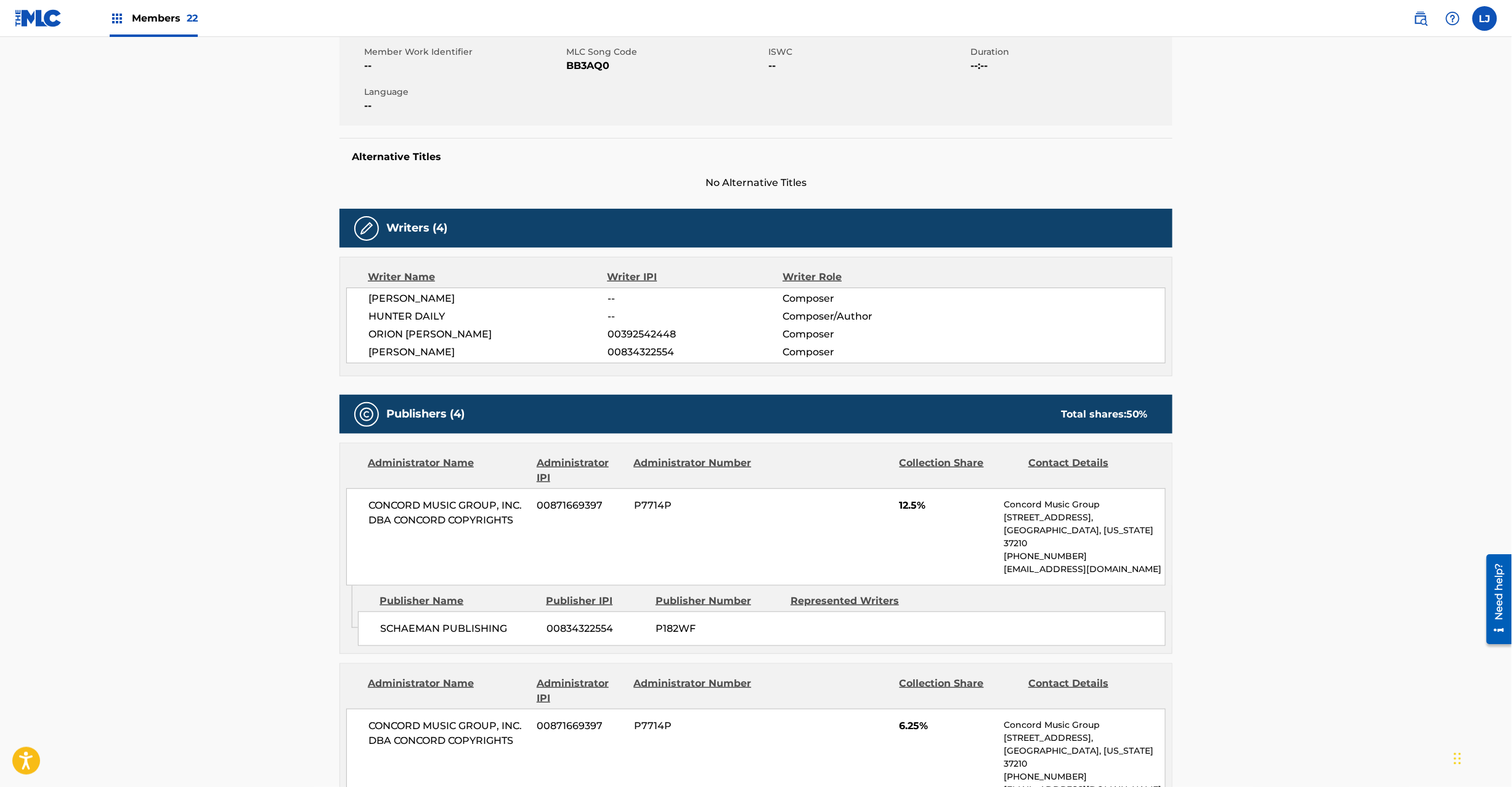
click at [37, 30] on link at bounding box center [39, 18] width 48 height 36
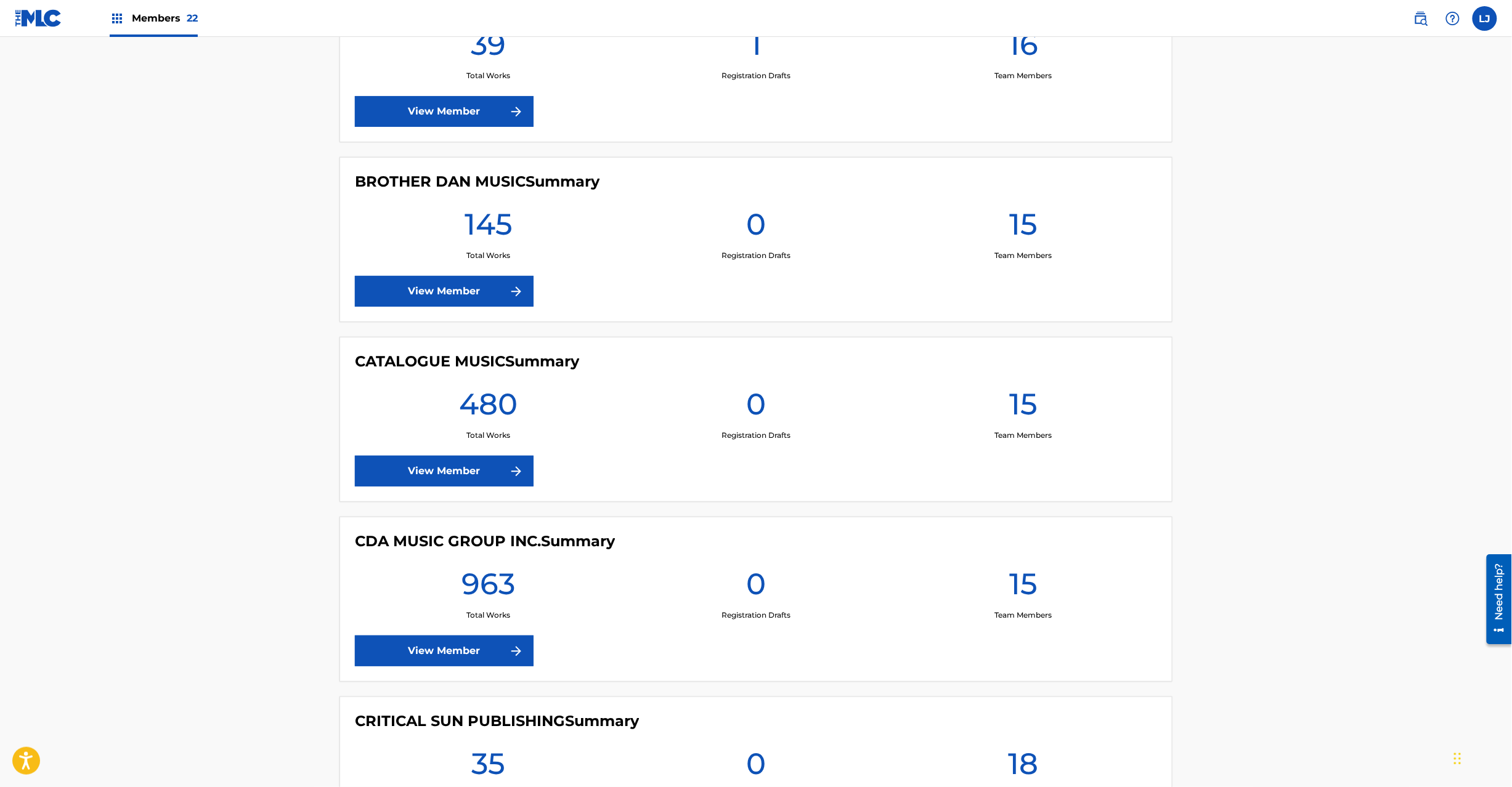
scroll to position [1971, 0]
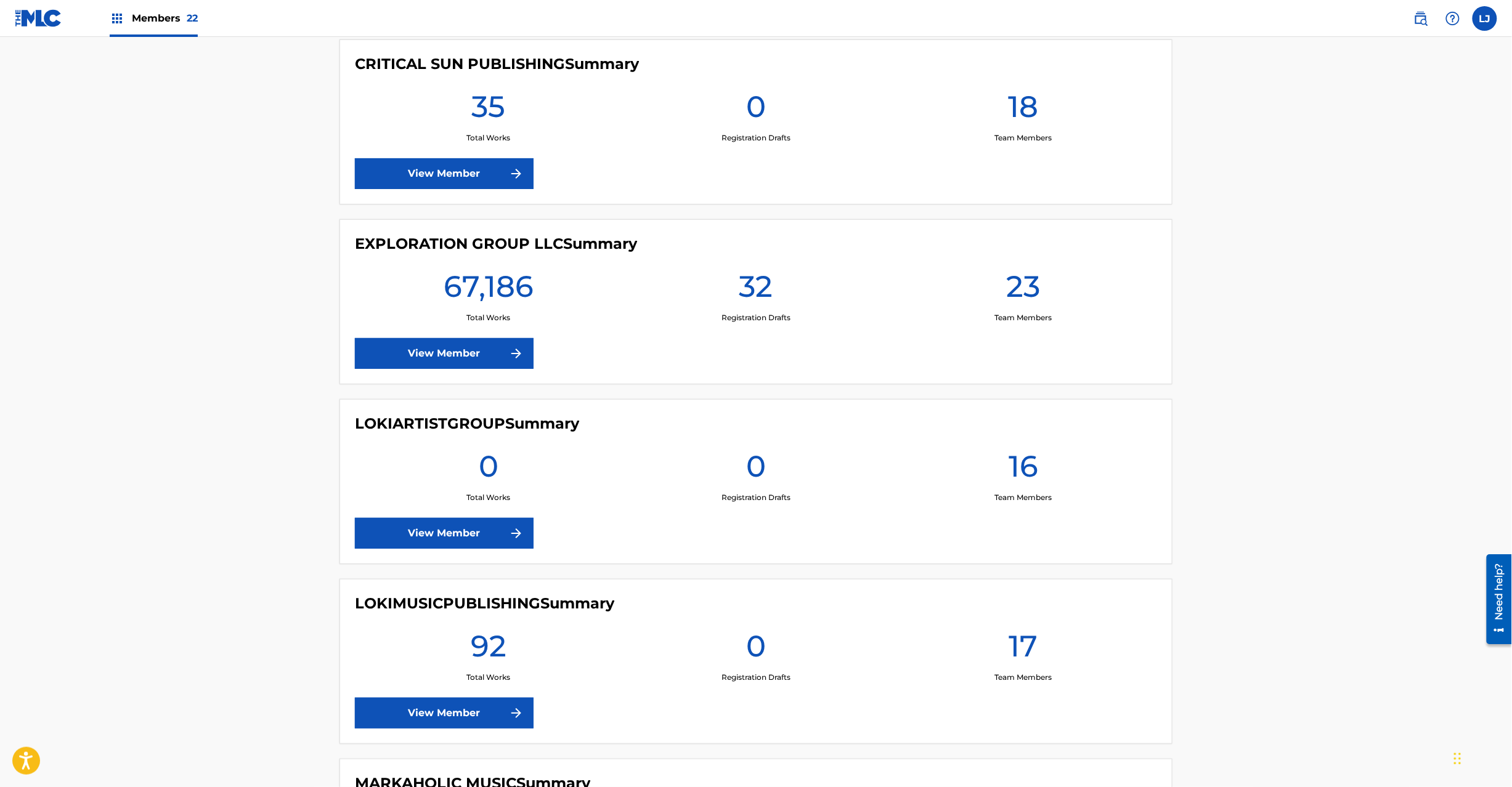
click at [432, 374] on div "EXPLORATION GROUP LLC Summary 67,186 Total Works 32 Registration Drafts 23 Team…" at bounding box center [756, 302] width 833 height 165
click at [437, 352] on link "View Member" at bounding box center [443, 354] width 179 height 31
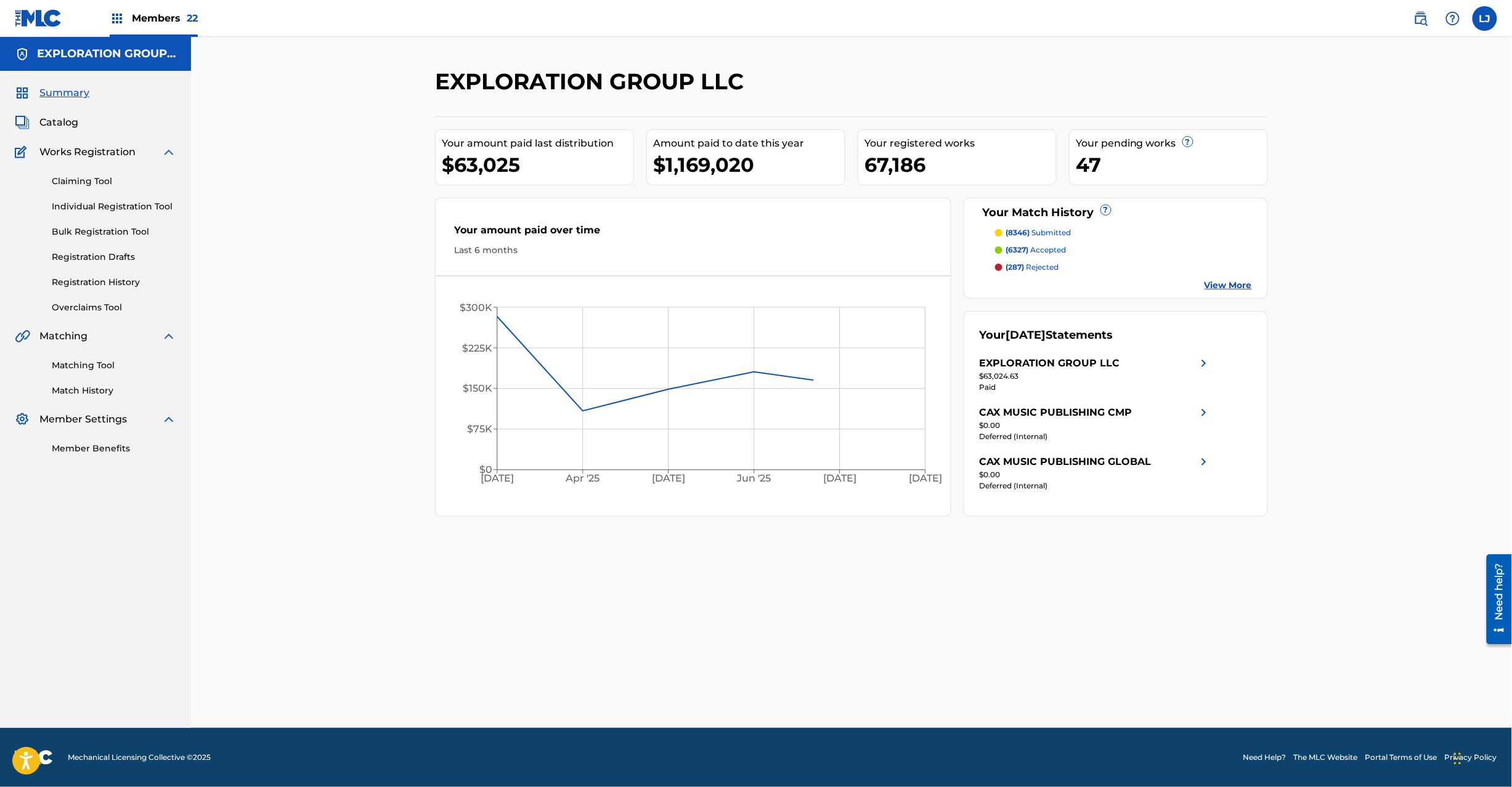
click at [75, 233] on link "Bulk Registration Tool" at bounding box center [114, 232] width 125 height 13
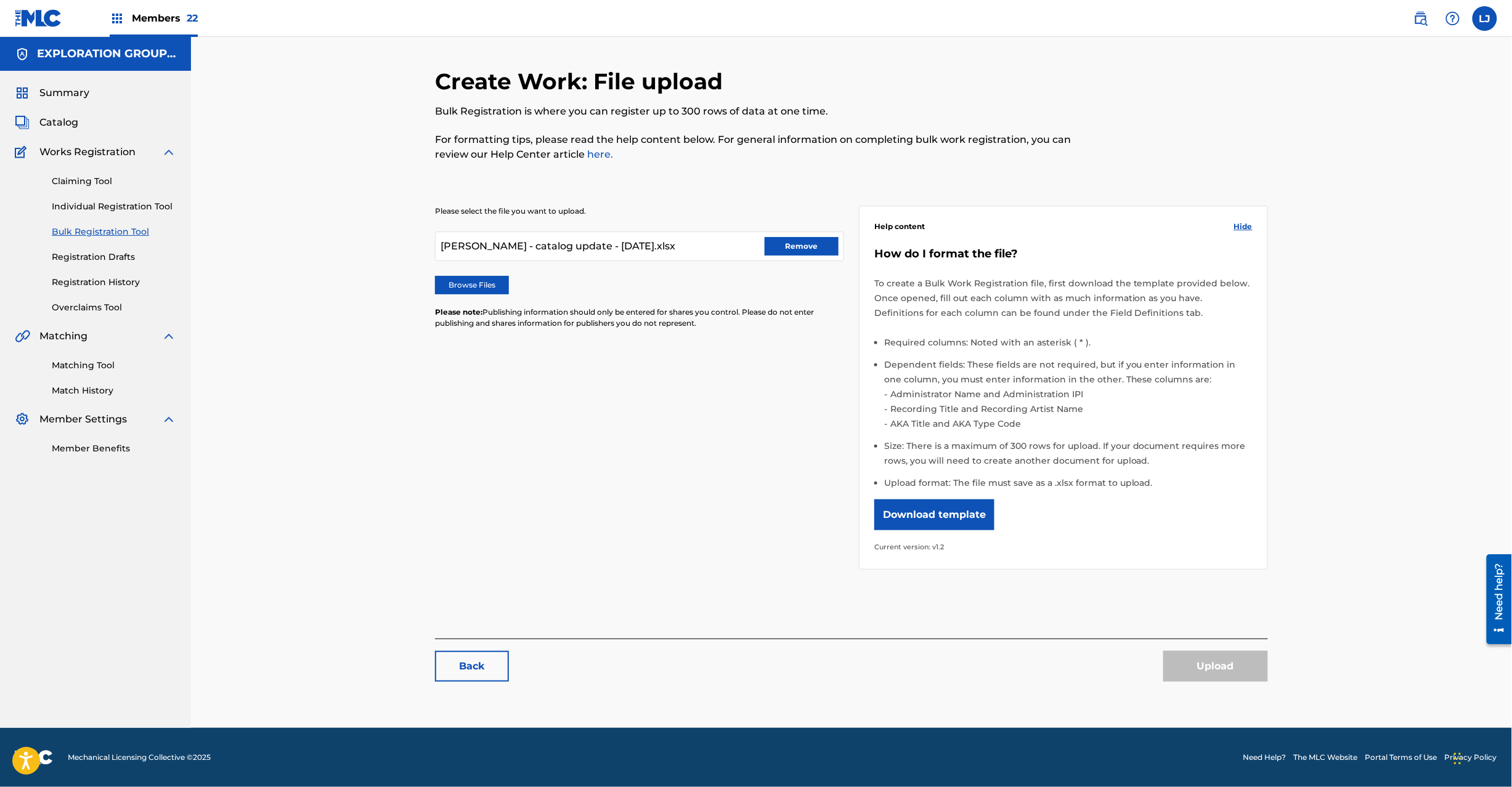
click at [81, 208] on link "Individual Registration Tool" at bounding box center [114, 206] width 125 height 13
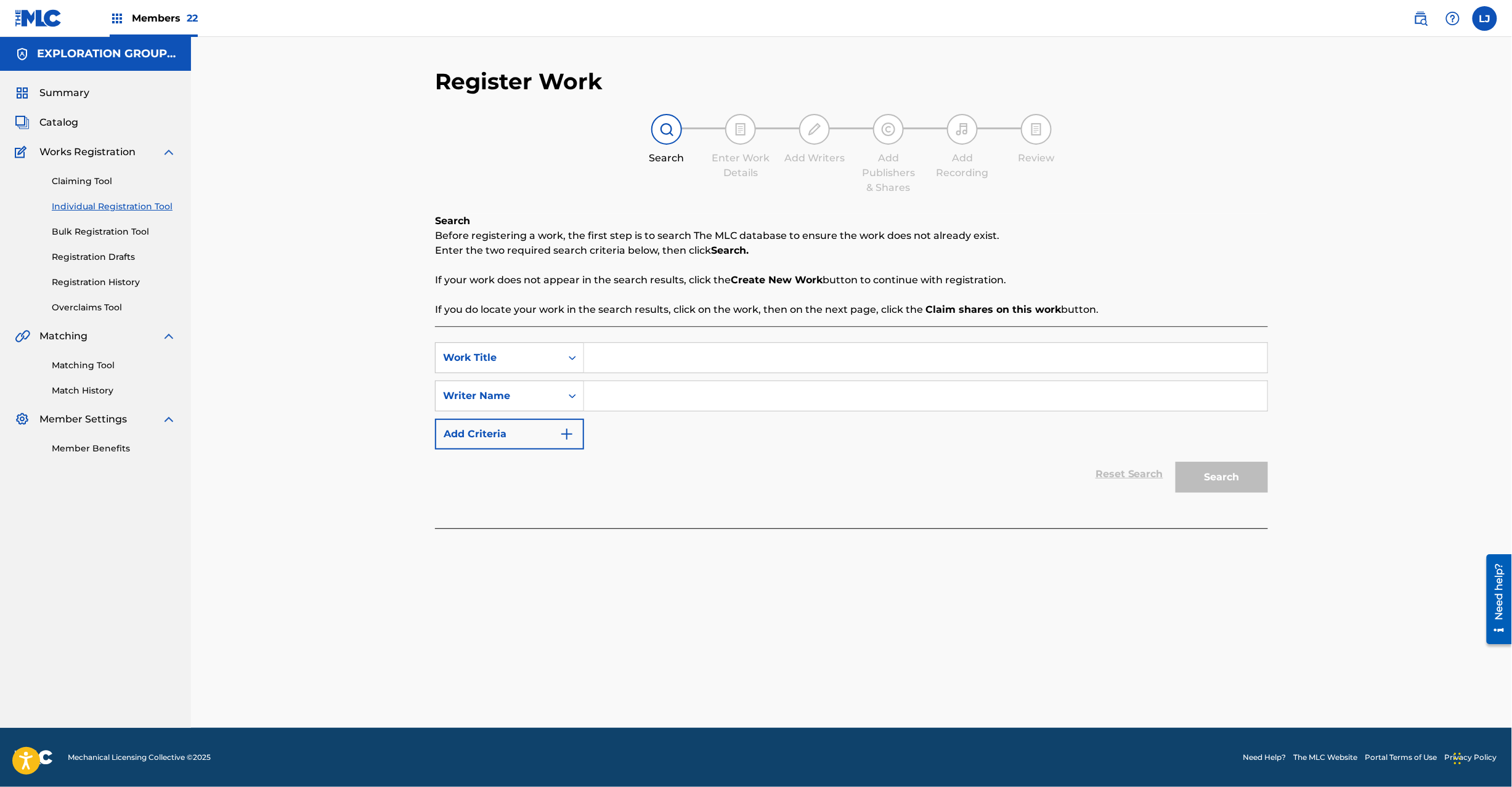
drag, startPoint x: 592, startPoint y: 341, endPoint x: 597, endPoint y: 349, distance: 9.4
click at [597, 349] on div "SearchWithCriteria9c41a94d-6efa-40fc-8d40-9feaeca3141f Work Title SearchWithCri…" at bounding box center [852, 427] width 833 height 202
click at [605, 356] on input "Search Form" at bounding box center [926, 359] width 683 height 30
paste input "Before It Falls Apart Hunter"
click at [708, 358] on input "Before It Falls Apart Hunter" at bounding box center [926, 359] width 683 height 30
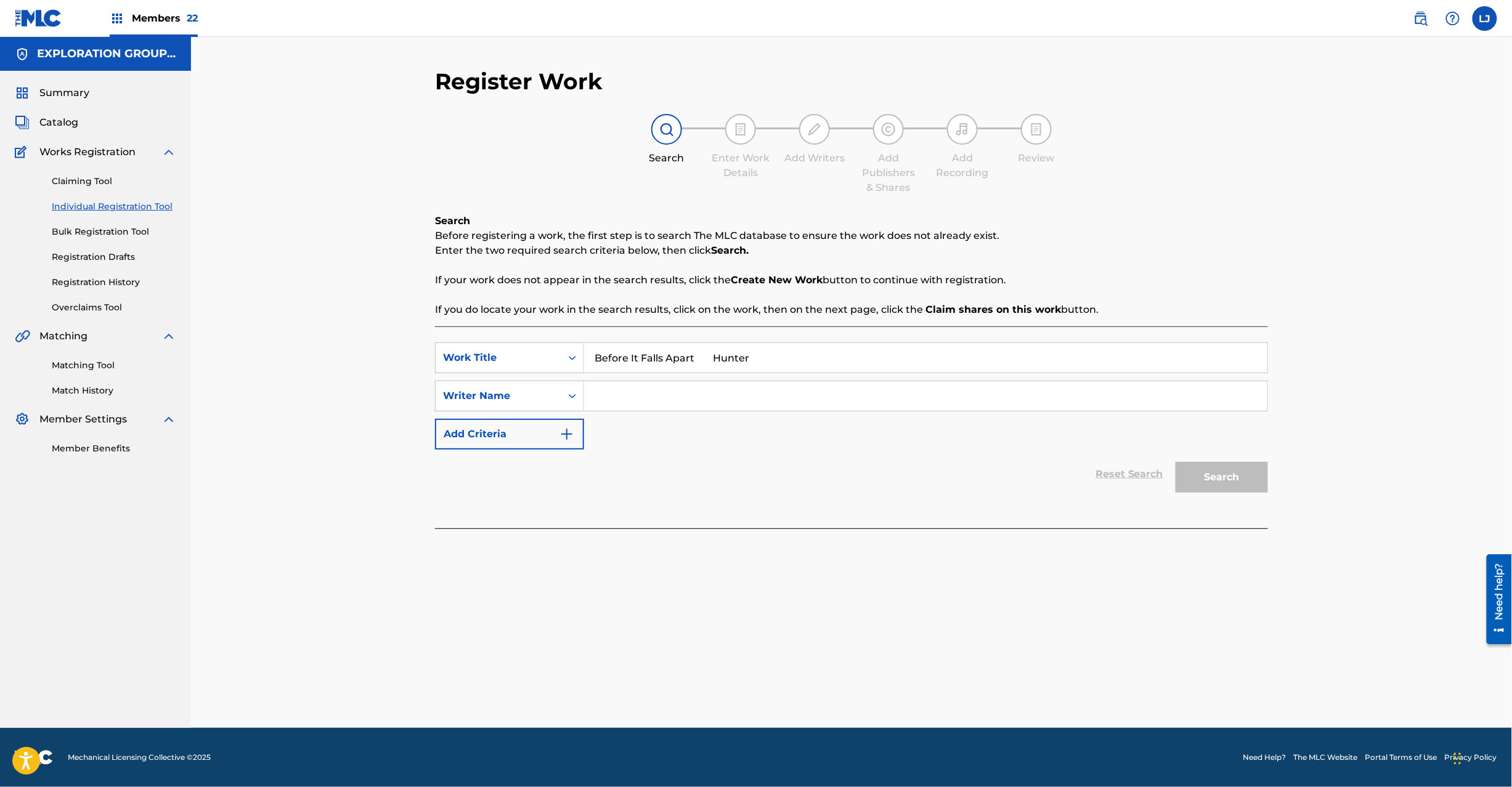
click at [708, 358] on input "Before It Falls Apart Hunter" at bounding box center [926, 359] width 683 height 30
type input "Before It Falls Apart"
click at [738, 407] on input "Search Form" at bounding box center [926, 396] width 683 height 30
paste input "Hunter"
type input "Hunter"
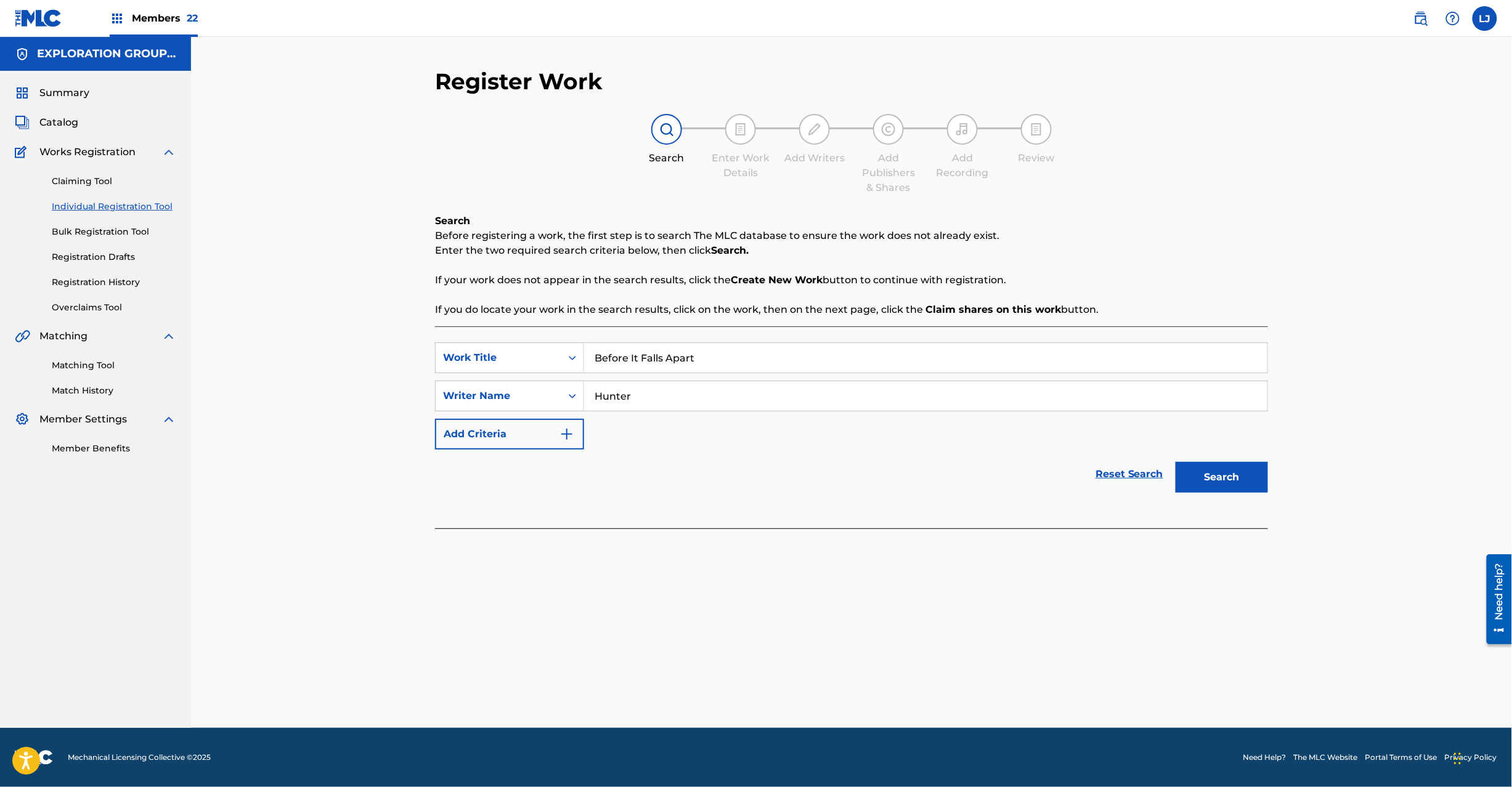
click at [1217, 473] on button "Search" at bounding box center [1221, 477] width 93 height 31
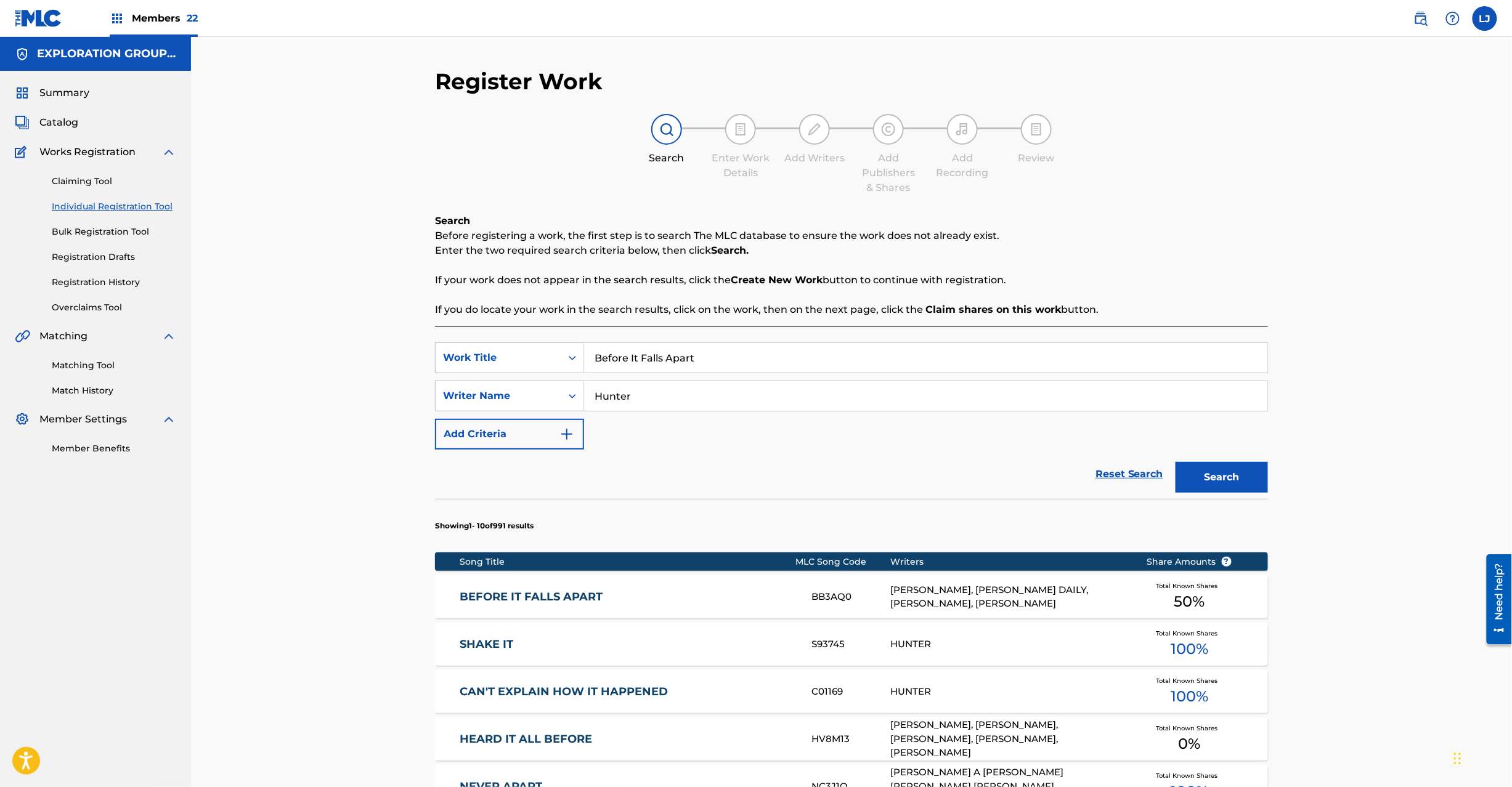
click at [652, 592] on link "BEFORE IT FALLS APART" at bounding box center [628, 597] width 336 height 14
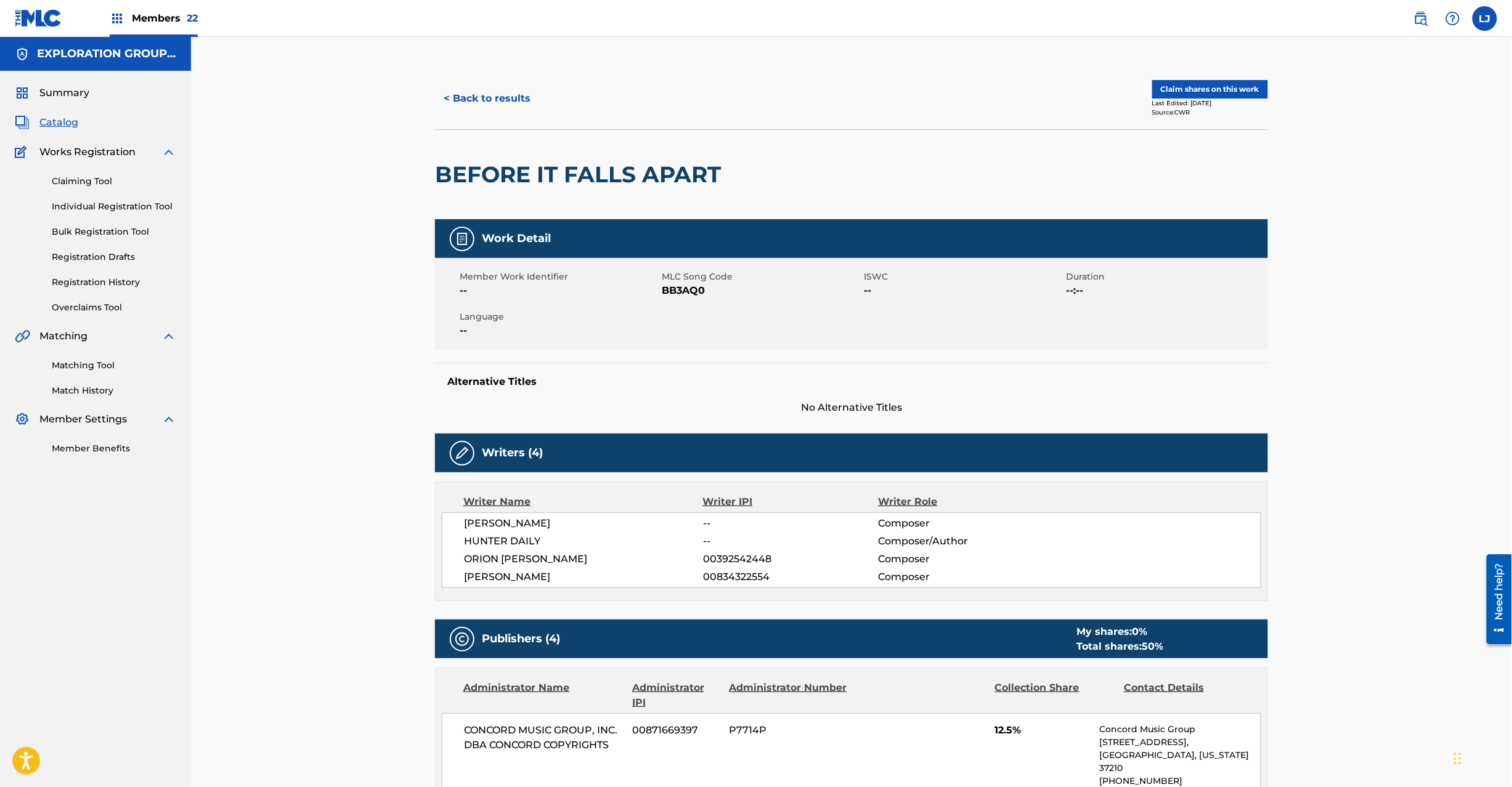
click at [1228, 100] on div "Last Edited: [DATE]" at bounding box center [1210, 103] width 116 height 9
click at [1228, 97] on button "Claim shares on this work" at bounding box center [1210, 89] width 116 height 19
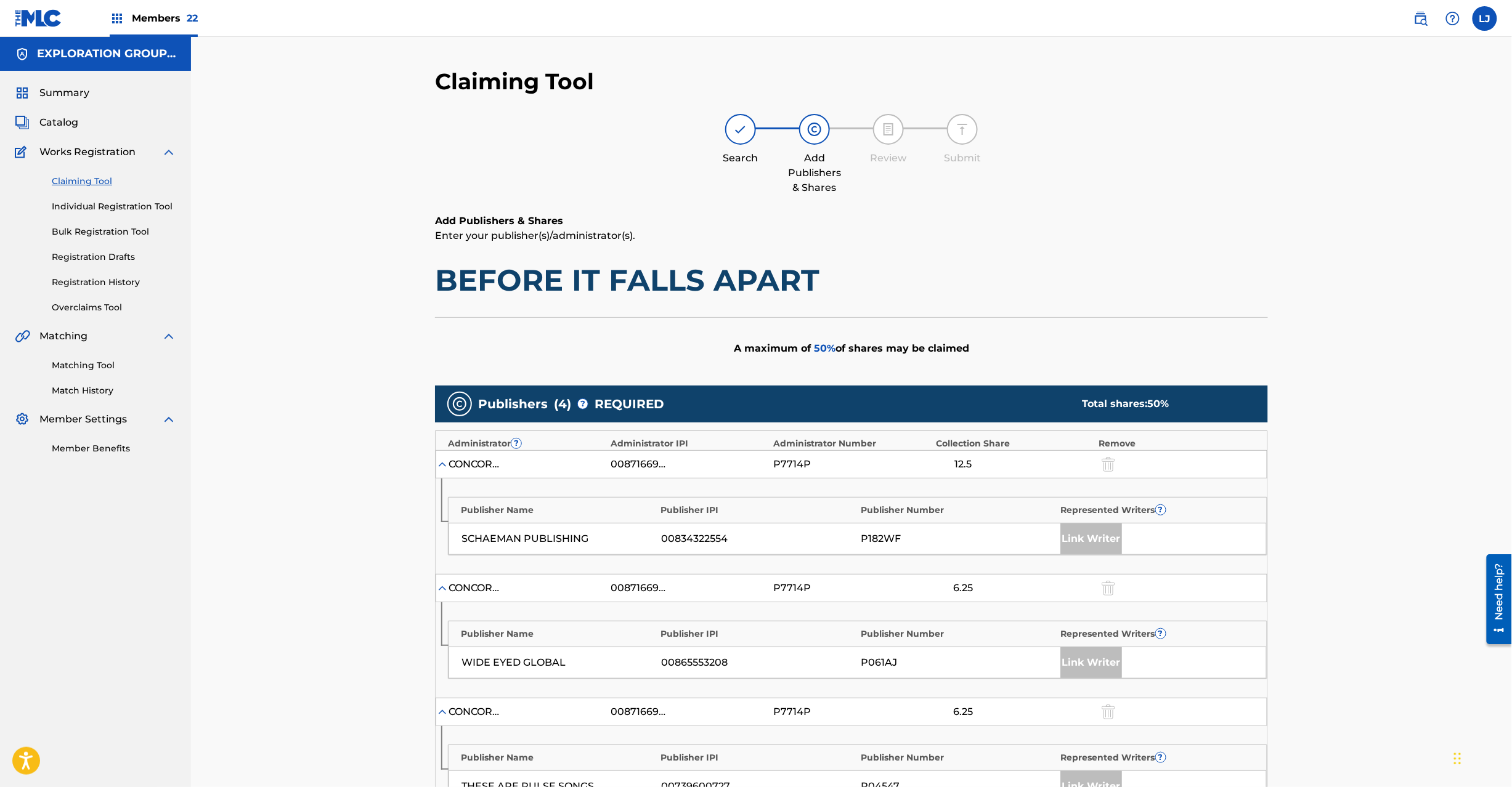
scroll to position [481, 0]
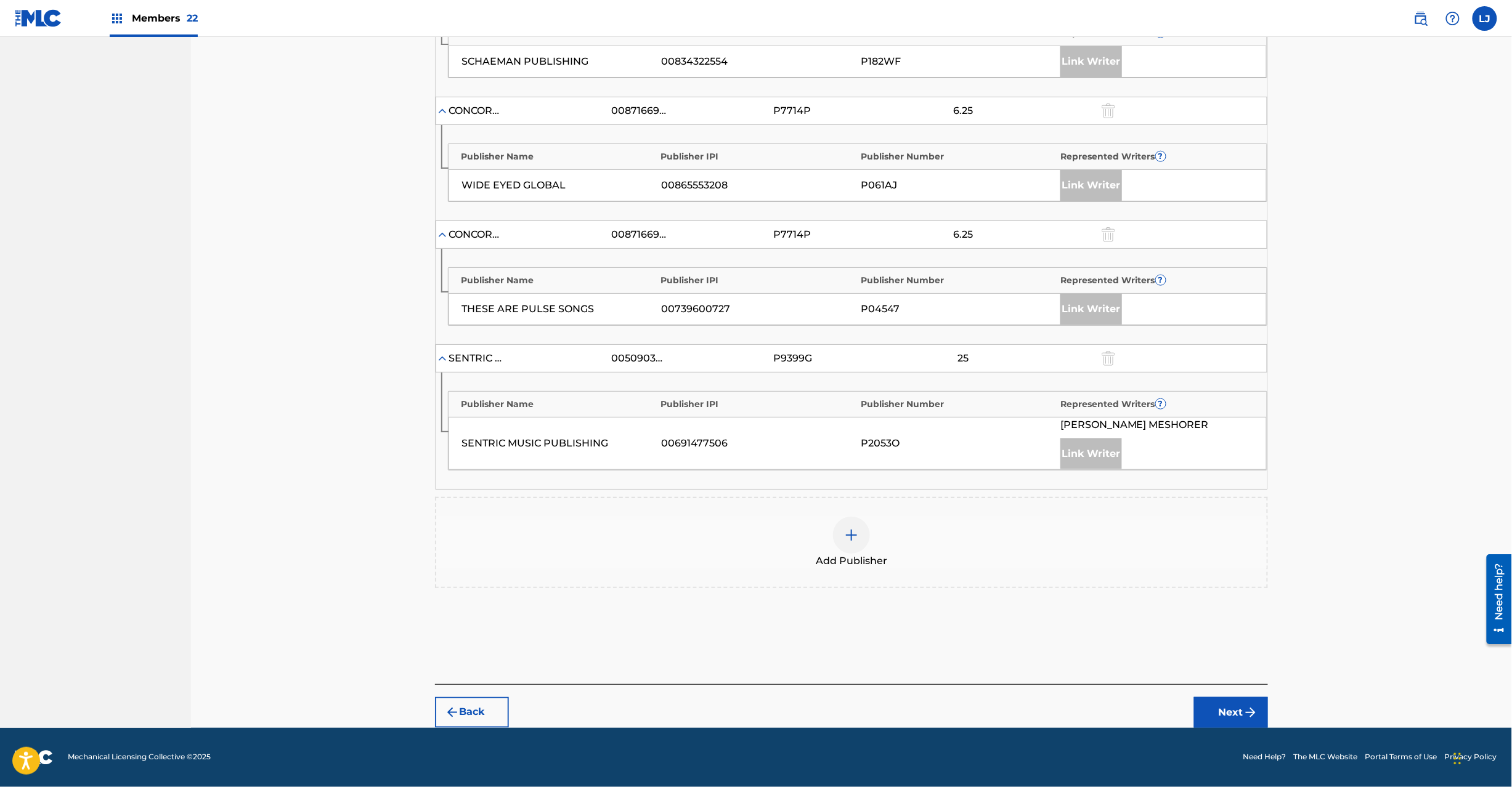
click at [874, 521] on div "Add Publisher" at bounding box center [852, 543] width 831 height 52
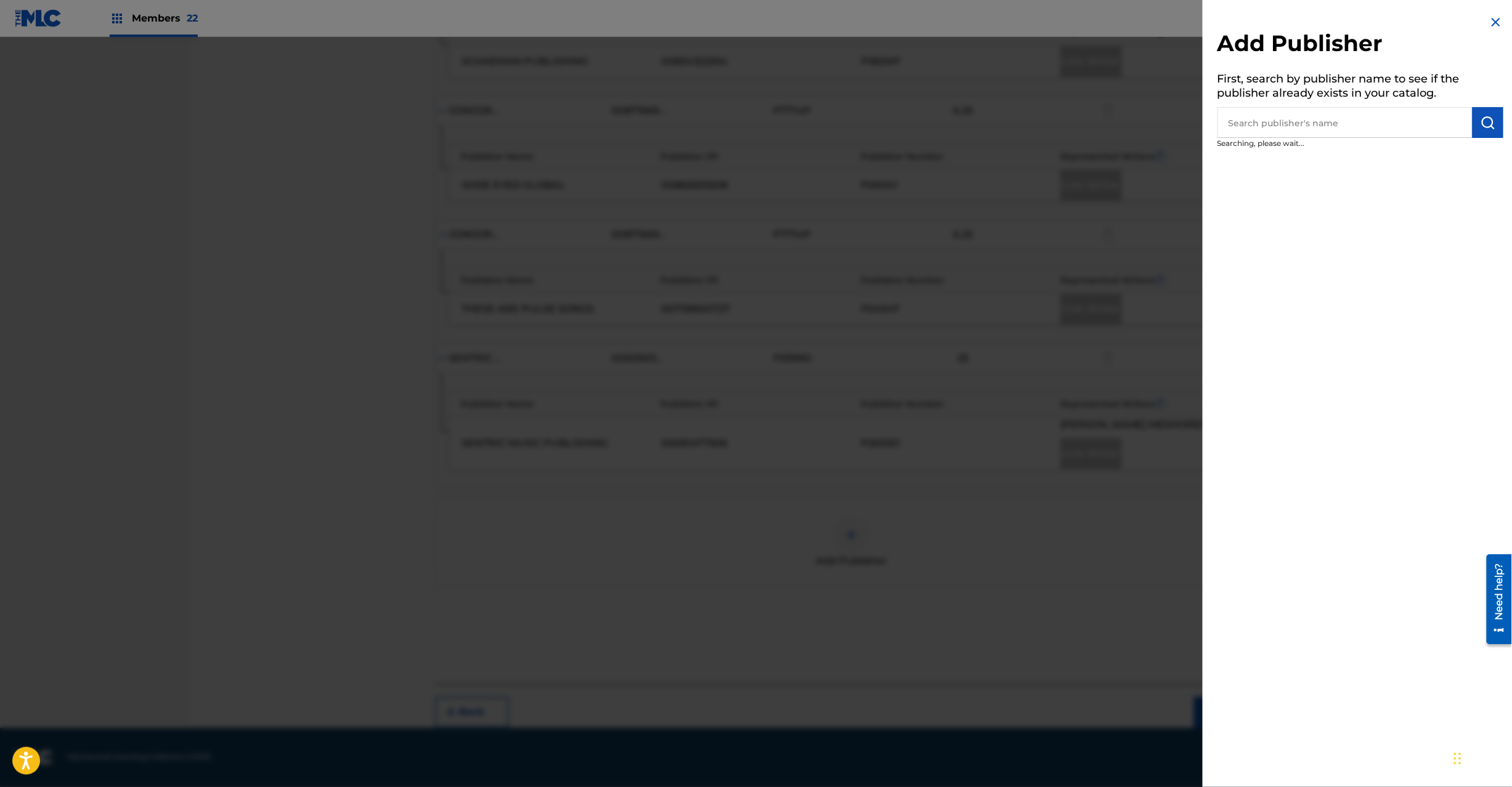
click at [1306, 136] on input "text" at bounding box center [1344, 122] width 255 height 31
click at [1306, 129] on input "text" at bounding box center [1344, 122] width 255 height 31
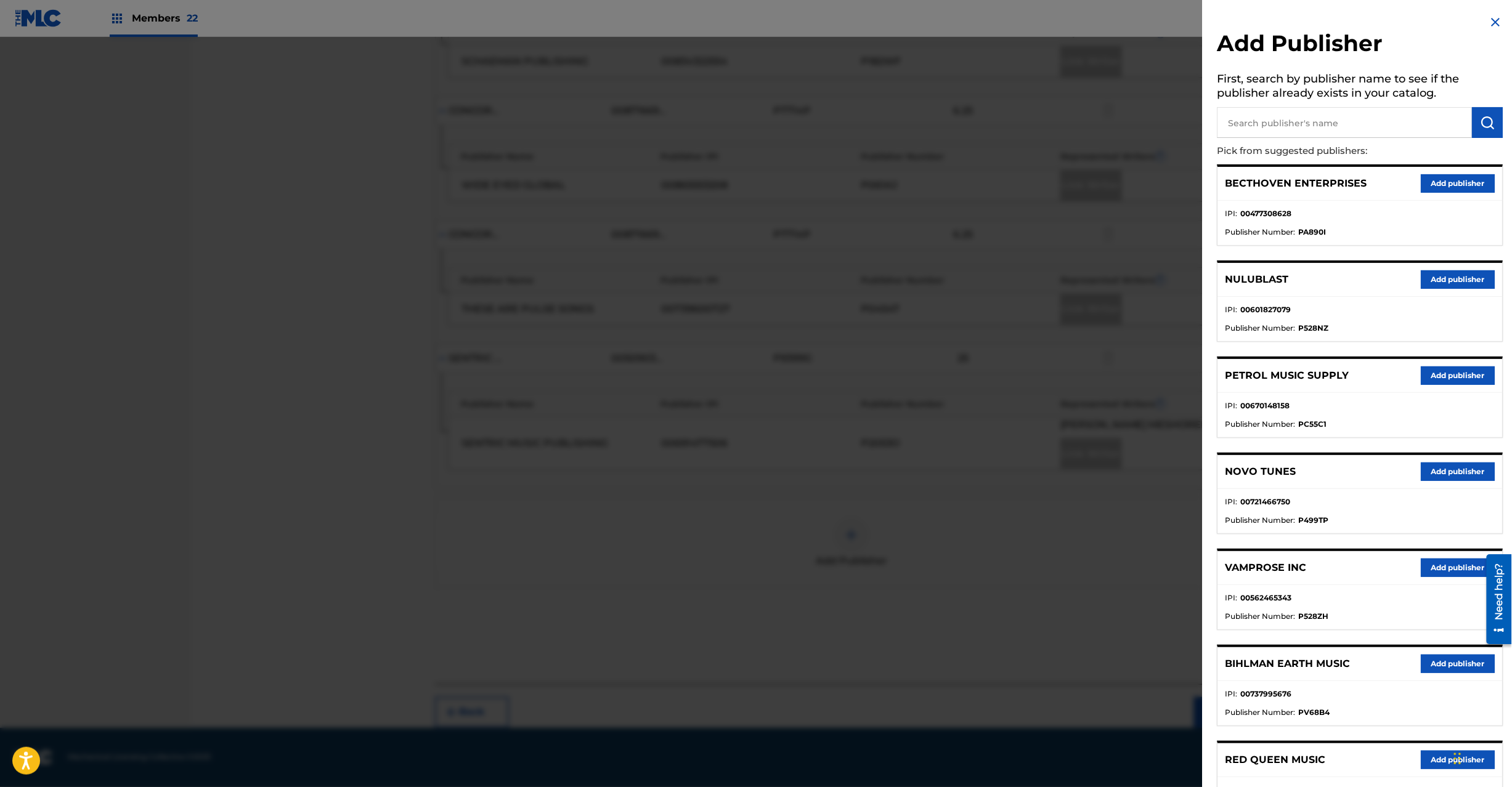
paste input "Hunter Daily Salomon Publishing"
type input "Hunter Daily Salomon Publishing"
click at [1475, 124] on button "submit" at bounding box center [1487, 122] width 31 height 31
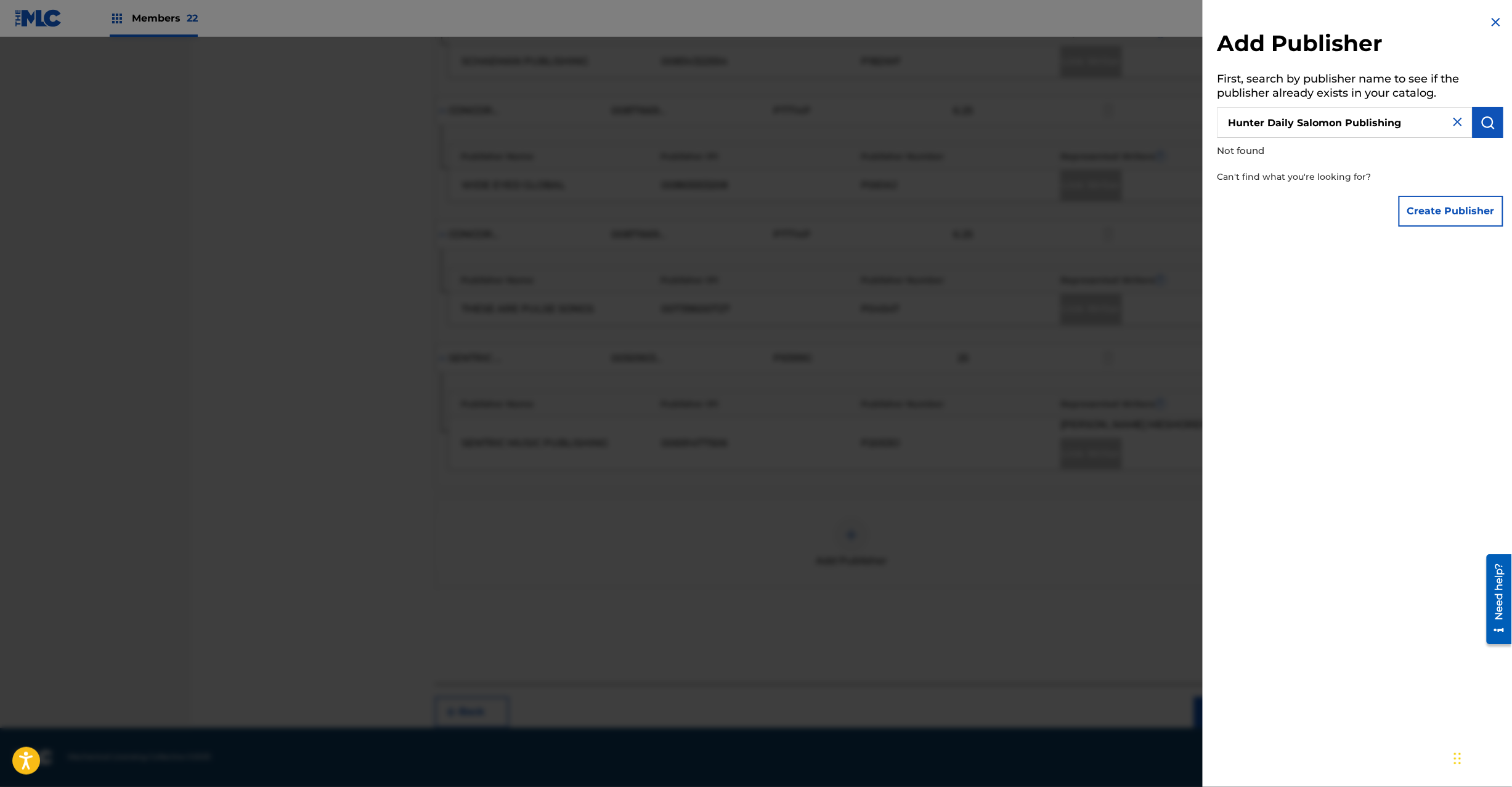
click at [1496, 23] on img at bounding box center [1495, 22] width 15 height 15
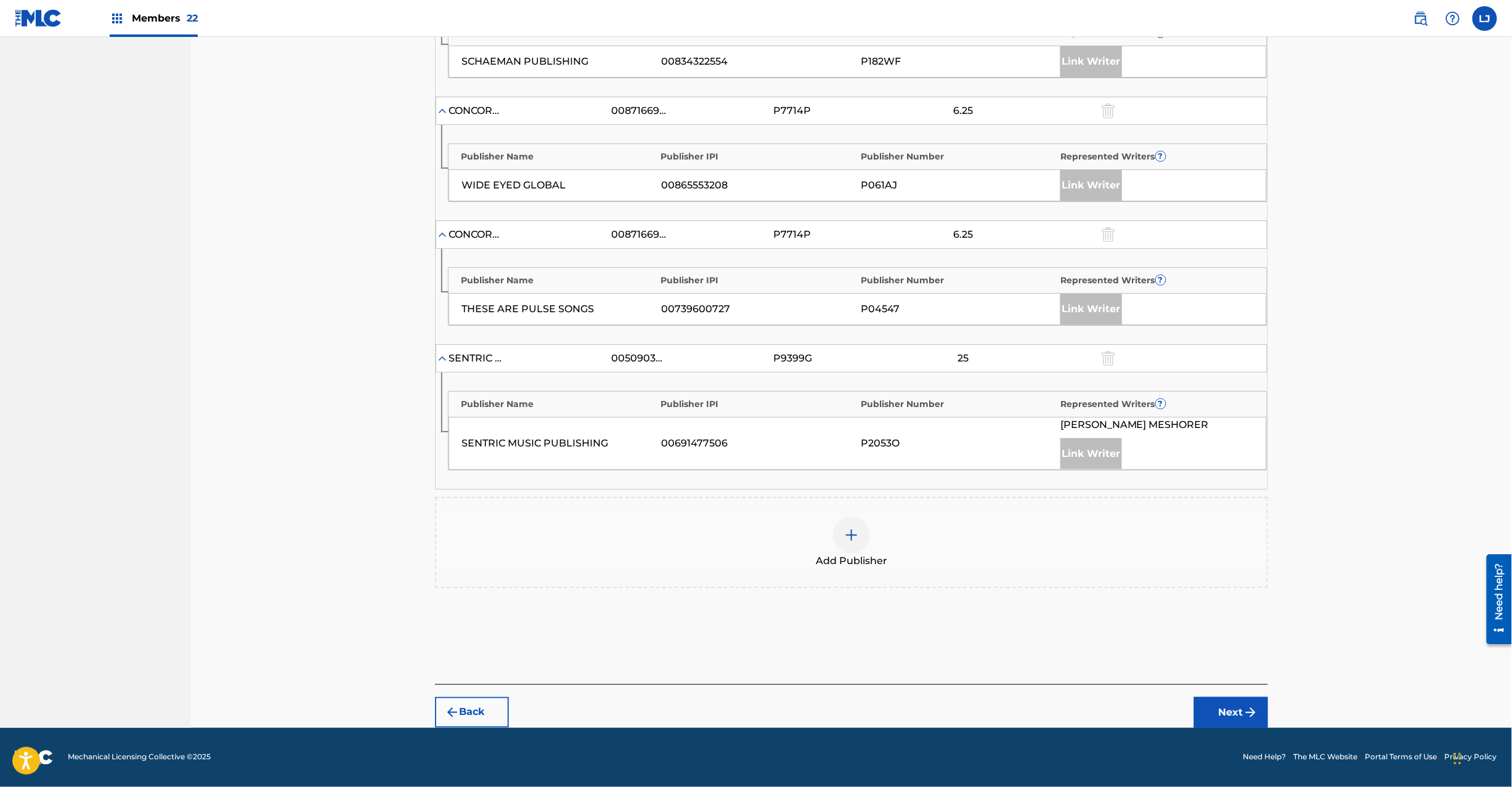
click at [1427, 18] on img at bounding box center [1420, 18] width 15 height 15
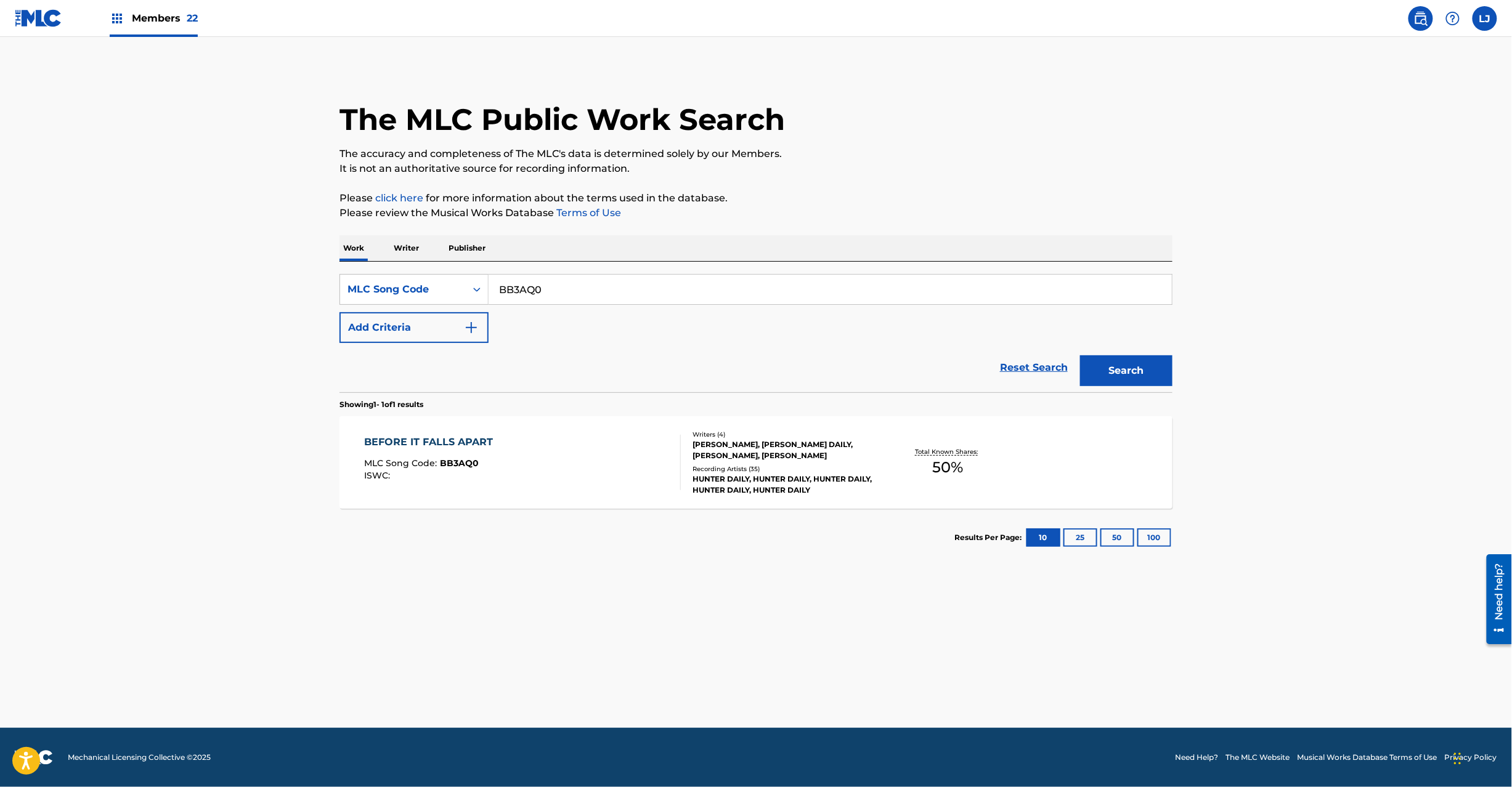
click at [38, 14] on img at bounding box center [39, 18] width 48 height 18
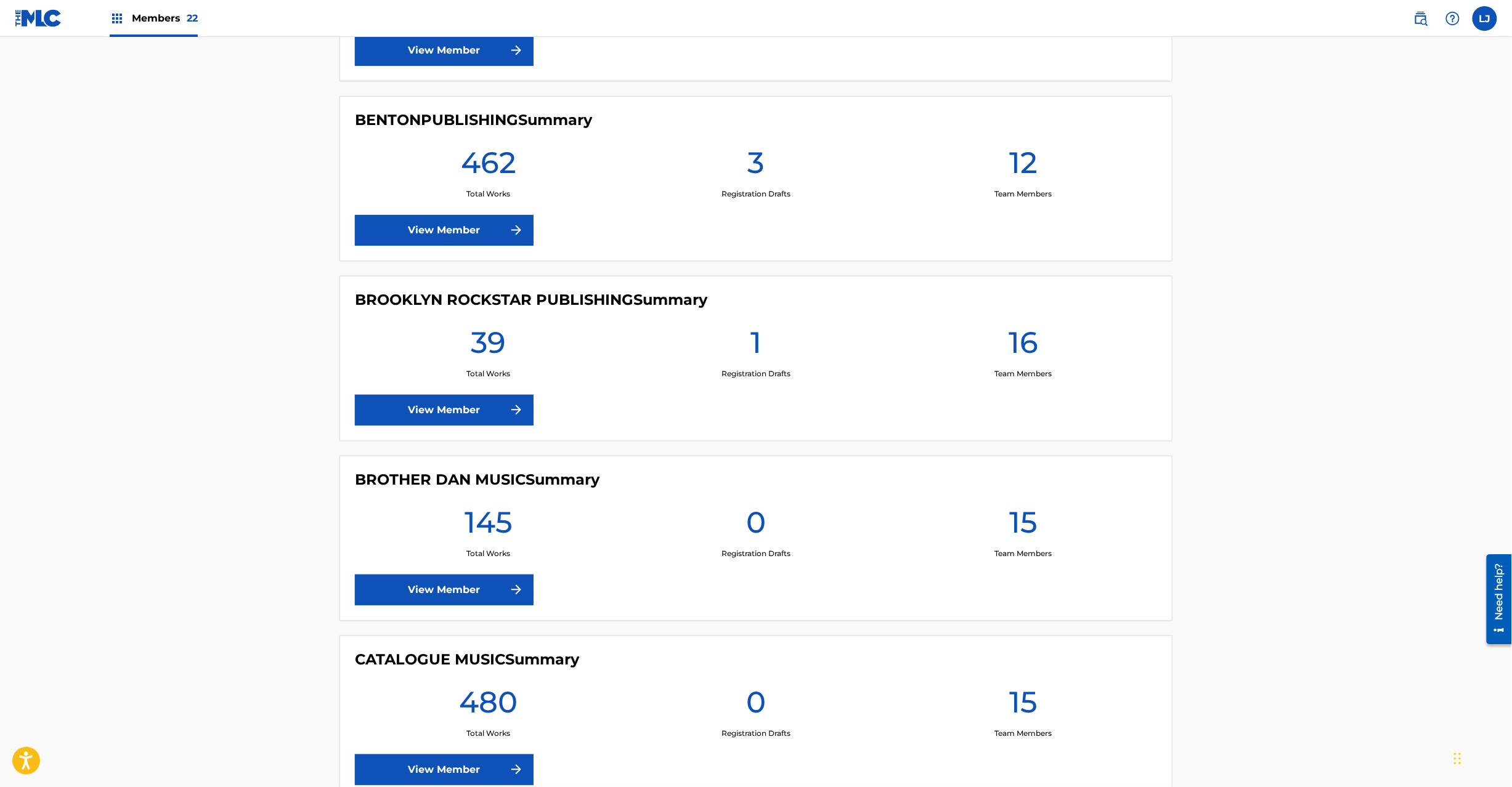
scroll to position [1971, 0]
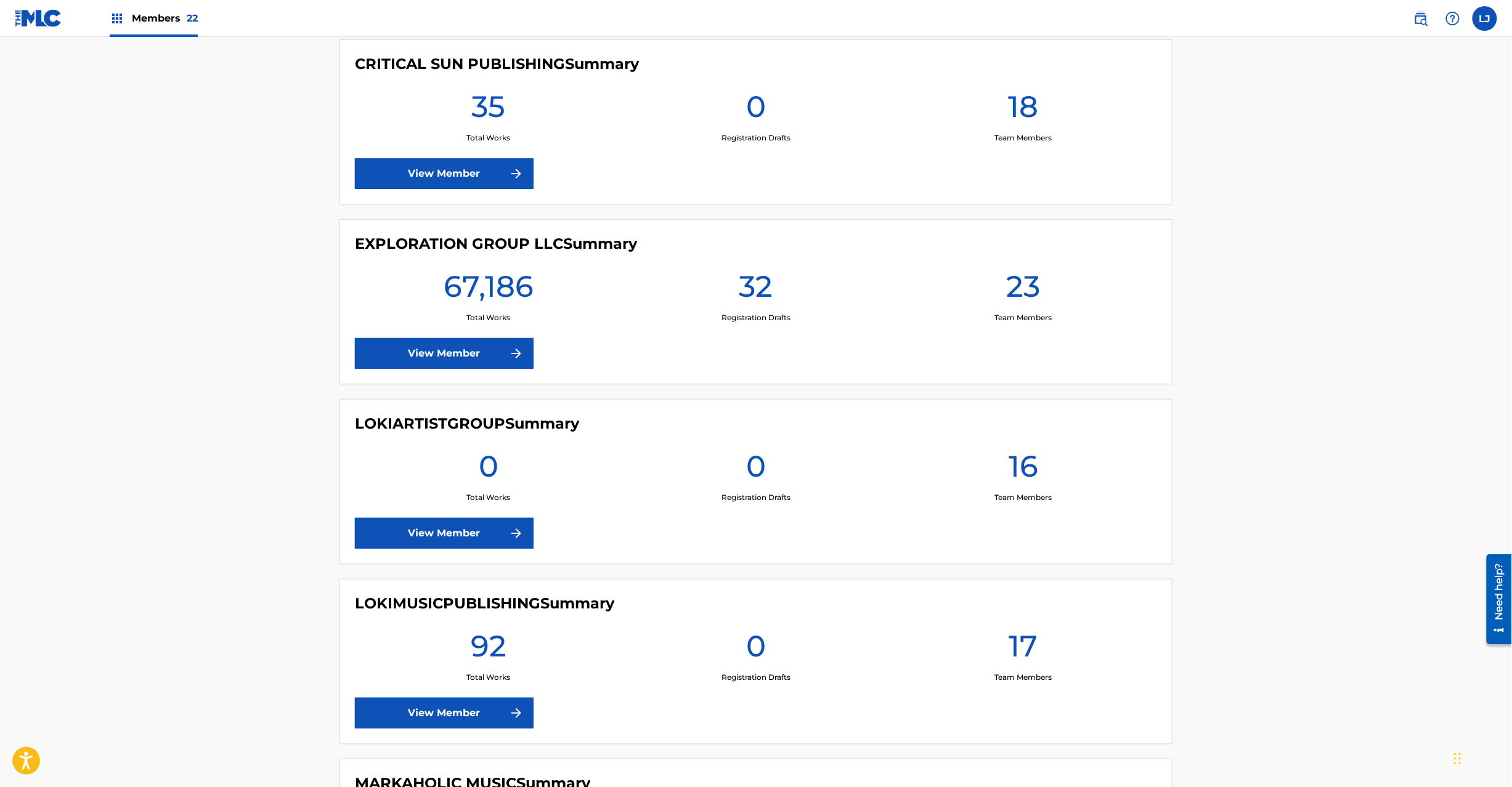
click at [447, 360] on link "View Member" at bounding box center [443, 354] width 179 height 31
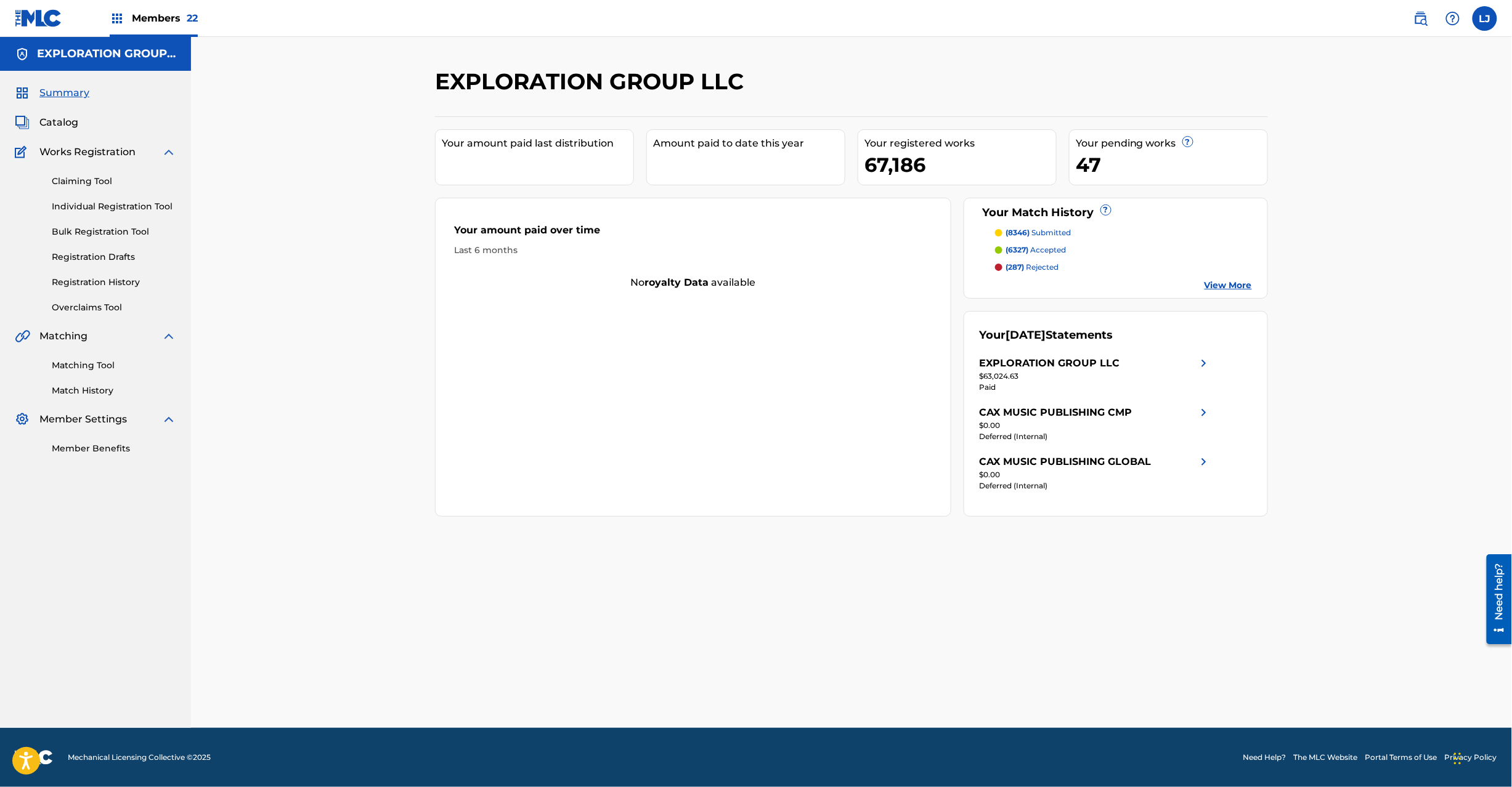
drag, startPoint x: 57, startPoint y: 120, endPoint x: 88, endPoint y: 123, distance: 31.1
click at [56, 120] on span "Catalog" at bounding box center [58, 122] width 39 height 15
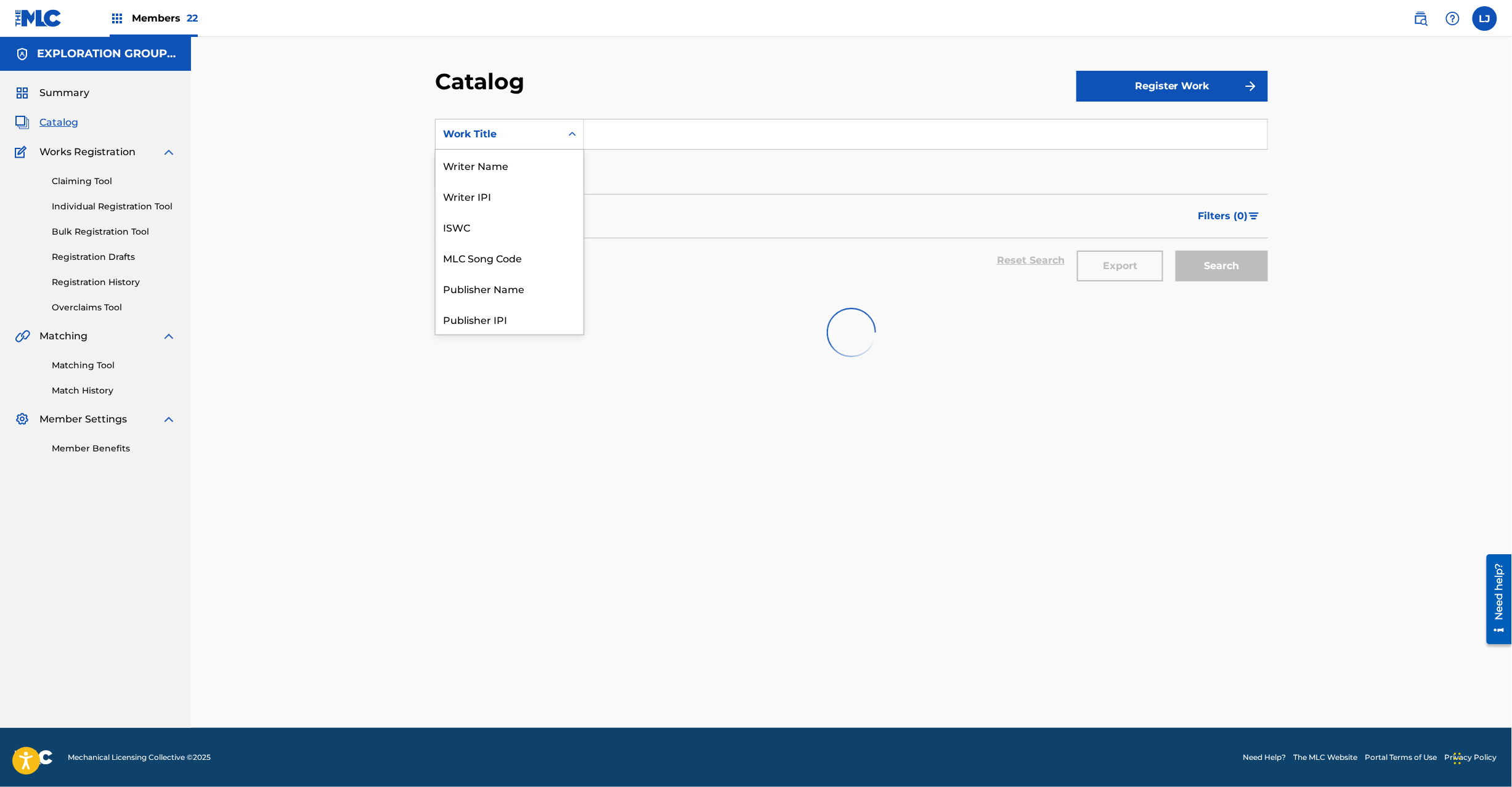
click at [533, 130] on div "Work Title" at bounding box center [498, 134] width 111 height 15
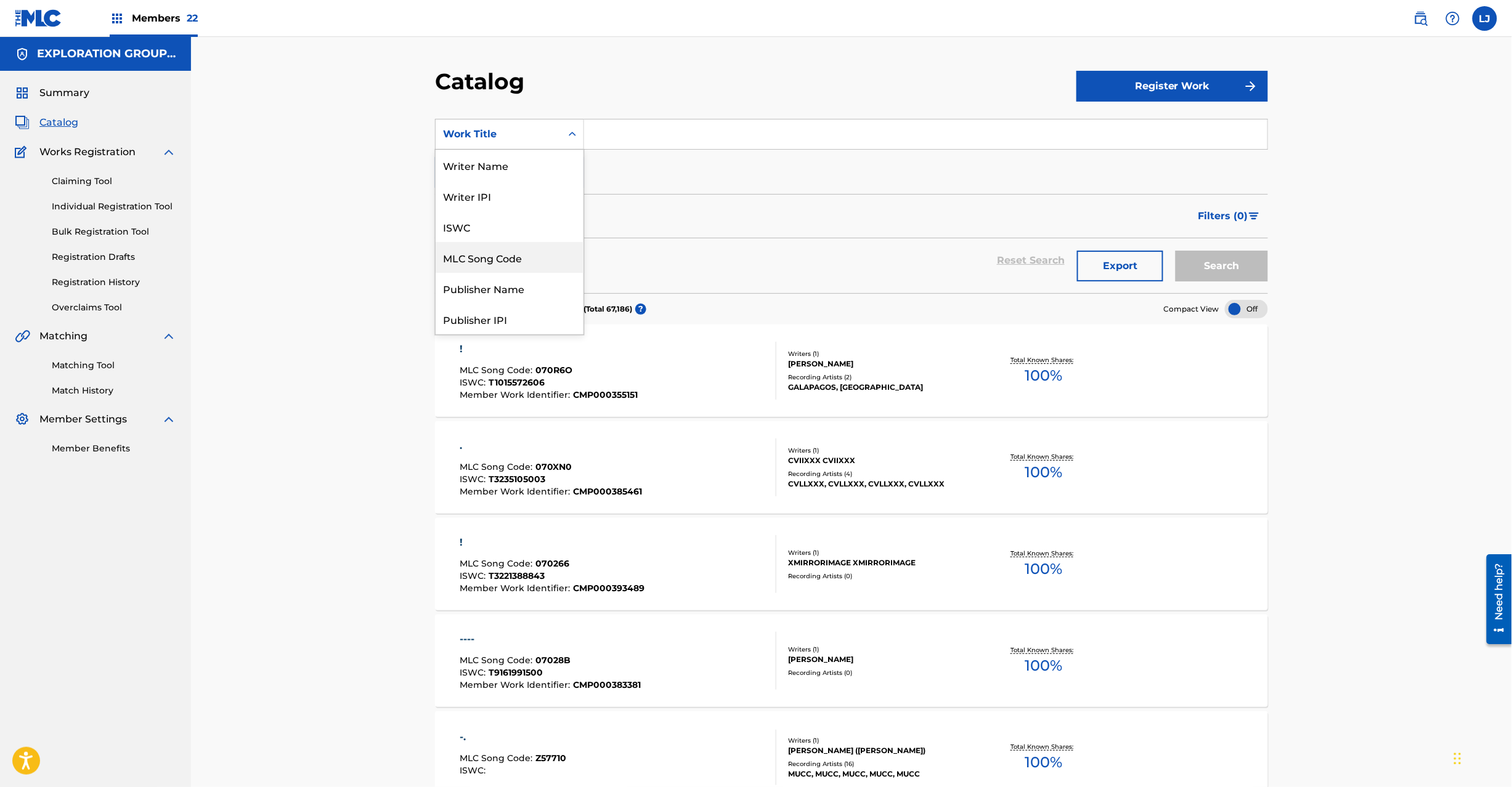
click at [504, 252] on div "MLC Song Code" at bounding box center [509, 257] width 148 height 31
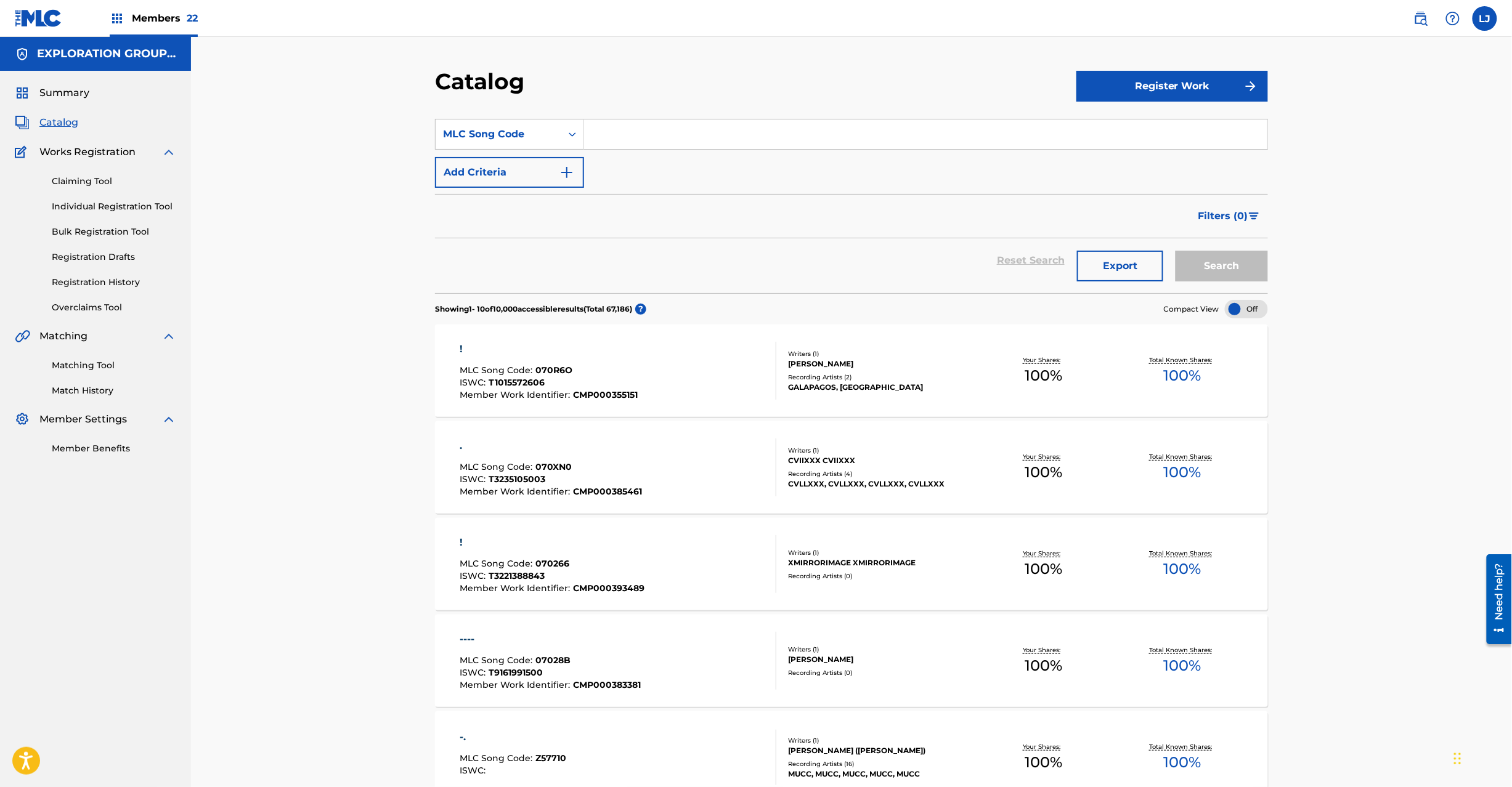
click at [634, 119] on div "Search Form" at bounding box center [926, 134] width 684 height 31
click at [784, 128] on input "Search Form" at bounding box center [926, 135] width 683 height 30
paste input "CI90V9"
type input "CI90V9"
click at [1195, 278] on button "Search" at bounding box center [1221, 266] width 93 height 31
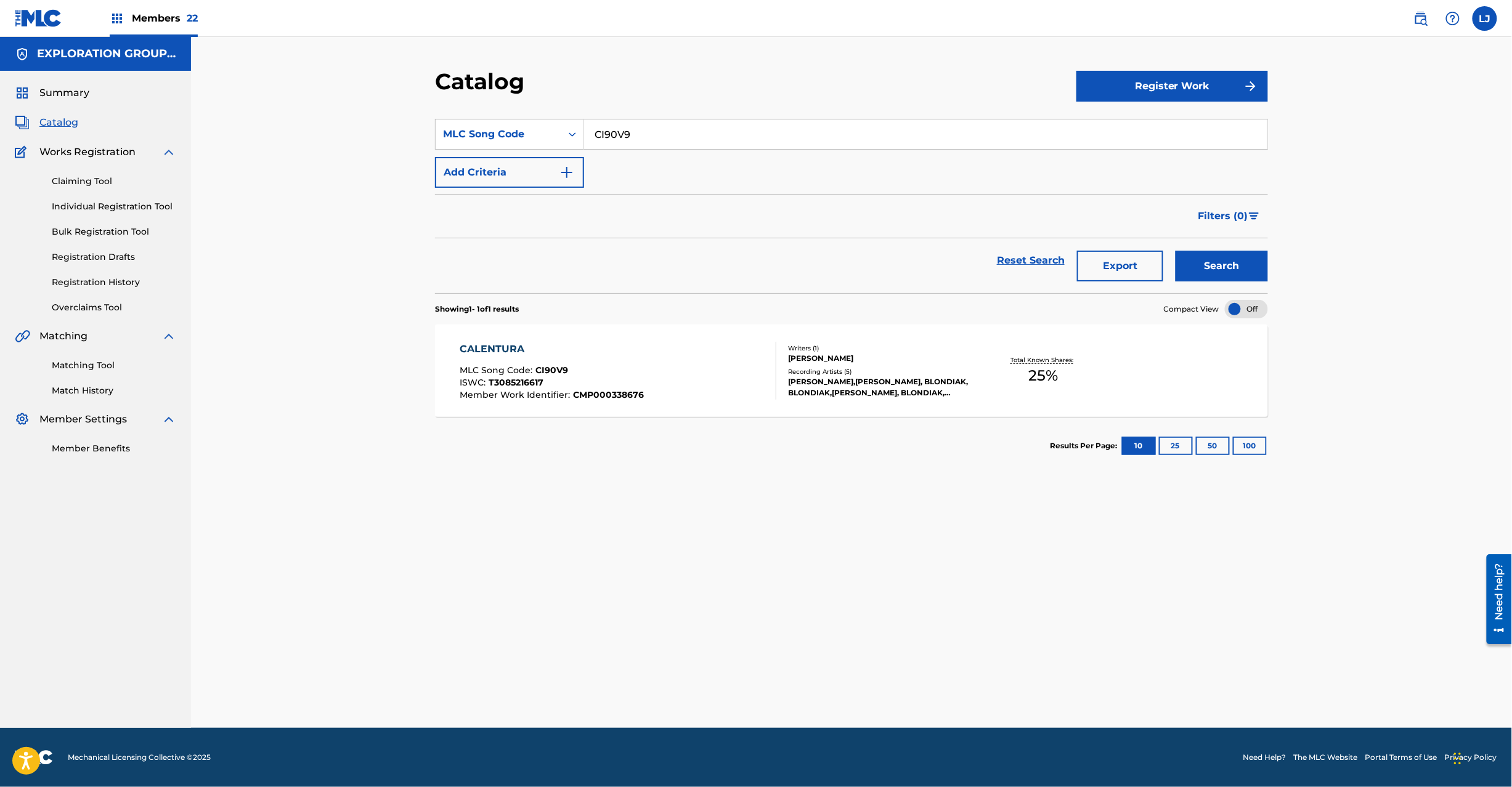
click at [690, 376] on div "CALENTURA MLC Song Code : CI90V9 ISWC : T3085216617 Member Work Identifier : CM…" at bounding box center [618, 371] width 317 height 58
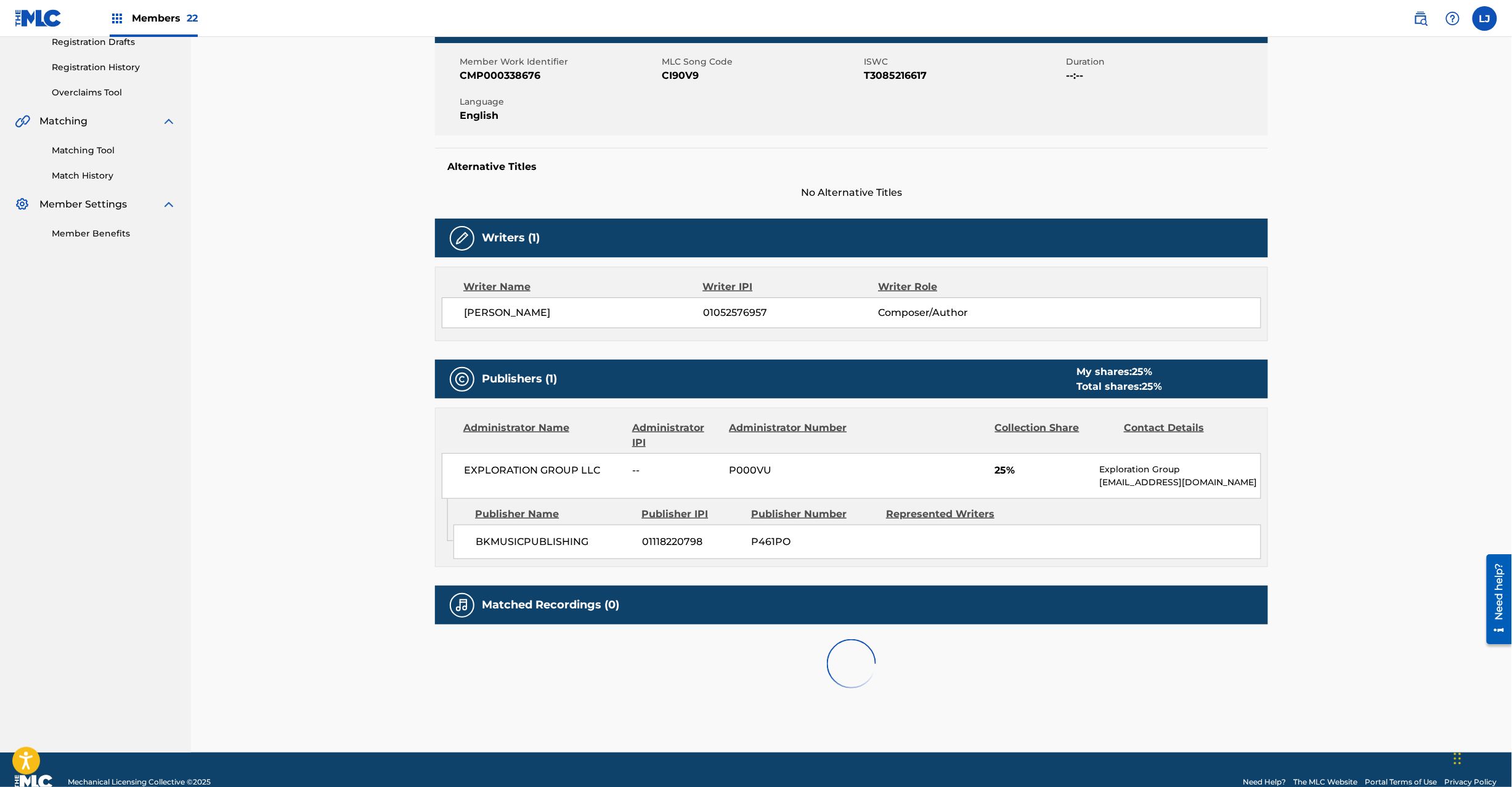
scroll to position [241, 0]
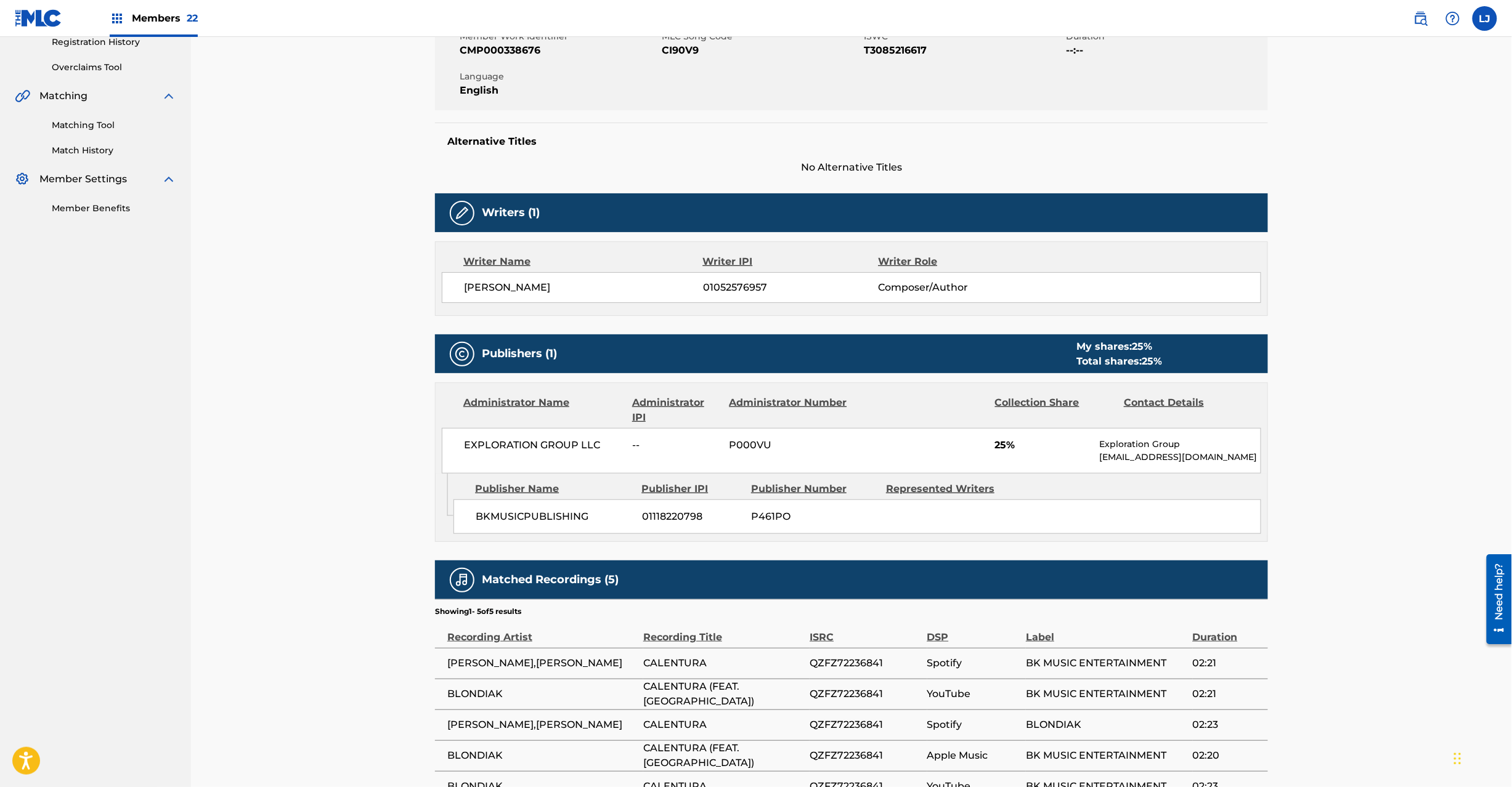
click at [768, 523] on span "P461PO" at bounding box center [814, 516] width 126 height 15
copy span "P461PO"
